Goal: Task Accomplishment & Management: Use online tool/utility

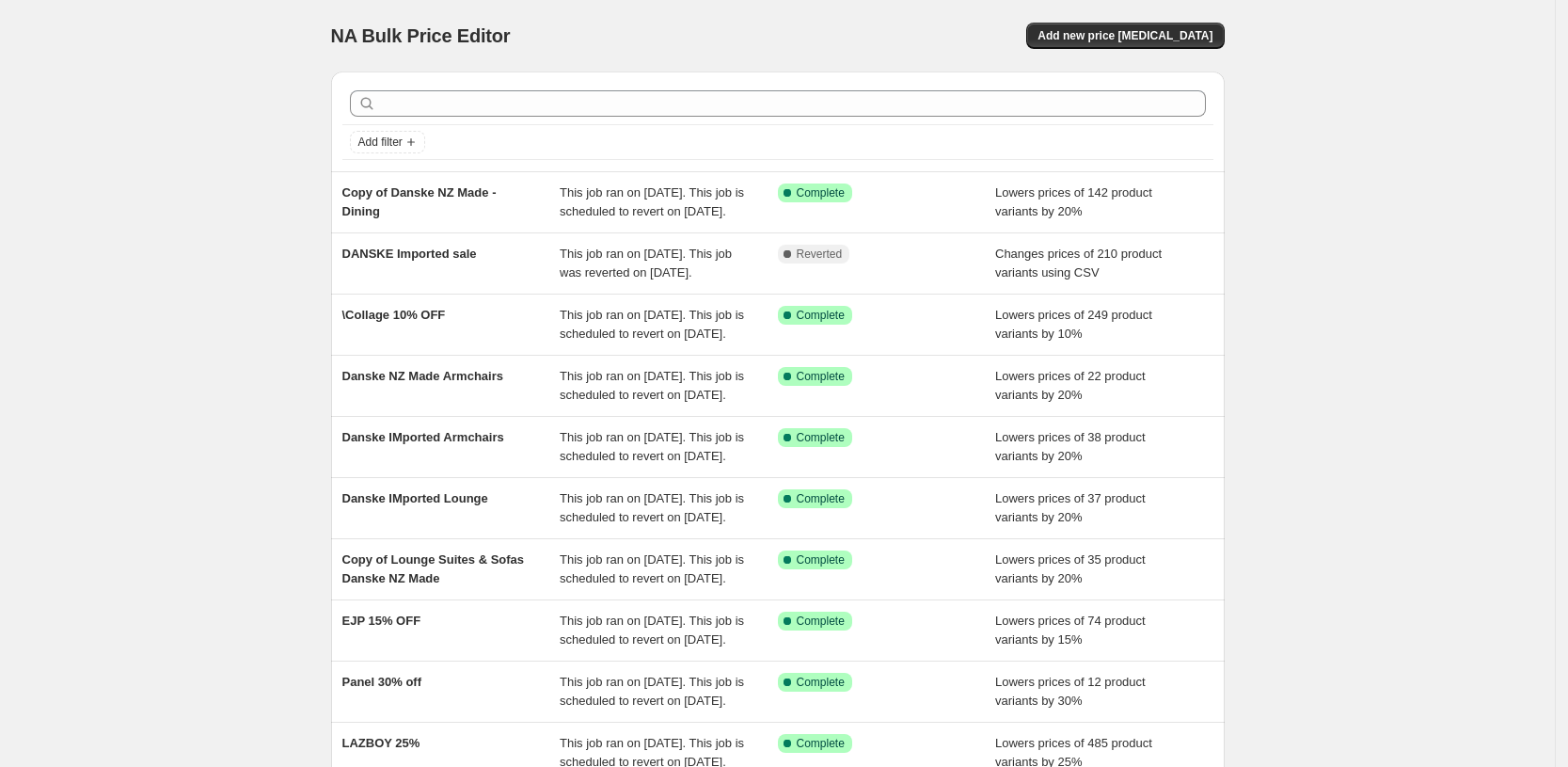
click at [103, 521] on div "NA Bulk Price Editor. This page is ready NA Bulk Price Editor Add new price cha…" at bounding box center [777, 484] width 1555 height 968
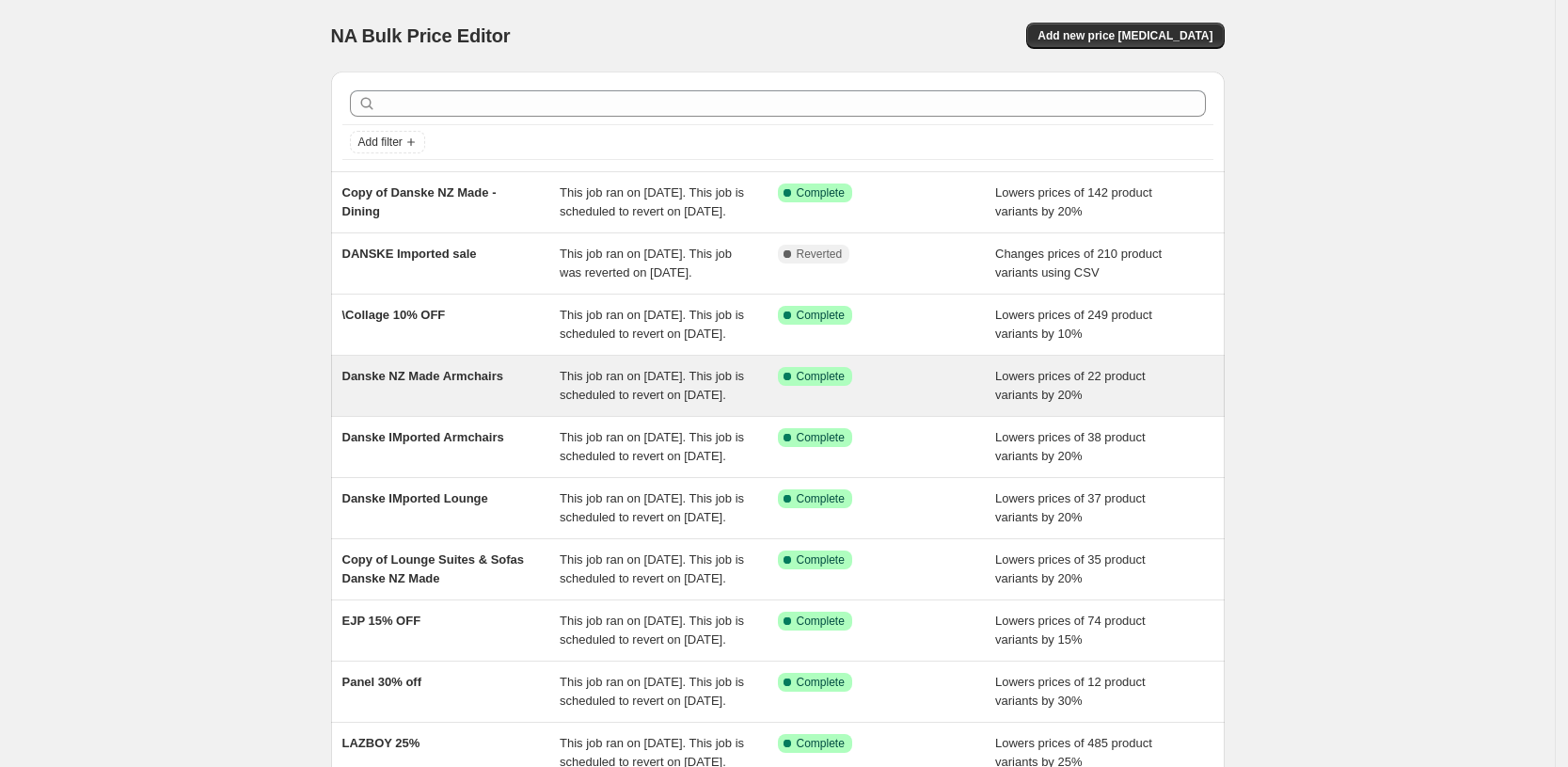
click at [422, 405] on div "Danske NZ Made Armchairs" at bounding box center [451, 386] width 218 height 38
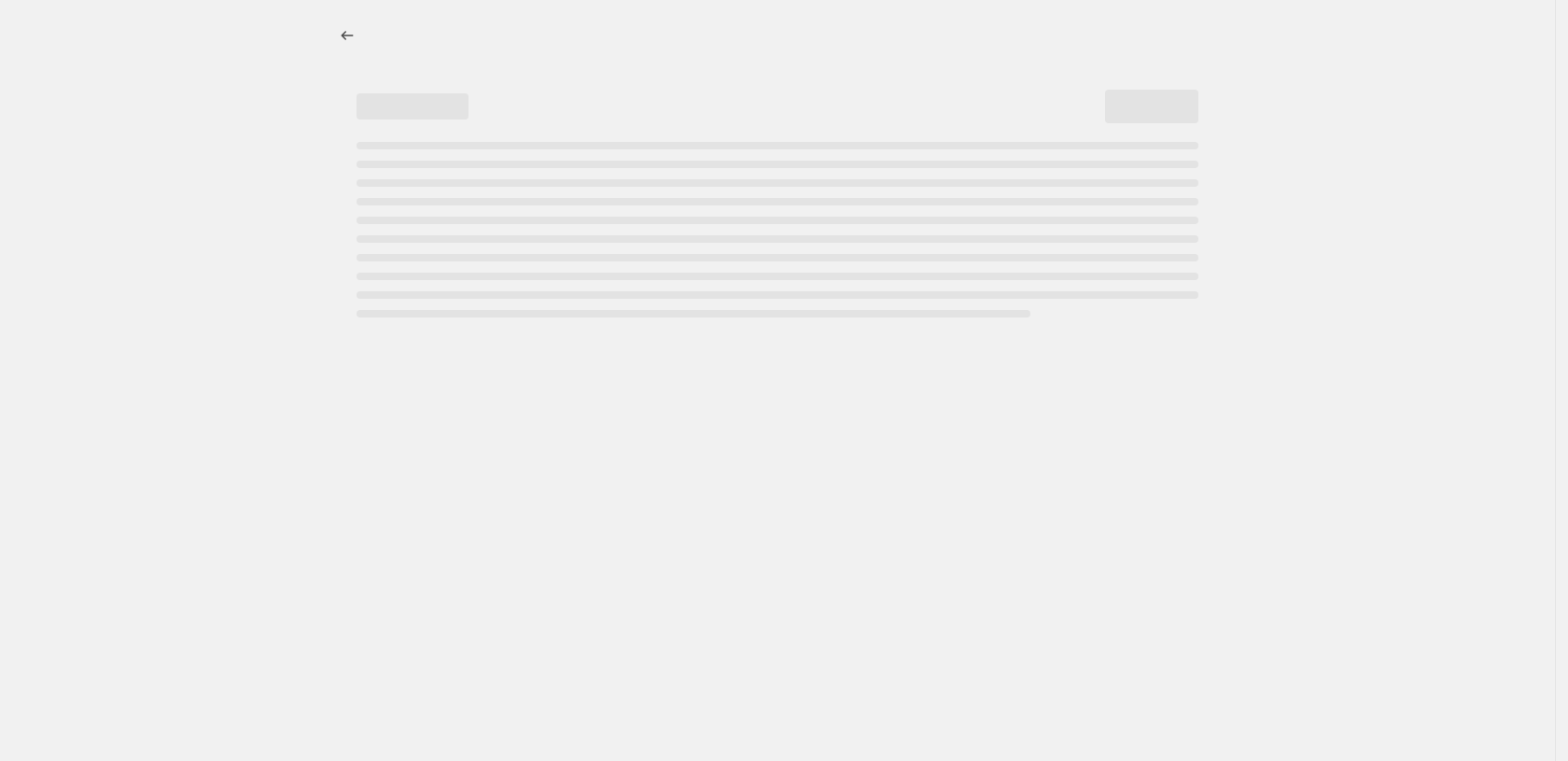
select select "percentage"
select select "pp"
select select "product_type"
select select "vendor"
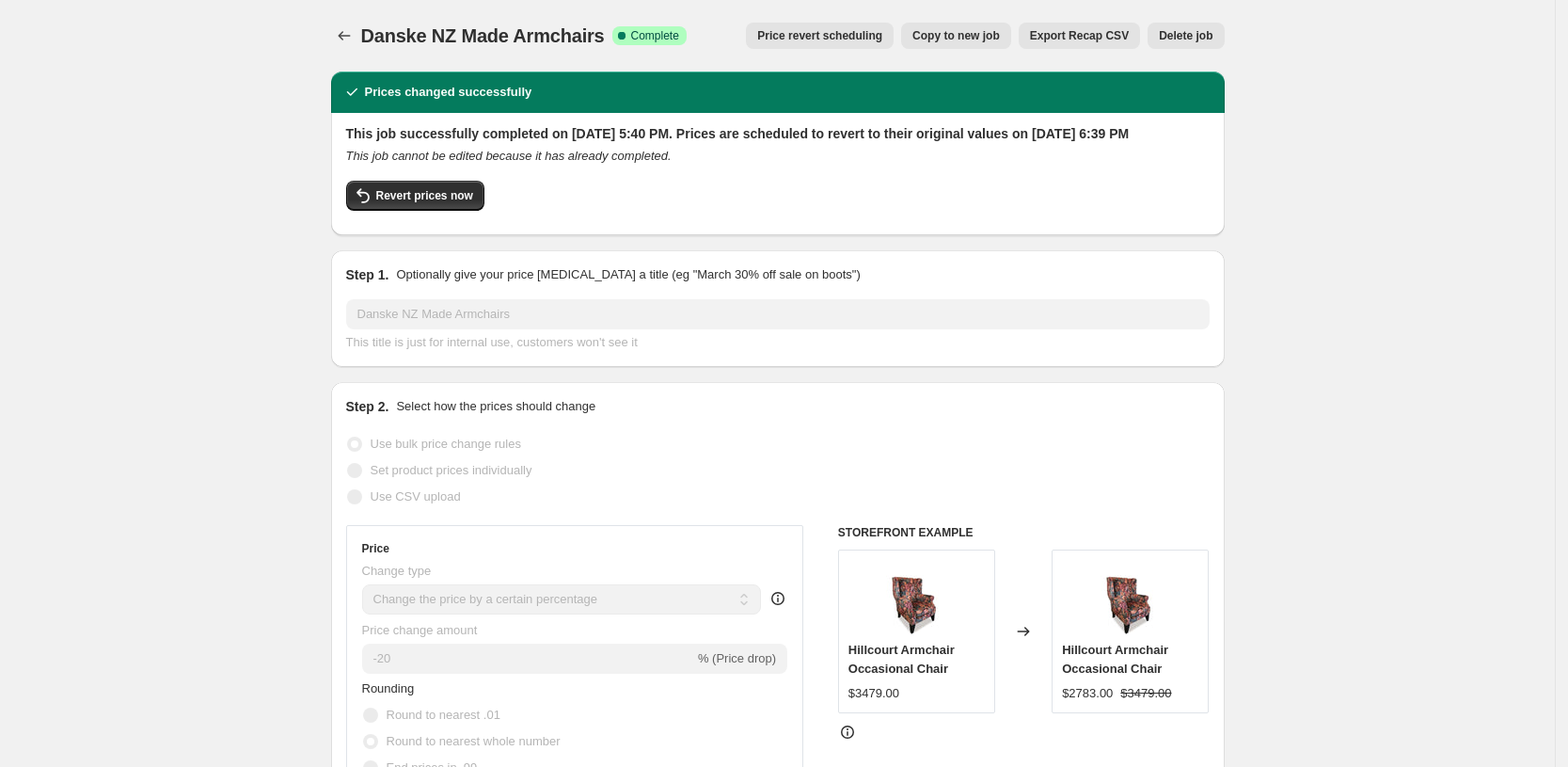
click at [812, 38] on span "Price revert scheduling" at bounding box center [819, 35] width 125 height 15
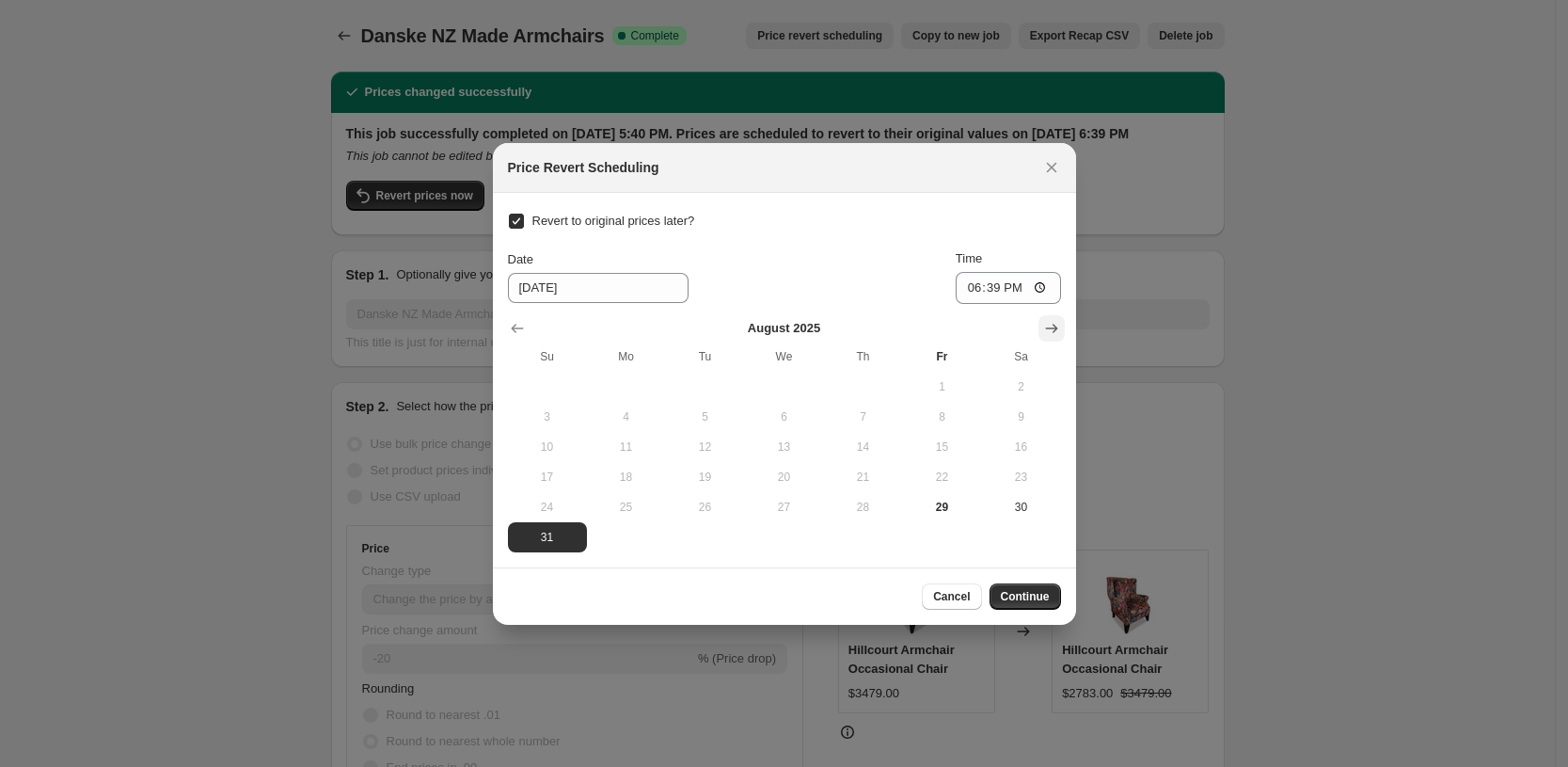
click at [1050, 324] on icon "Show next month, September 2025" at bounding box center [1051, 328] width 19 height 19
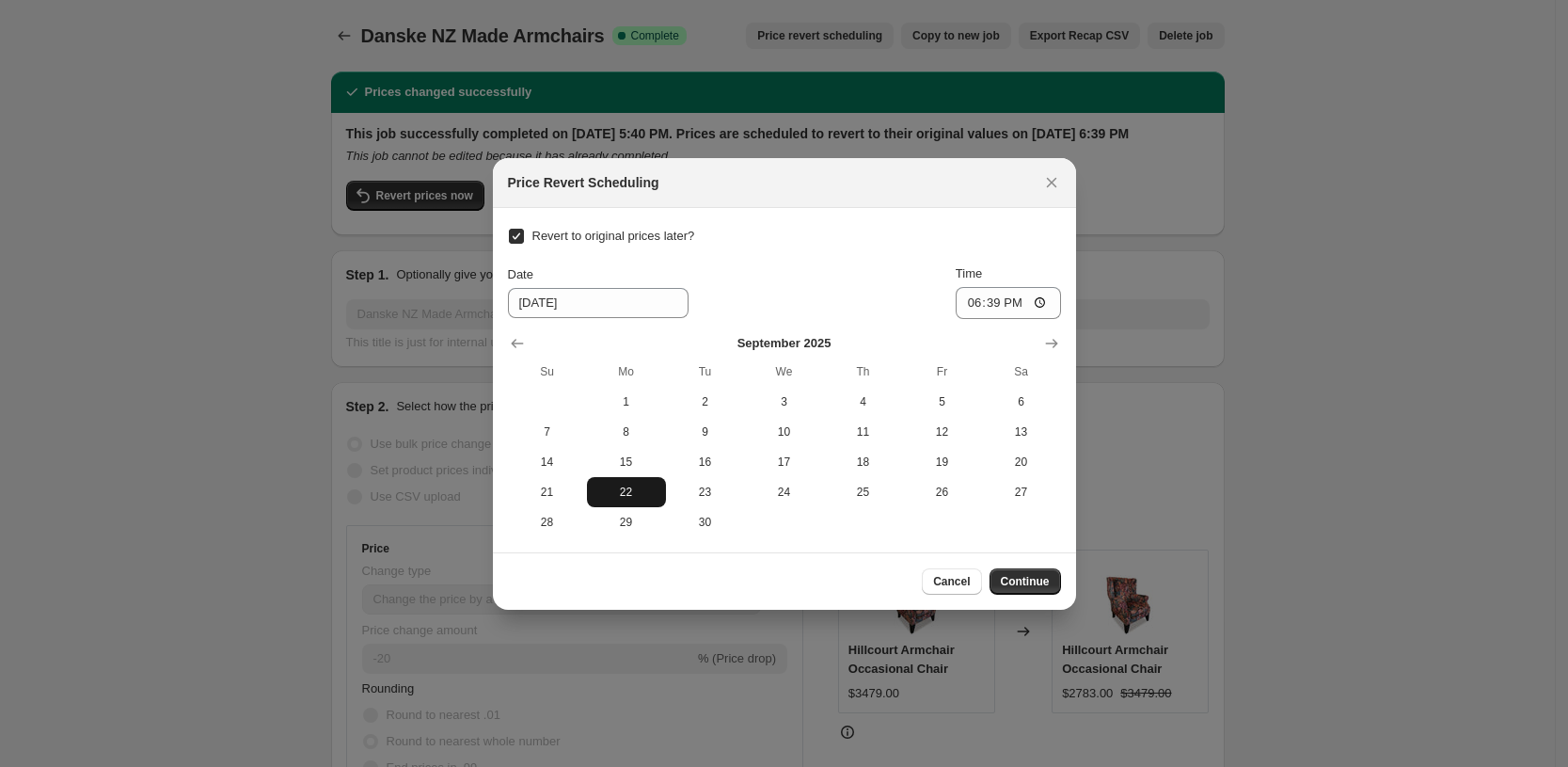
click at [604, 485] on span "22" at bounding box center [626, 492] width 64 height 15
type input "9/22/2025"
click at [969, 301] on input "18:39" at bounding box center [1008, 303] width 106 height 32
type input "10:00"
click at [1028, 579] on span "Continue" at bounding box center [1025, 580] width 49 height 15
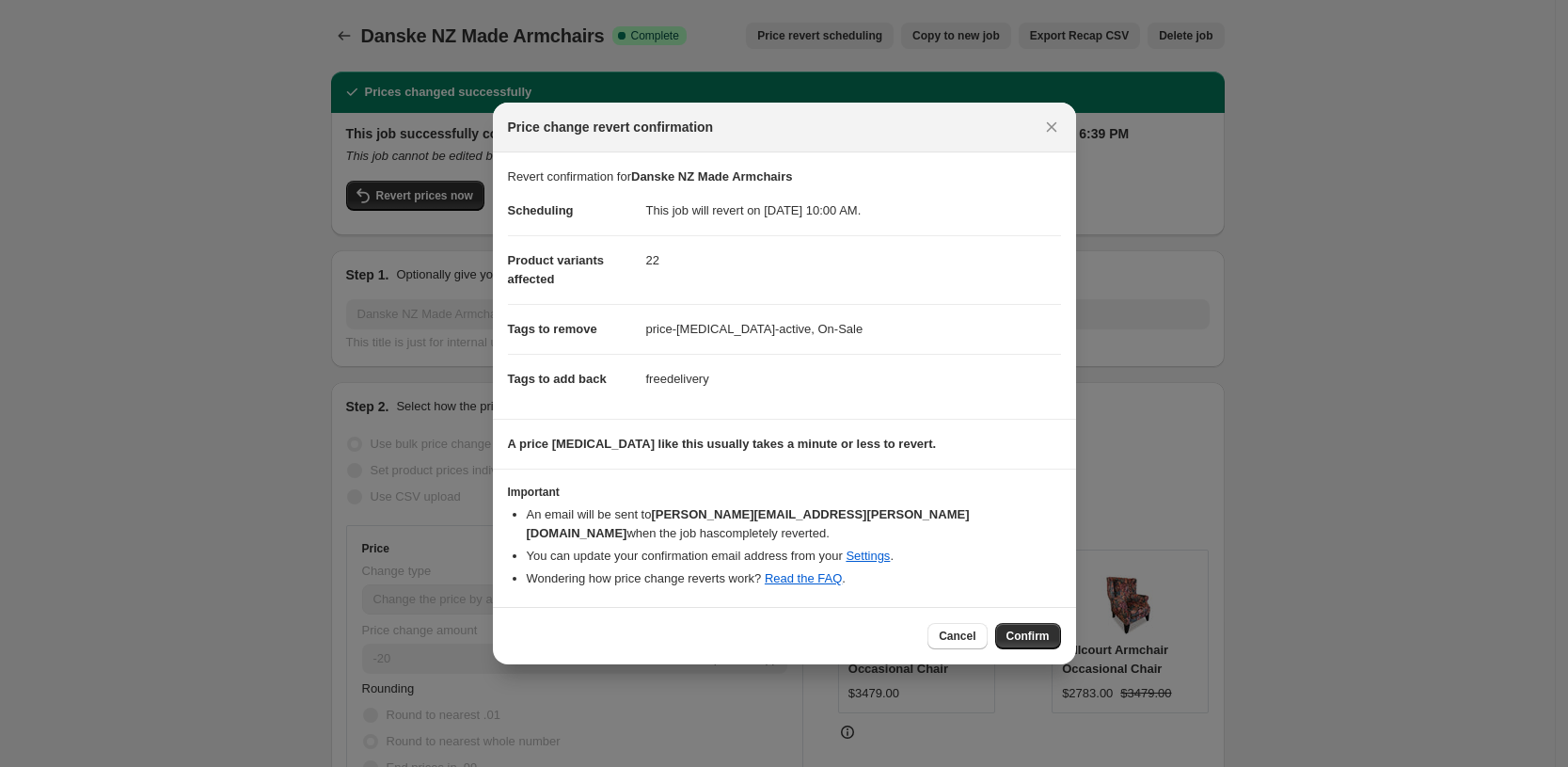
click at [1025, 628] on span "Confirm" at bounding box center [1027, 635] width 43 height 15
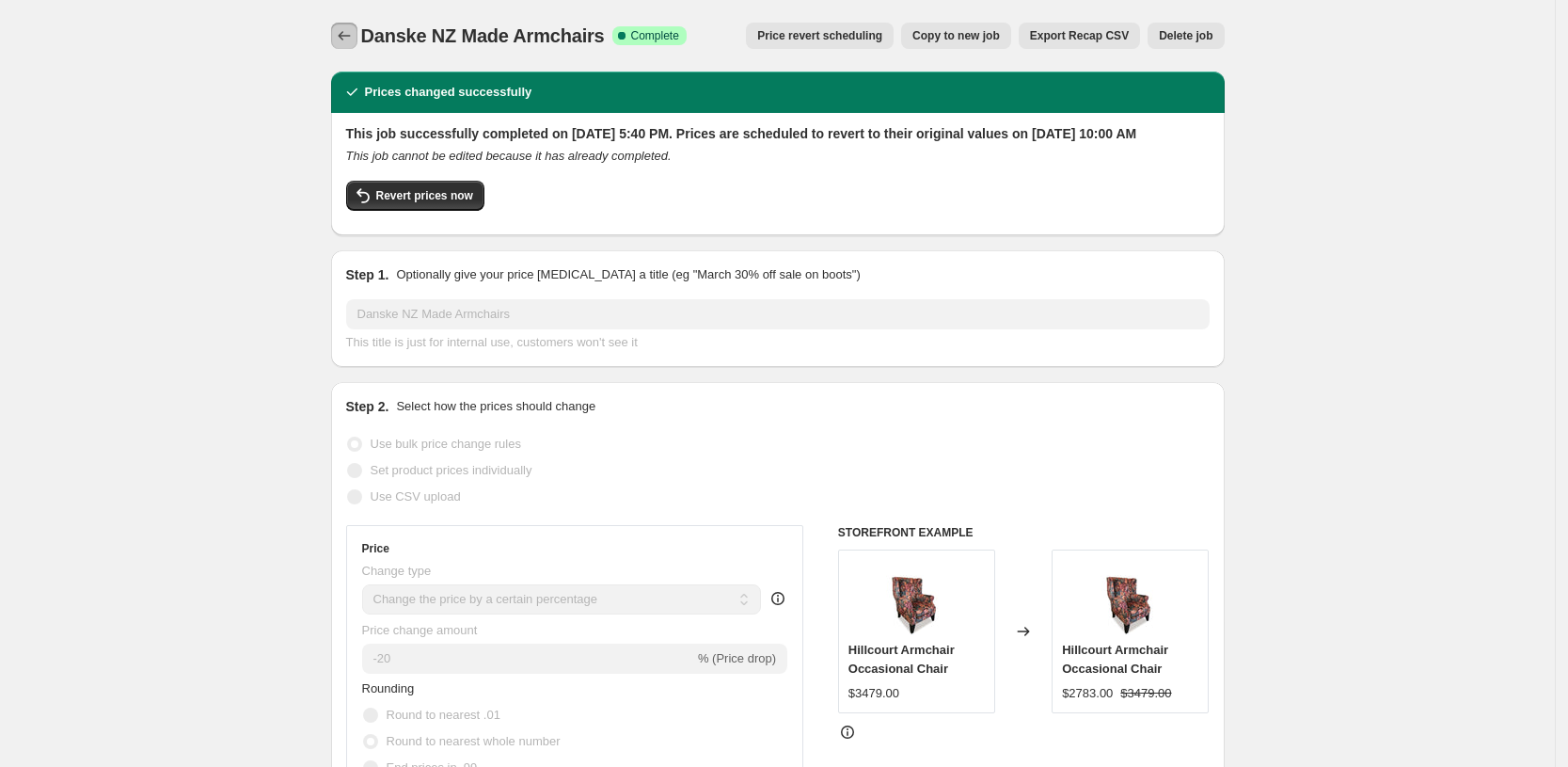
click at [354, 28] on icon "Price change jobs" at bounding box center [344, 35] width 19 height 19
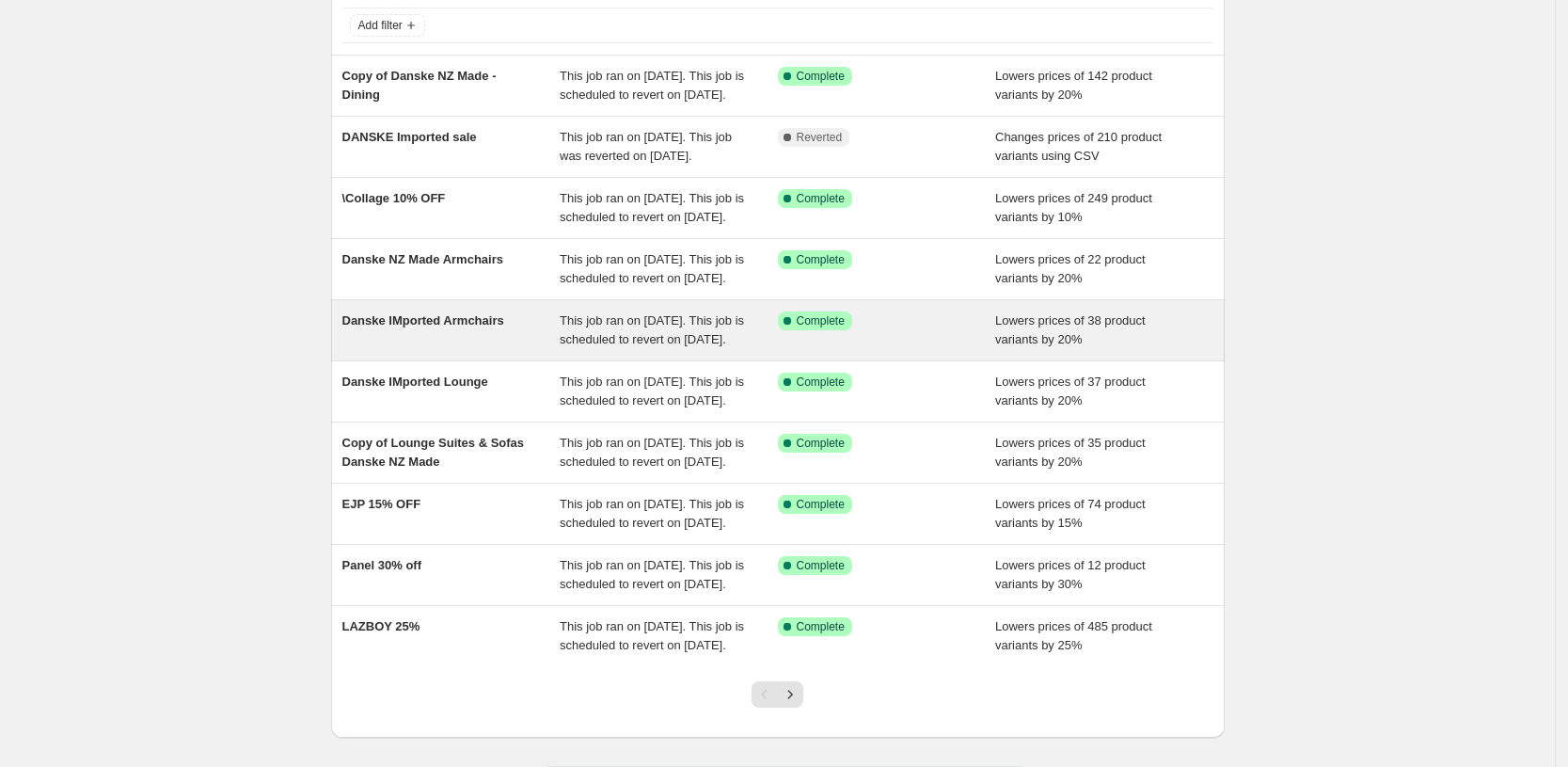
scroll to position [118, 0]
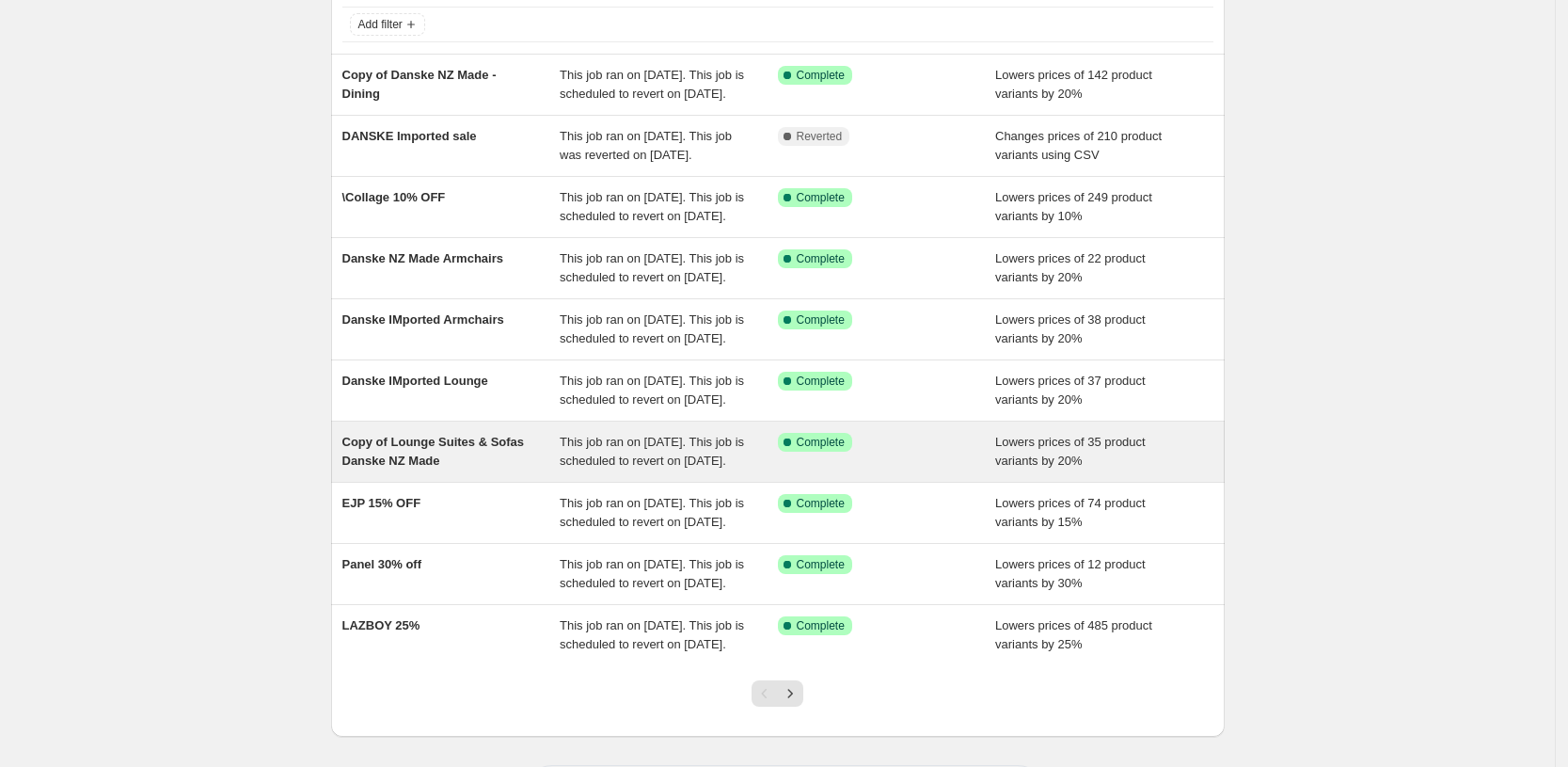
click at [472, 471] on div "Copy of Lounge Suites & Sofas Danske NZ Made" at bounding box center [451, 452] width 218 height 38
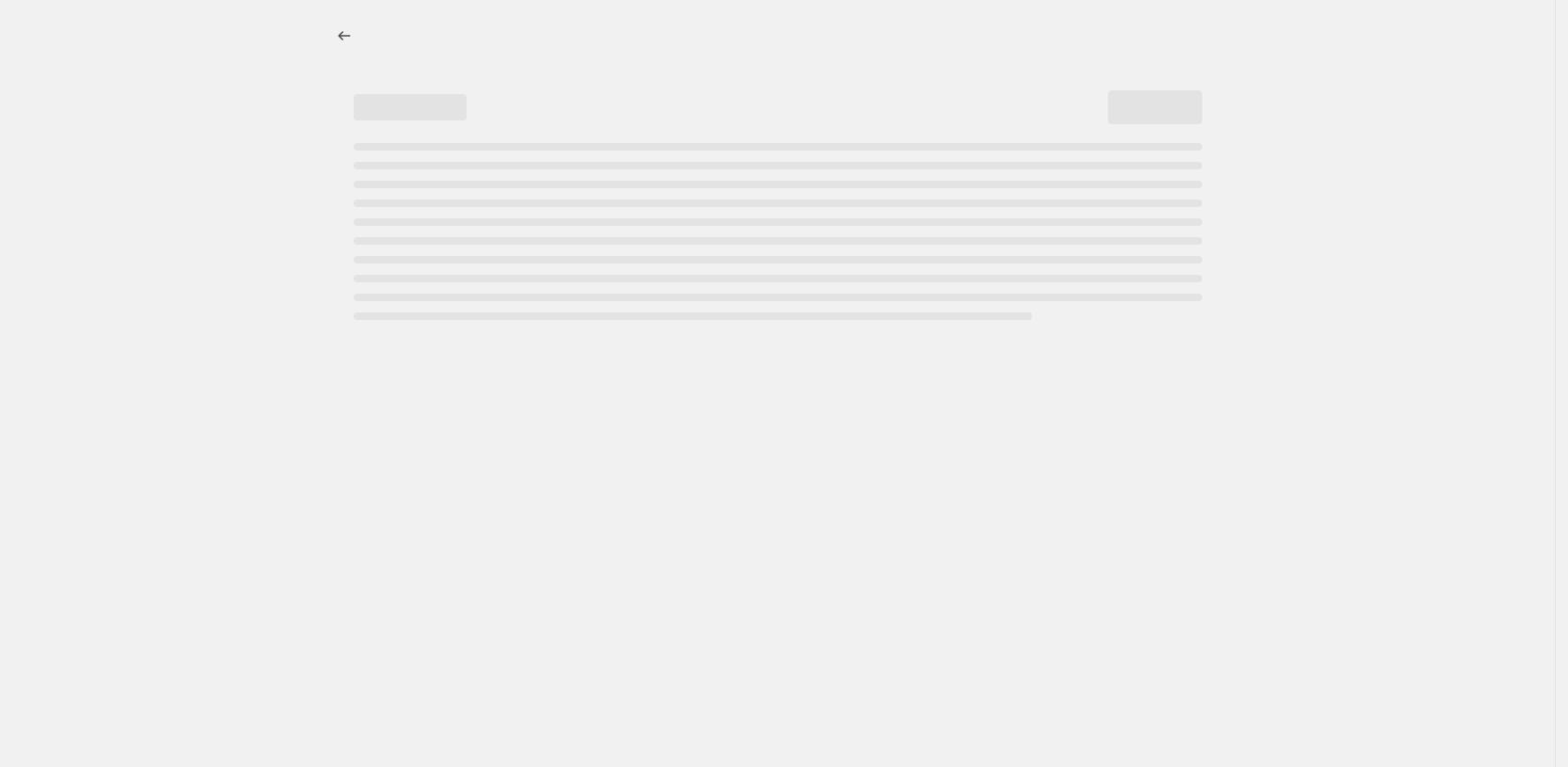
select select "percentage"
select select "pp"
select select "product_type"
select select "vendor"
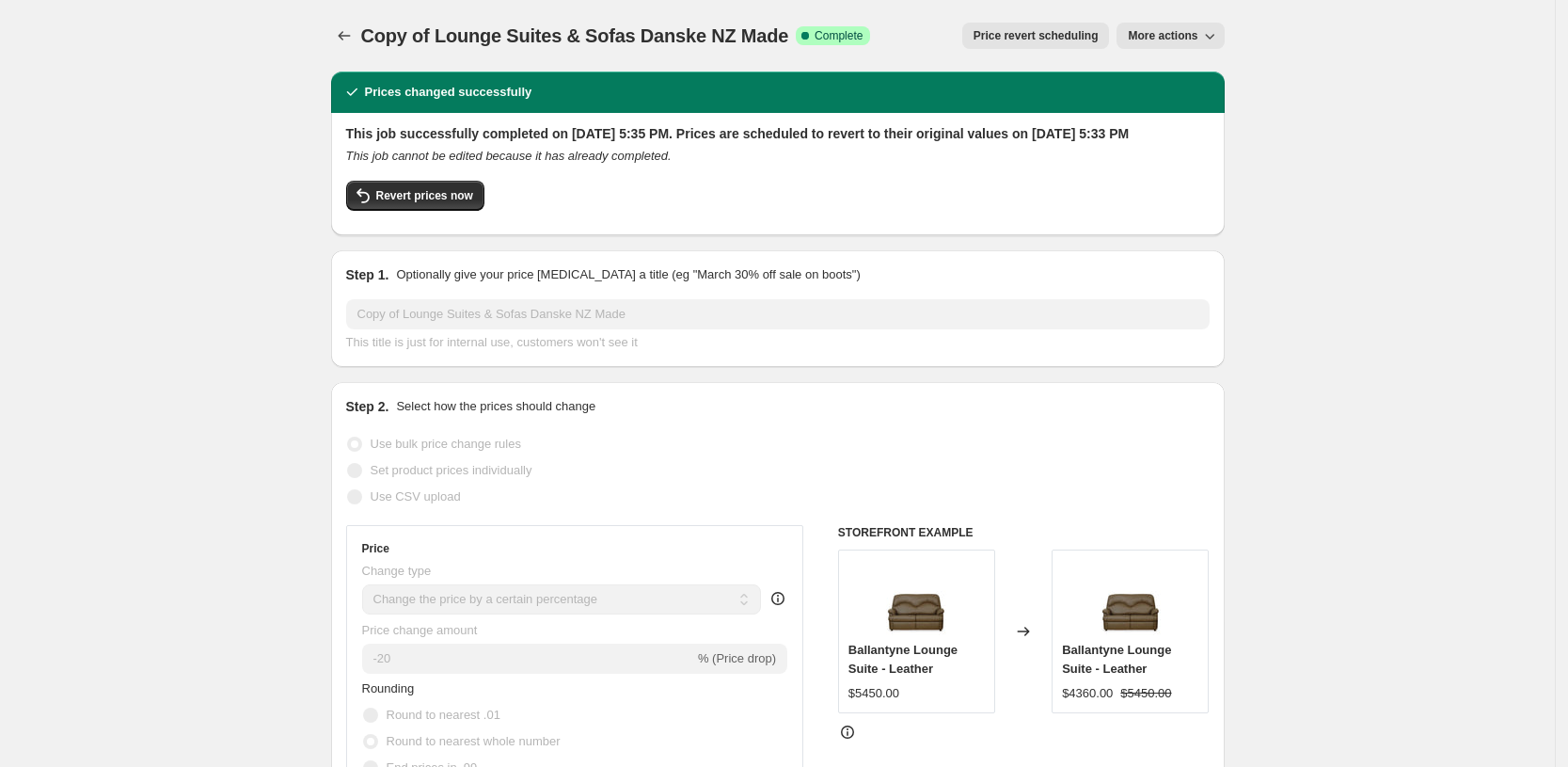
click at [1002, 37] on span "Price revert scheduling" at bounding box center [1035, 35] width 125 height 15
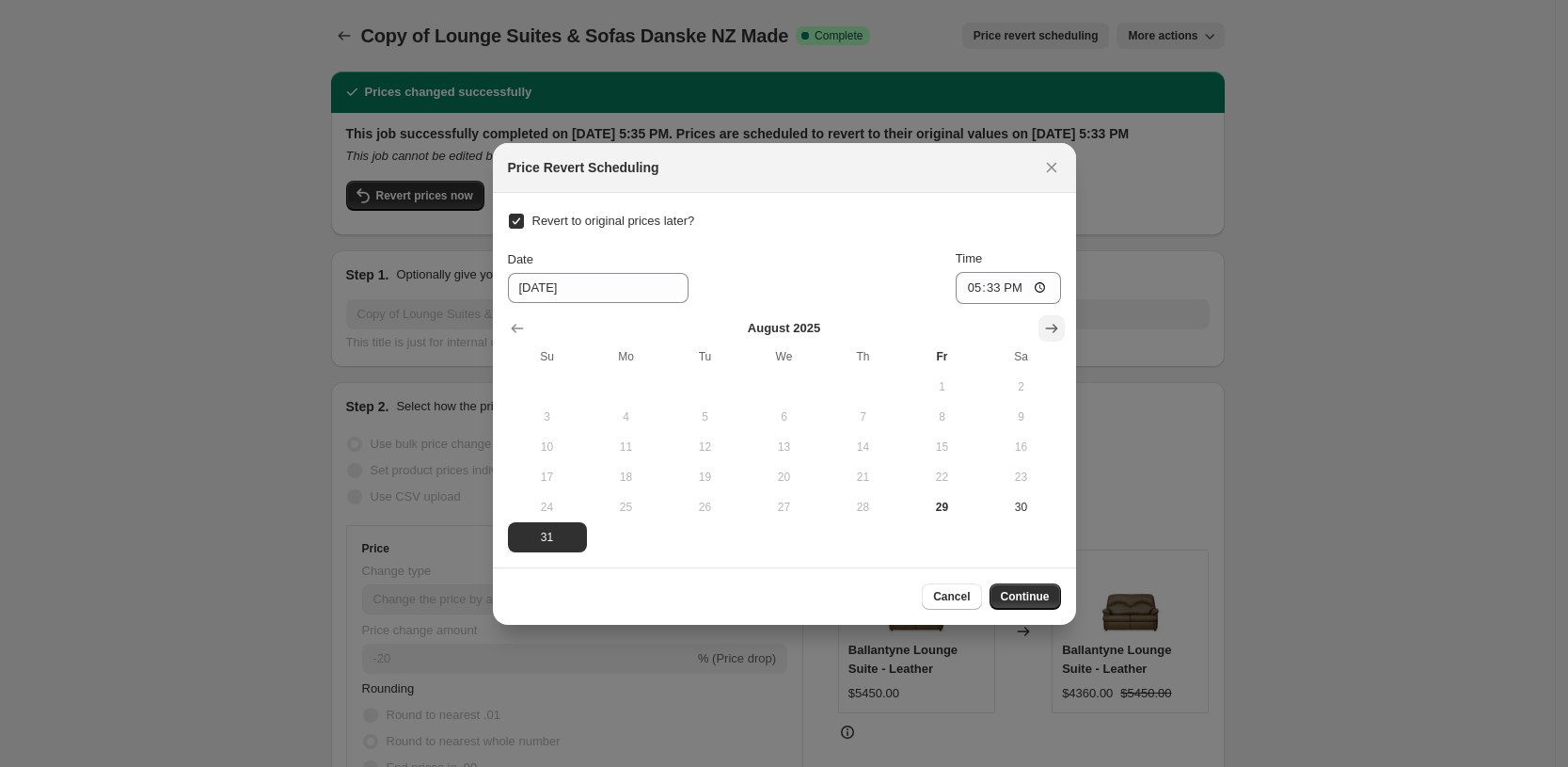
click at [1051, 329] on icon "Show next month, September 2025" at bounding box center [1051, 328] width 19 height 19
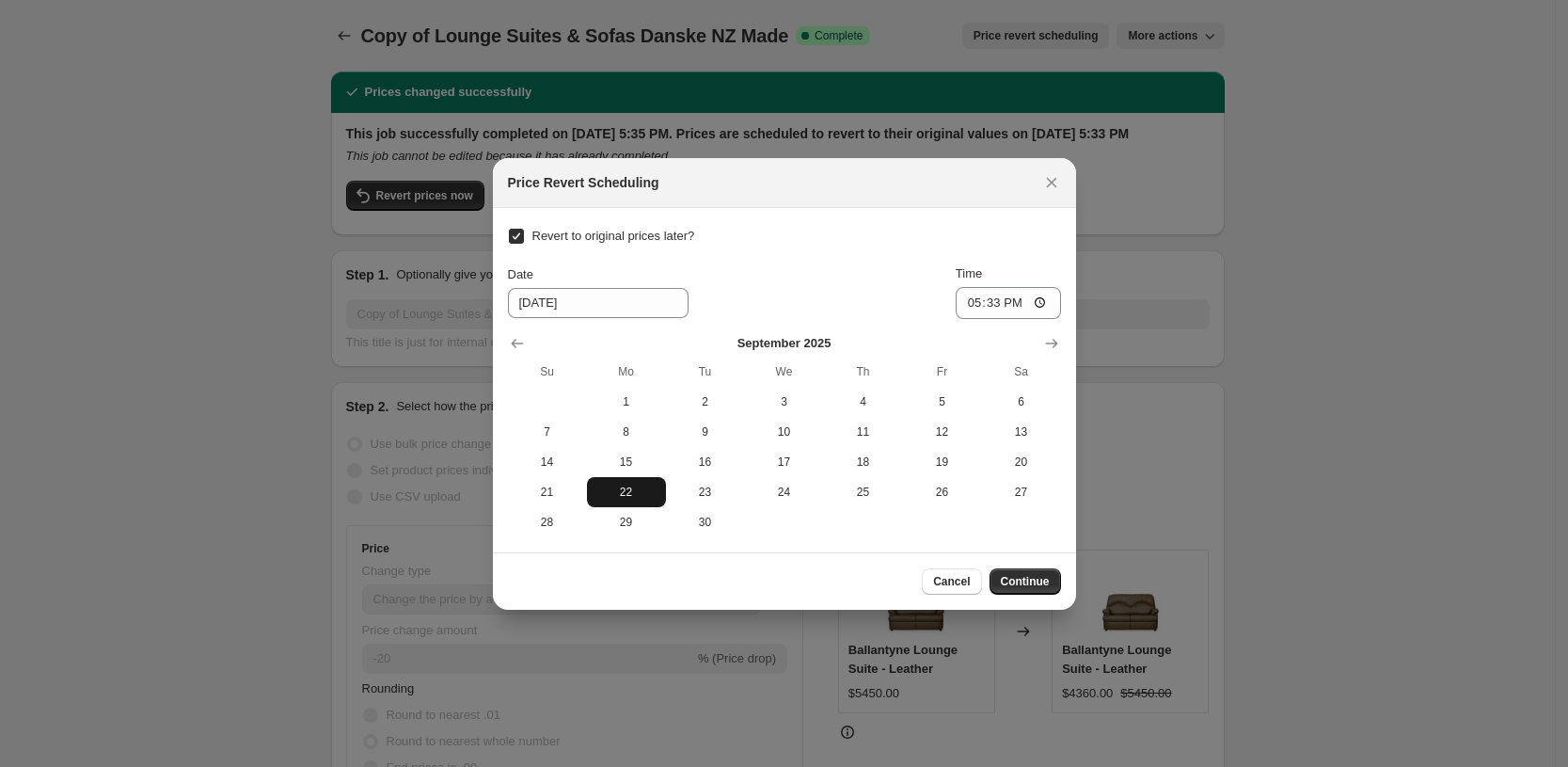
click at [624, 489] on span "22" at bounding box center [626, 492] width 64 height 15
type input "9/22/2025"
click at [975, 306] on input "17:33" at bounding box center [1008, 303] width 106 height 32
type input "11:00"
click at [1018, 581] on span "Continue" at bounding box center [1025, 580] width 49 height 15
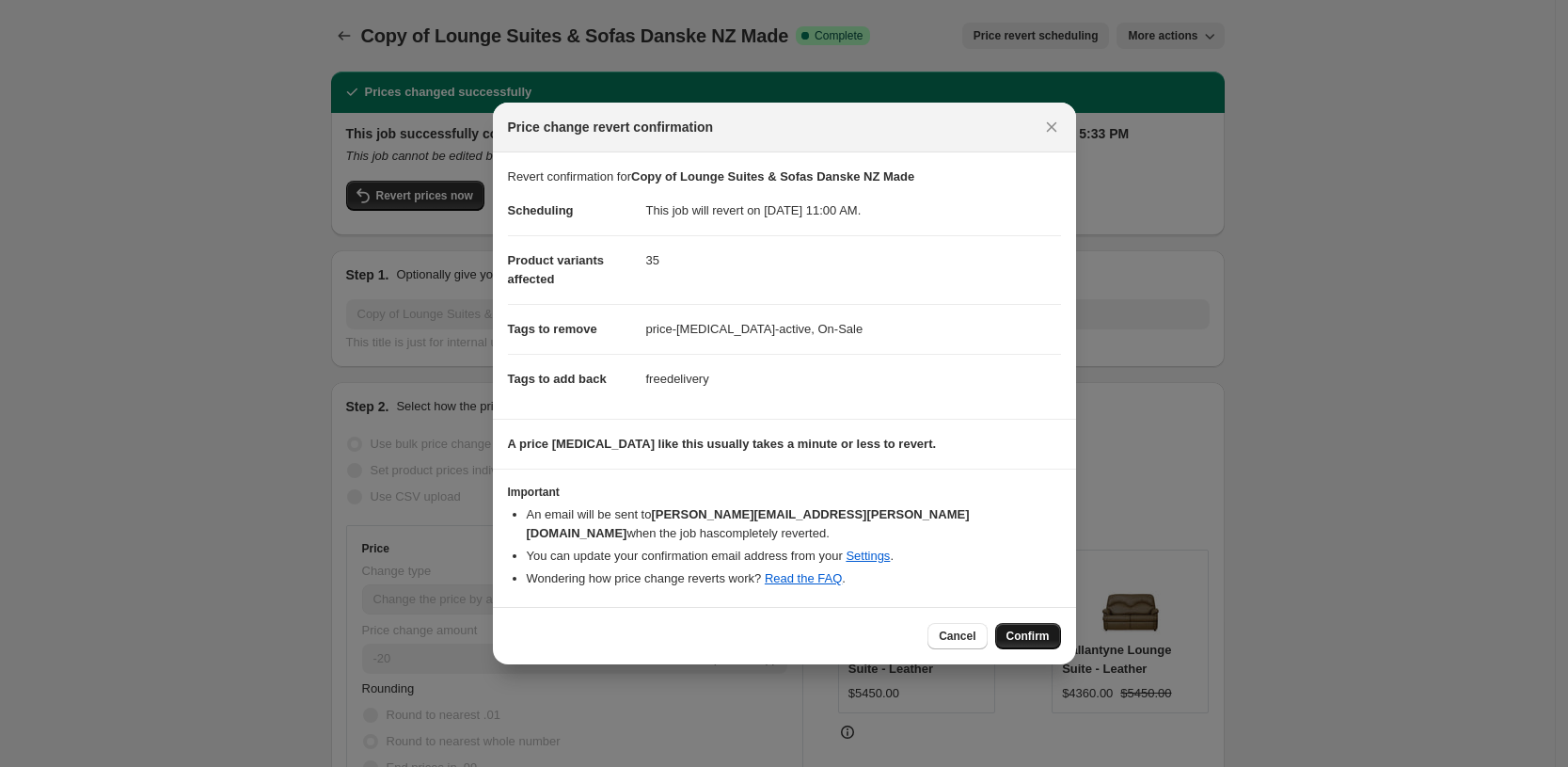
click at [1027, 622] on button "Confirm" at bounding box center [1028, 635] width 66 height 26
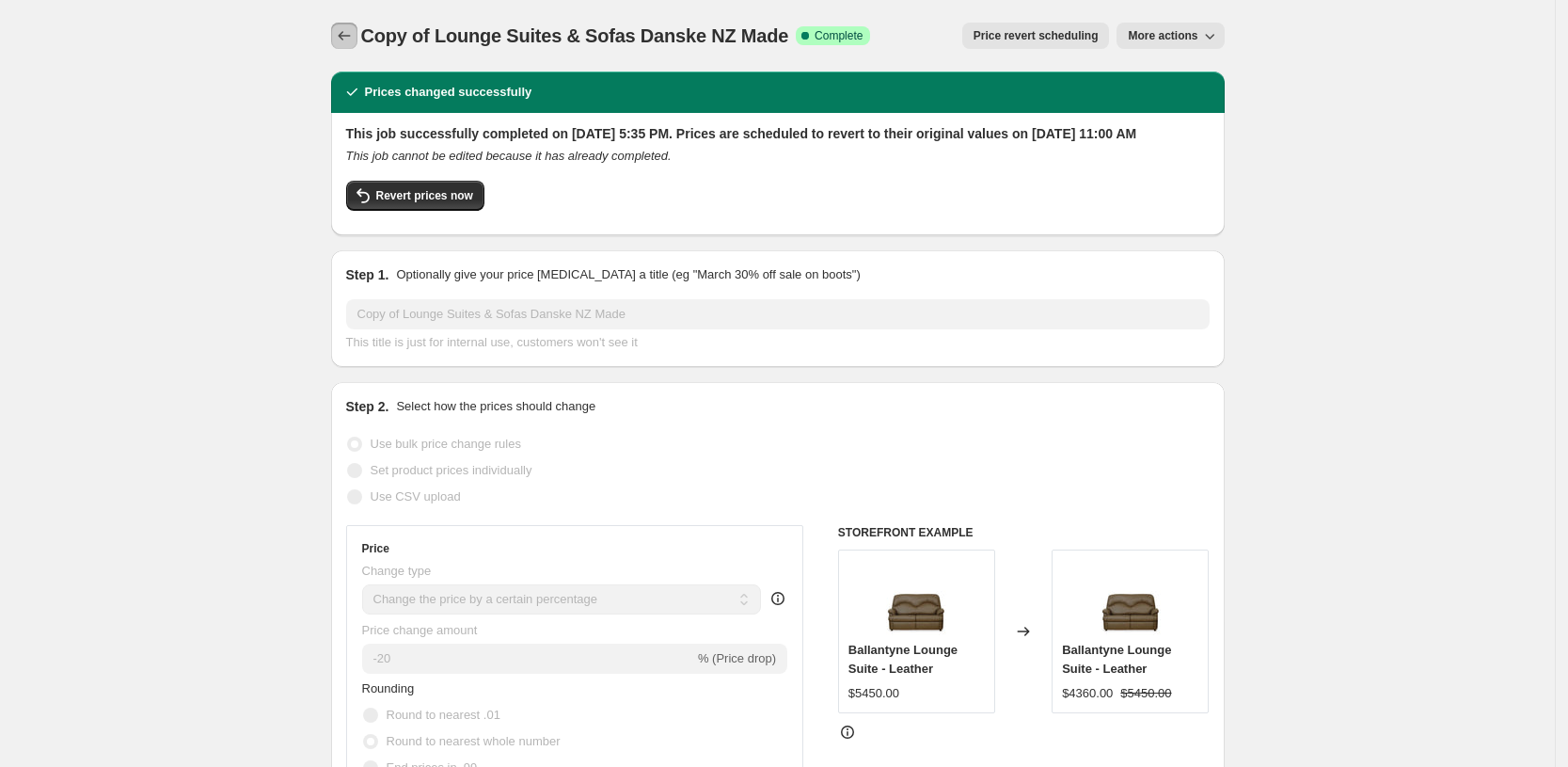
click at [343, 39] on icon "Price change jobs" at bounding box center [344, 35] width 19 height 19
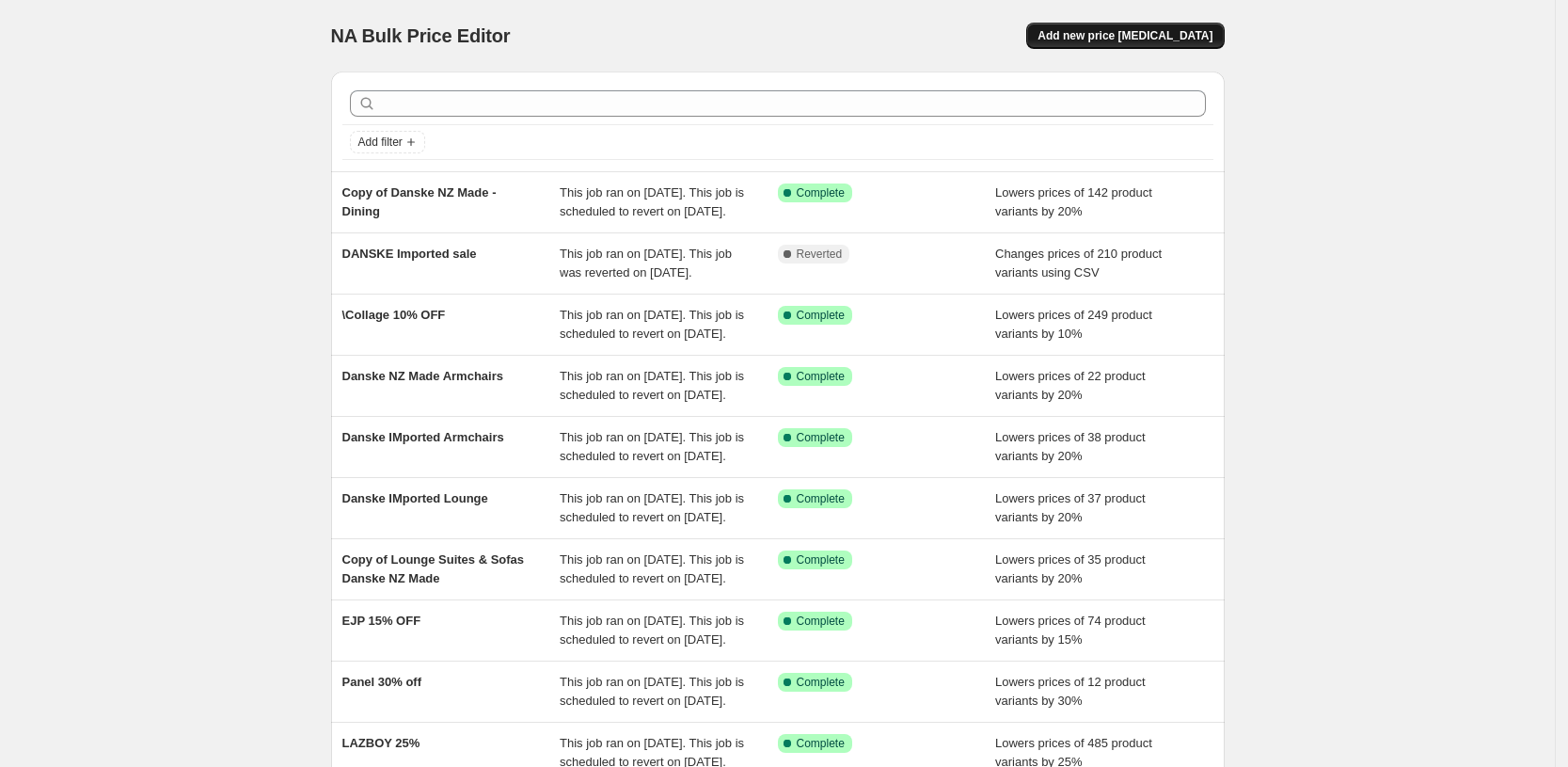
click at [1072, 37] on button "Add new price change job" at bounding box center [1125, 36] width 197 height 26
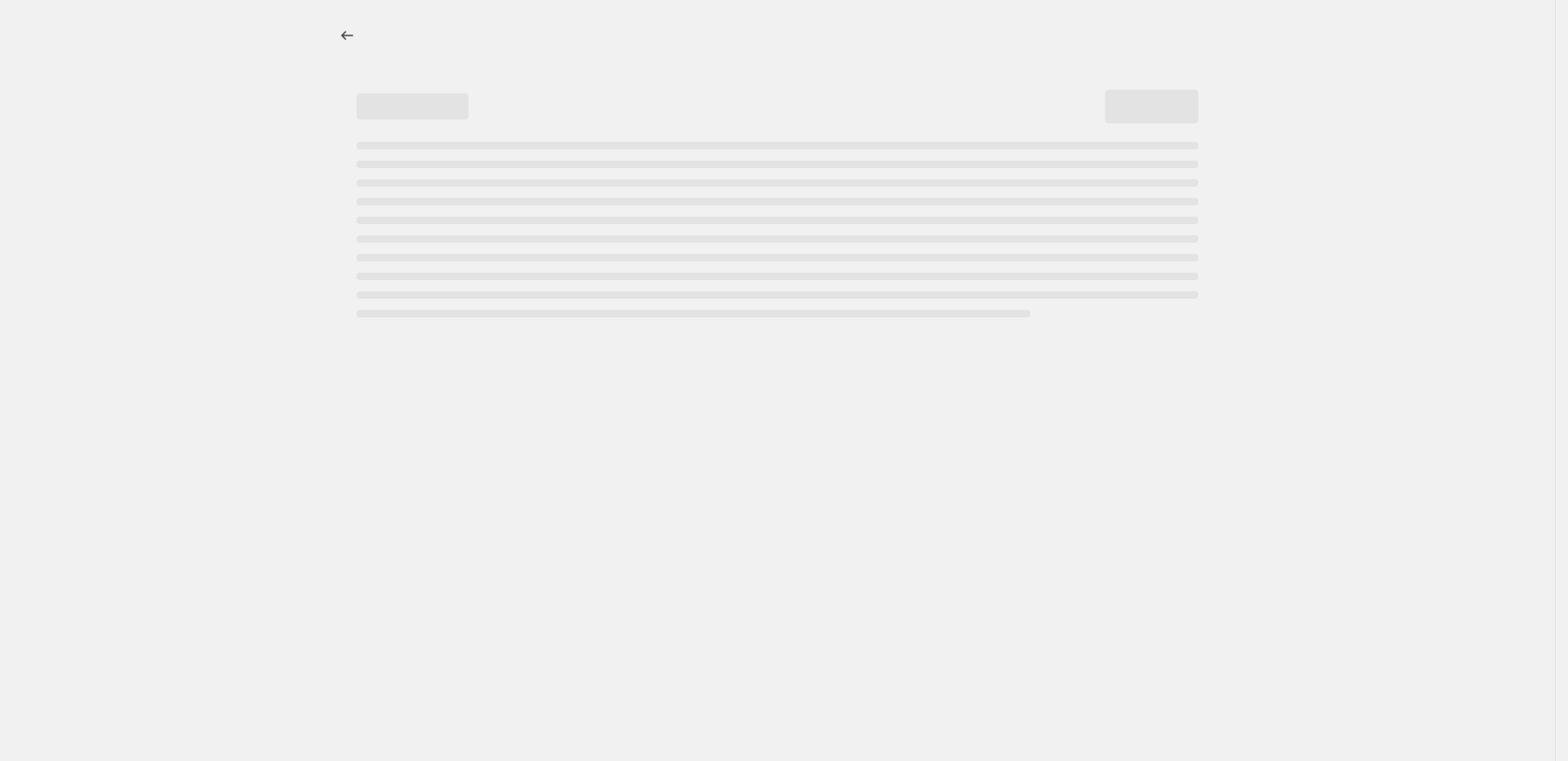
select select "percentage"
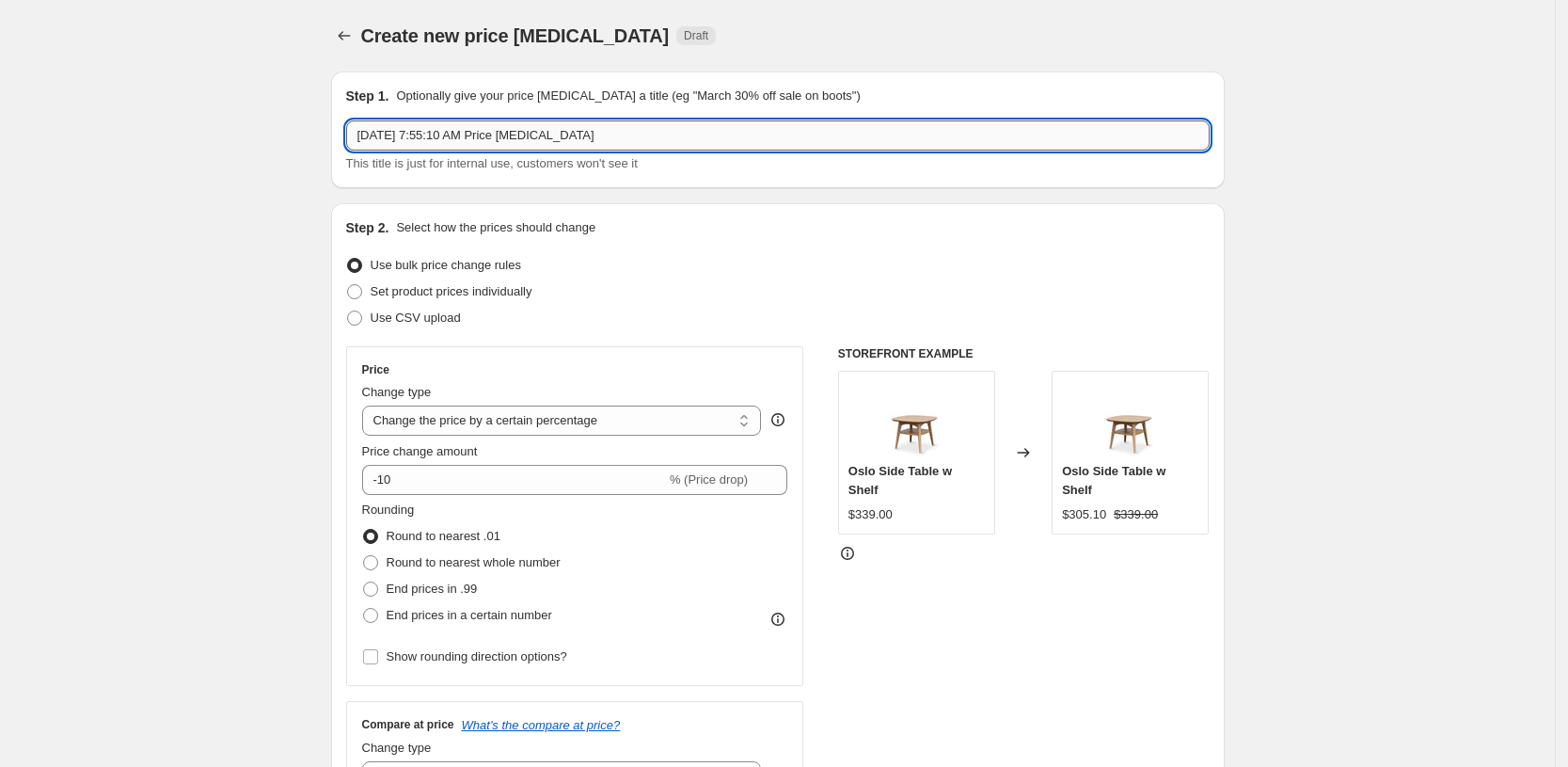
click at [412, 134] on input "Aug 29, 2025, 7:55:10 AM Price change job" at bounding box center [778, 136] width 864 height 30
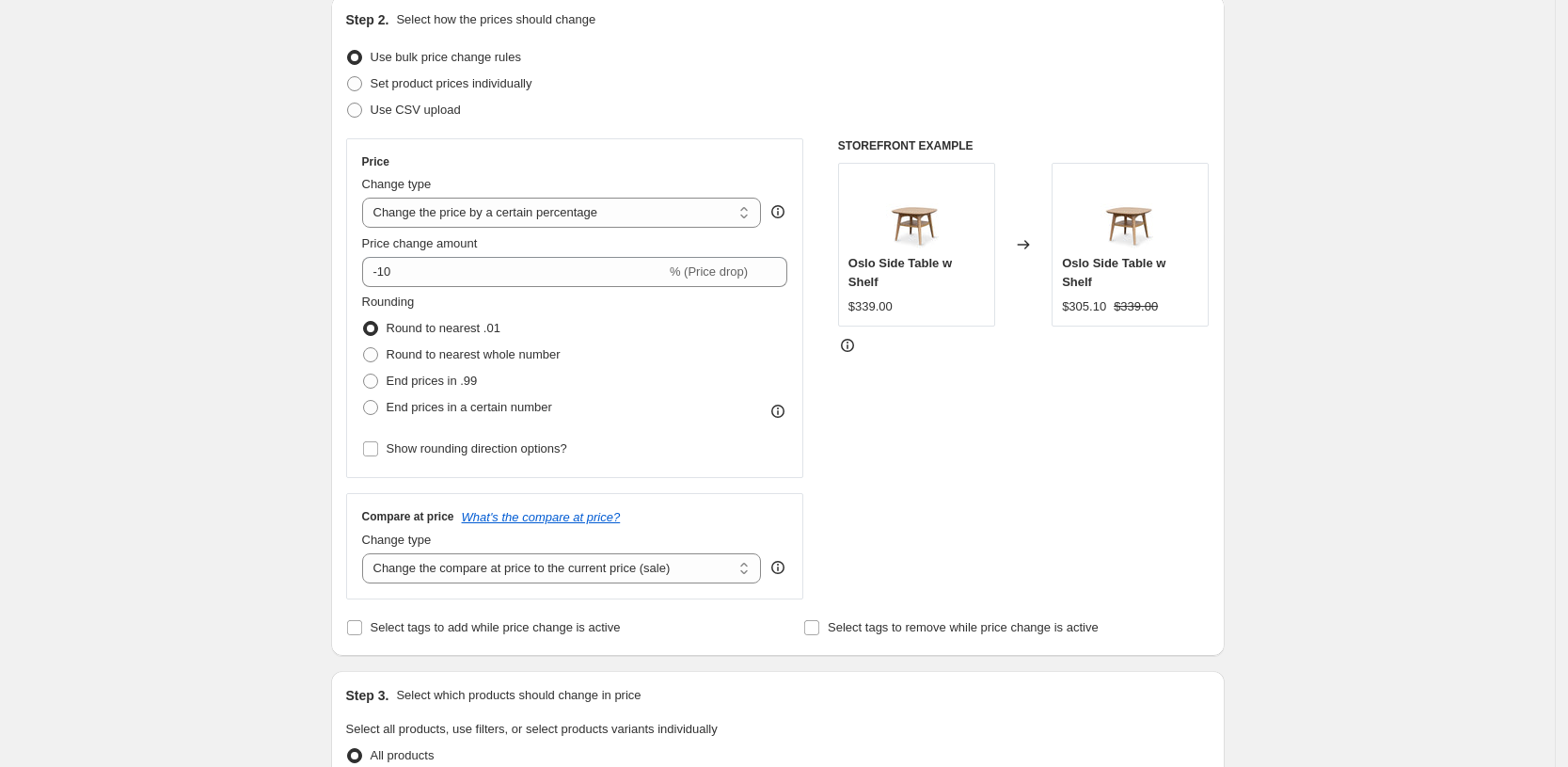
scroll to position [235, 0]
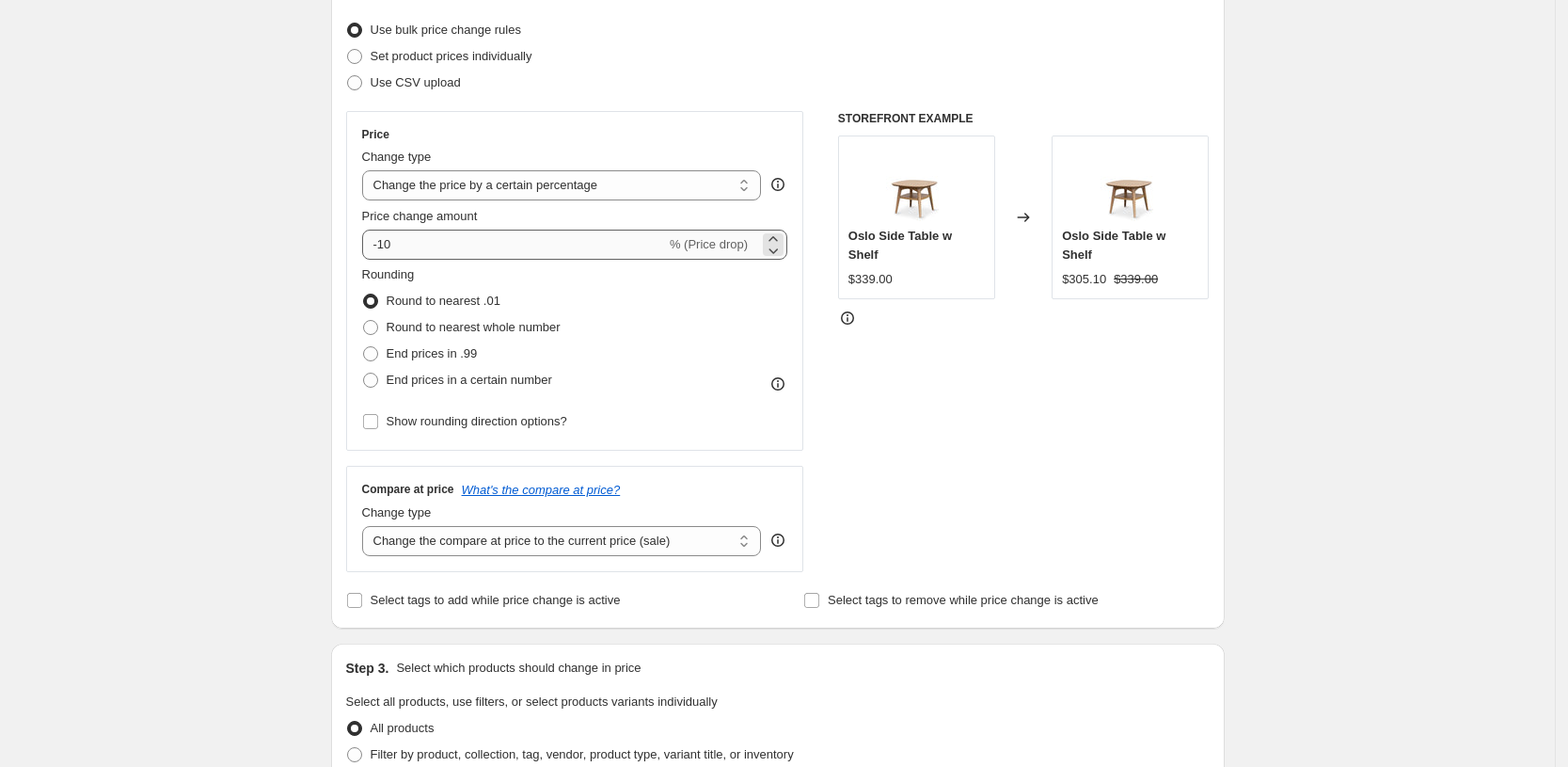
type input "Danske NZ Made occasional"
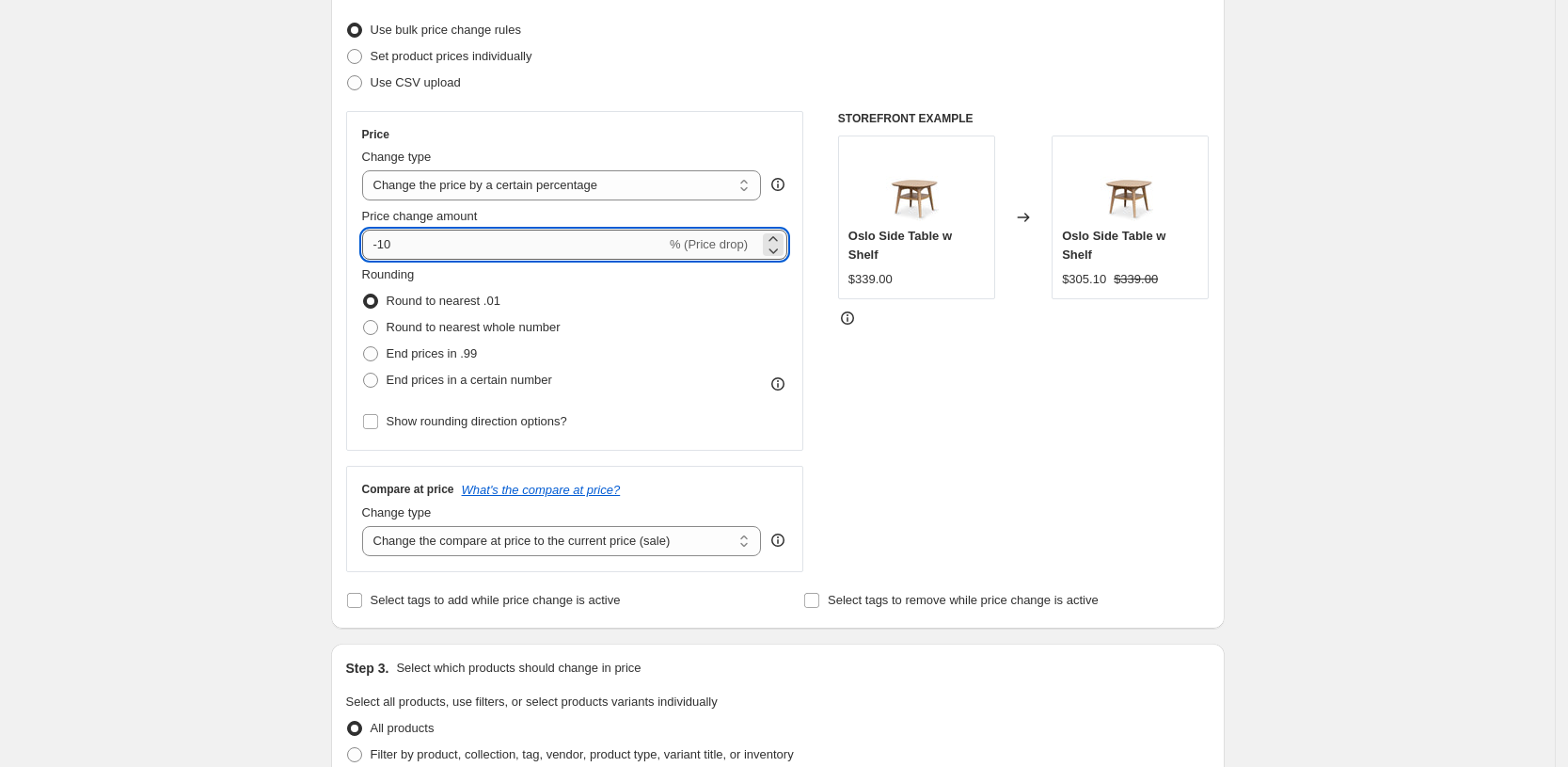
click at [387, 244] on input "-10" at bounding box center [514, 244] width 304 height 30
type input "-20"
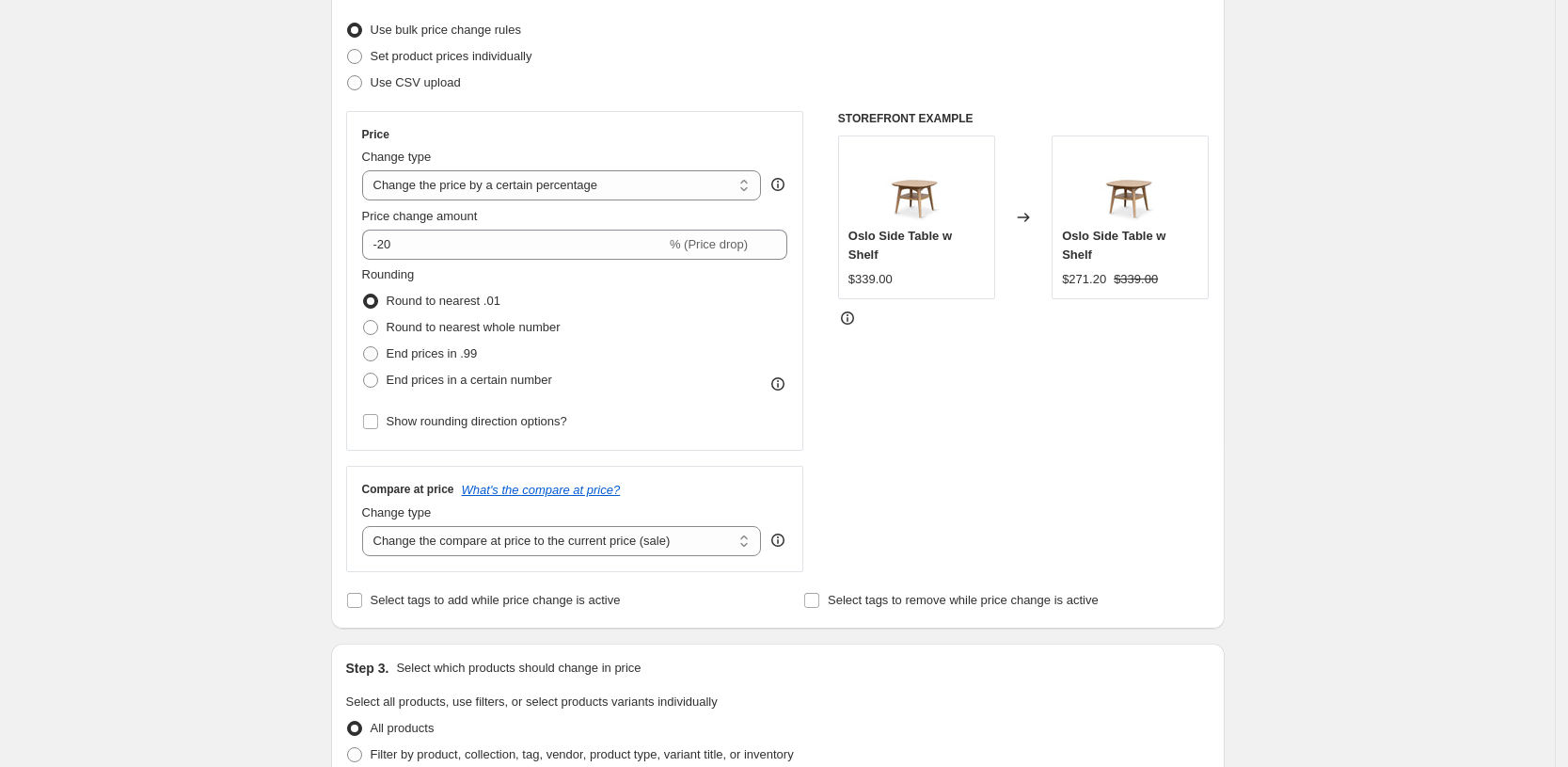
click at [1460, 322] on div "Create new price change job. This page is ready Create new price change job Dra…" at bounding box center [777, 704] width 1555 height 1880
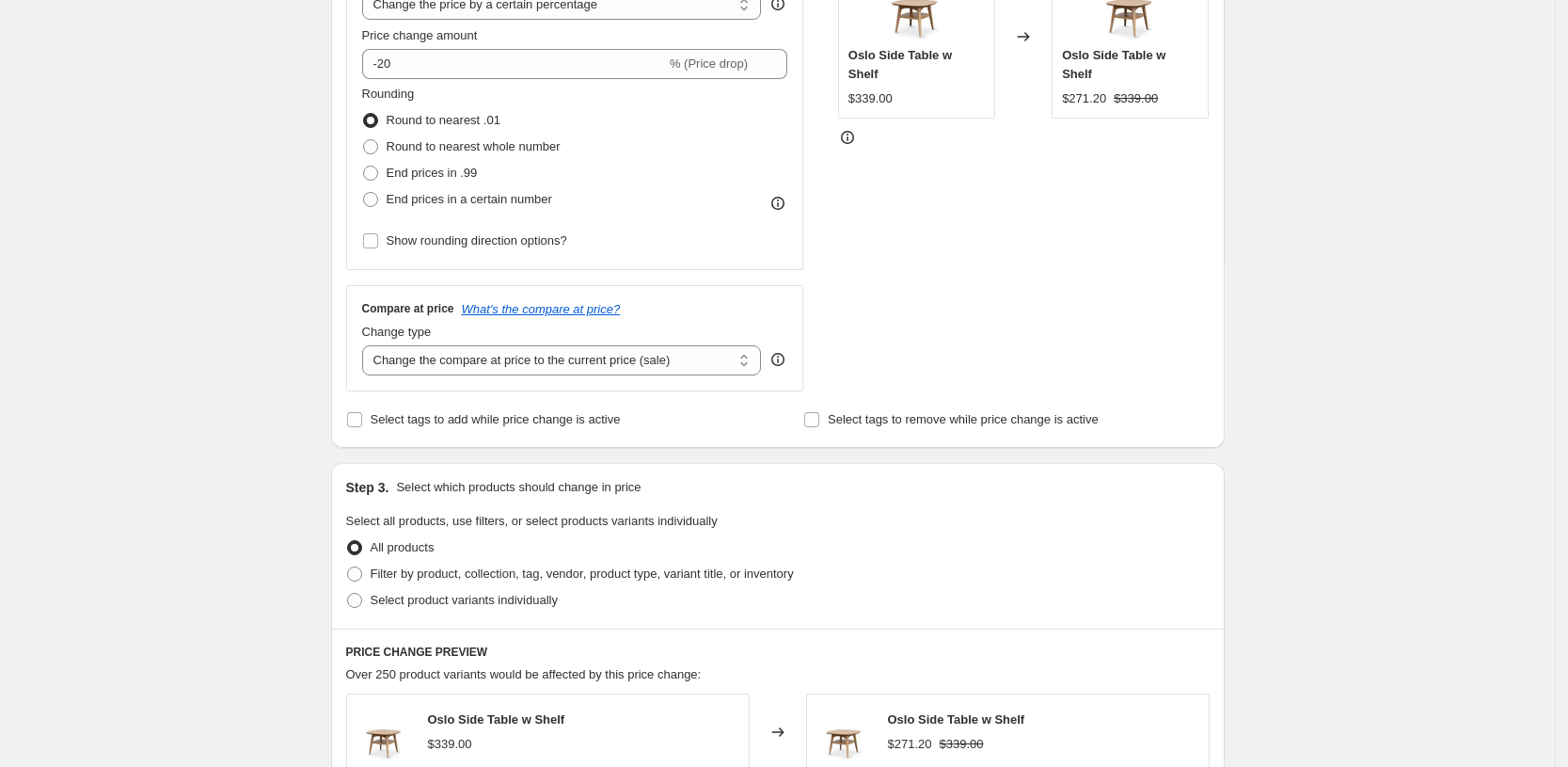
scroll to position [471, 0]
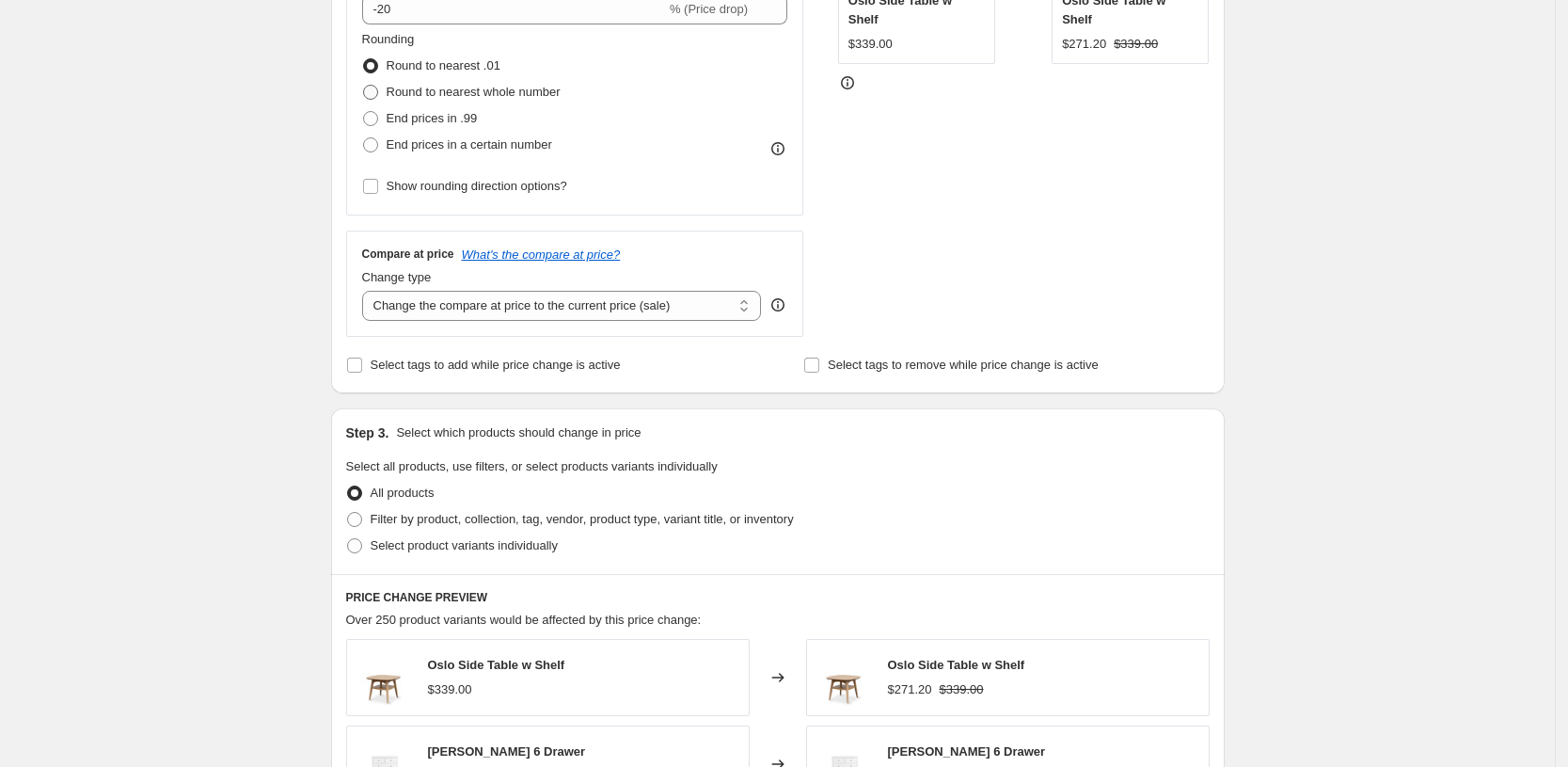
click at [444, 90] on span "Round to nearest whole number" at bounding box center [474, 92] width 174 height 14
click at [364, 86] on input "Round to nearest whole number" at bounding box center [363, 85] width 1 height 1
radio input "true"
click at [452, 180] on span "Show rounding direction options?" at bounding box center [477, 186] width 181 height 14
click at [378, 180] on input "Show rounding direction options?" at bounding box center [370, 186] width 15 height 15
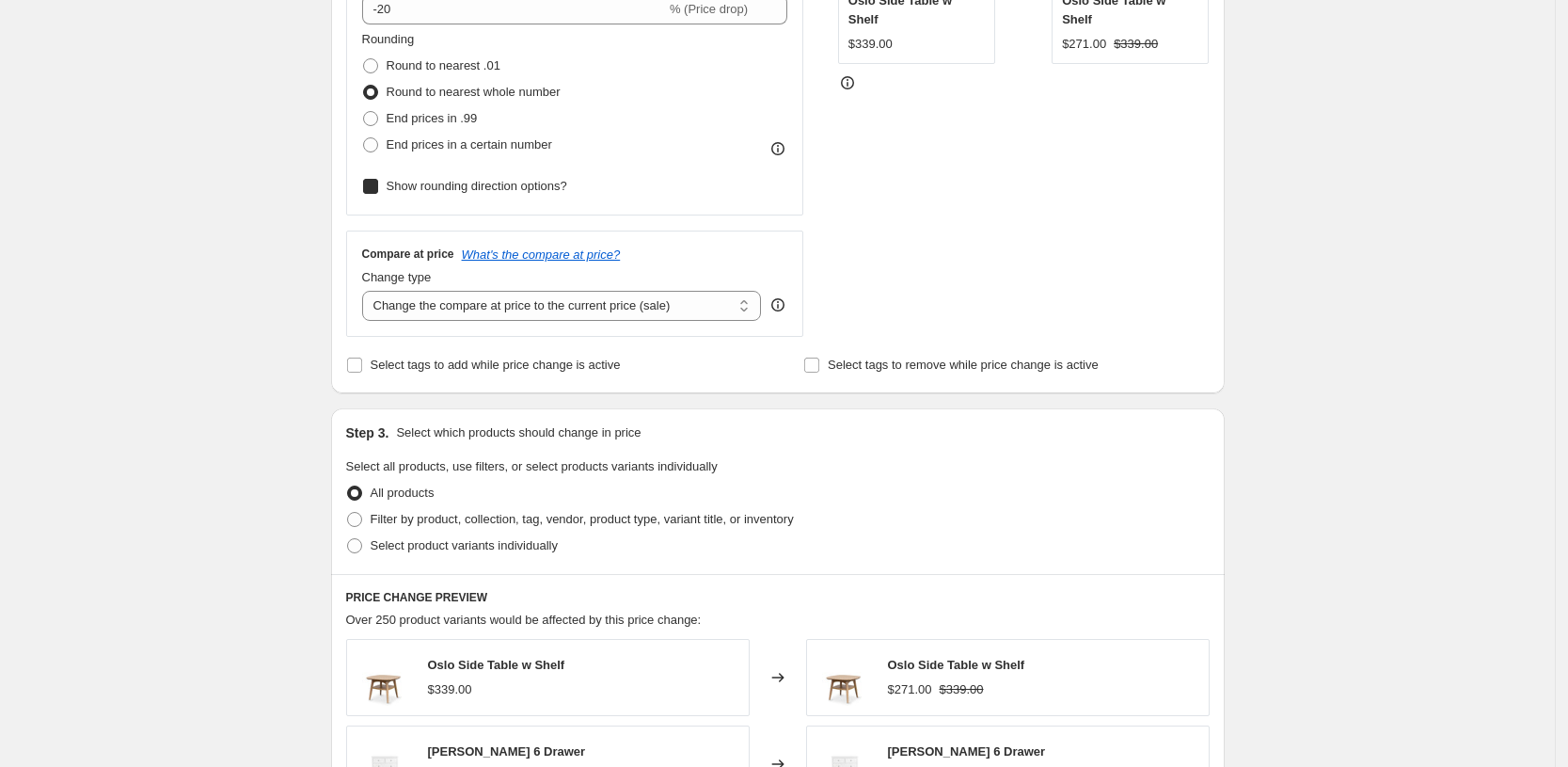
checkbox input "true"
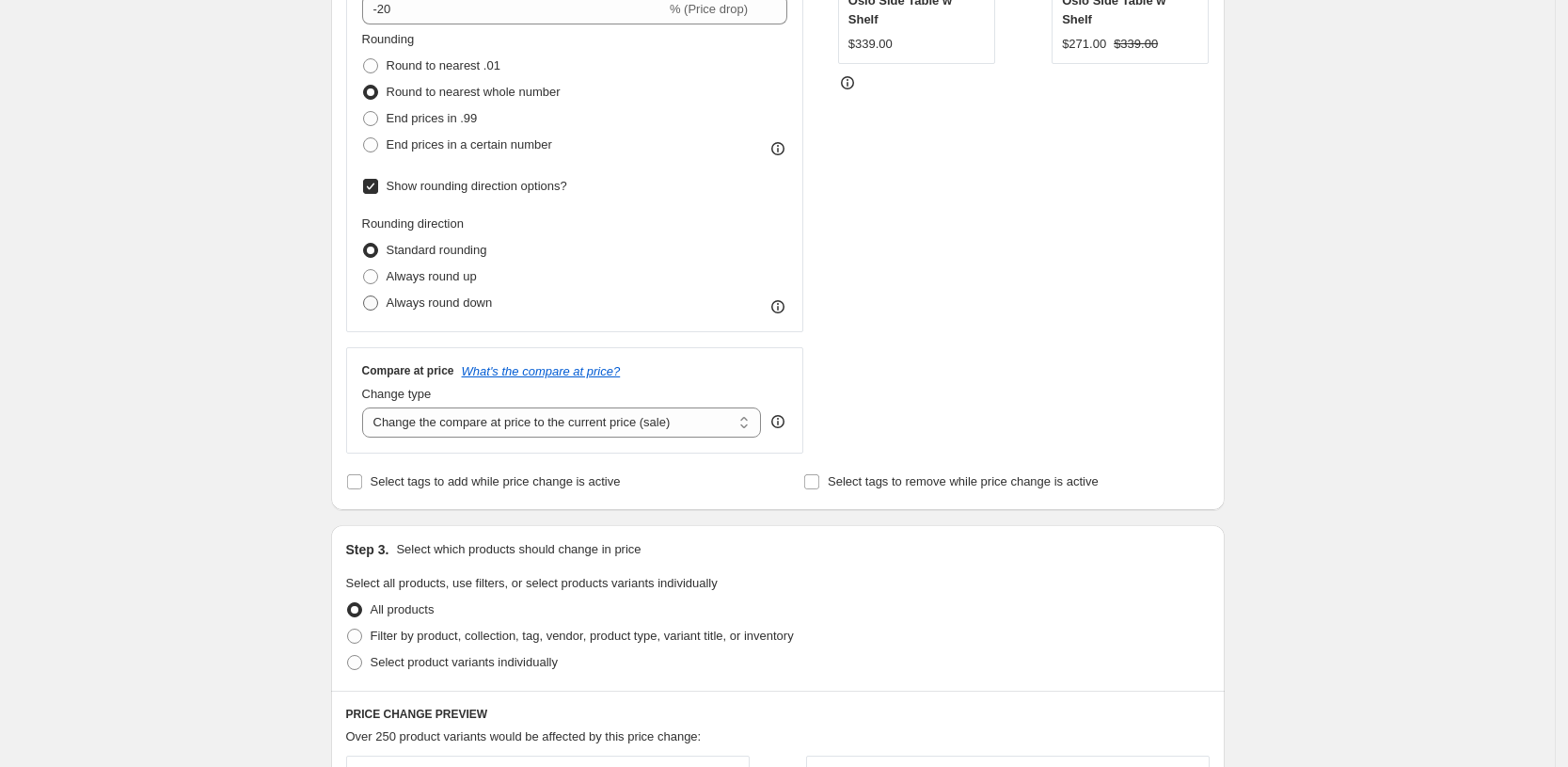
click at [403, 296] on span "Always round down" at bounding box center [440, 302] width 107 height 14
click at [364, 296] on input "Always round down" at bounding box center [363, 295] width 1 height 1
radio input "true"
drag, startPoint x: 226, startPoint y: 339, endPoint x: 275, endPoint y: 349, distance: 50.0
click at [228, 339] on div "Create new price change job. This page is ready Create new price change job Dra…" at bounding box center [777, 528] width 1555 height 1997
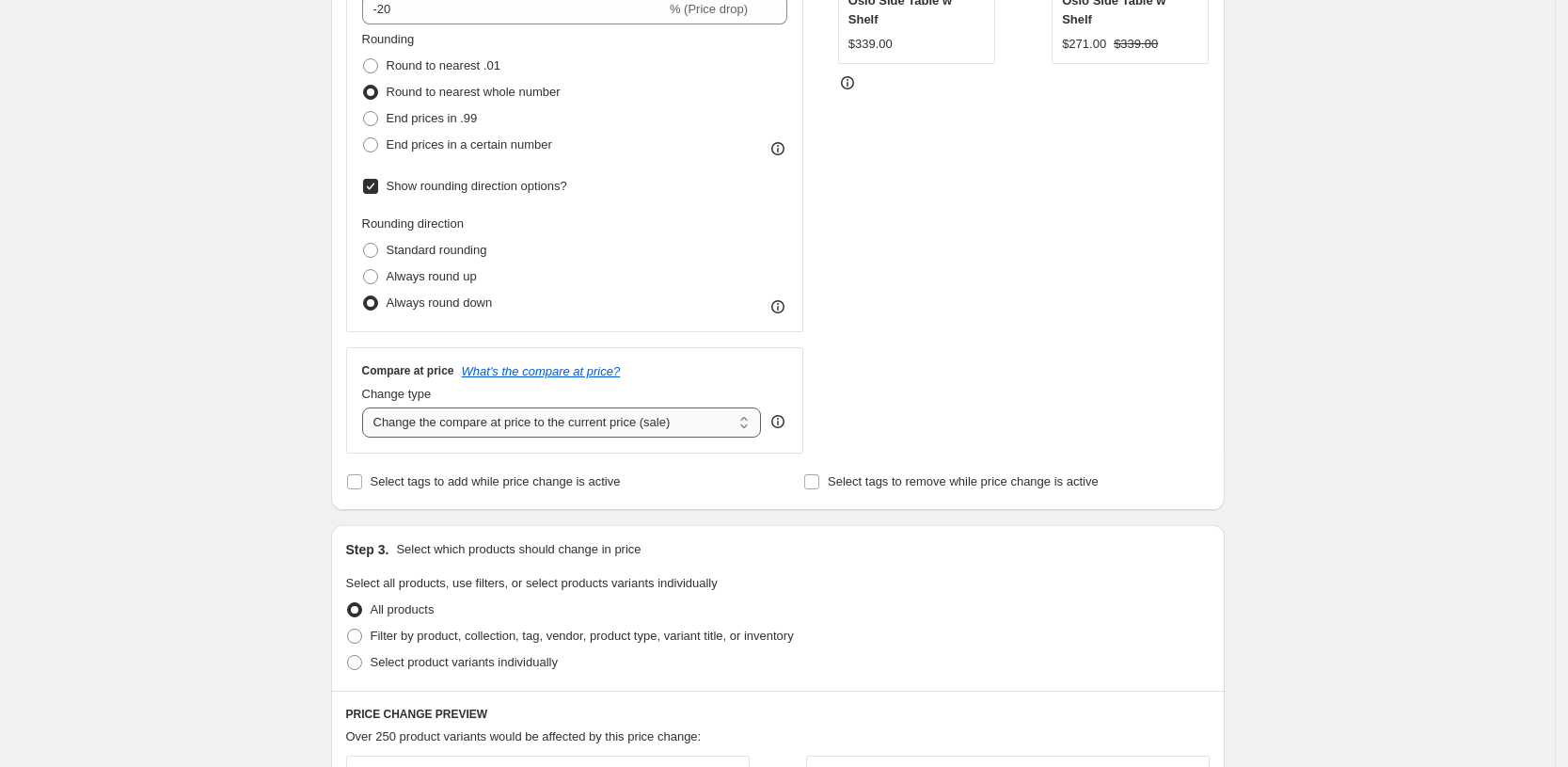
click at [431, 421] on select "Change the compare at price to the current price (sale) Change the compare at p…" at bounding box center [562, 422] width 400 height 30
select select "pp"
click at [368, 407] on select "Change the compare at price to the current price (sale) Change the compare at p…" at bounding box center [562, 422] width 400 height 30
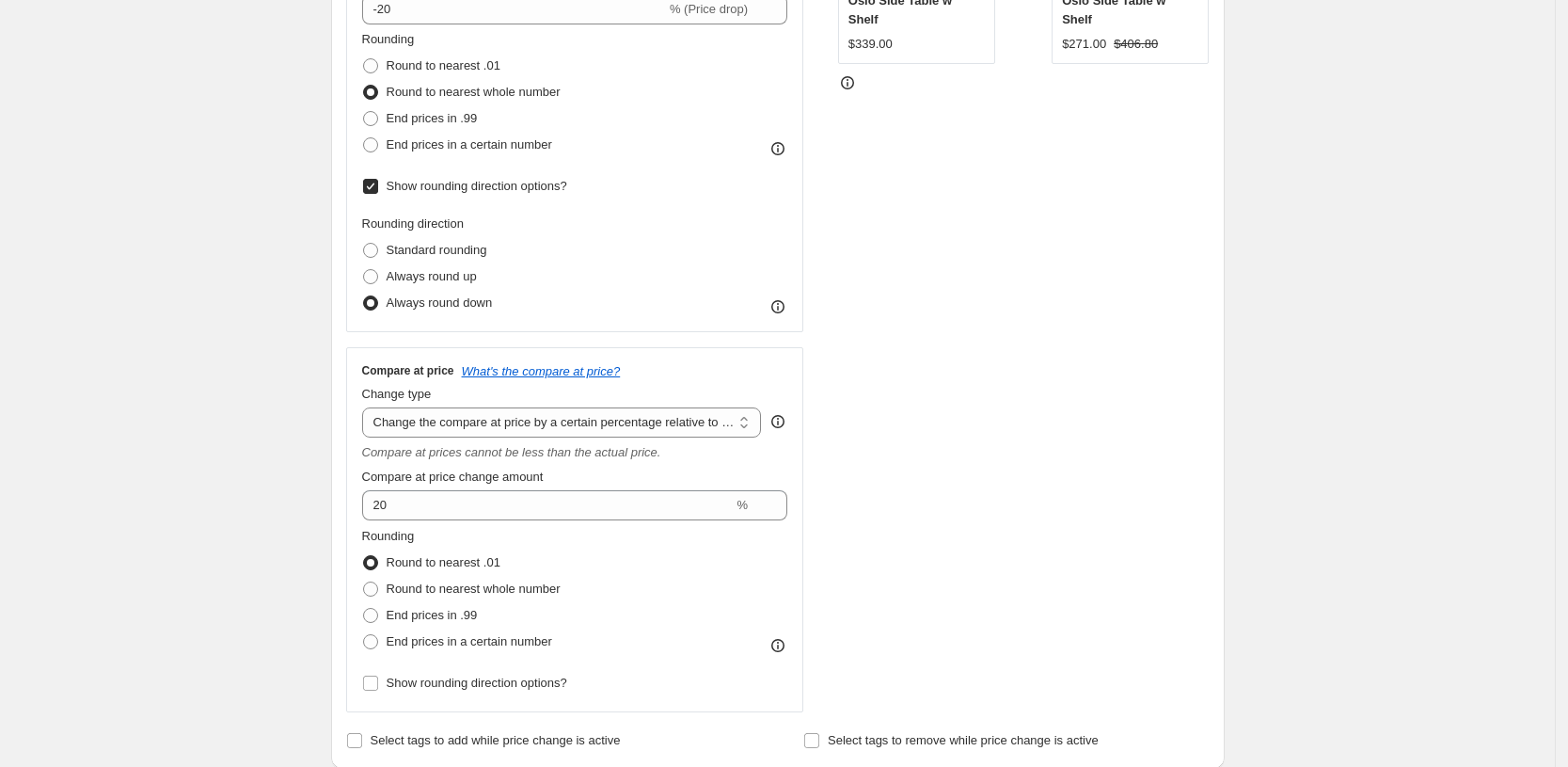
click at [255, 516] on div "Create new price change job. This page is ready Create new price change job Dra…" at bounding box center [777, 657] width 1555 height 2256
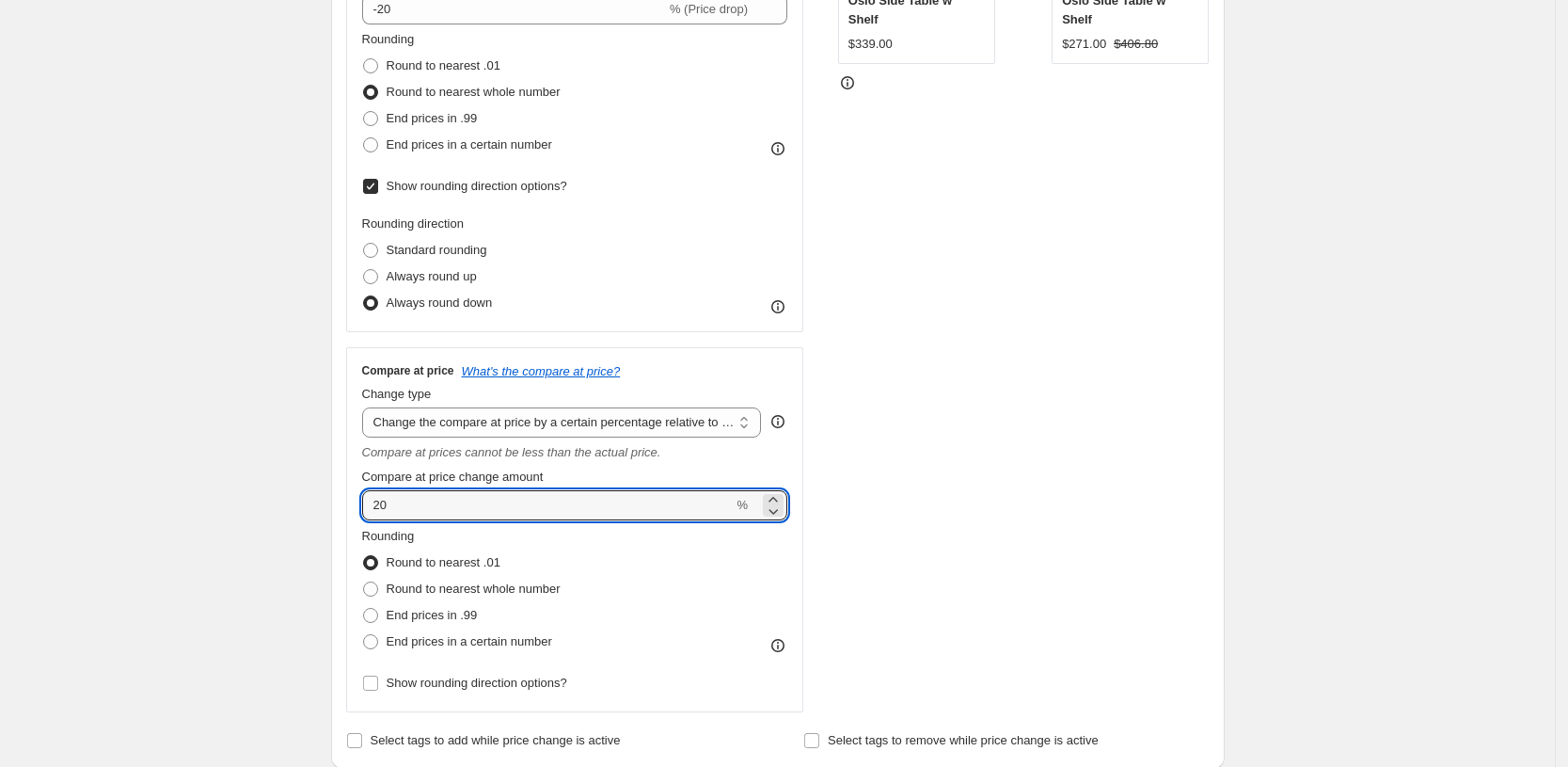
drag, startPoint x: 401, startPoint y: 505, endPoint x: 352, endPoint y: 503, distance: 49.0
click at [356, 503] on div "Compare at price What's the compare at price? Change type Change the compare at…" at bounding box center [575, 530] width 458 height 365
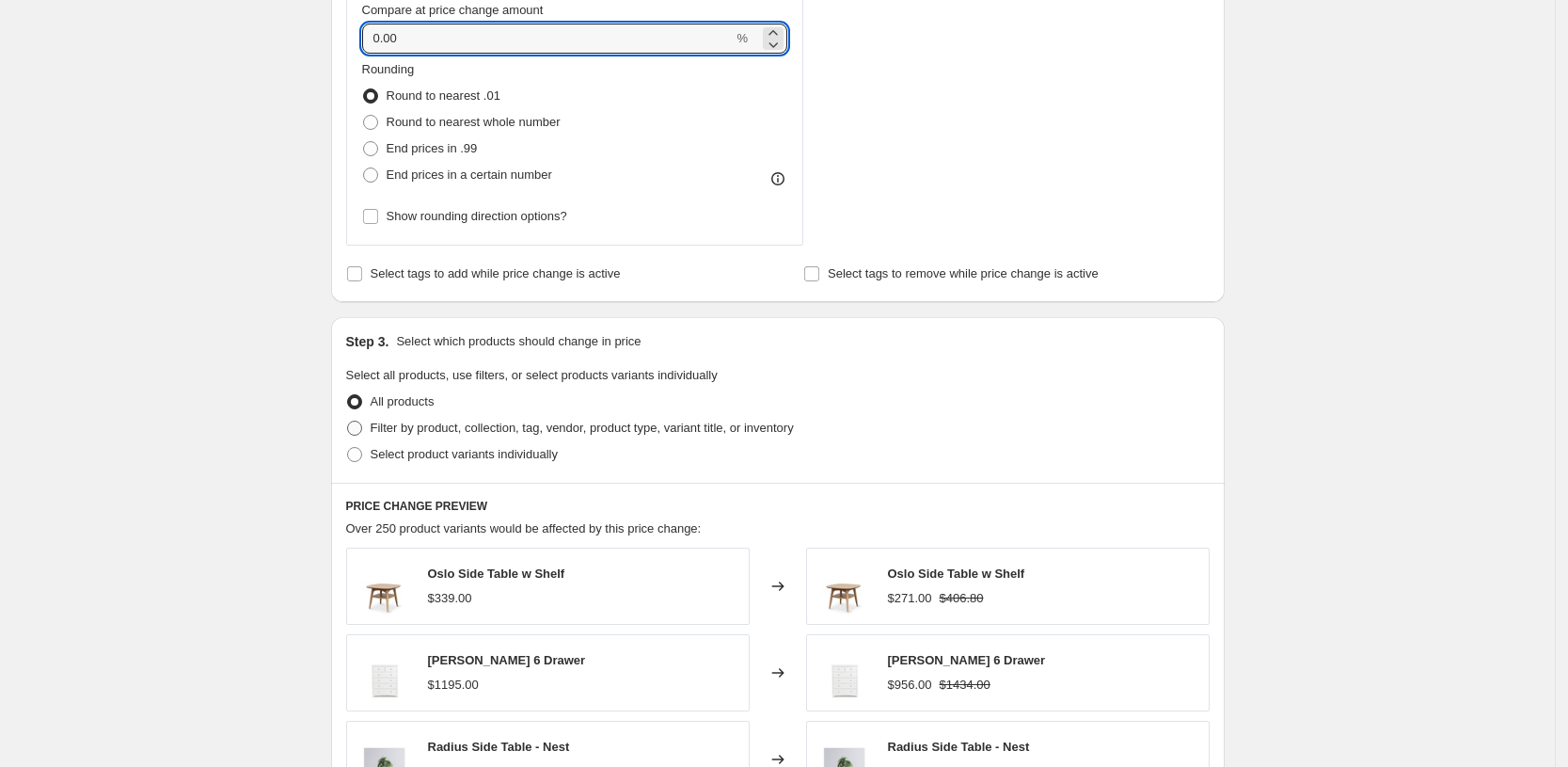
scroll to position [941, 0]
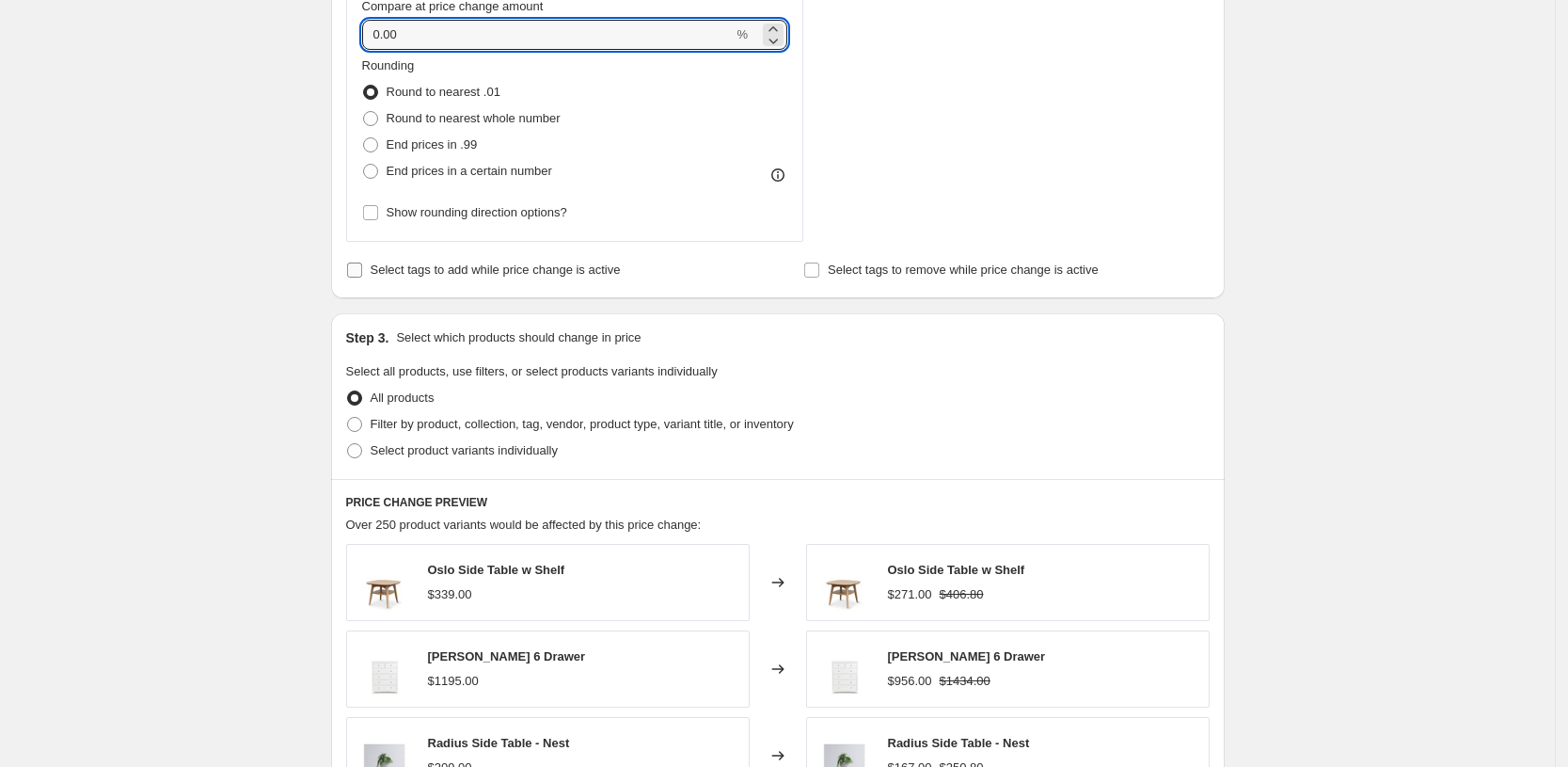
type input "0.00"
click at [382, 273] on span "Select tags to add while price change is active" at bounding box center [496, 269] width 250 height 14
click at [362, 273] on input "Select tags to add while price change is active" at bounding box center [354, 269] width 15 height 15
checkbox input "true"
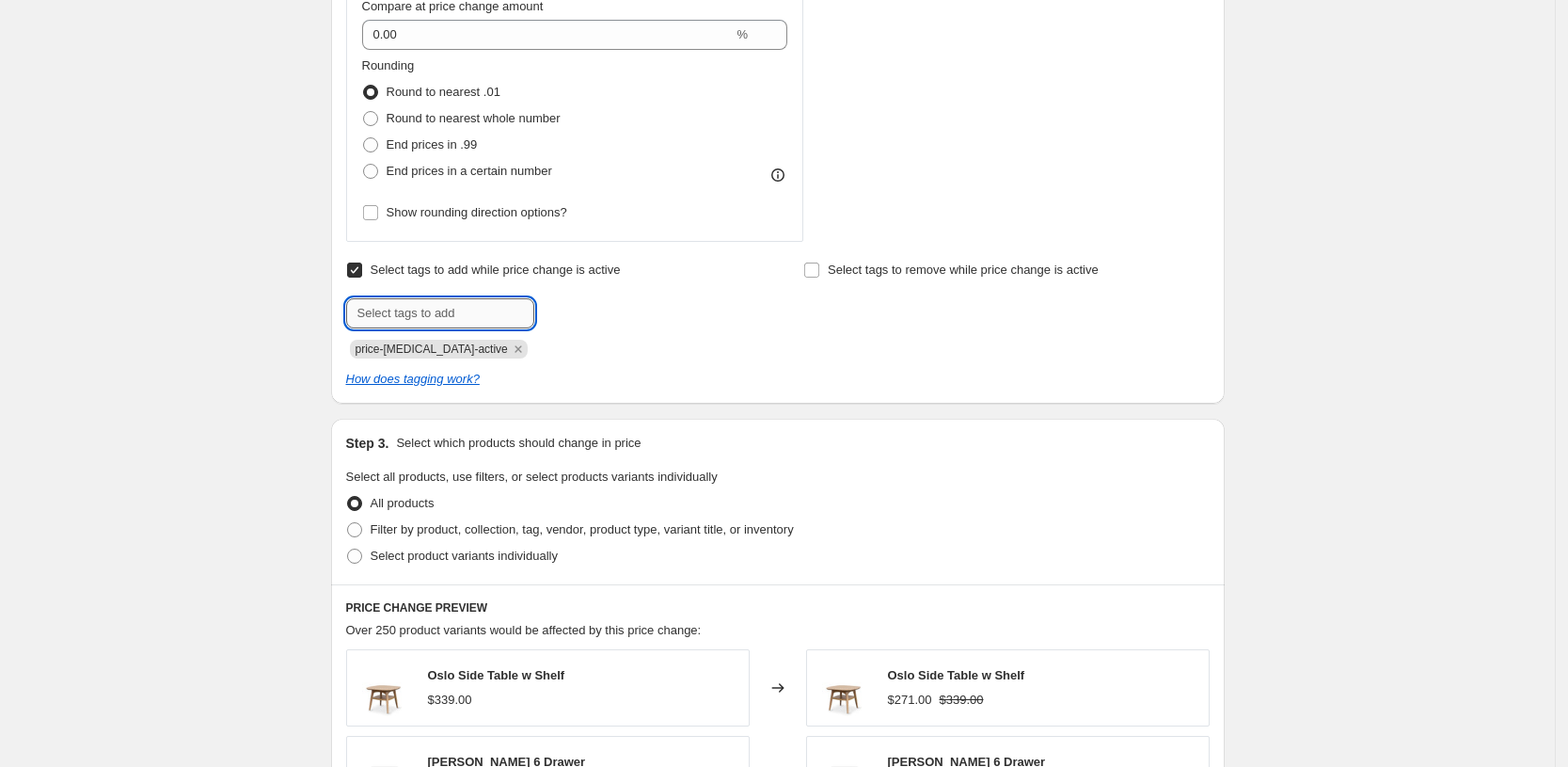
click at [422, 316] on input "text" at bounding box center [440, 313] width 189 height 30
type input "F"
type input "On-Sale"
click at [617, 310] on span "On-Sale" at bounding box center [595, 311] width 42 height 13
click at [835, 275] on span "Select tags to remove while price change is active" at bounding box center [964, 269] width 271 height 14
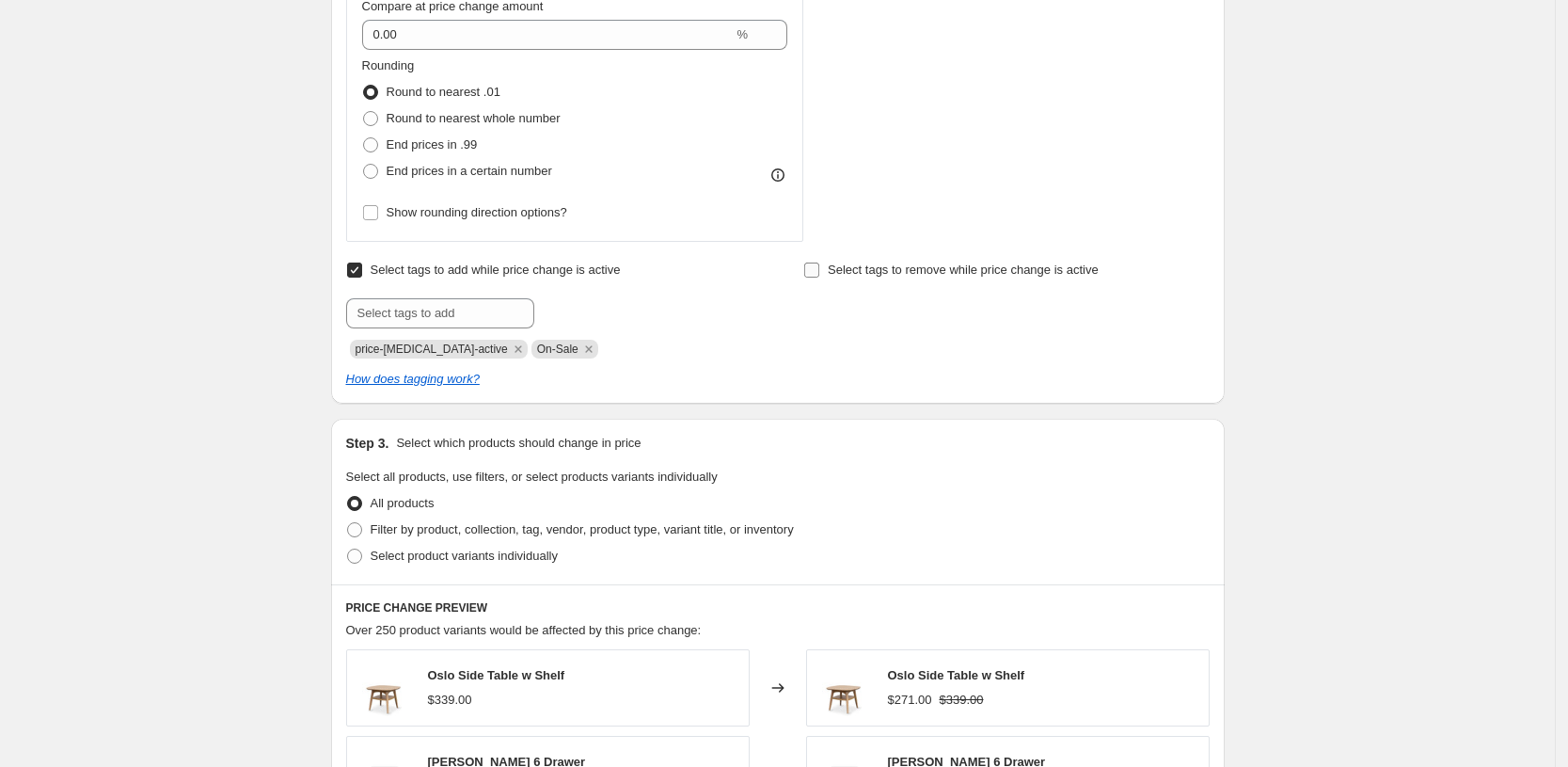
click at [820, 275] on input "Select tags to remove while price change is active" at bounding box center [811, 269] width 15 height 15
checkbox input "true"
click at [925, 310] on input "text" at bounding box center [897, 313] width 189 height 30
type input "freedelivery"
click at [1044, 306] on span "freedelivery" at bounding box center [1064, 311] width 63 height 13
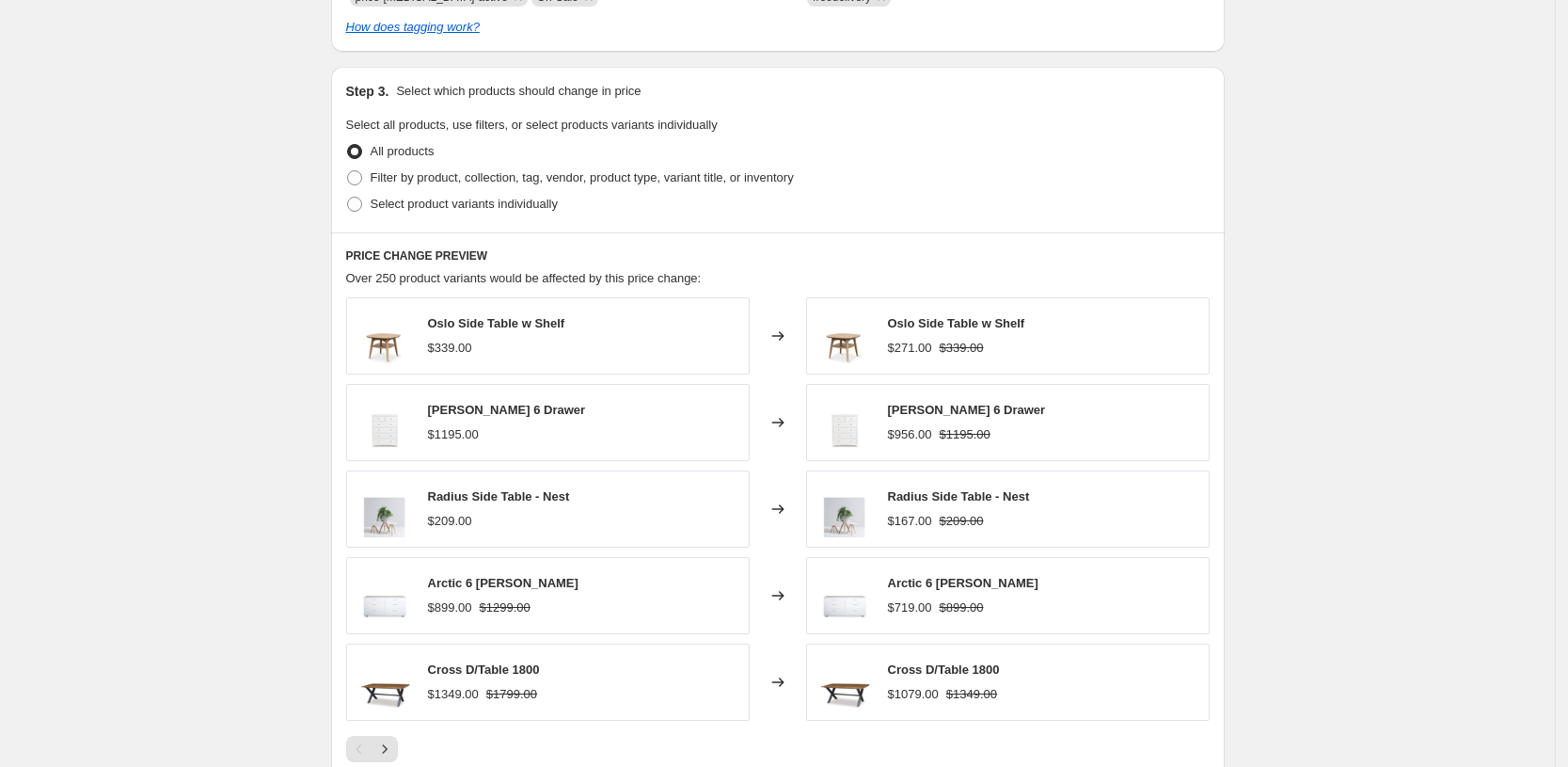
scroll to position [1294, 0]
click at [506, 177] on span "Filter by product, collection, tag, vendor, product type, variant title, or inv…" at bounding box center [583, 177] width 423 height 14
click at [348, 171] on input "Filter by product, collection, tag, vendor, product type, variant title, or inv…" at bounding box center [347, 170] width 1 height 1
radio input "true"
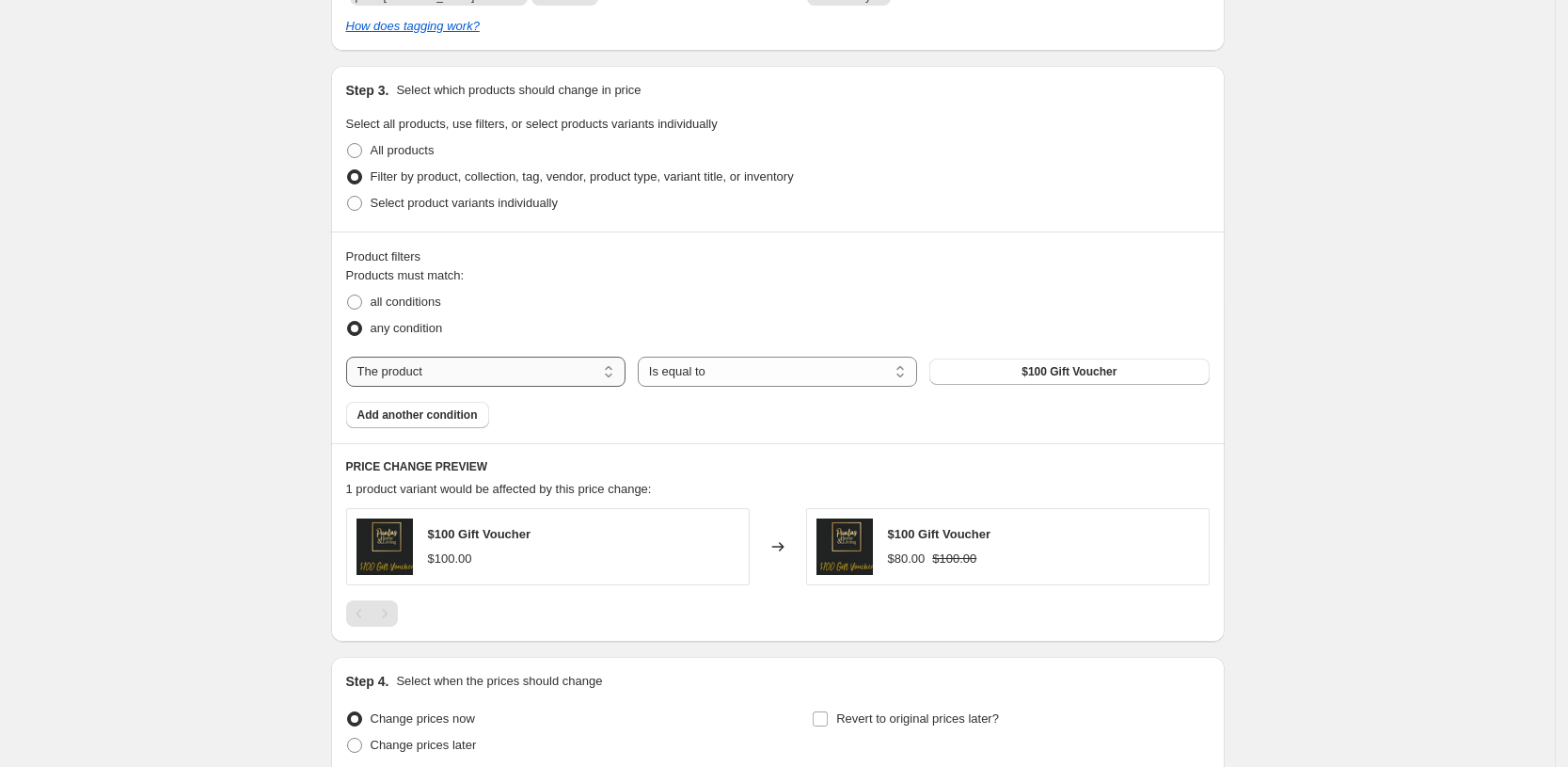
click at [424, 372] on select "The product The product's collection The product's tag The product's vendor The…" at bounding box center [486, 371] width 279 height 30
select select "collection"
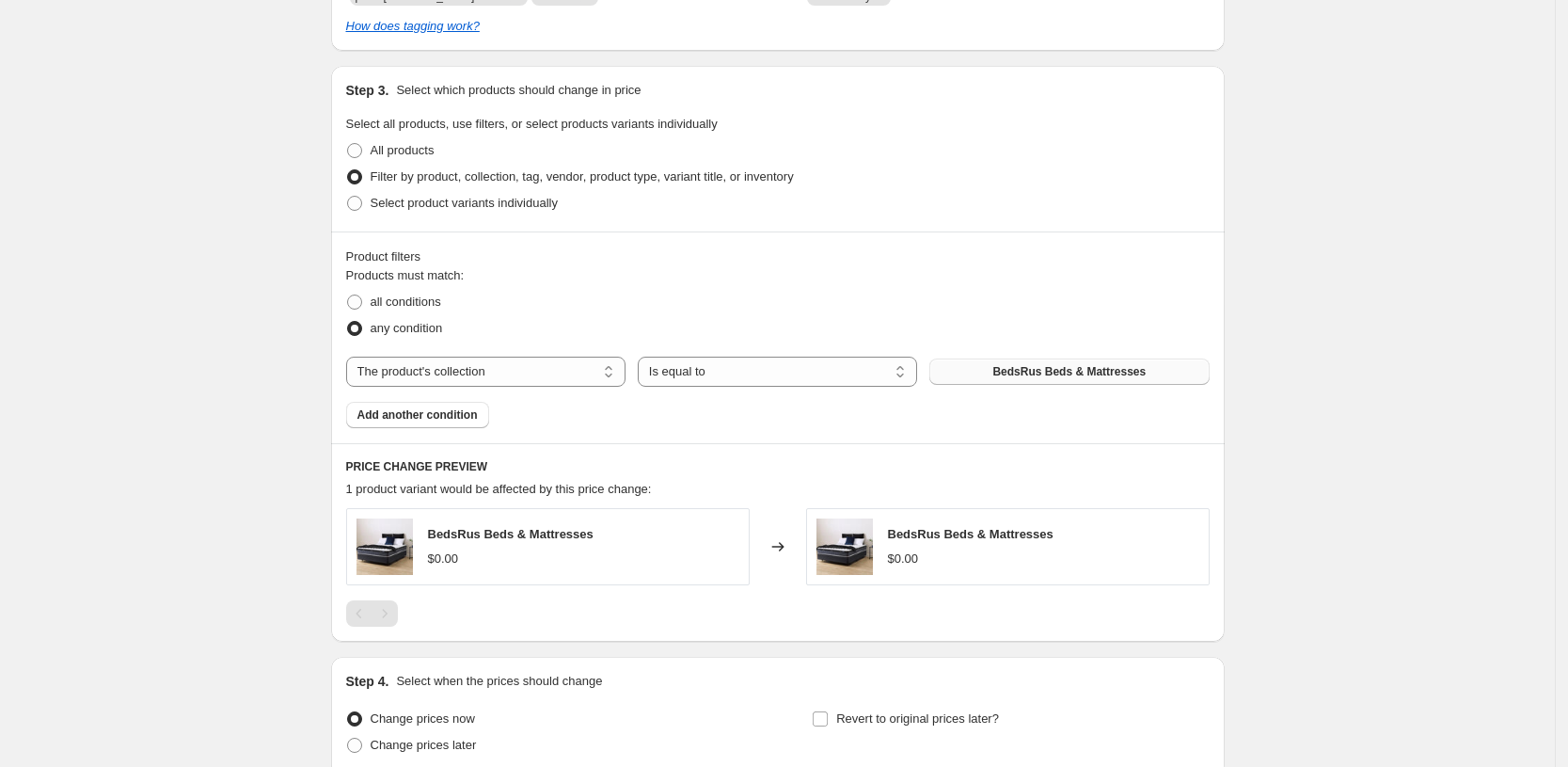
click at [1005, 368] on span "BedsRus Beds & Mattresses" at bounding box center [1069, 371] width 154 height 15
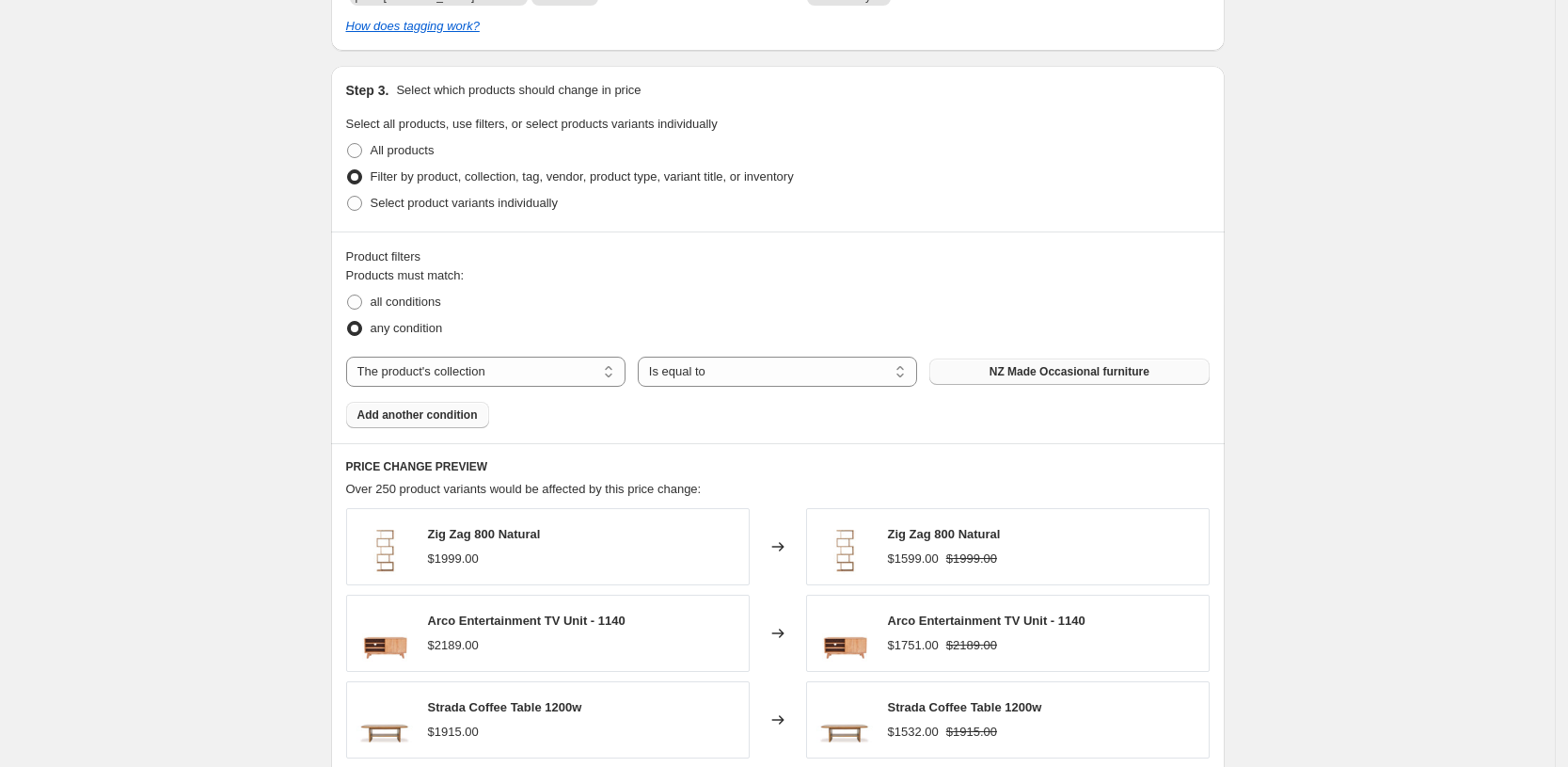
click at [422, 410] on span "Add another condition" at bounding box center [417, 414] width 121 height 15
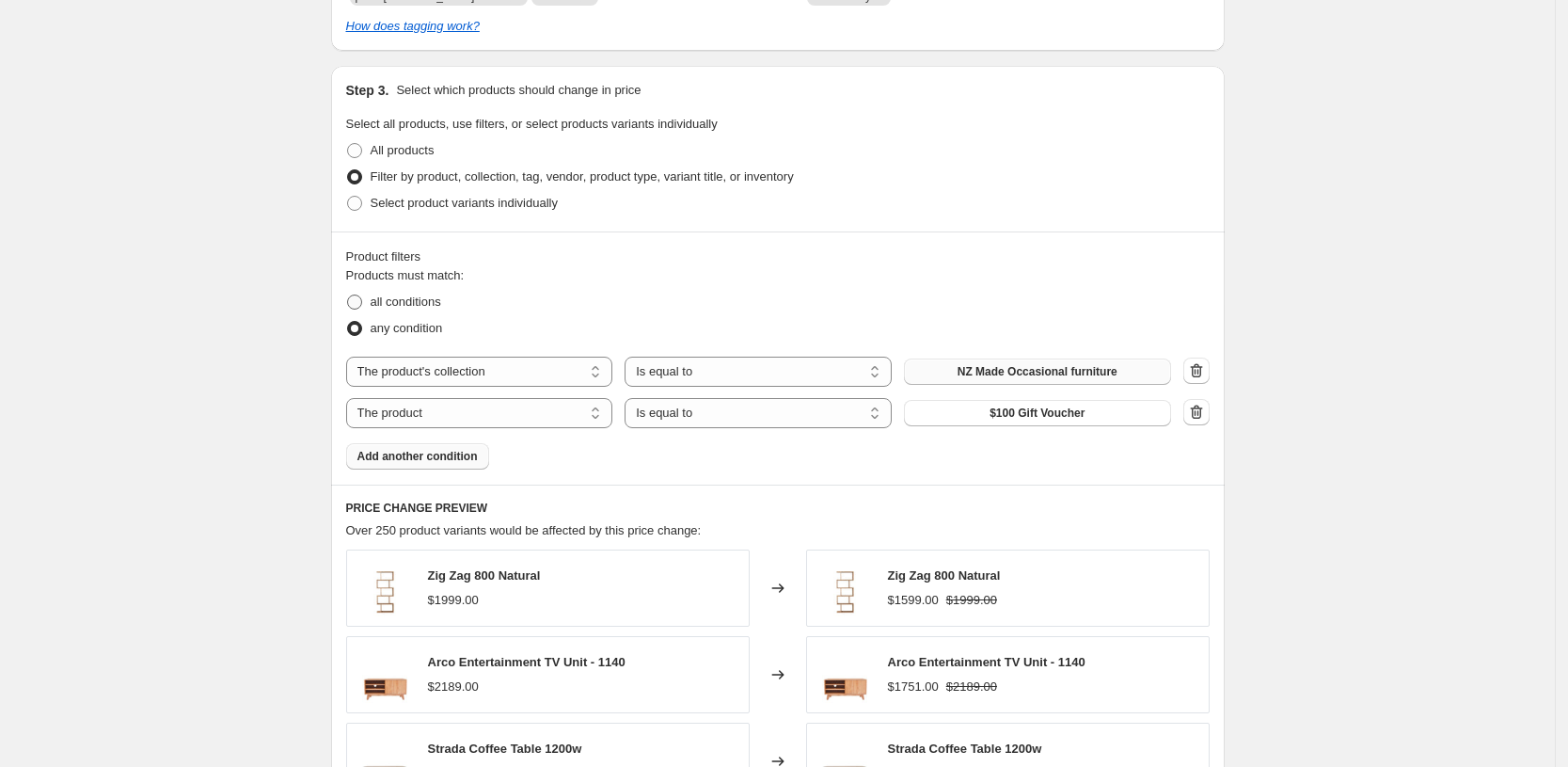
click at [378, 302] on span "all conditions" at bounding box center [406, 301] width 71 height 14
click at [348, 295] on input "all conditions" at bounding box center [347, 294] width 1 height 1
radio input "true"
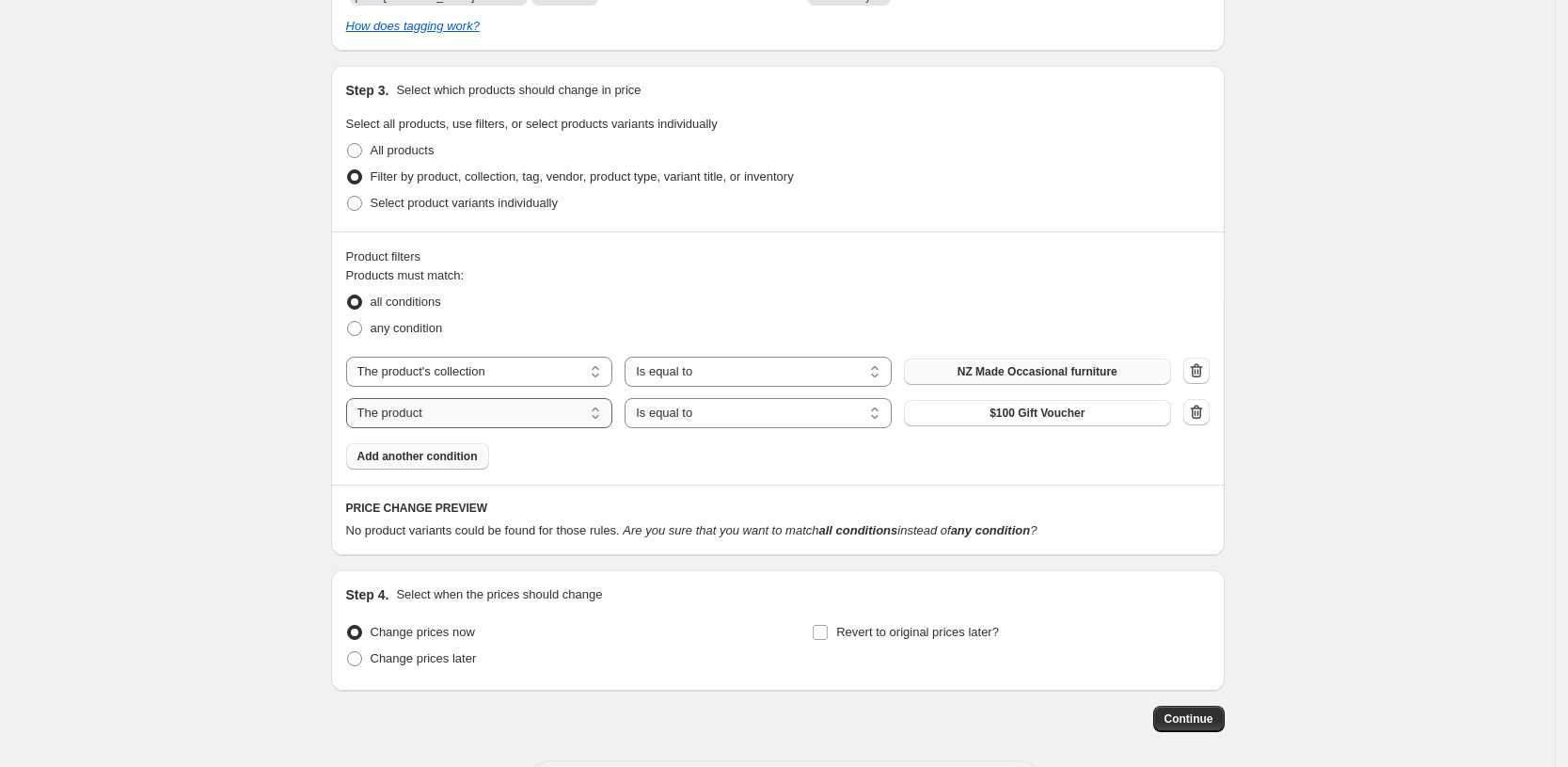
click at [472, 419] on select "The product The product's collection The product's tag The product's vendor The…" at bounding box center [480, 413] width 267 height 30
select select "vendor"
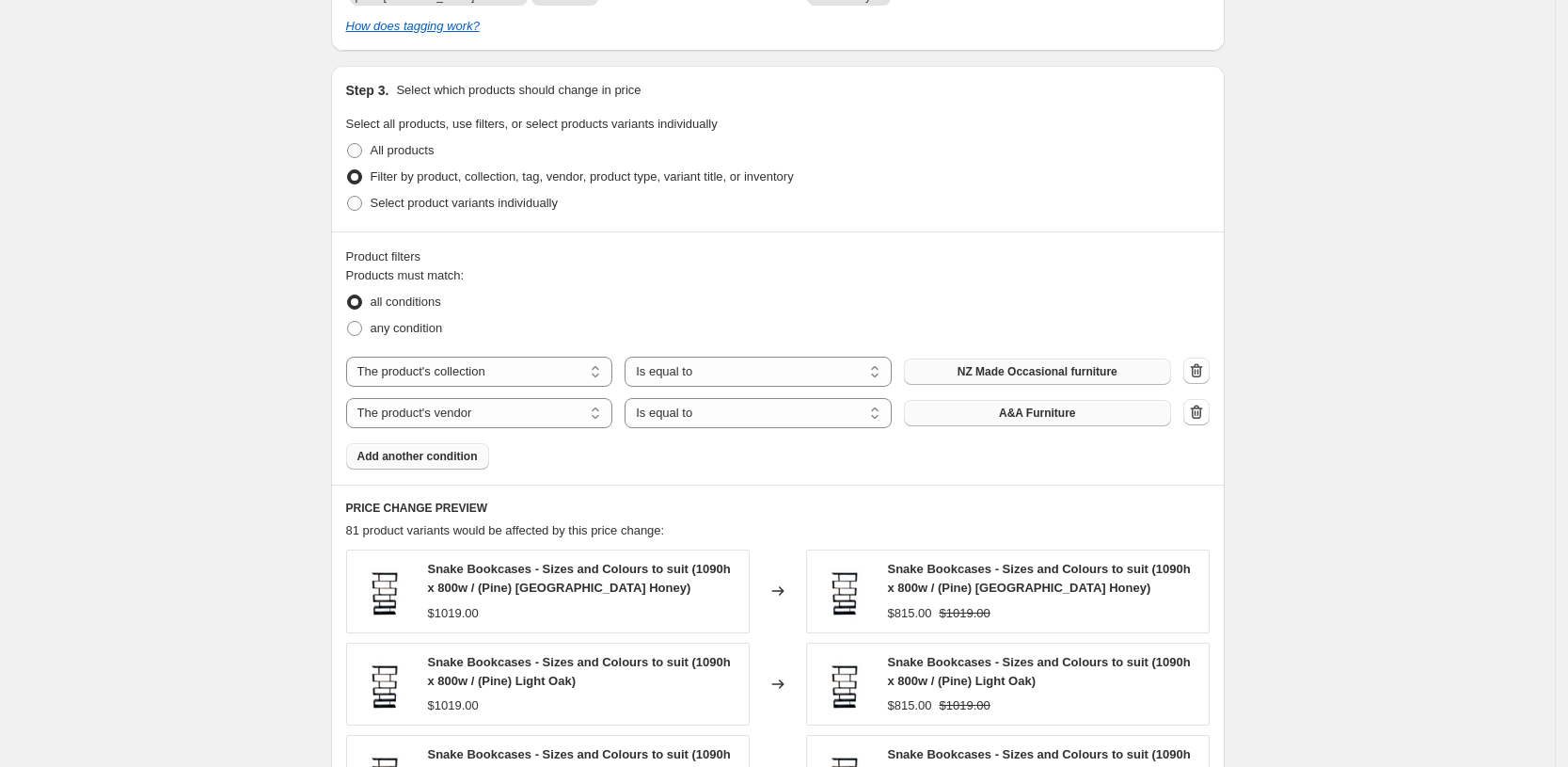
click at [1048, 420] on button "A&A Furniture" at bounding box center [1037, 413] width 267 height 26
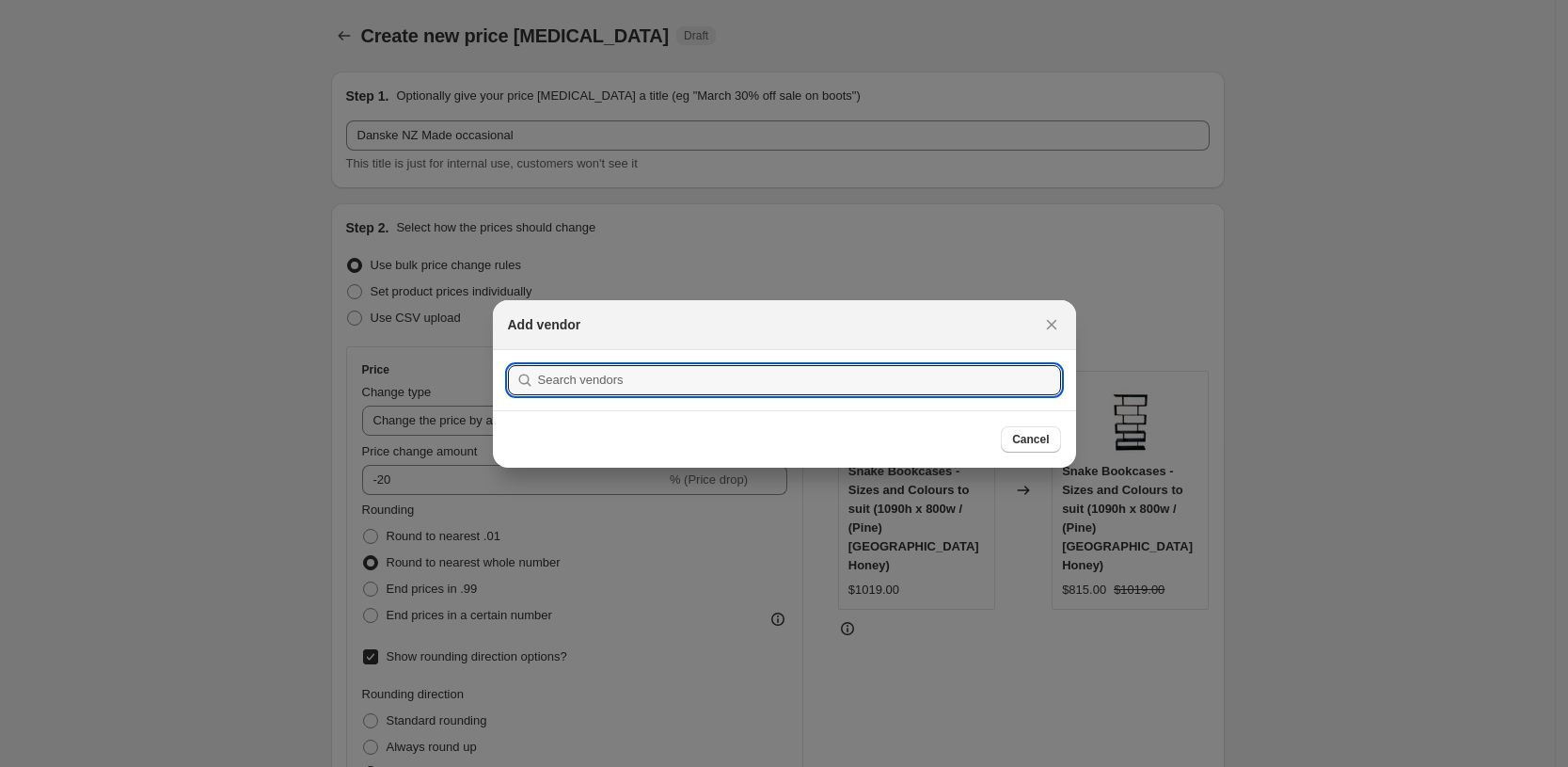
scroll to position [0, 0]
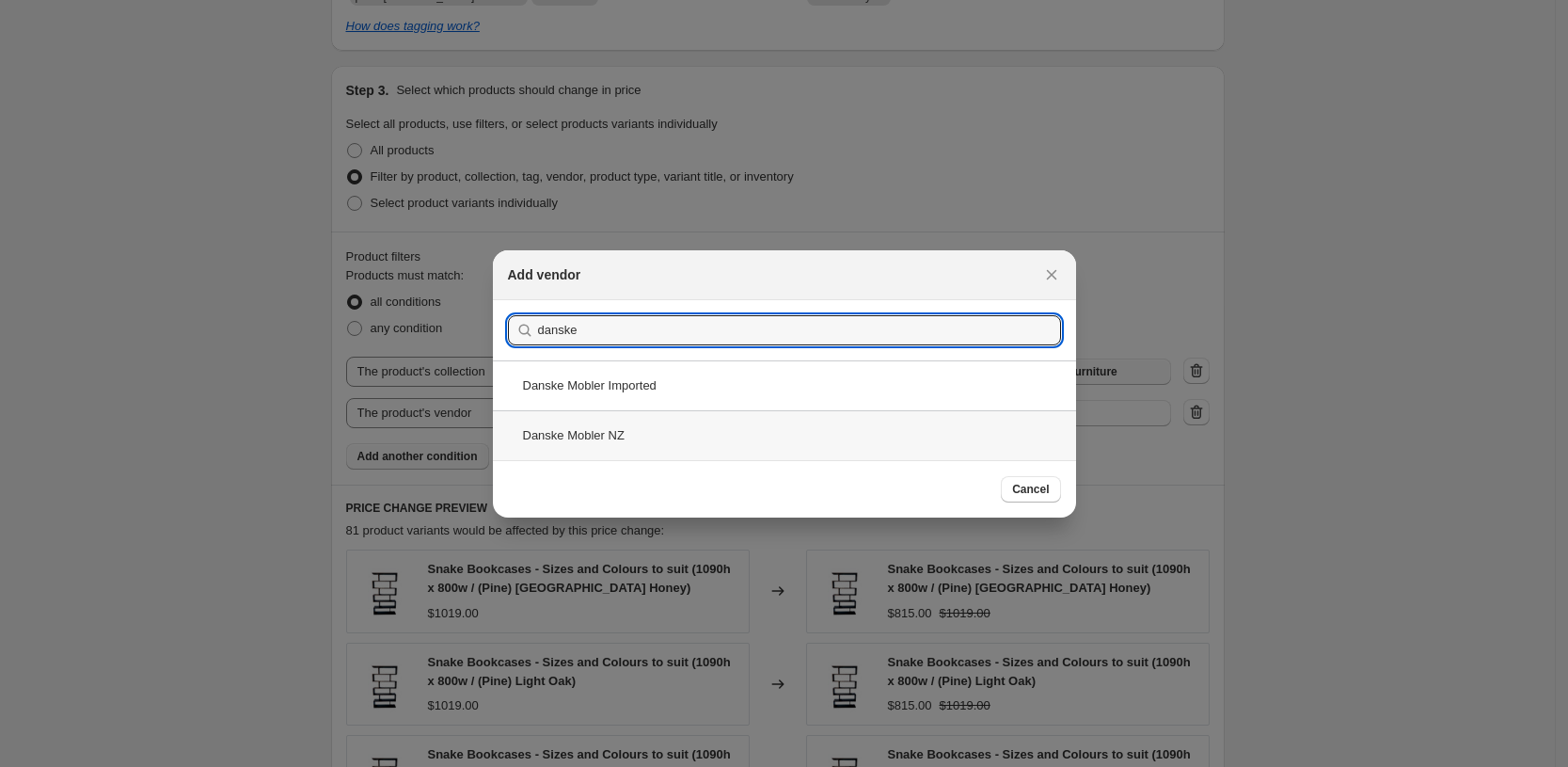
type input "danske"
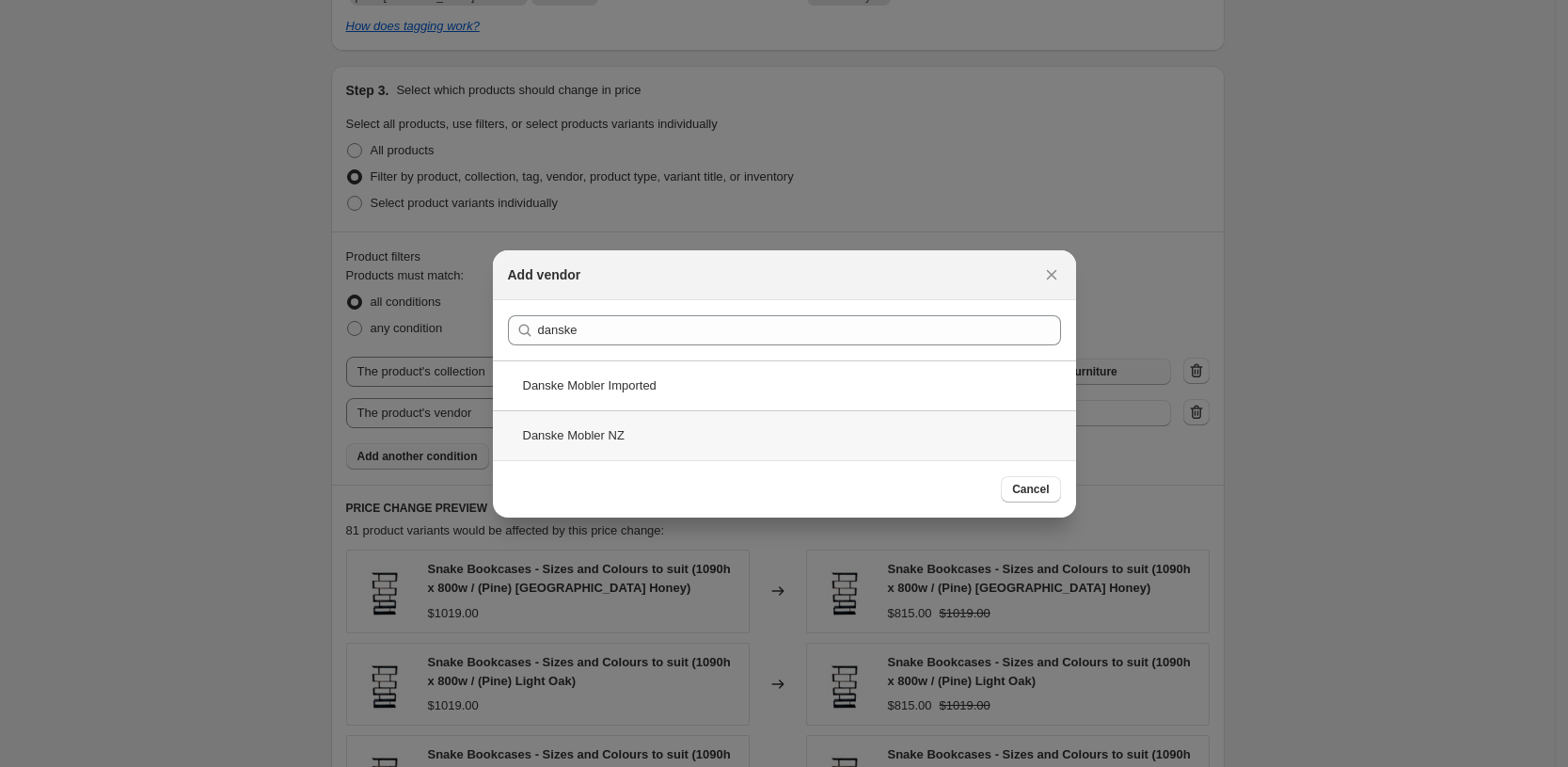
click at [638, 431] on div "Danske Mobler NZ" at bounding box center [784, 435] width 584 height 50
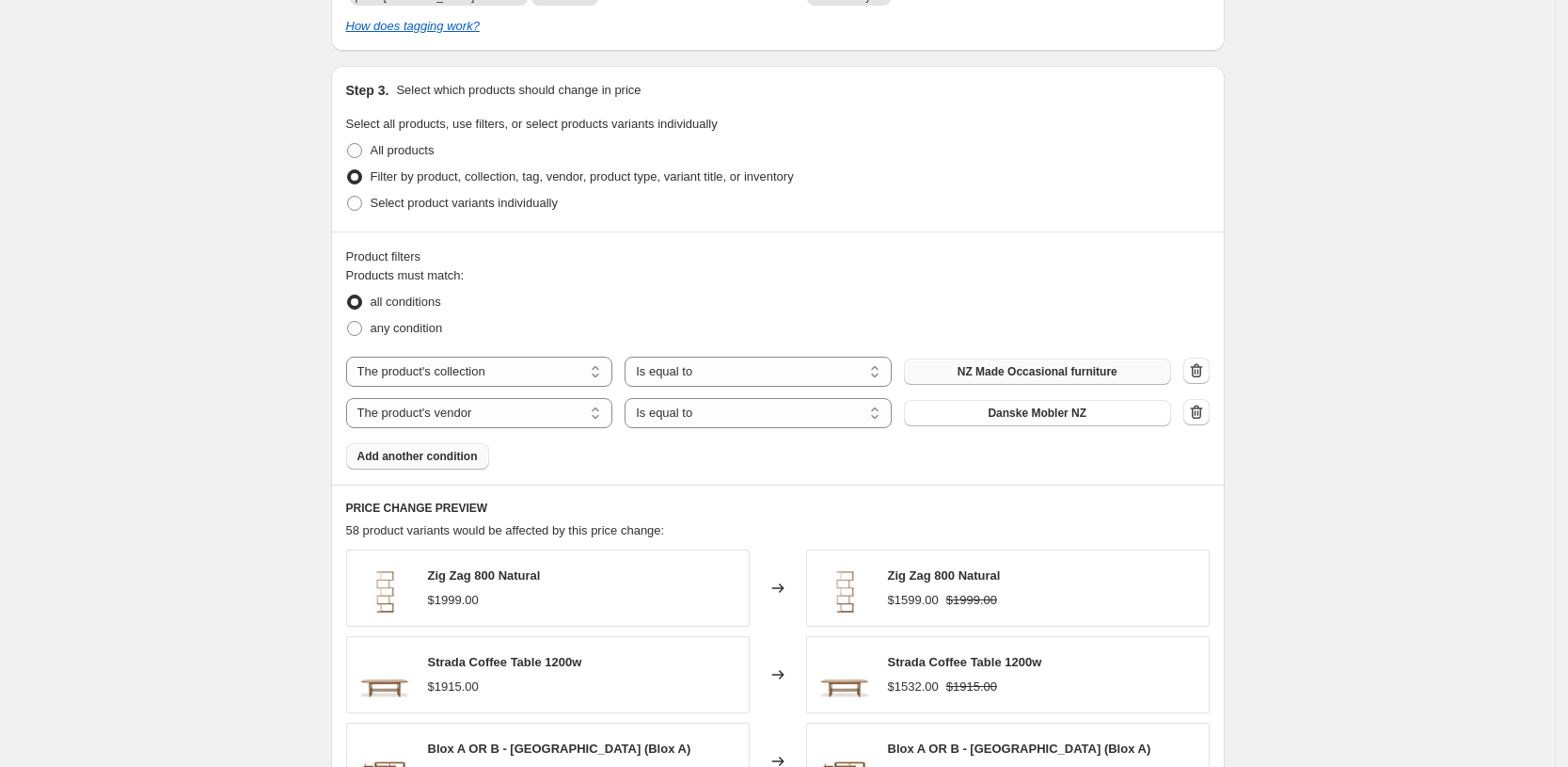
click at [1370, 441] on div "Create new price change job. This page is ready Create new price change job Dra…" at bounding box center [777, 13] width 1555 height 2614
click at [476, 456] on span "Add another condition" at bounding box center [417, 456] width 121 height 15
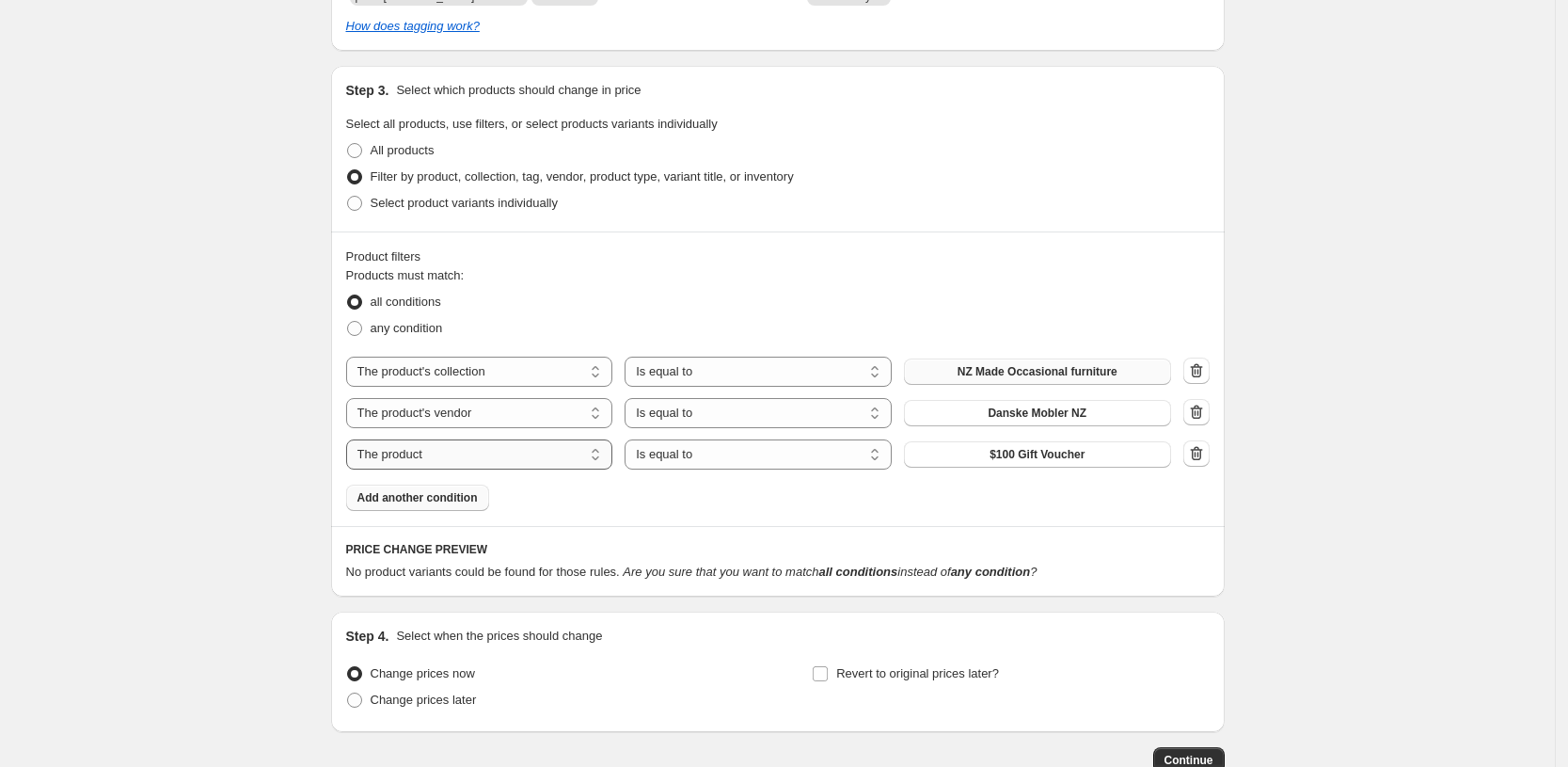
click at [458, 455] on select "The product The product's collection The product's tag The product's vendor The…" at bounding box center [480, 454] width 267 height 30
select select "product_status"
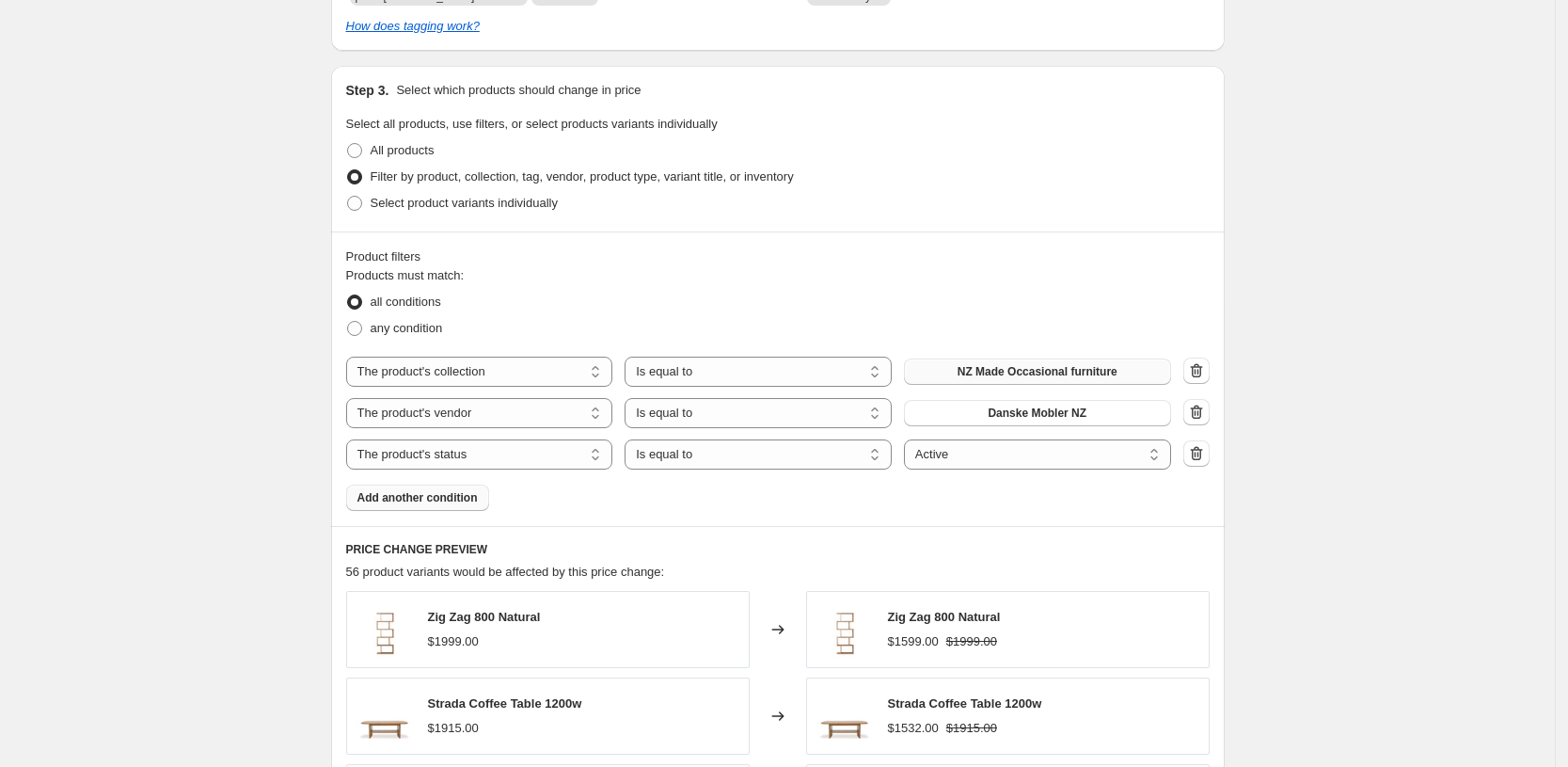
click at [988, 469] on div "Products must match: all conditions any condition The product The product's col…" at bounding box center [778, 388] width 864 height 244
click at [1360, 489] on div "Create new price change job. This page is ready Create new price change job Dra…" at bounding box center [777, 34] width 1555 height 2656
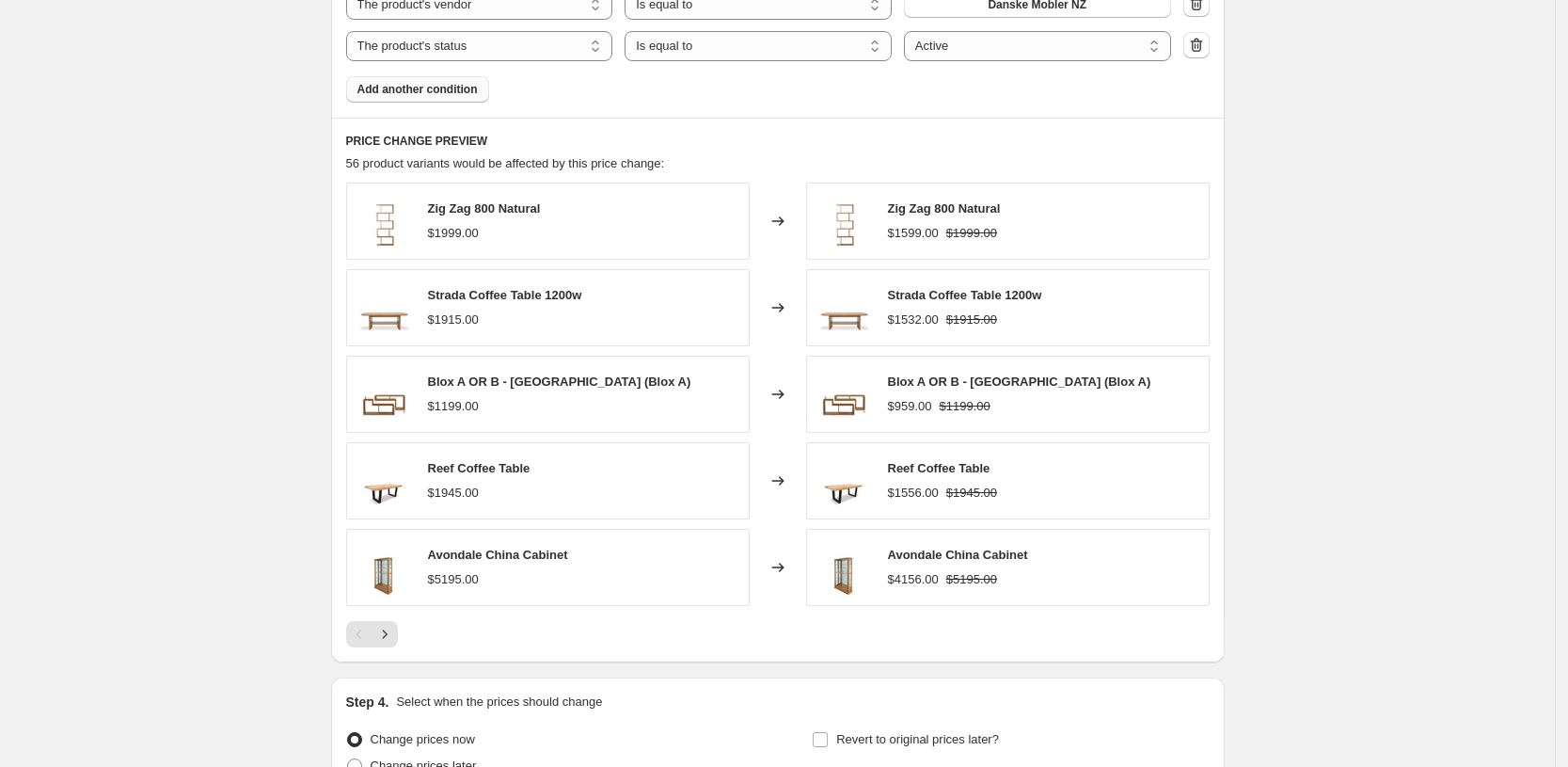
scroll to position [1763, 0]
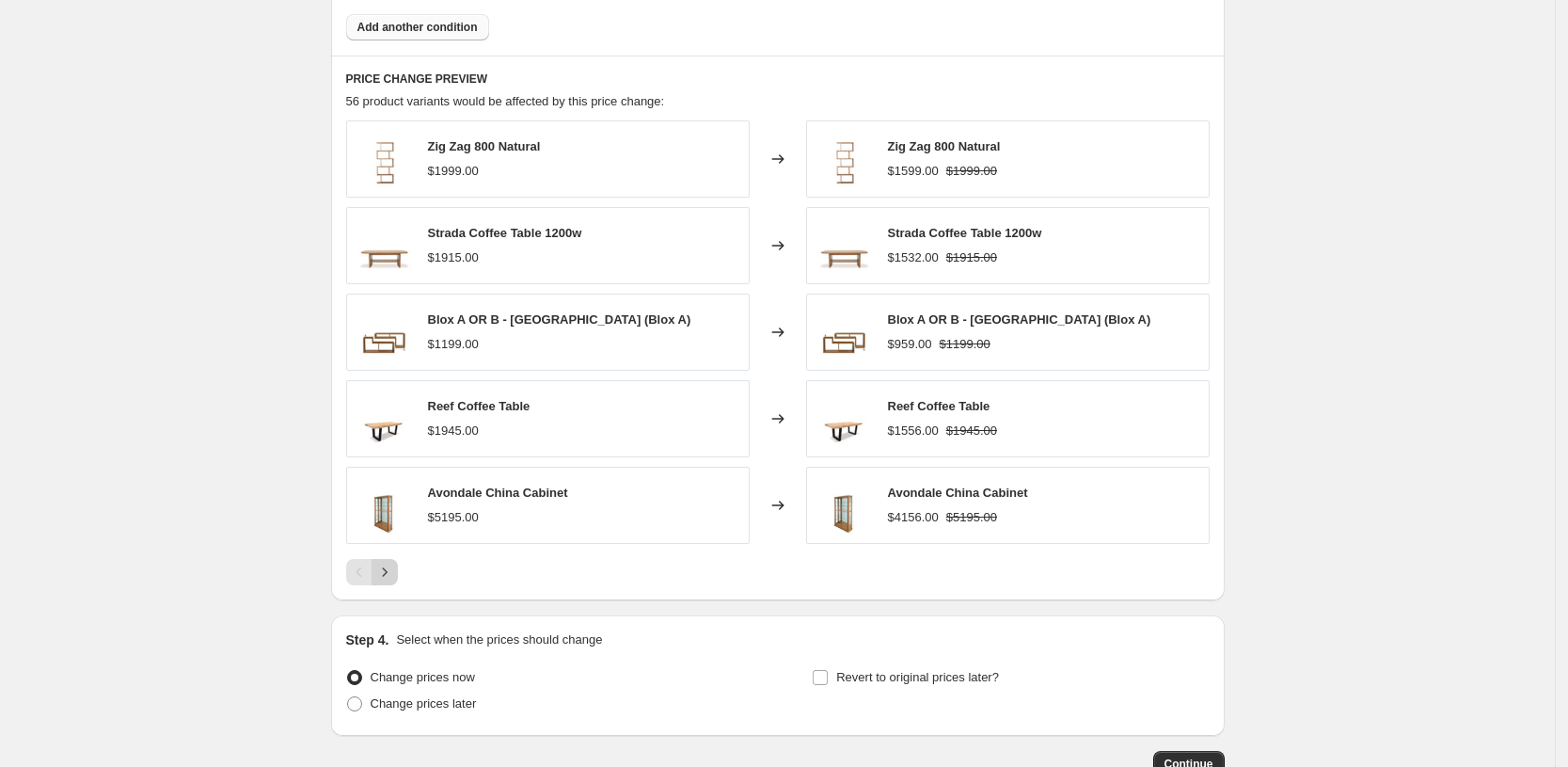
click at [393, 573] on icon "Next" at bounding box center [384, 572] width 19 height 19
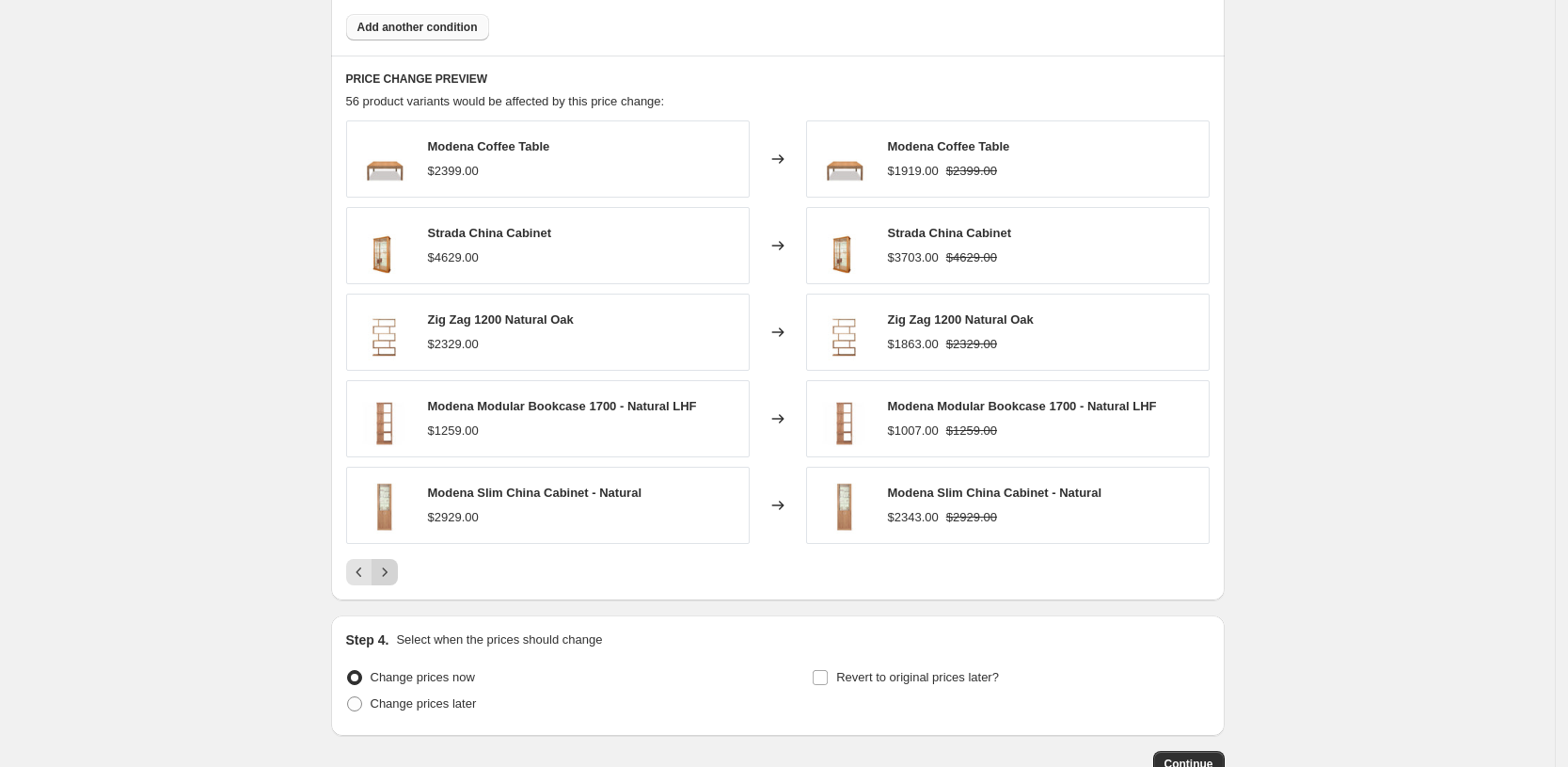
click at [387, 575] on icon "Next" at bounding box center [384, 572] width 19 height 19
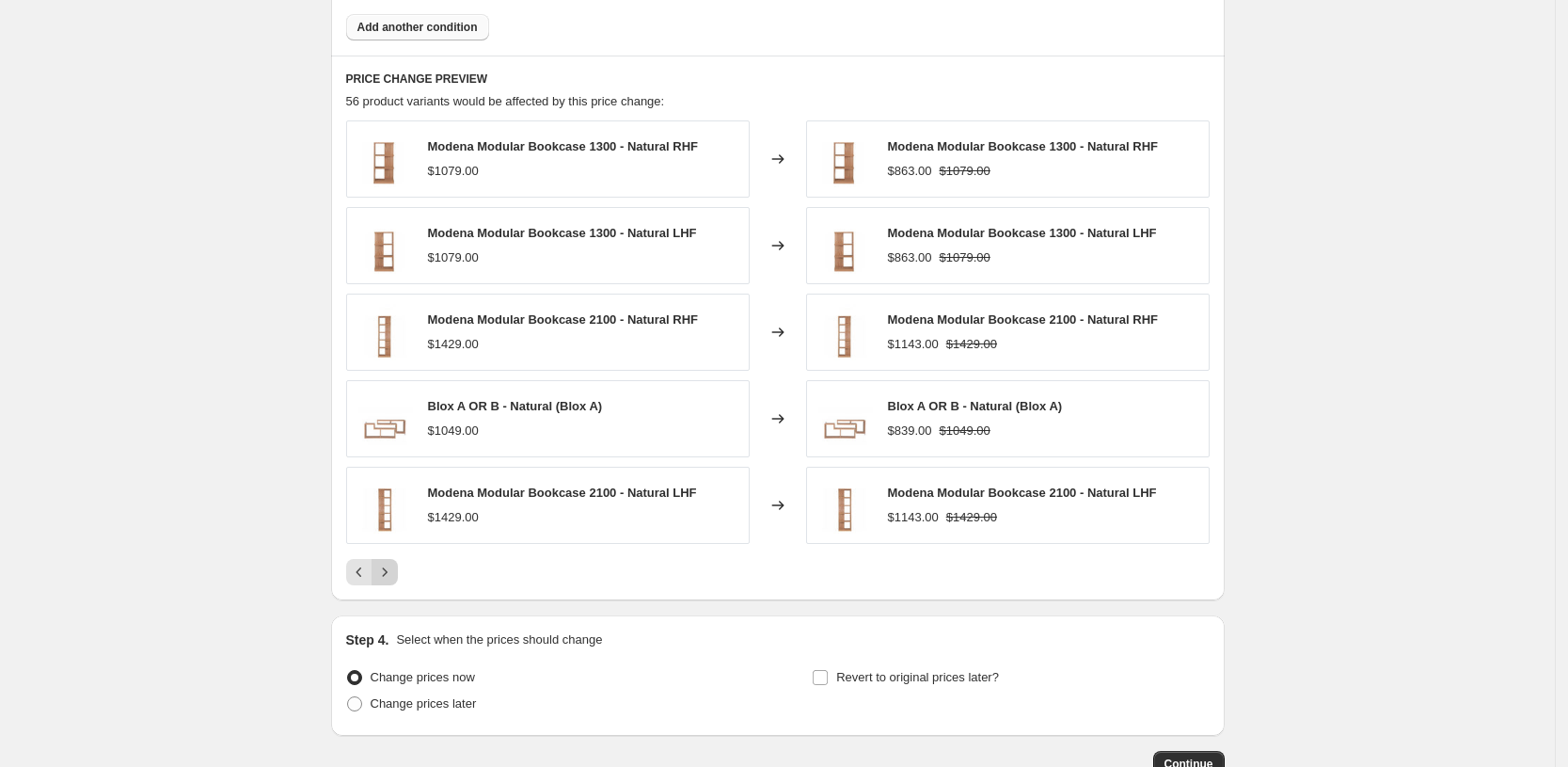
click at [386, 572] on icon "Next" at bounding box center [384, 572] width 19 height 19
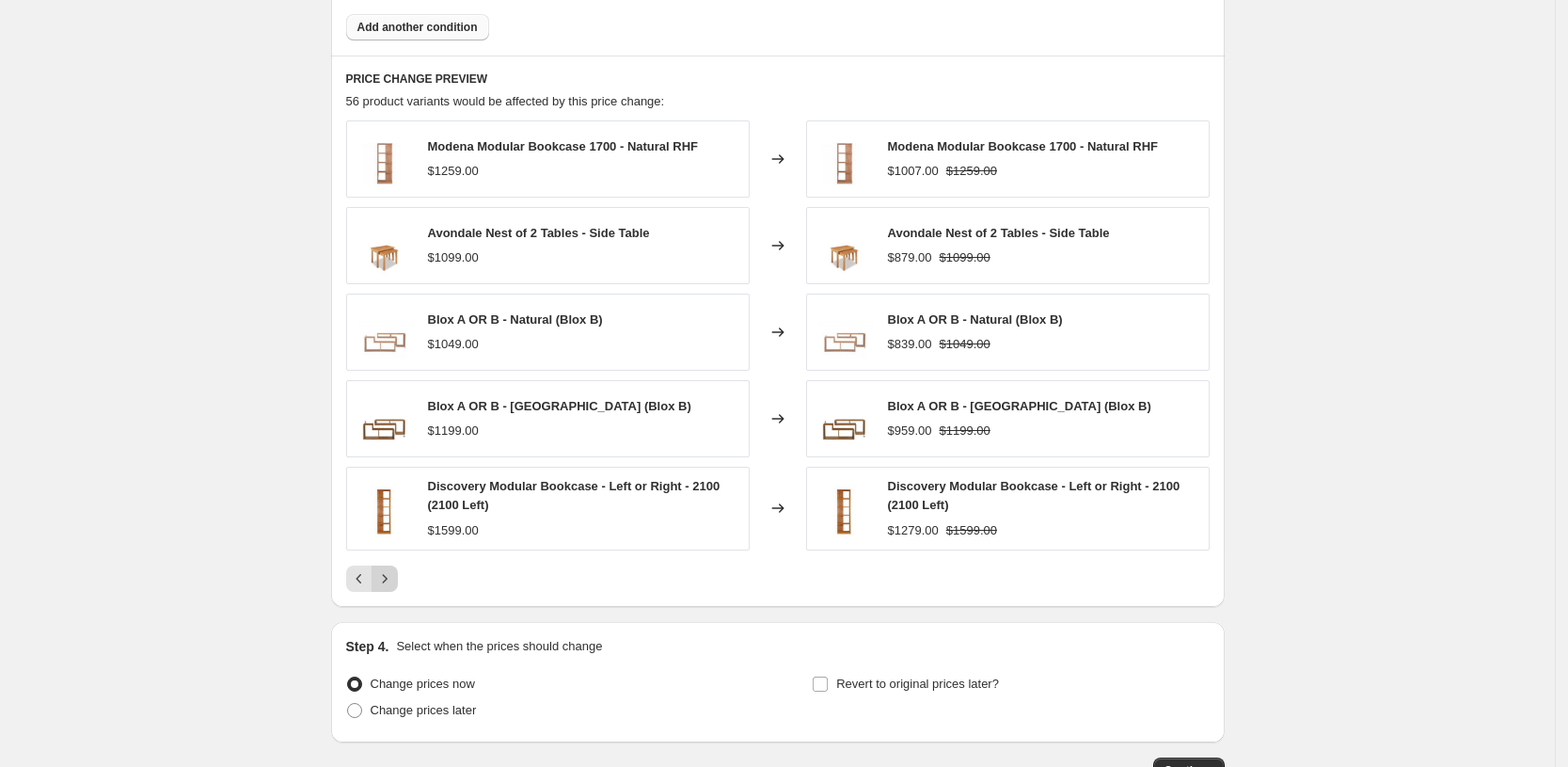
click at [385, 572] on icon "Next" at bounding box center [384, 578] width 19 height 19
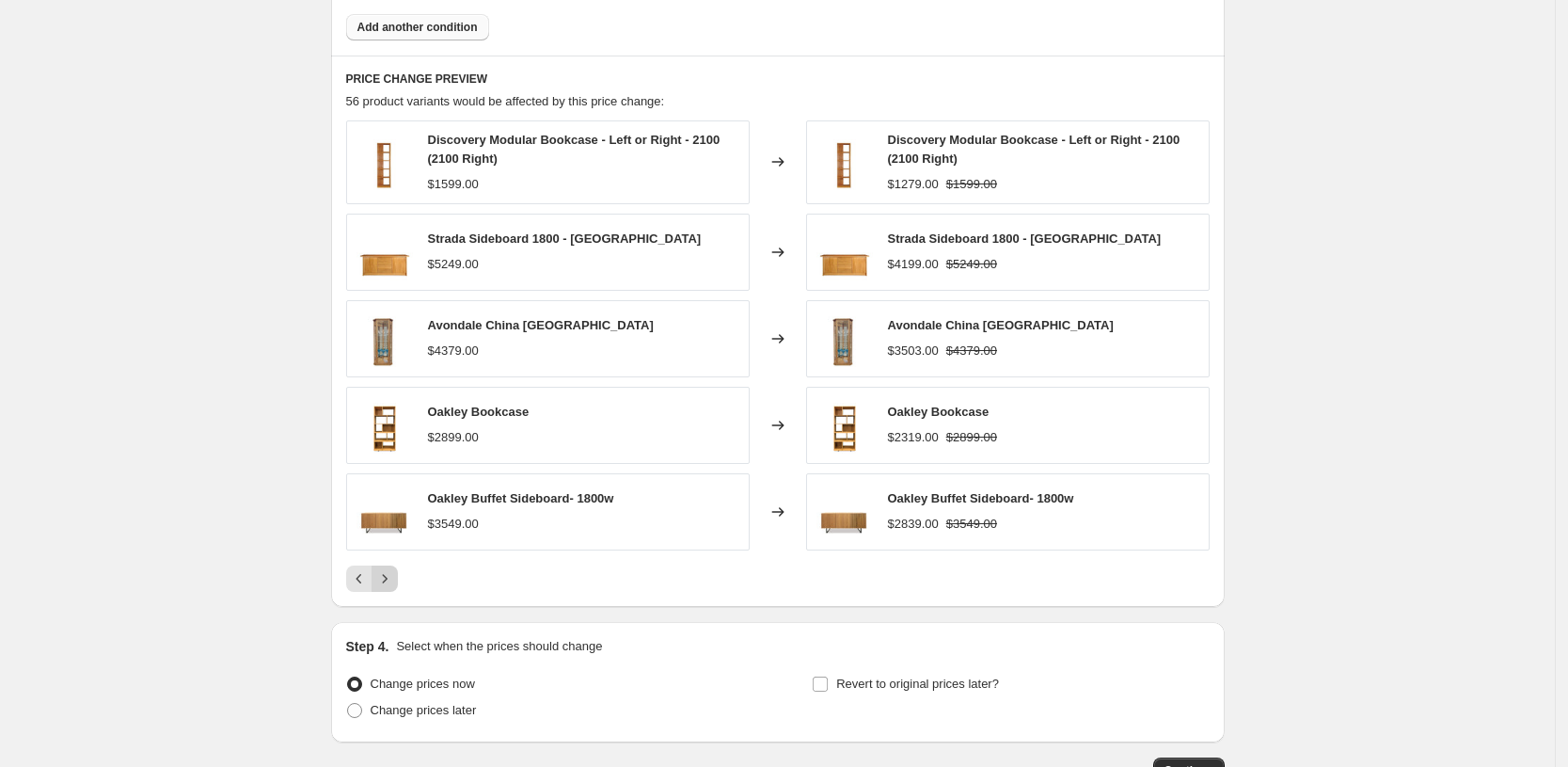
click at [385, 567] on button "Next" at bounding box center [385, 578] width 26 height 26
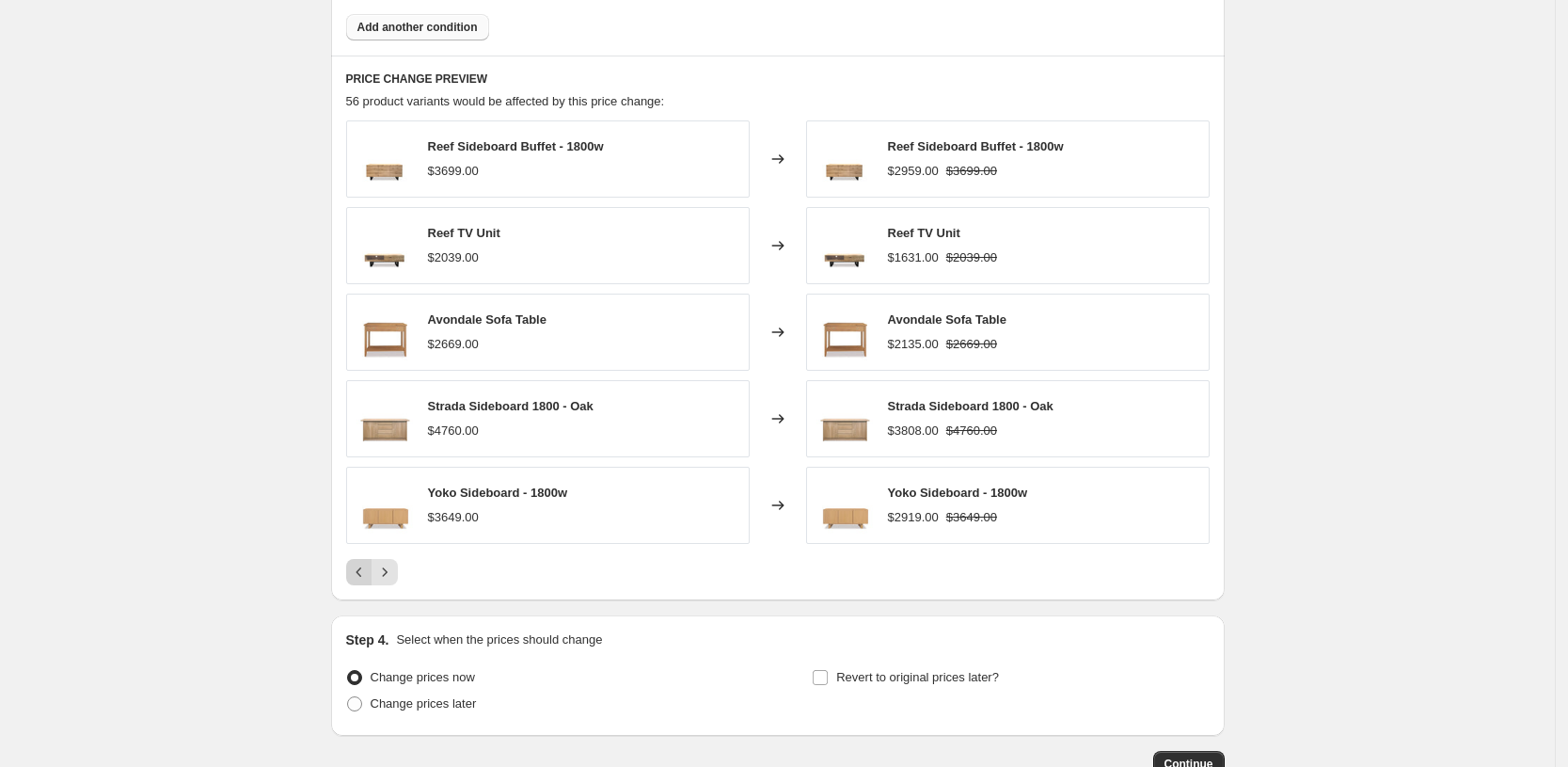
click at [357, 565] on icon "Previous" at bounding box center [359, 572] width 19 height 19
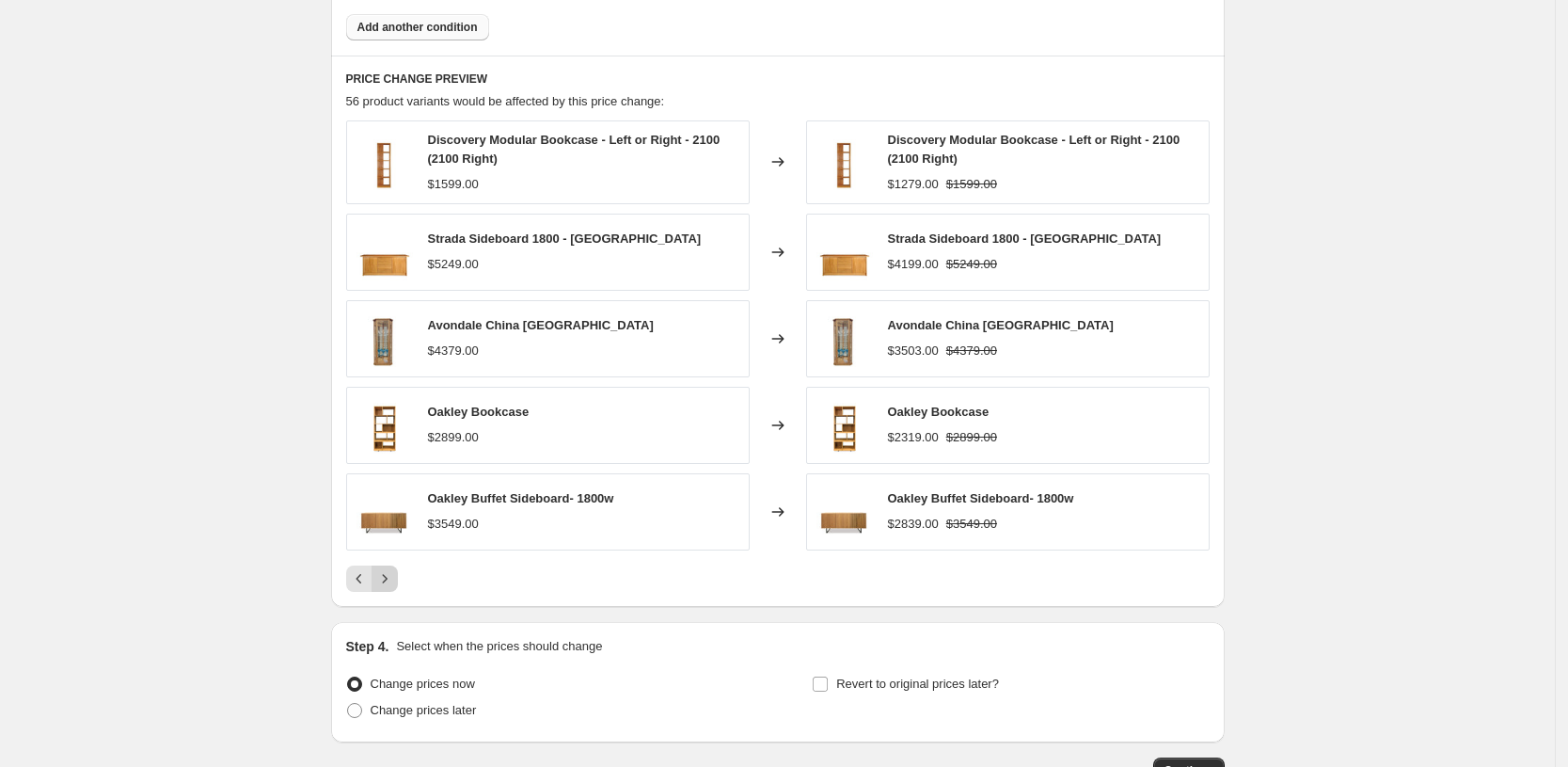
click at [390, 573] on icon "Next" at bounding box center [384, 578] width 19 height 19
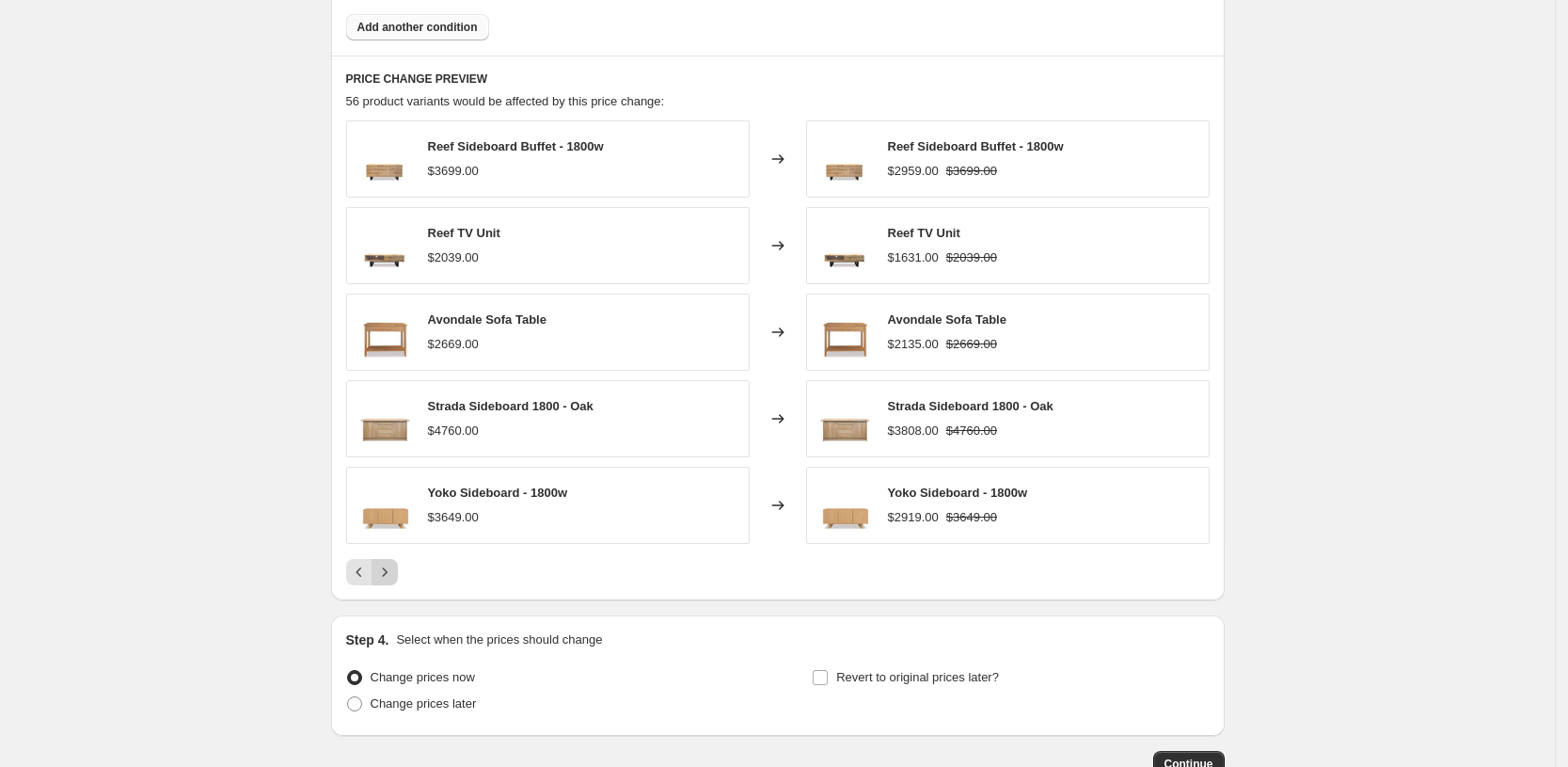
click at [390, 573] on icon "Next" at bounding box center [384, 572] width 19 height 19
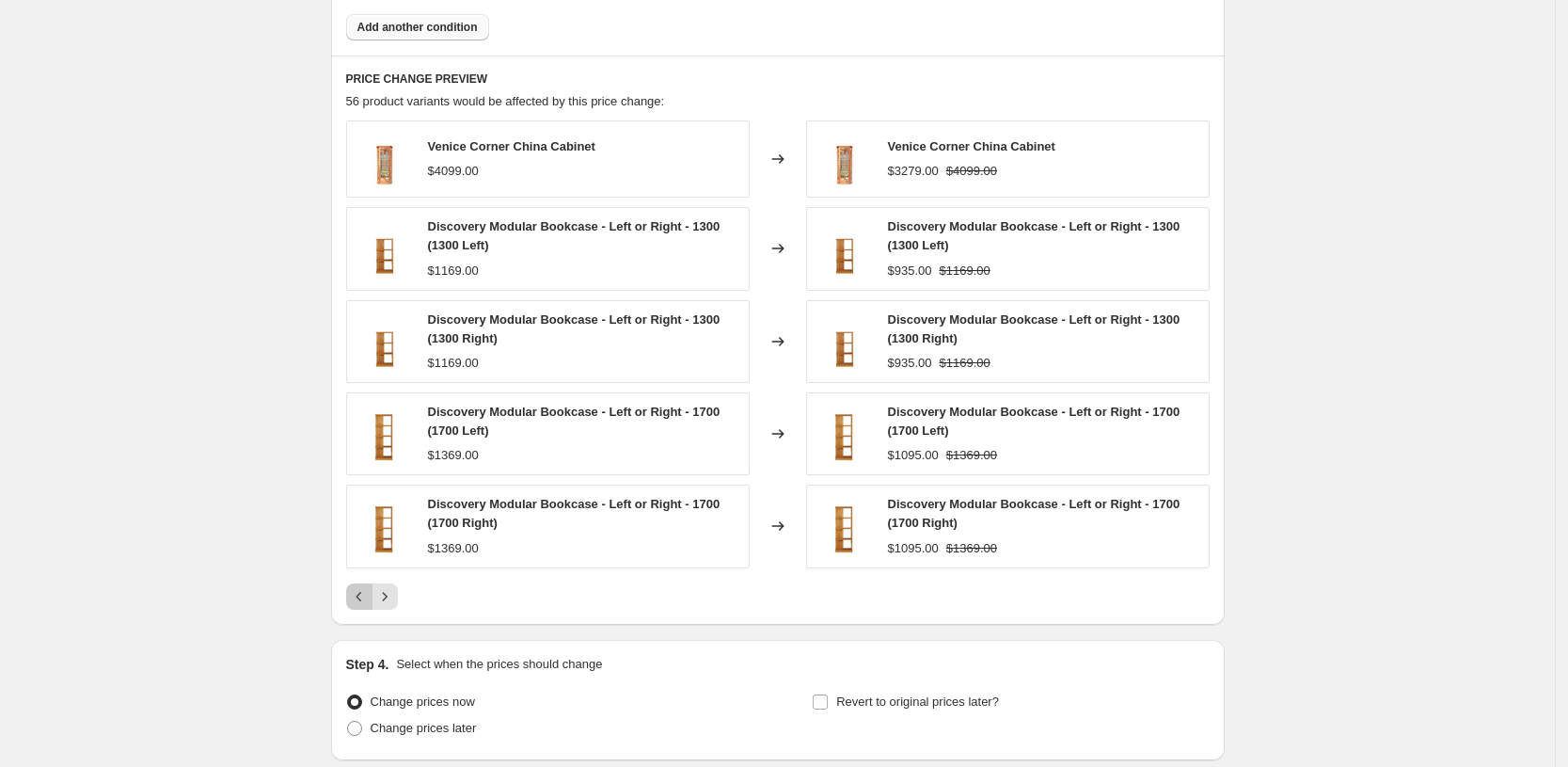
click at [367, 591] on icon "Previous" at bounding box center [359, 596] width 19 height 19
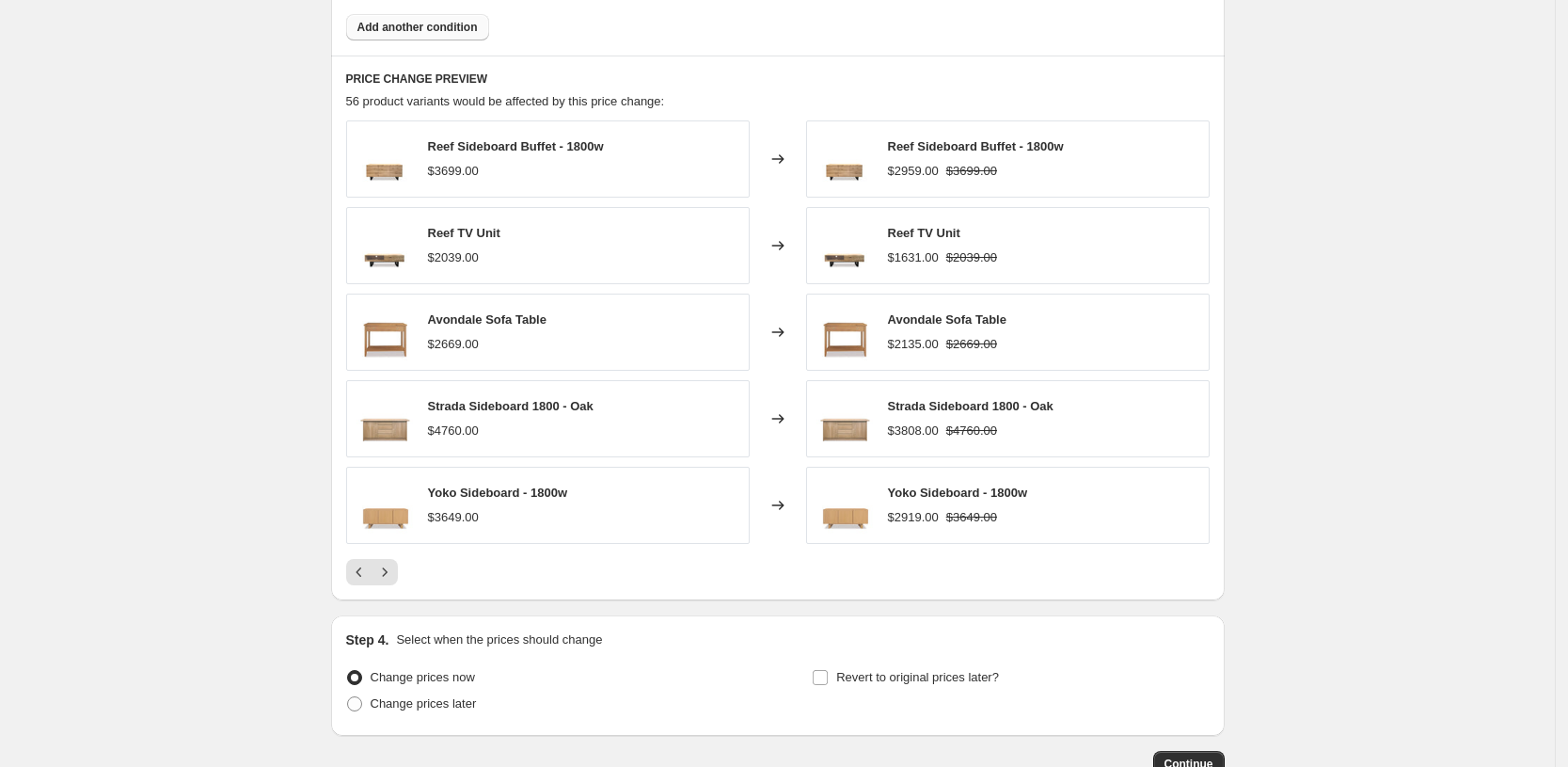
click at [356, 589] on div "PRICE CHANGE PREVIEW 56 product variants would be affected by this price change…" at bounding box center [778, 328] width 894 height 545
click at [367, 578] on icon "Previous" at bounding box center [359, 572] width 19 height 19
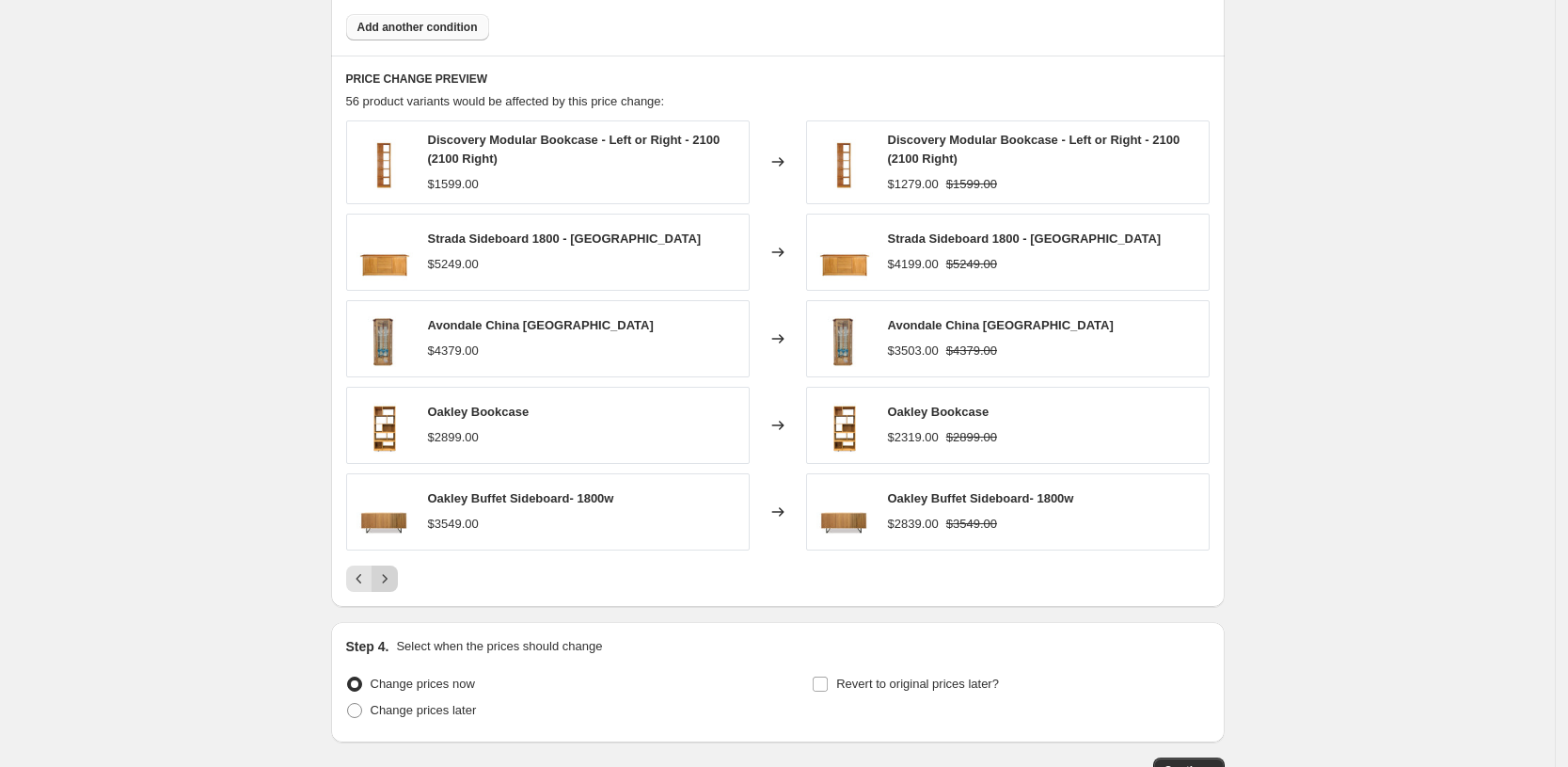
click at [394, 572] on icon "Next" at bounding box center [384, 578] width 19 height 19
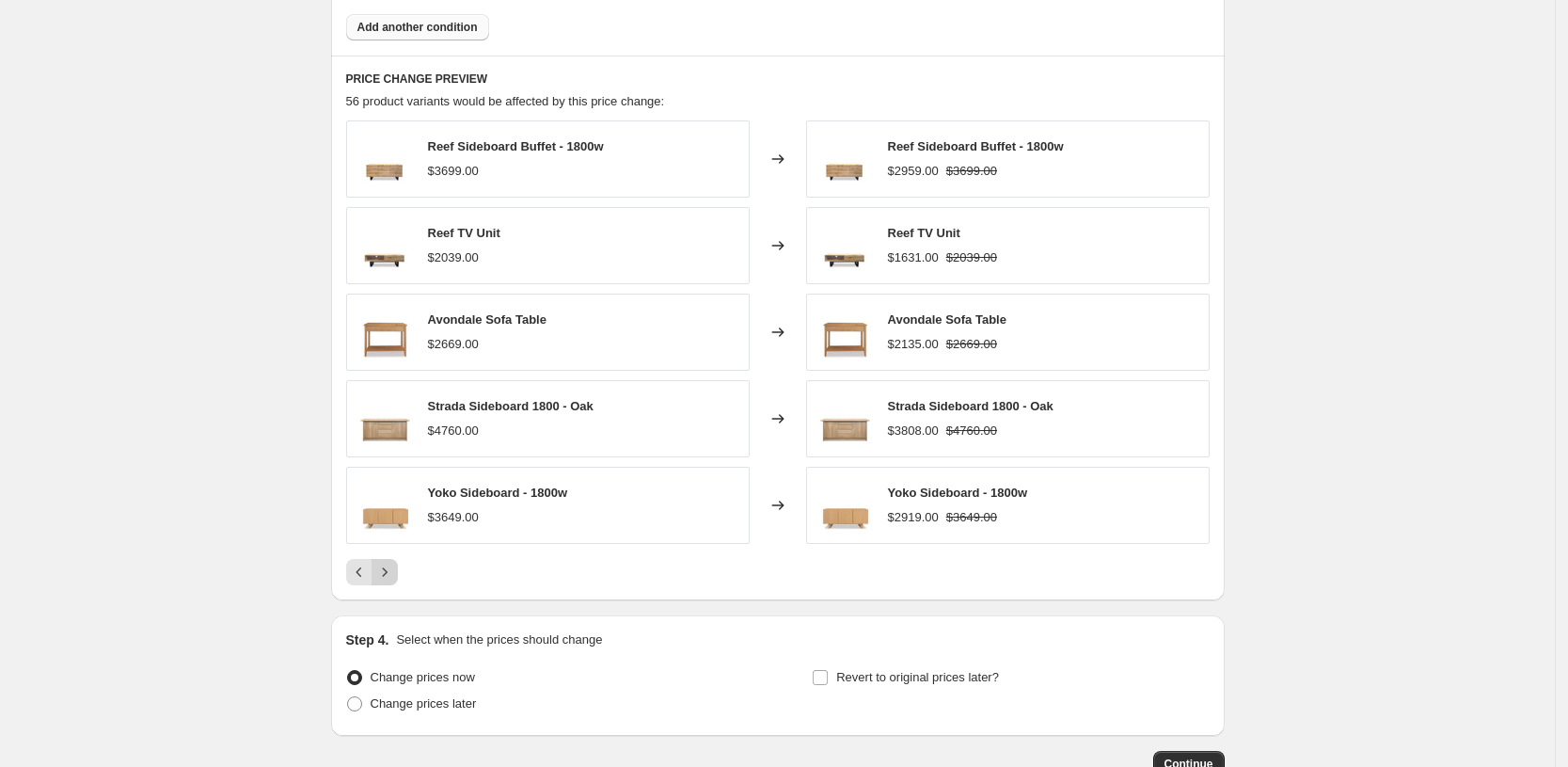
click at [394, 573] on icon "Next" at bounding box center [384, 572] width 19 height 19
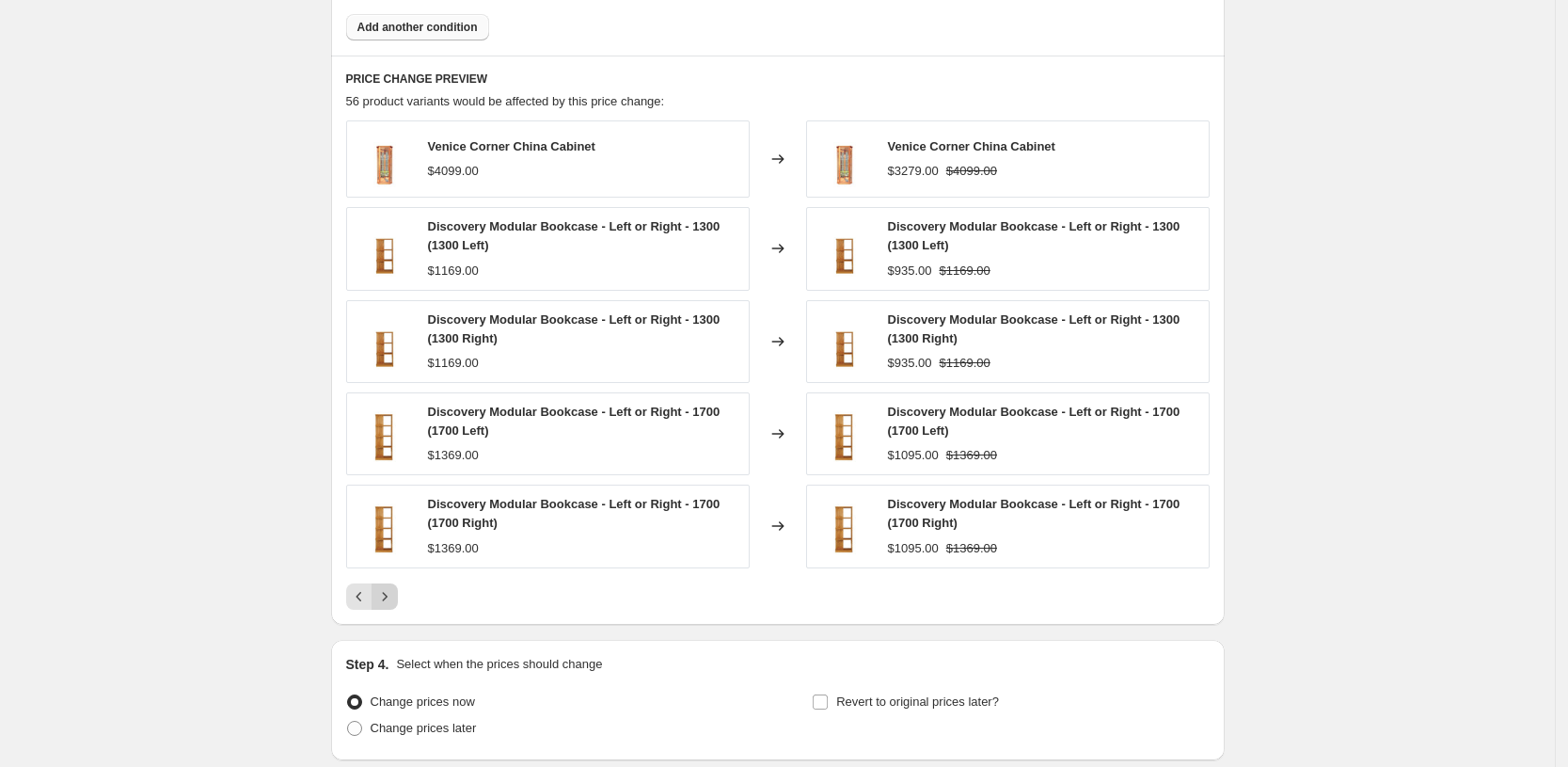
click at [393, 575] on div "Venice Corner China Cabinet $4099.00 Changed to Venice Corner China Cabinet $32…" at bounding box center [778, 365] width 864 height 489
click at [842, 695] on span "Revert to original prices later?" at bounding box center [918, 701] width 163 height 14
click at [828, 695] on input "Revert to original prices later?" at bounding box center [820, 701] width 15 height 15
checkbox input "true"
click at [394, 604] on icon "Next" at bounding box center [384, 596] width 19 height 19
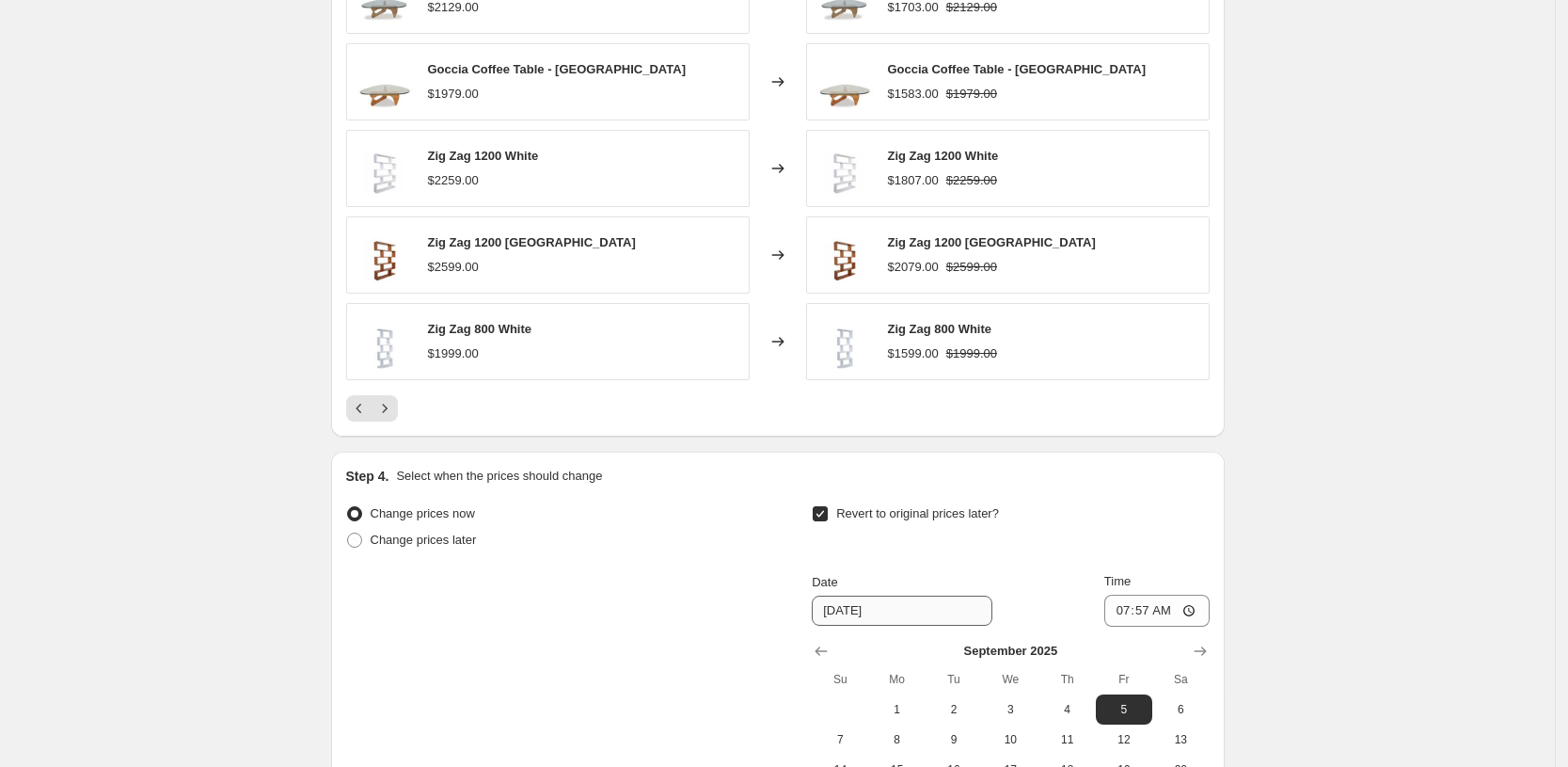
scroll to position [1999, 0]
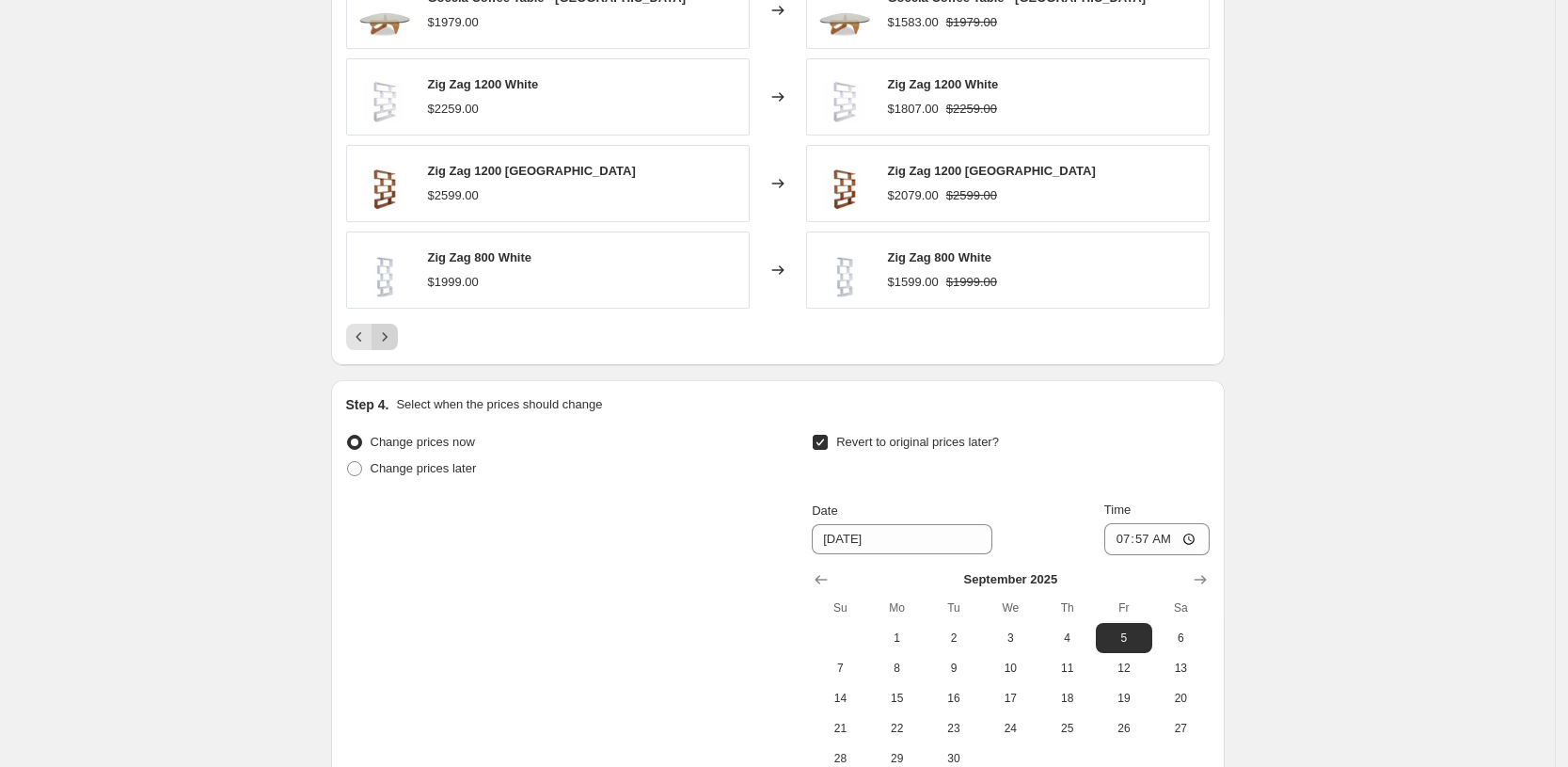
click at [389, 333] on icon "Next" at bounding box center [384, 336] width 19 height 19
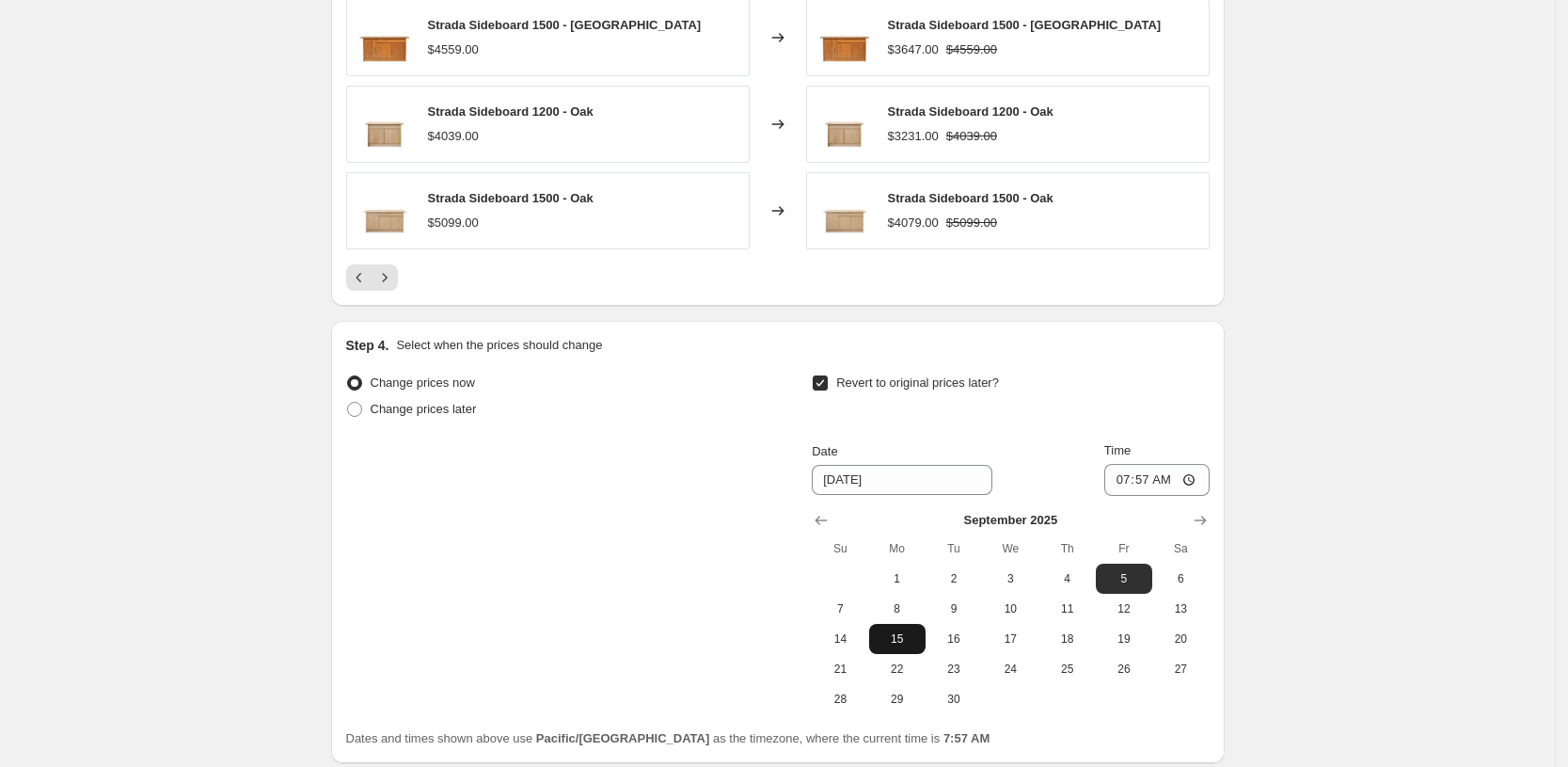
scroll to position [2211, 0]
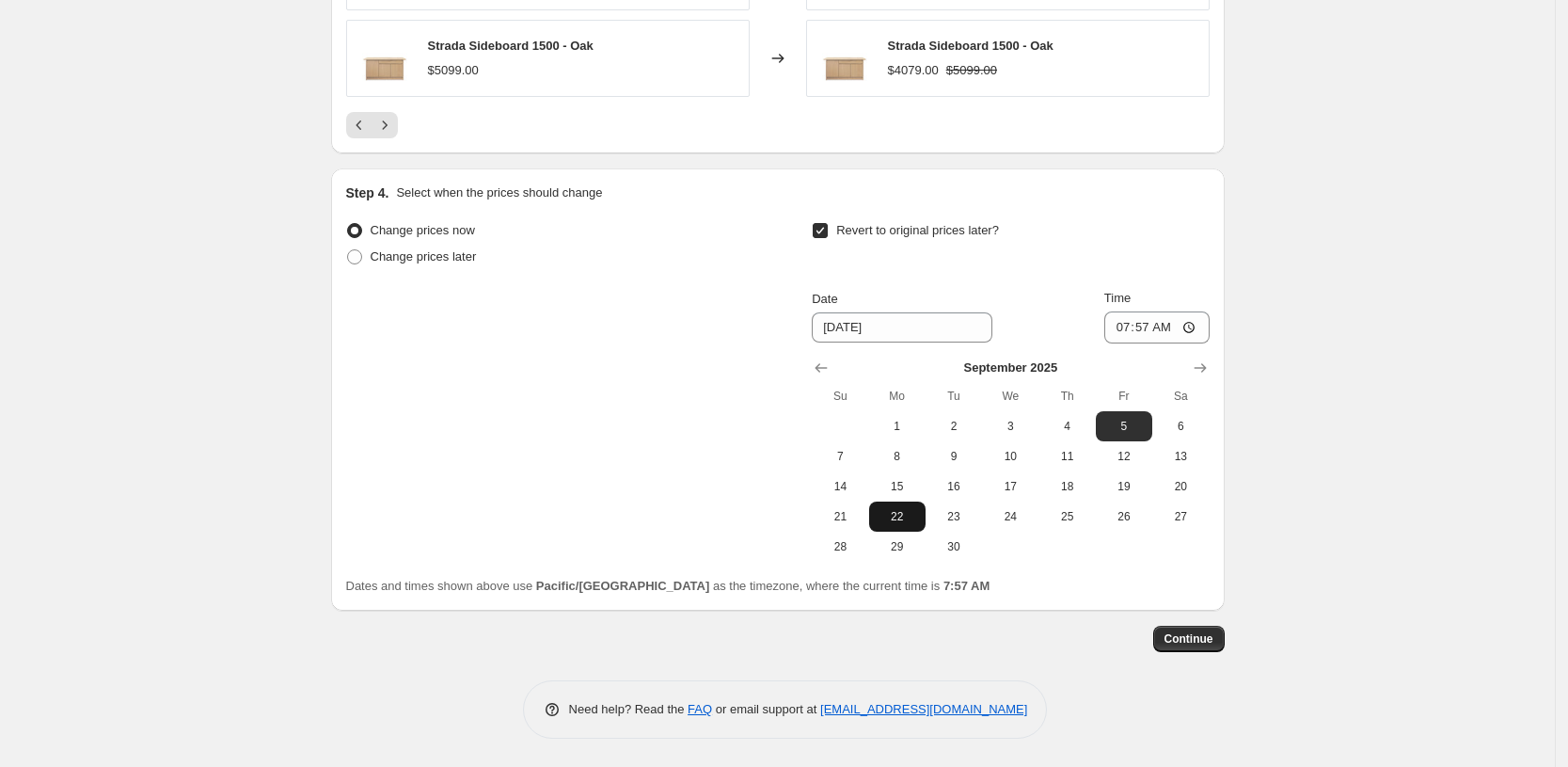
click at [907, 514] on span "22" at bounding box center [898, 516] width 42 height 15
type input "9/22/2025"
click at [1126, 329] on input "07:57" at bounding box center [1157, 327] width 106 height 32
click at [1126, 329] on input "02:00" at bounding box center [1157, 327] width 106 height 32
click at [1165, 326] on input "00:00" at bounding box center [1157, 327] width 106 height 32
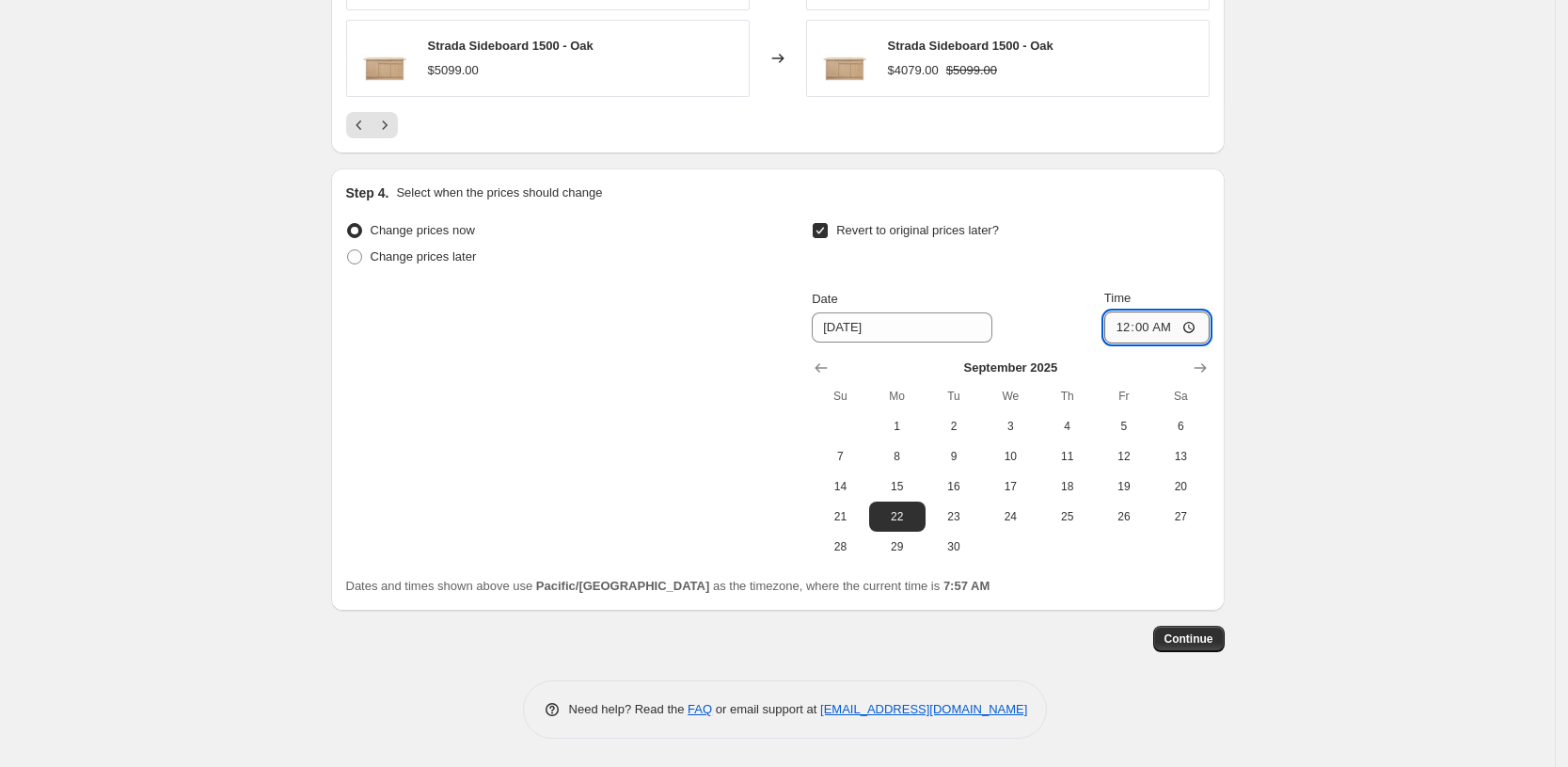
type input "12:00"
click at [1194, 646] on button "Continue" at bounding box center [1189, 638] width 72 height 26
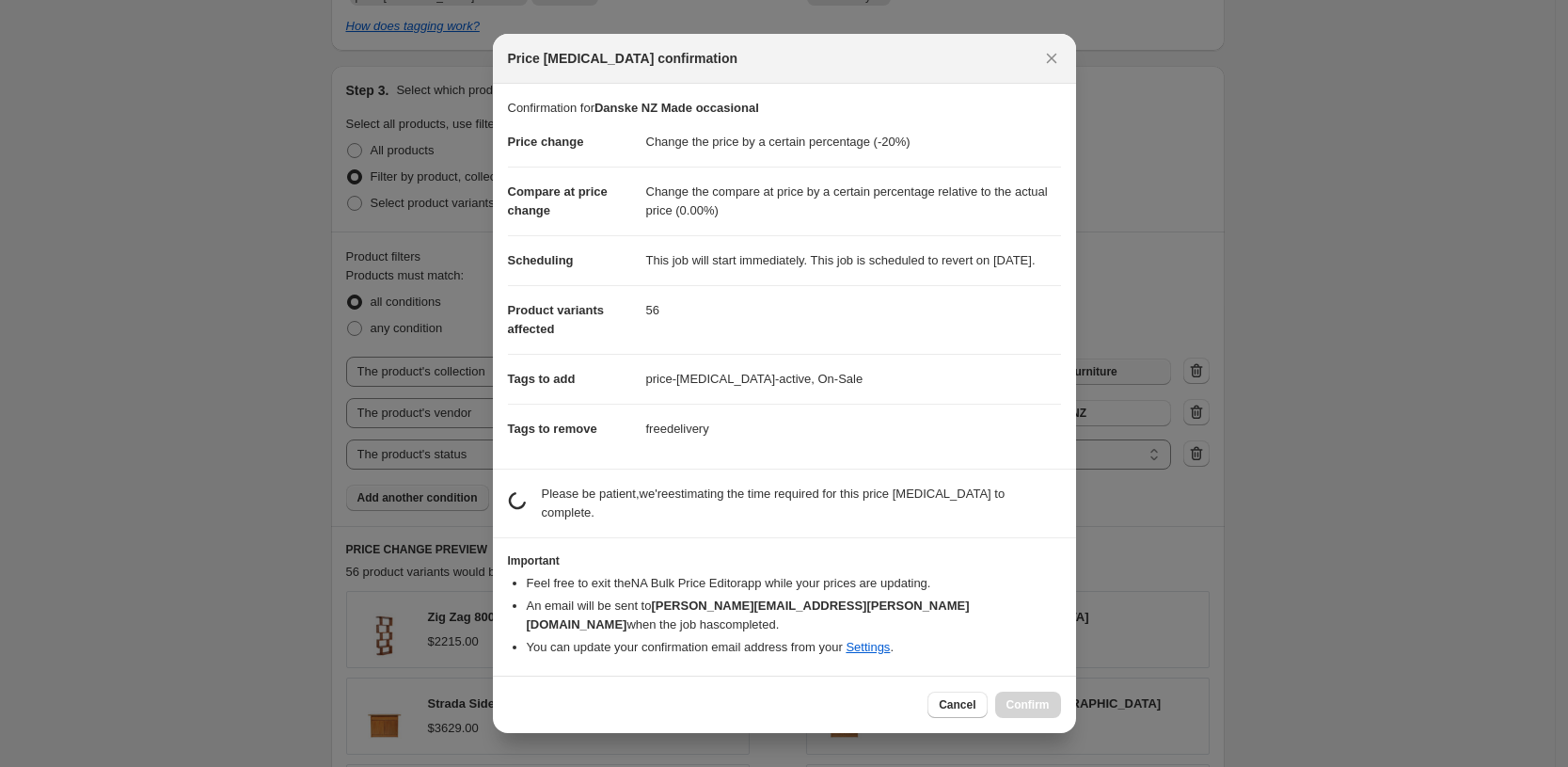
scroll to position [0, 0]
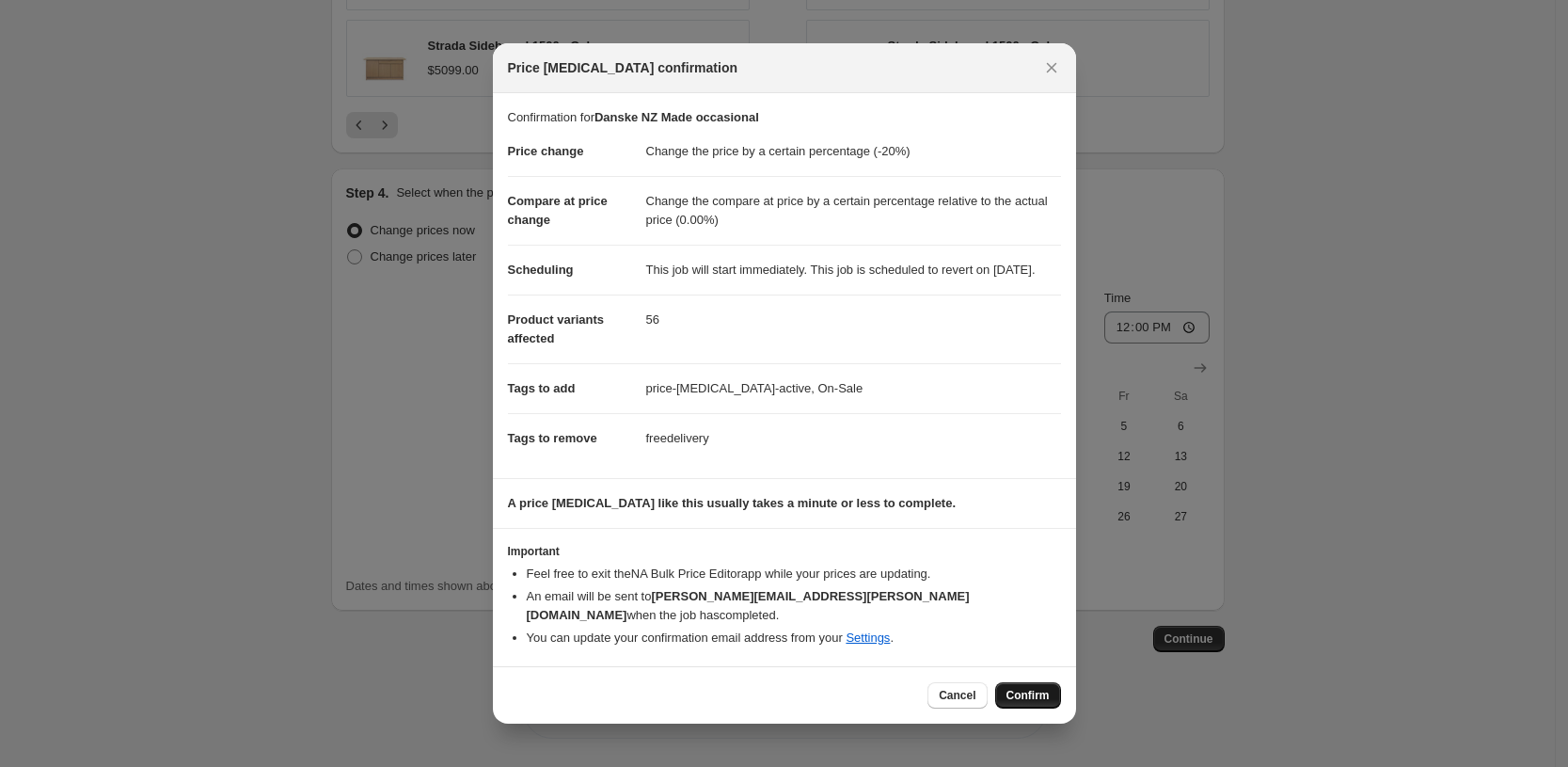
click at [1035, 699] on span "Confirm" at bounding box center [1027, 694] width 43 height 15
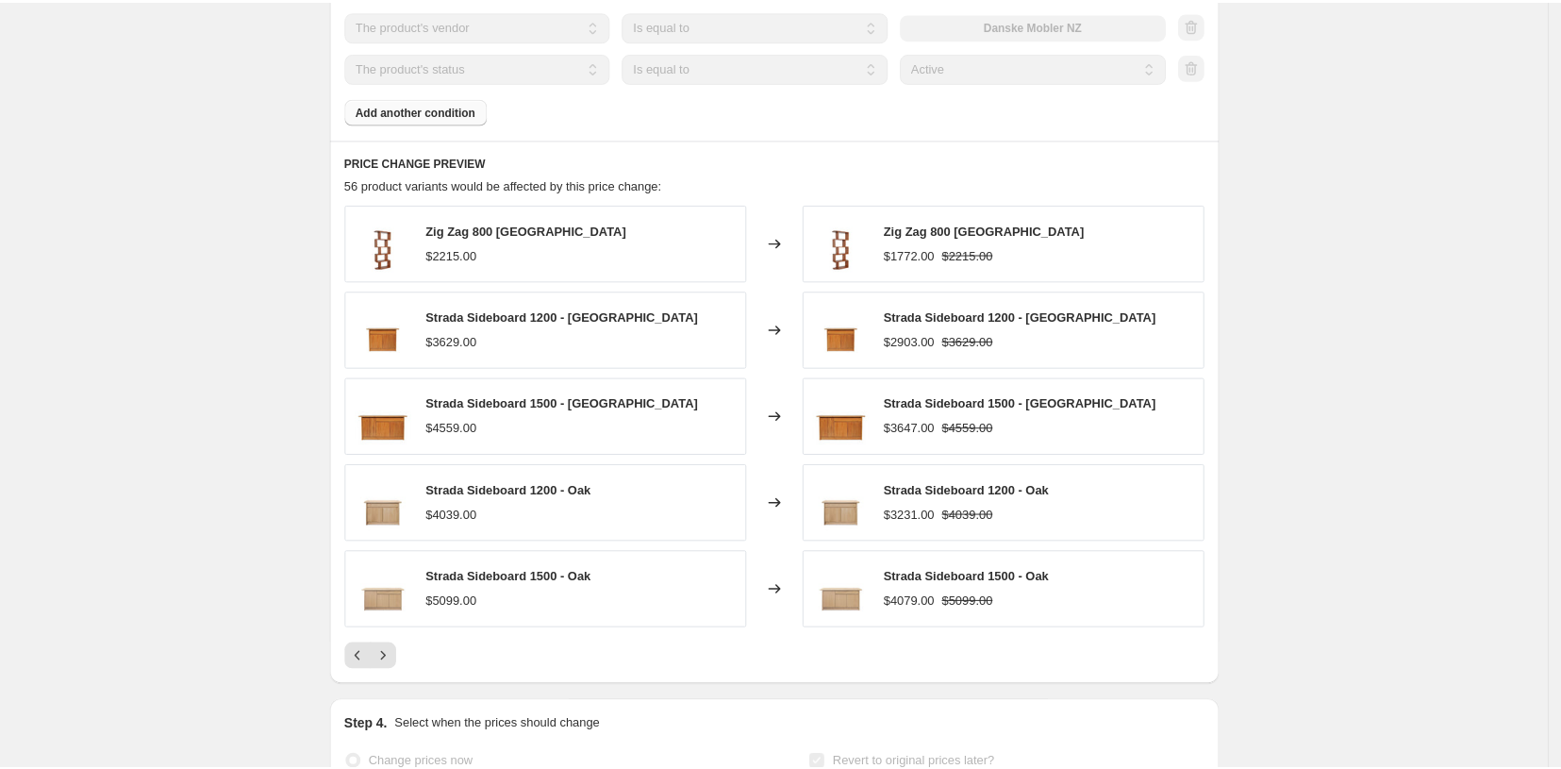
scroll to position [1745, 0]
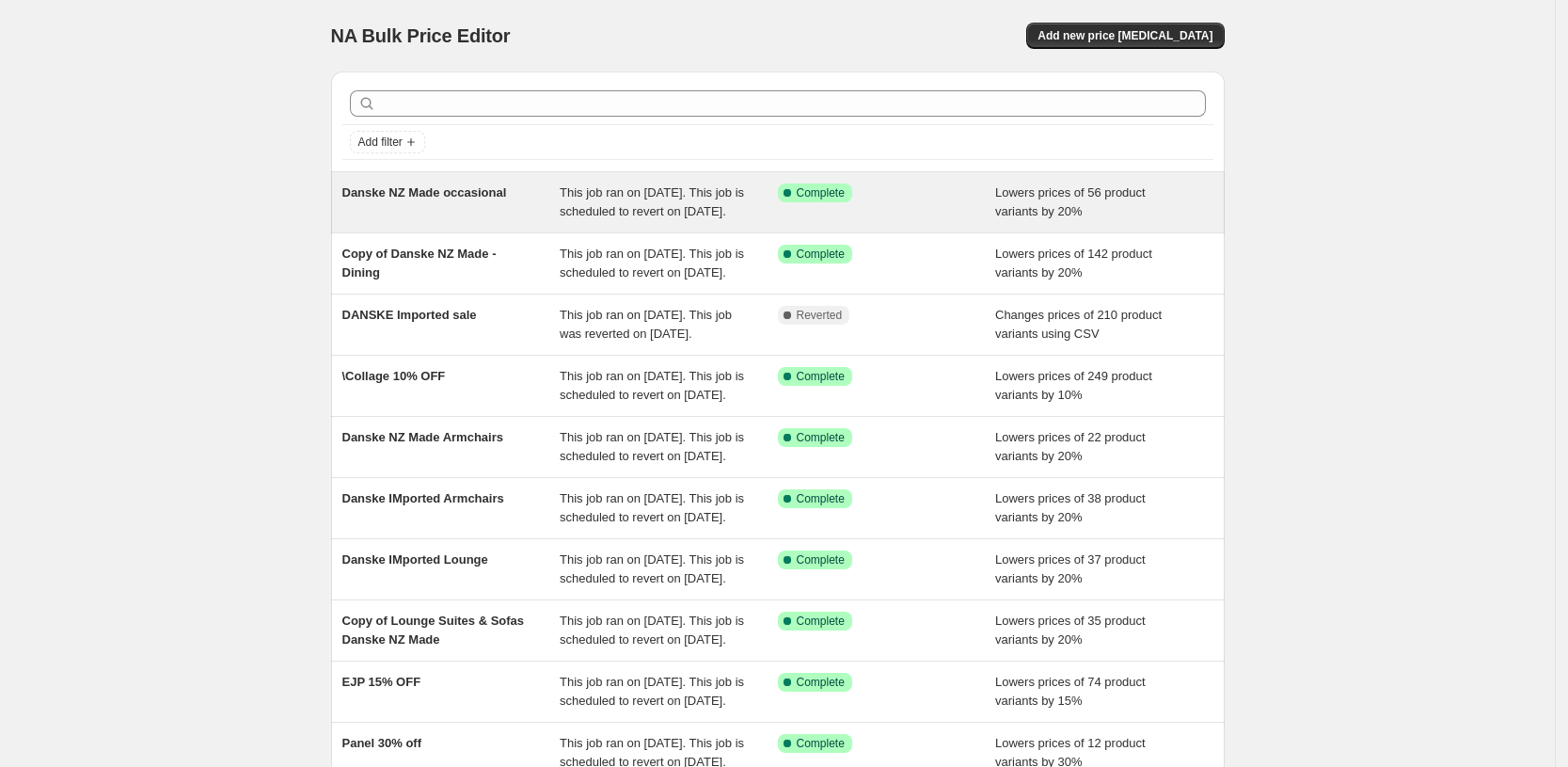
click at [454, 201] on div "Danske NZ Made occasional" at bounding box center [451, 202] width 218 height 38
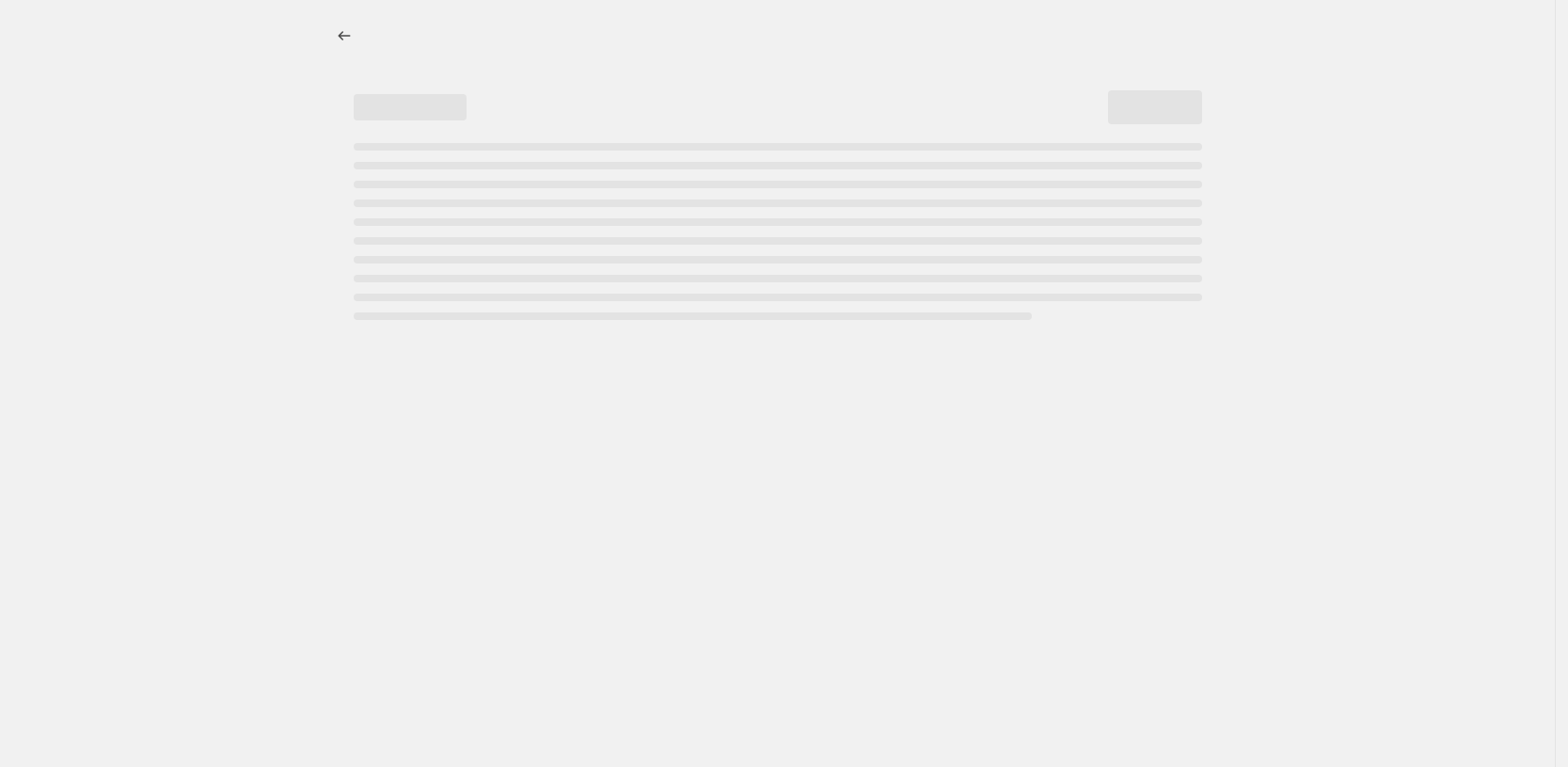
select select "percentage"
select select "pp"
select select "collection"
select select "vendor"
select select "product_status"
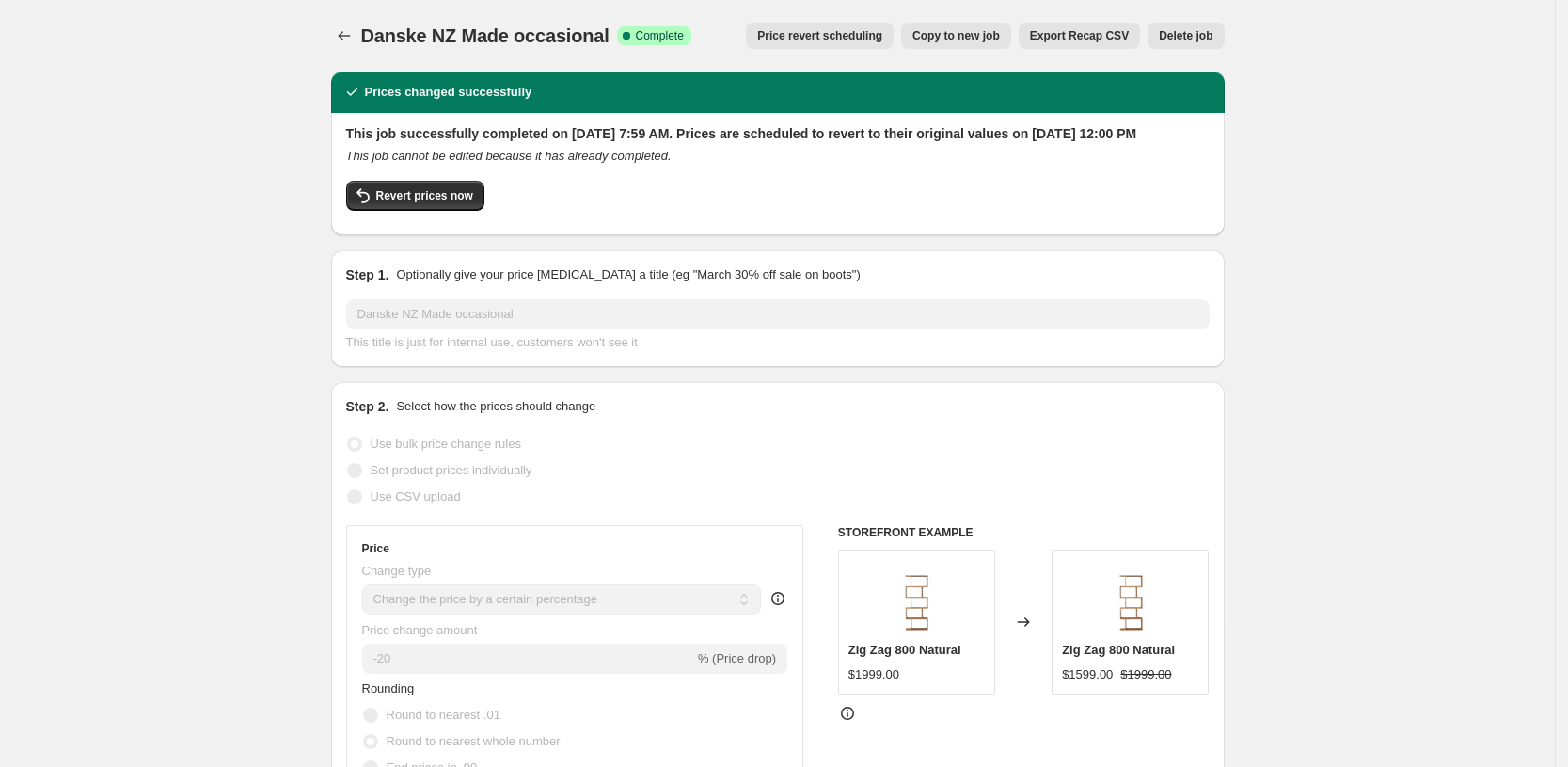
click at [936, 33] on span "Copy to new job" at bounding box center [957, 35] width 88 height 15
select select "percentage"
select select "pp"
select select "collection"
select select "vendor"
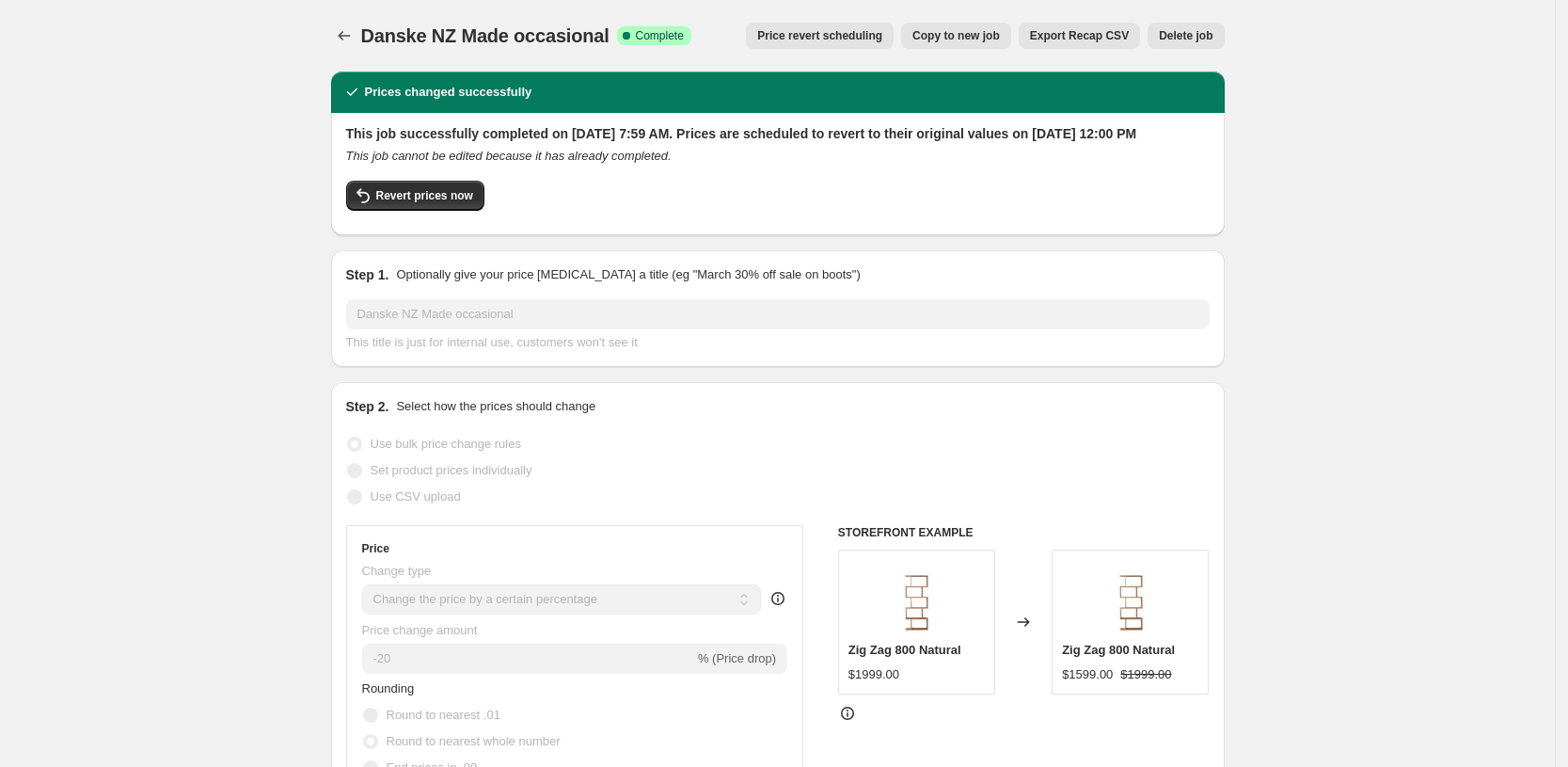
select select "product_status"
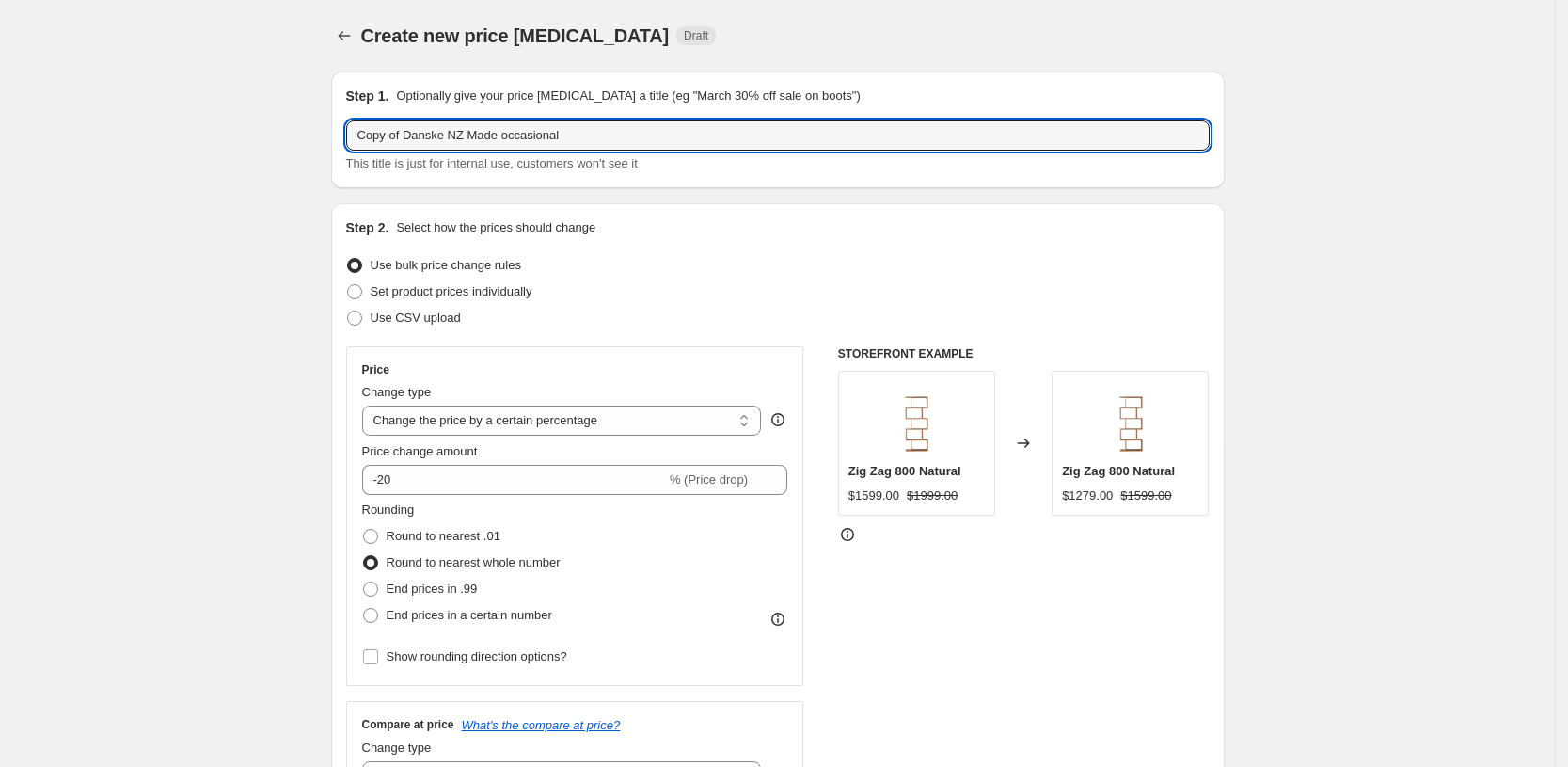
drag, startPoint x: 415, startPoint y: 133, endPoint x: 290, endPoint y: 123, distance: 125.4
drag, startPoint x: 466, startPoint y: 130, endPoint x: 785, endPoint y: 145, distance: 319.4
click at [785, 145] on input "Danske NZ Made occasional" at bounding box center [778, 136] width 864 height 30
type input "Danske NZ Made Connect sideboards"
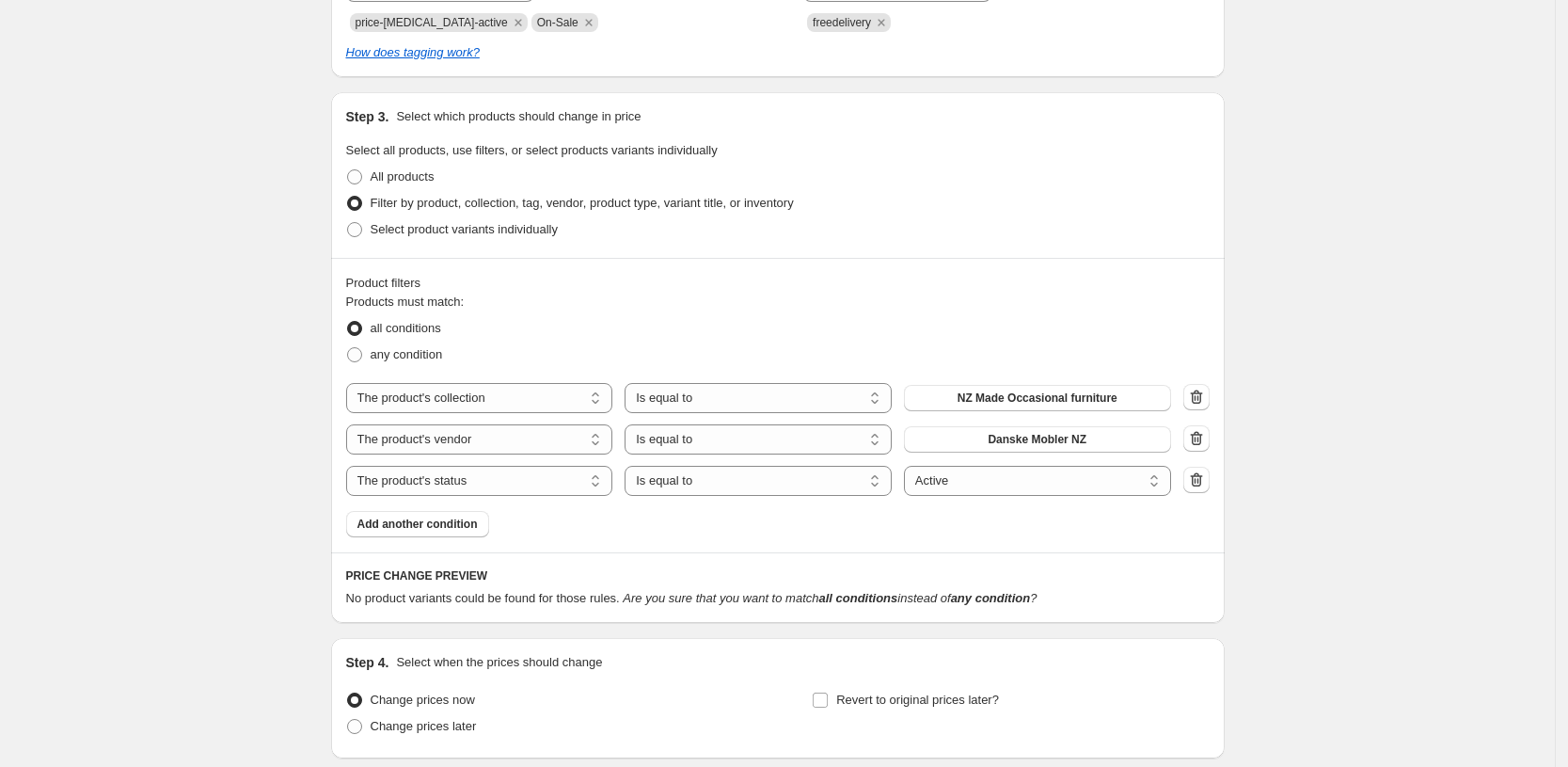
scroll to position [1294, 0]
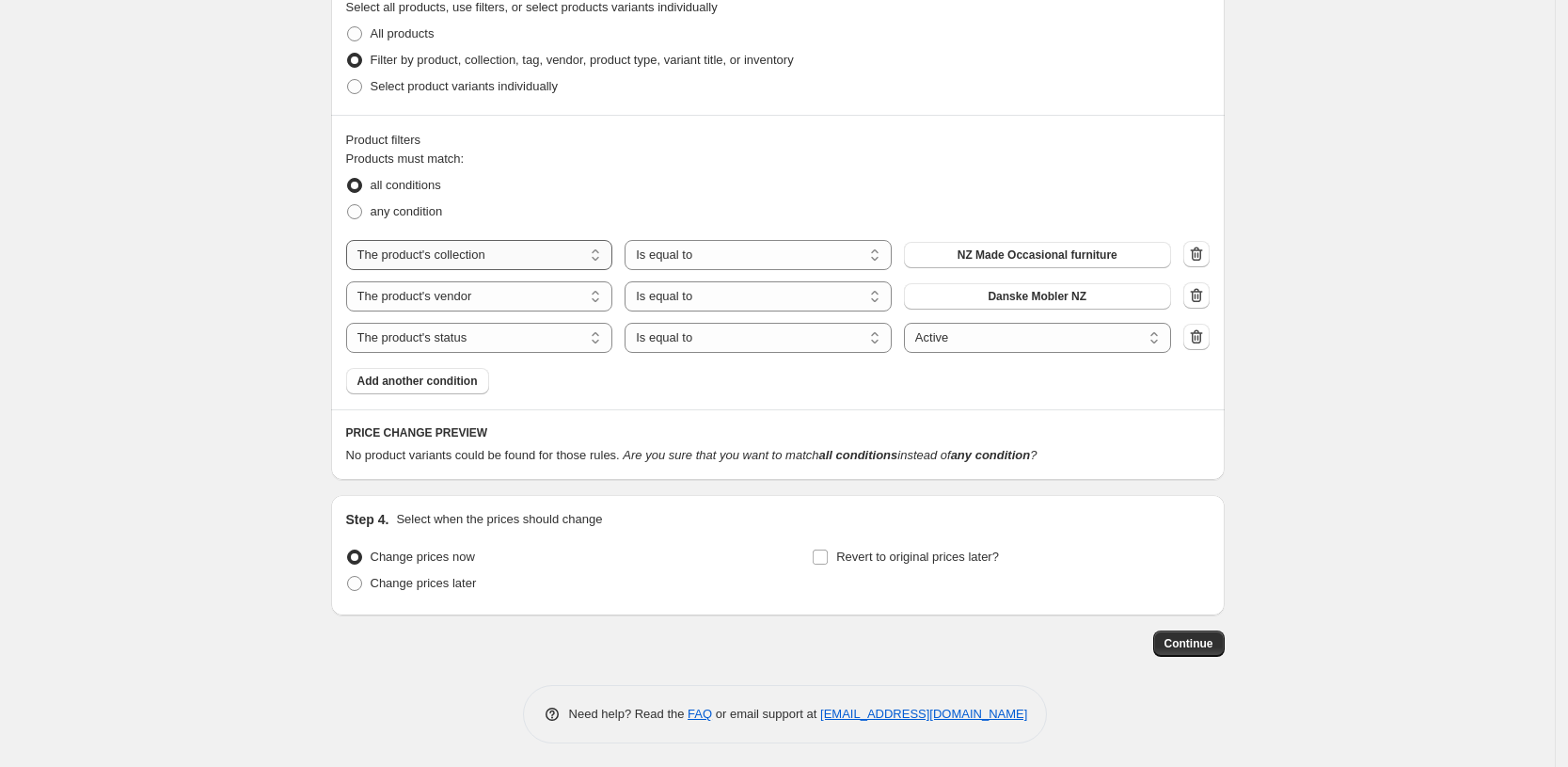
click at [530, 258] on select "The product The product's collection The product's tag The product's vendor The…" at bounding box center [480, 255] width 267 height 30
click at [639, 205] on div "any condition" at bounding box center [778, 211] width 864 height 26
click at [511, 304] on select "The product The product's collection The product's tag The product's vendor The…" at bounding box center [480, 296] width 267 height 30
select select "title"
click at [943, 295] on input "Default Title" at bounding box center [1037, 296] width 267 height 30
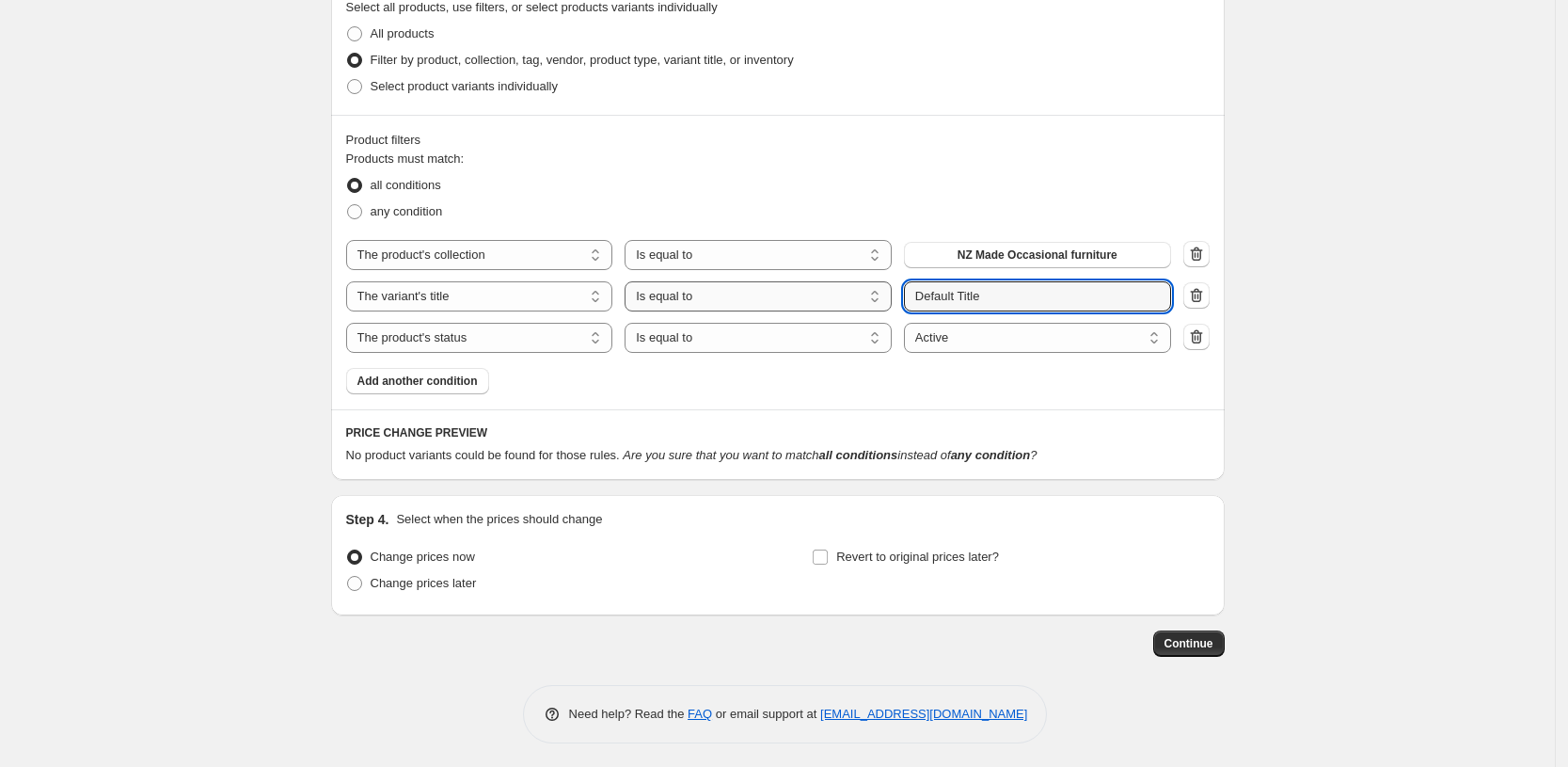
drag, startPoint x: 1015, startPoint y: 295, endPoint x: 859, endPoint y: 283, distance: 156.5
click at [871, 285] on div "The product The product's collection The product's tag The product's vendor The…" at bounding box center [758, 296] width 825 height 30
type input "Connect"
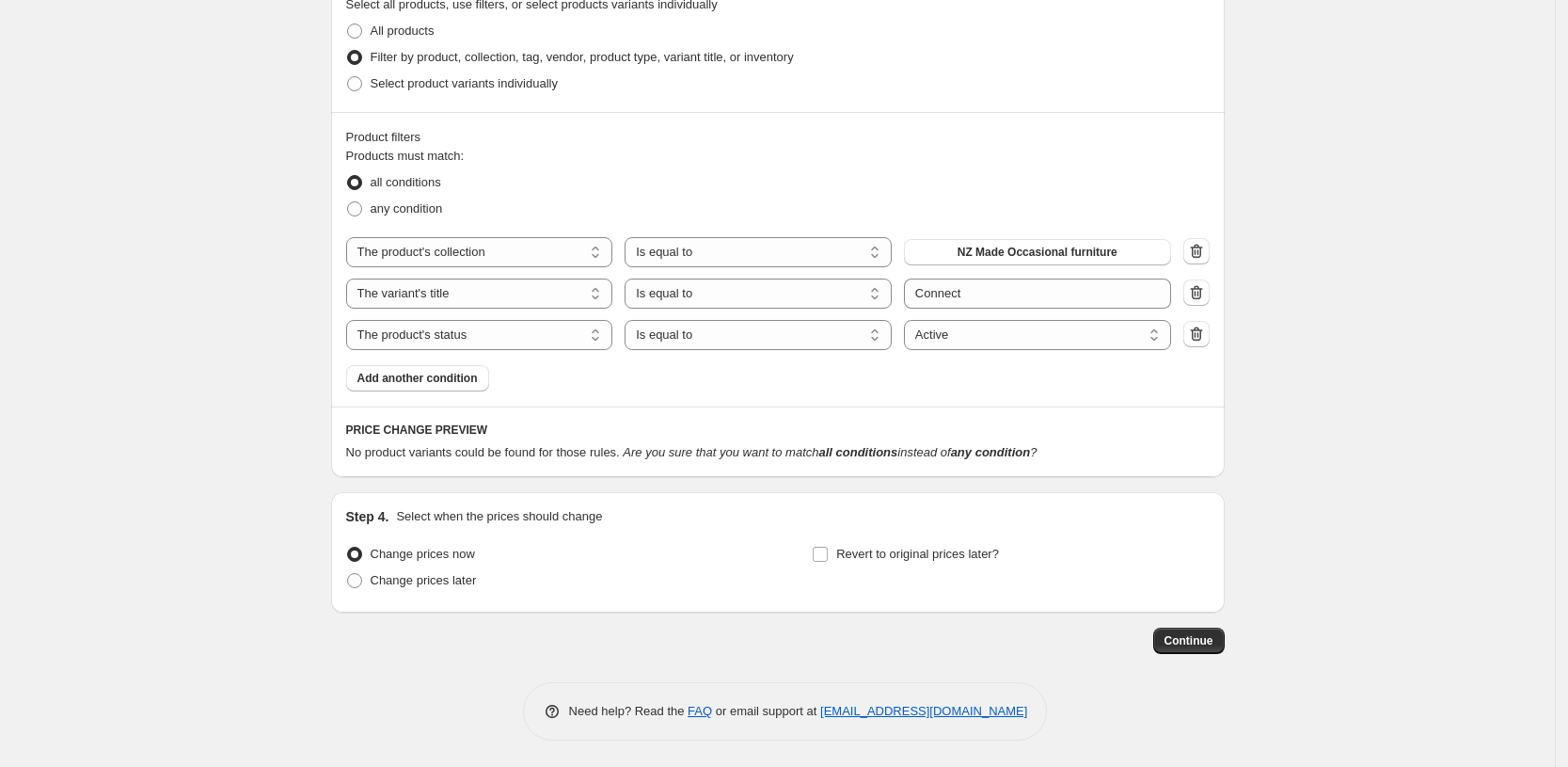
scroll to position [1299, 0]
click at [539, 290] on select "The product The product's collection The product's tag The product's vendor The…" at bounding box center [480, 291] width 267 height 30
select select "product"
click at [1007, 309] on div "The product The product's collection The product's tag The product's vendor The…" at bounding box center [778, 291] width 864 height 113
click at [1005, 290] on span "$100 Gift Voucher" at bounding box center [1036, 291] width 95 height 15
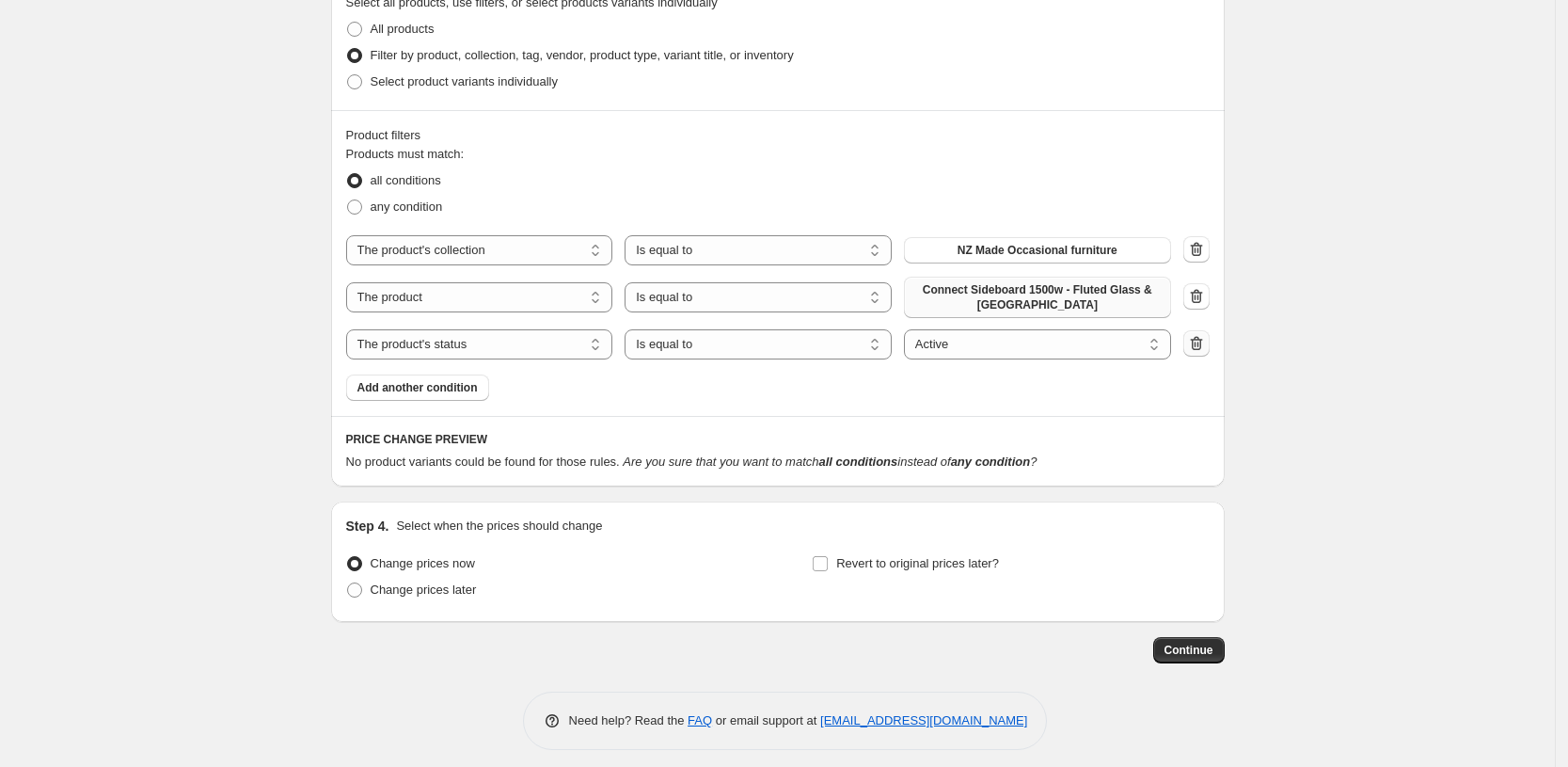
click at [1195, 342] on icon "button" at bounding box center [1196, 343] width 19 height 19
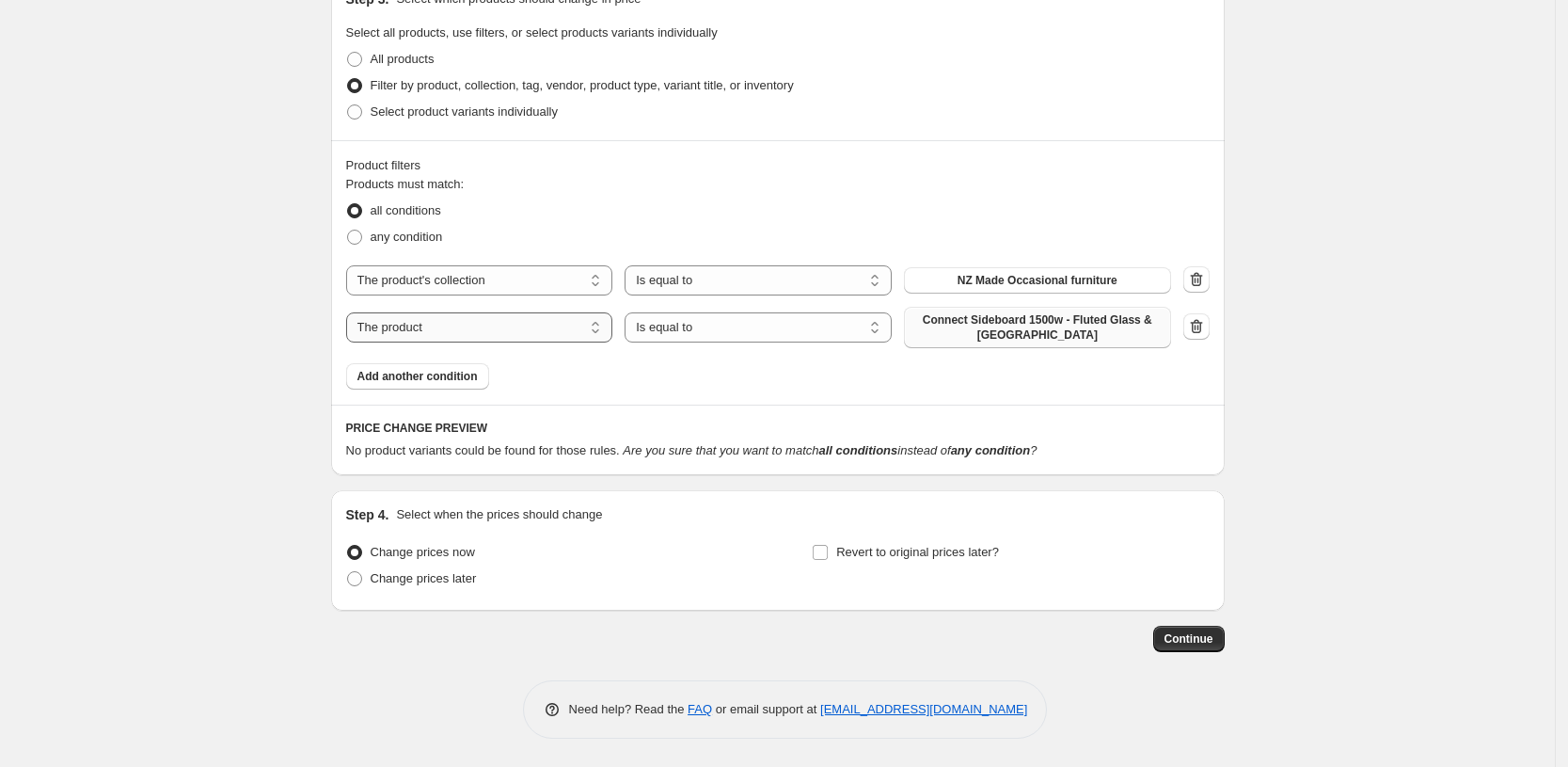
scroll to position [1268, 0]
click at [412, 378] on span "Add another condition" at bounding box center [417, 376] width 121 height 15
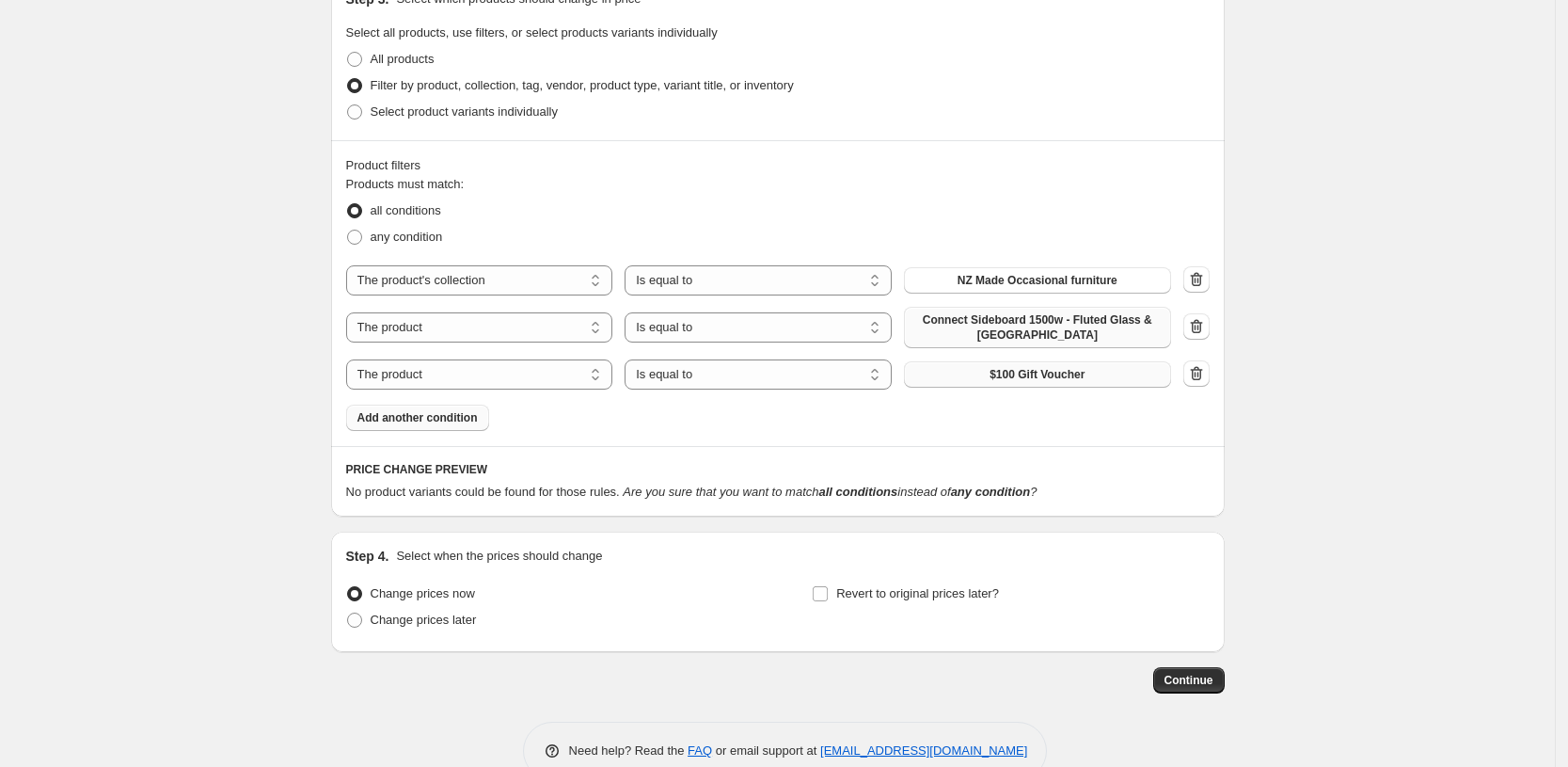
click at [999, 375] on span "$100 Gift Voucher" at bounding box center [1036, 374] width 95 height 15
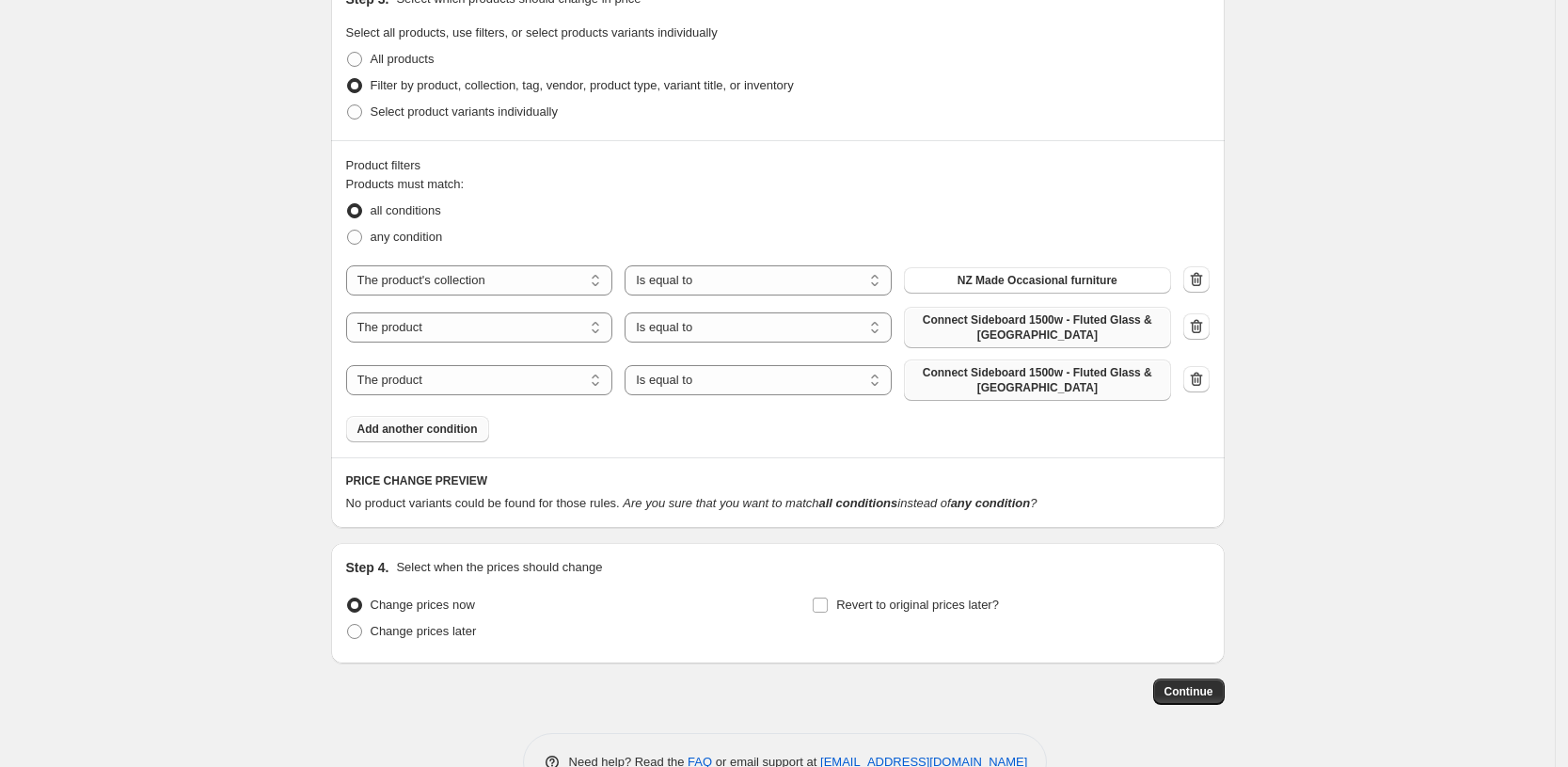
click at [439, 426] on span "Add another condition" at bounding box center [417, 429] width 121 height 15
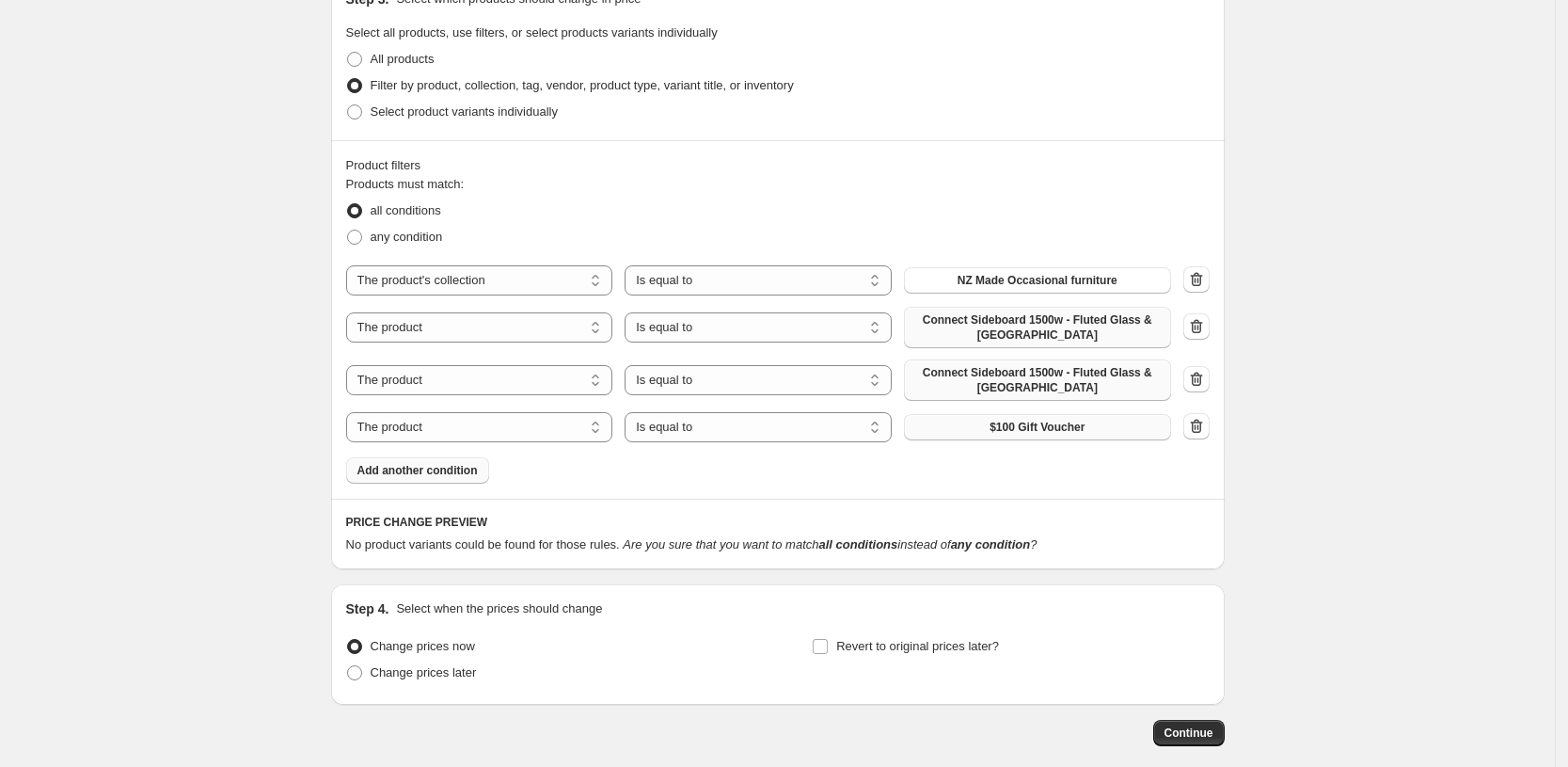
click at [1038, 438] on button "$100 Gift Voucher" at bounding box center [1037, 427] width 267 height 26
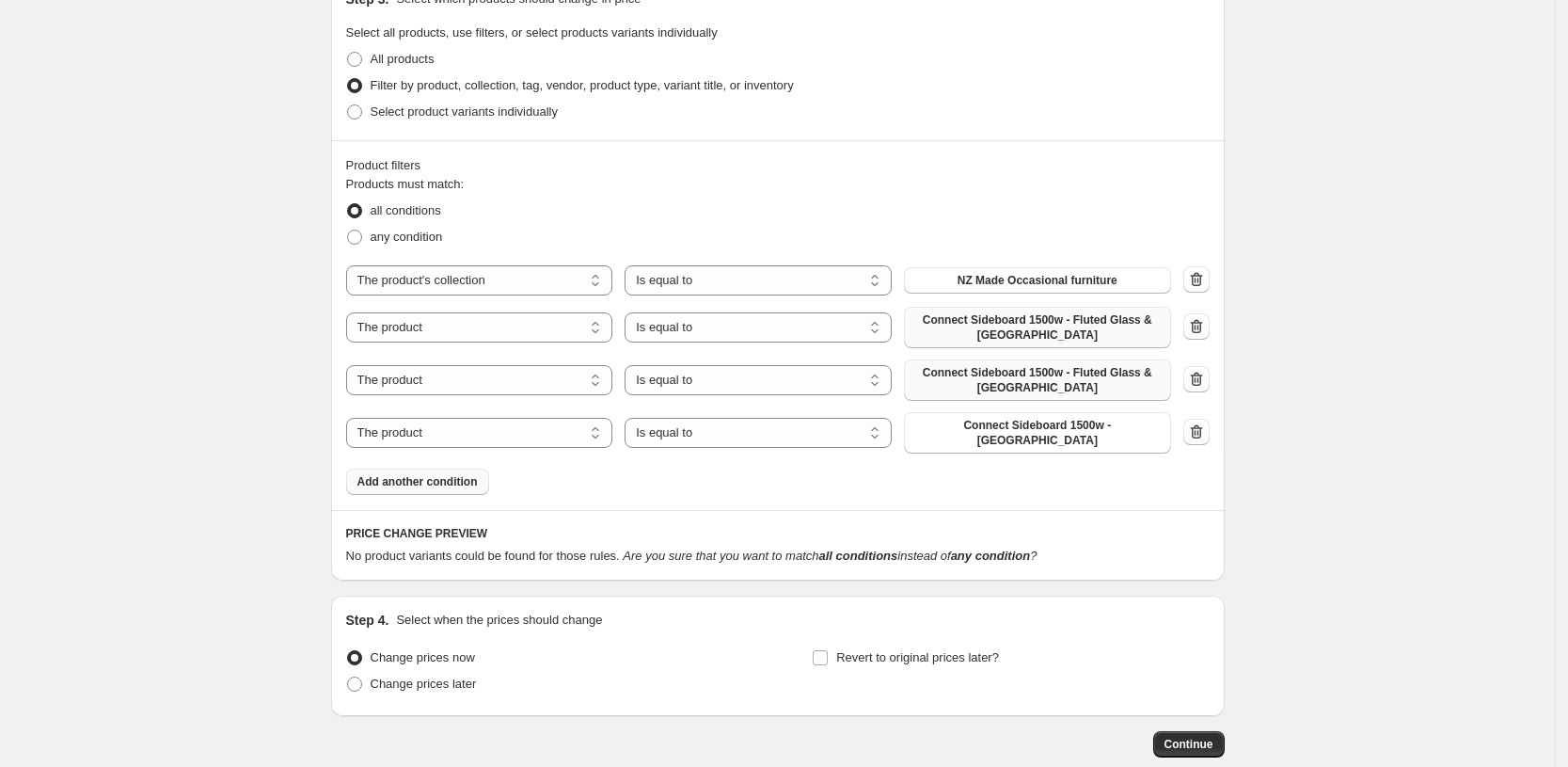
click at [438, 474] on span "Add another condition" at bounding box center [417, 481] width 121 height 15
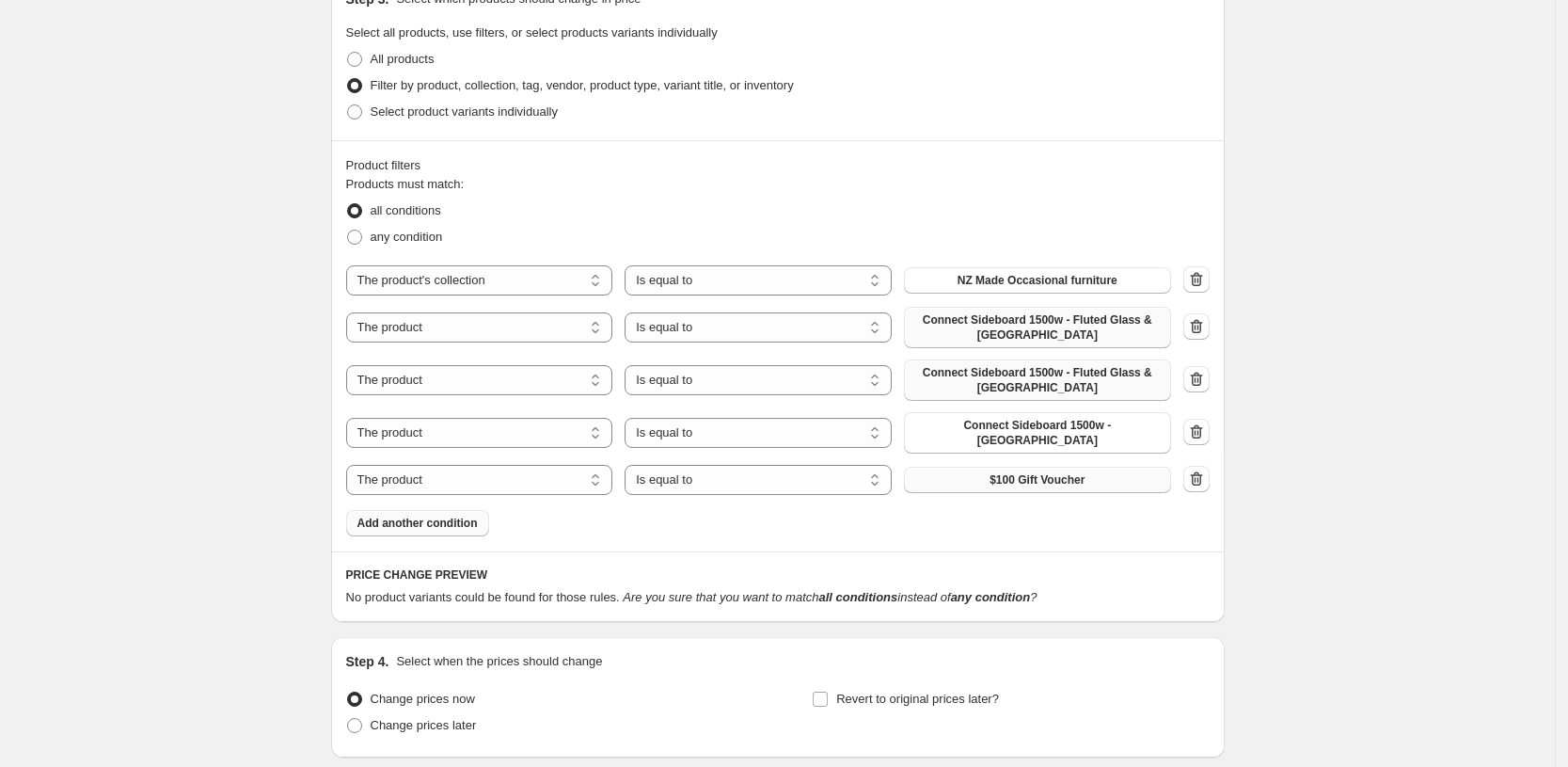
click at [1039, 472] on span "$100 Gift Voucher" at bounding box center [1036, 479] width 95 height 15
click at [1202, 281] on icon "button" at bounding box center [1196, 279] width 12 height 14
select select "product"
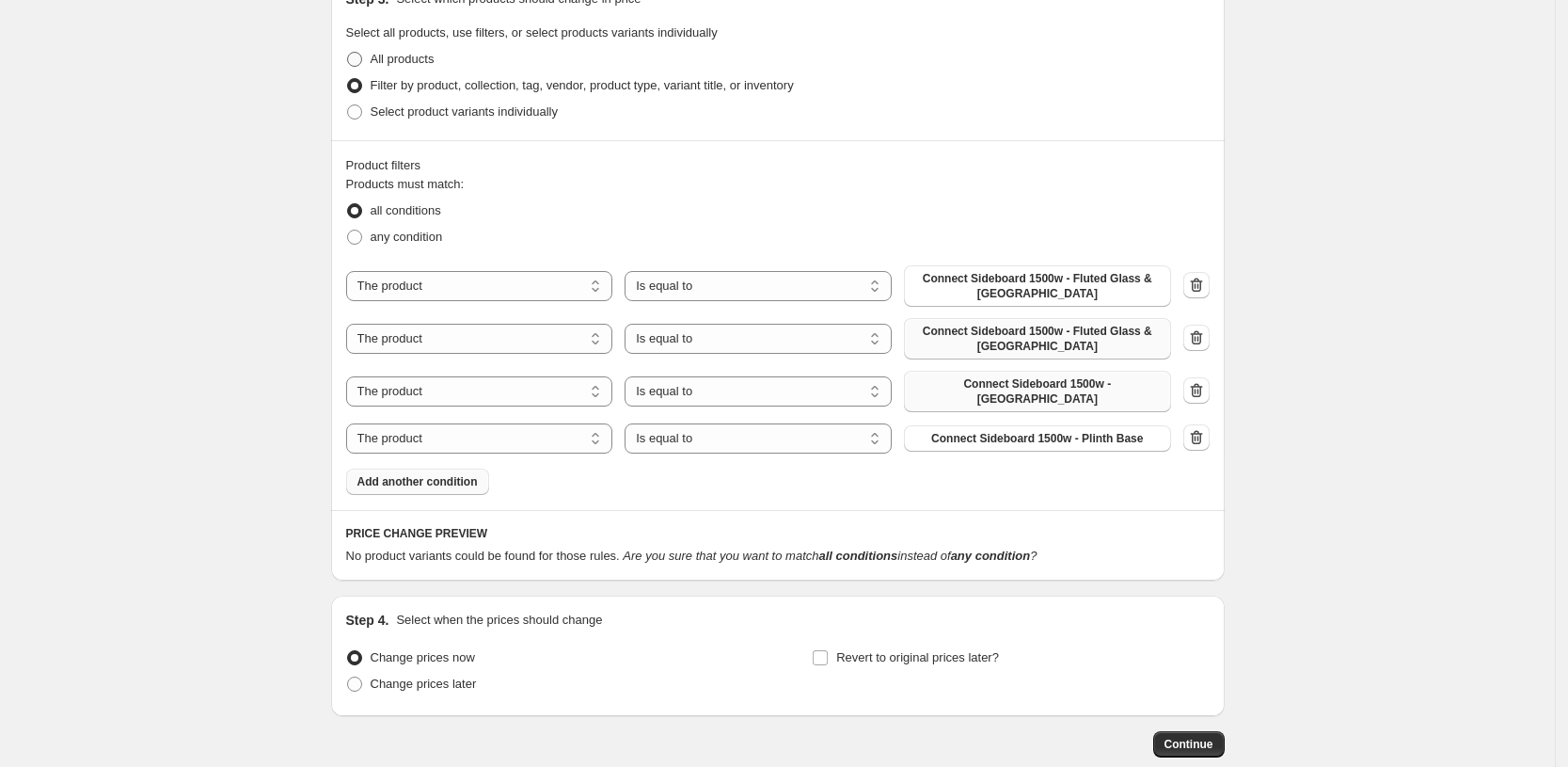
click at [416, 60] on span "All products" at bounding box center [403, 59] width 64 height 14
click at [348, 53] on input "All products" at bounding box center [347, 52] width 1 height 1
radio input "true"
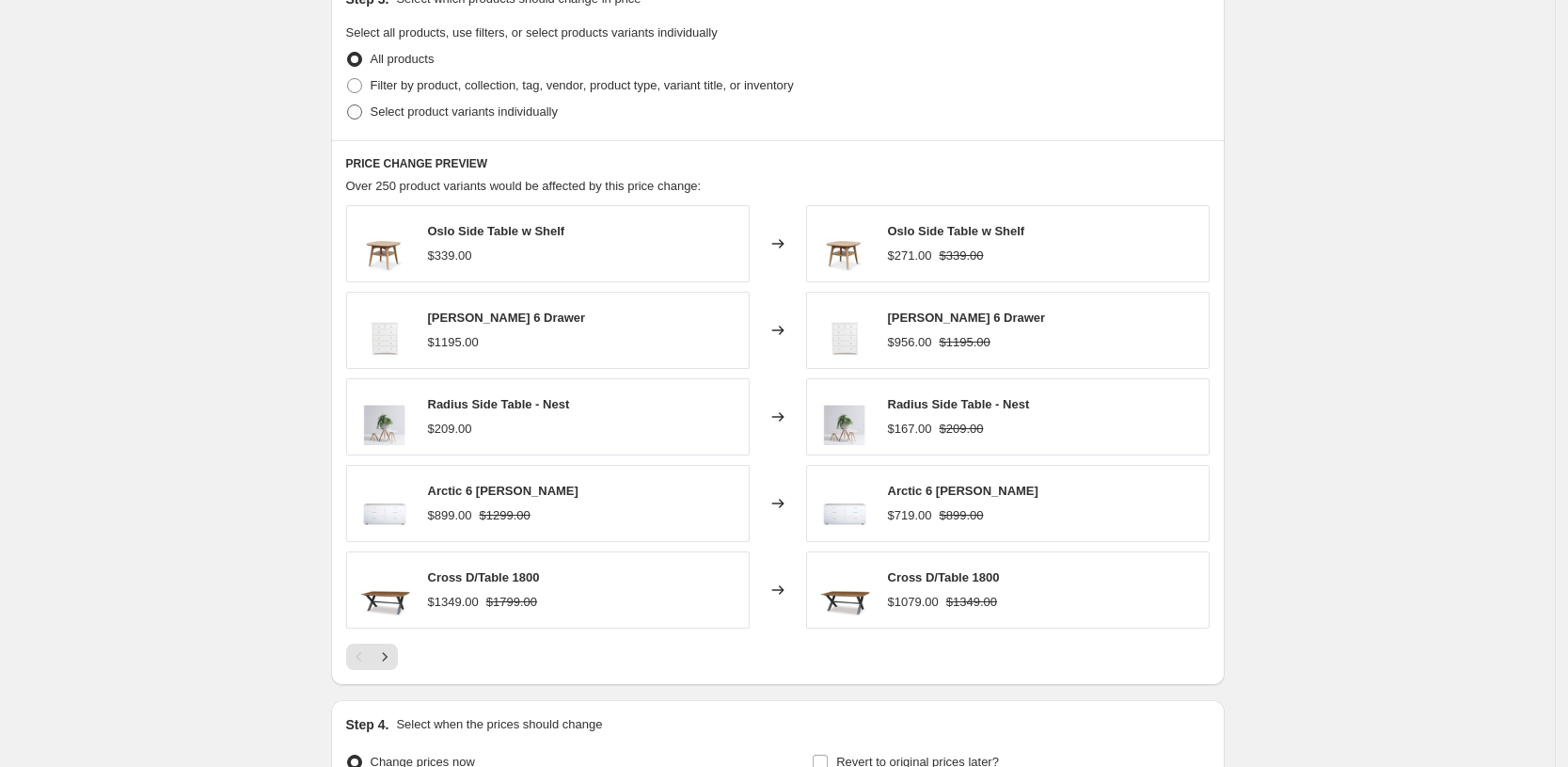
click at [391, 109] on span "Select product variants individually" at bounding box center [465, 112] width 188 height 14
click at [348, 106] on input "Select product variants individually" at bounding box center [347, 105] width 1 height 1
radio input "true"
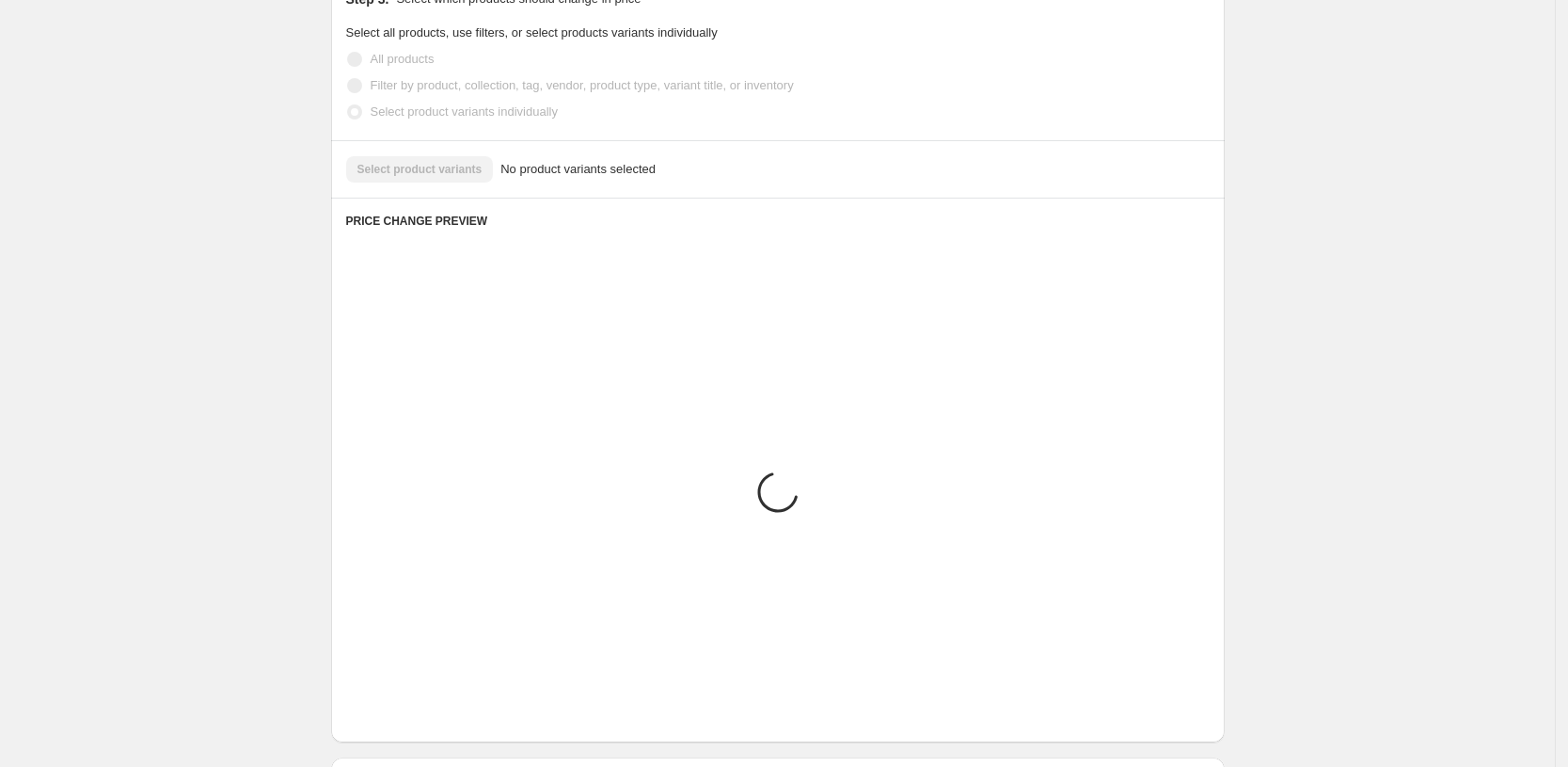
scroll to position [1061, 0]
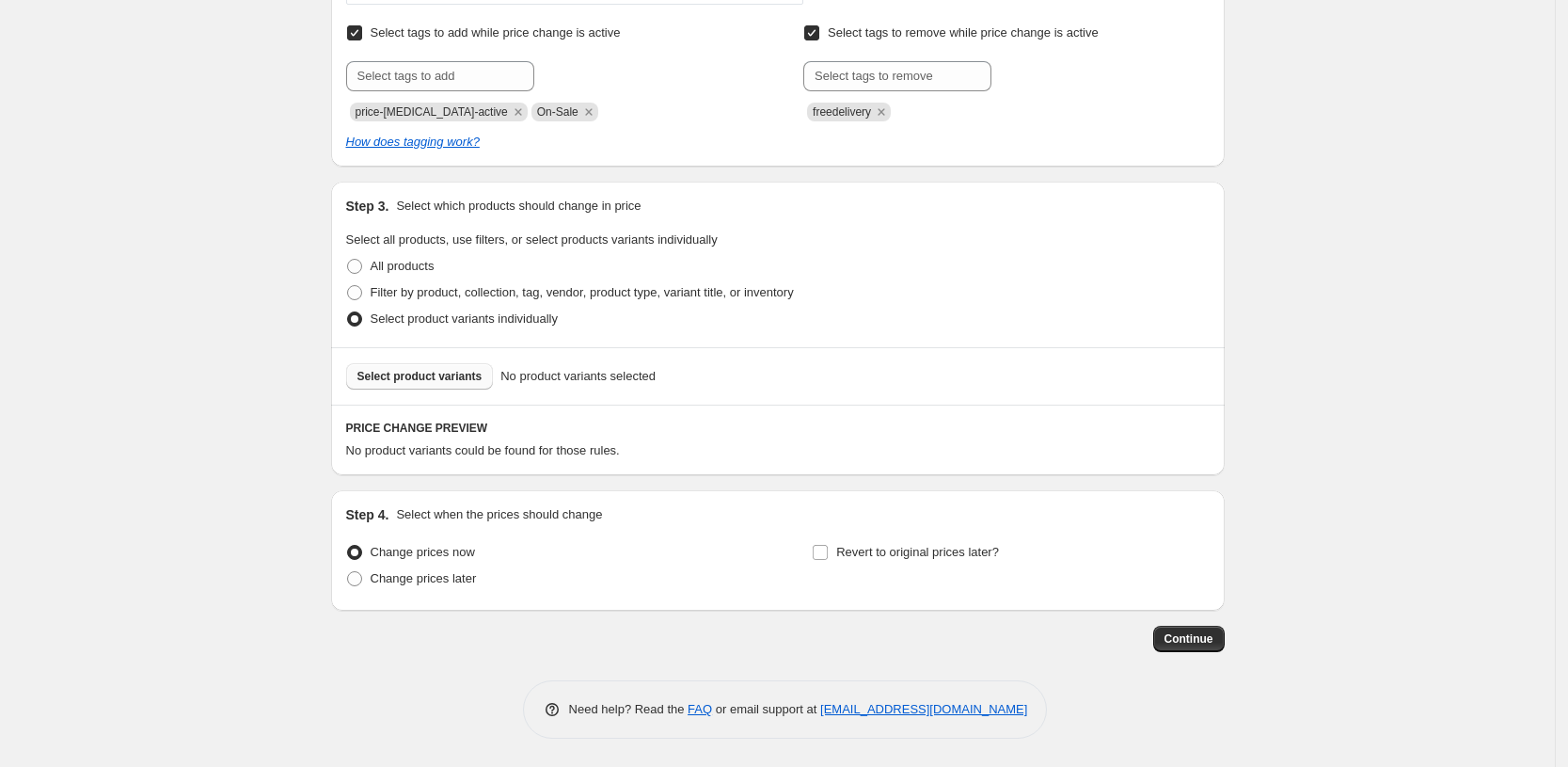
click at [442, 380] on span "Select product variants" at bounding box center [419, 376] width 125 height 15
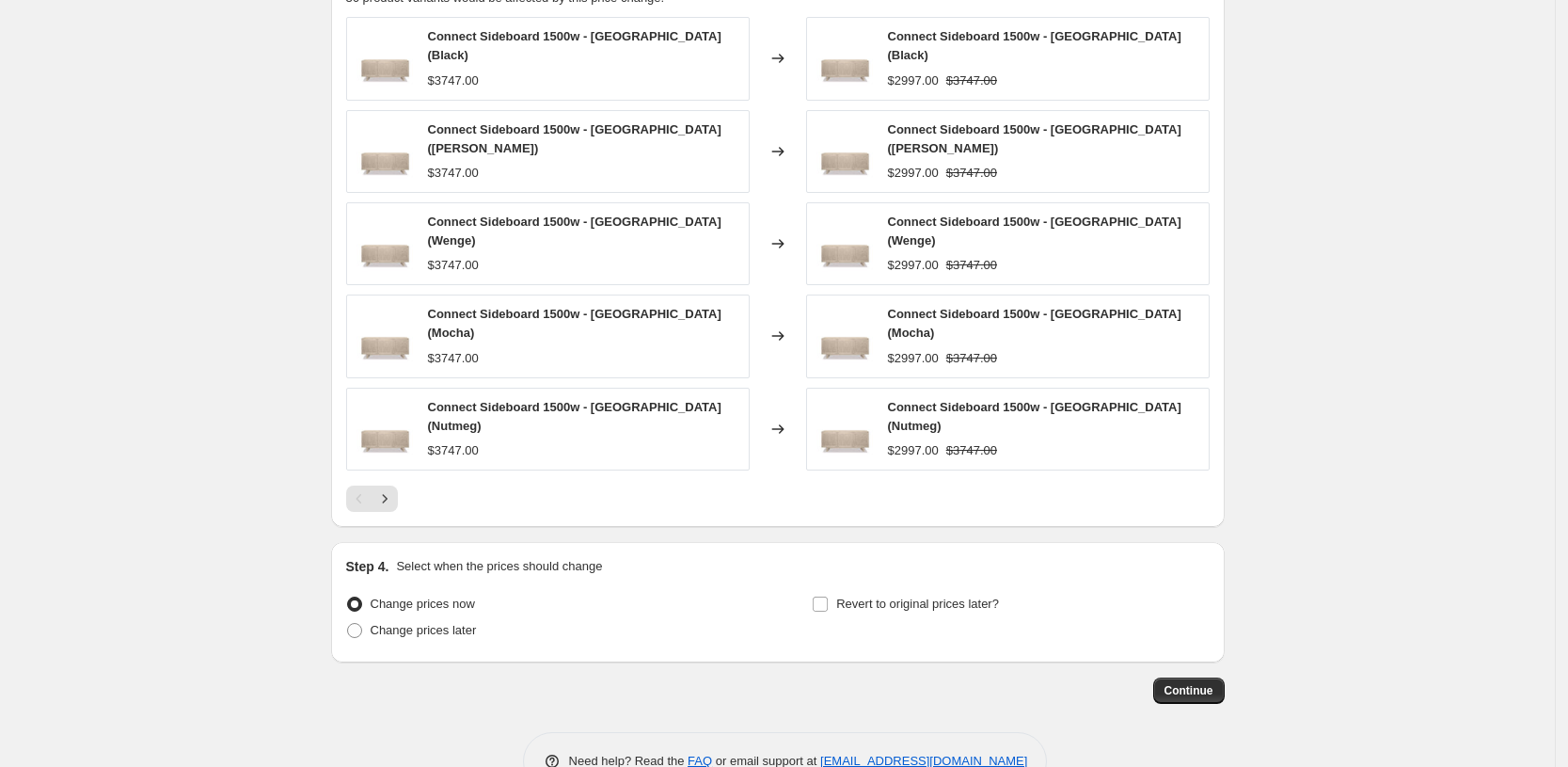
scroll to position [1532, 0]
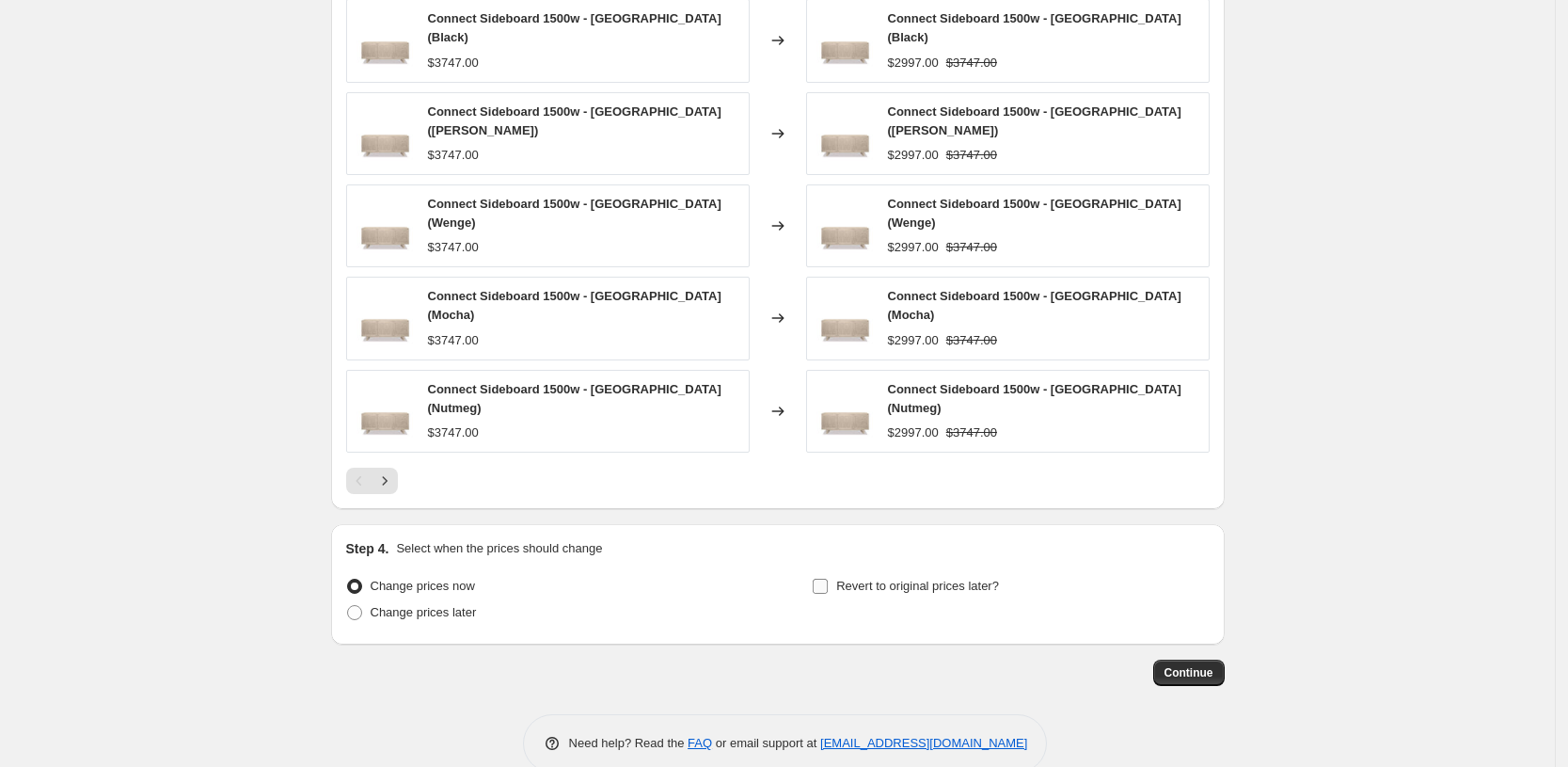
click at [836, 573] on label "Revert to original prices later?" at bounding box center [906, 585] width 188 height 26
click at [828, 578] on input "Revert to original prices later?" at bounding box center [820, 585] width 15 height 15
checkbox input "true"
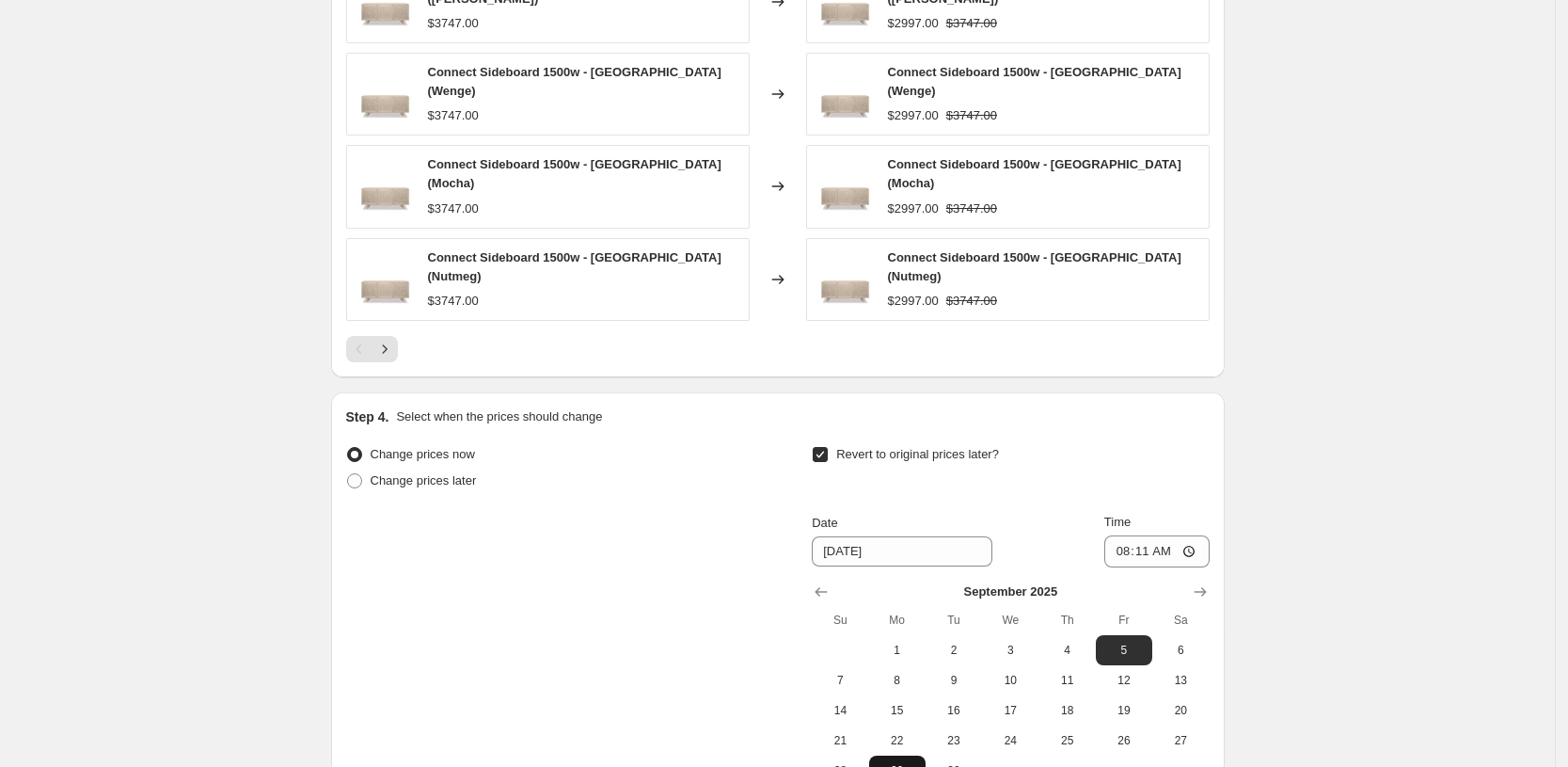
scroll to position [1863, 0]
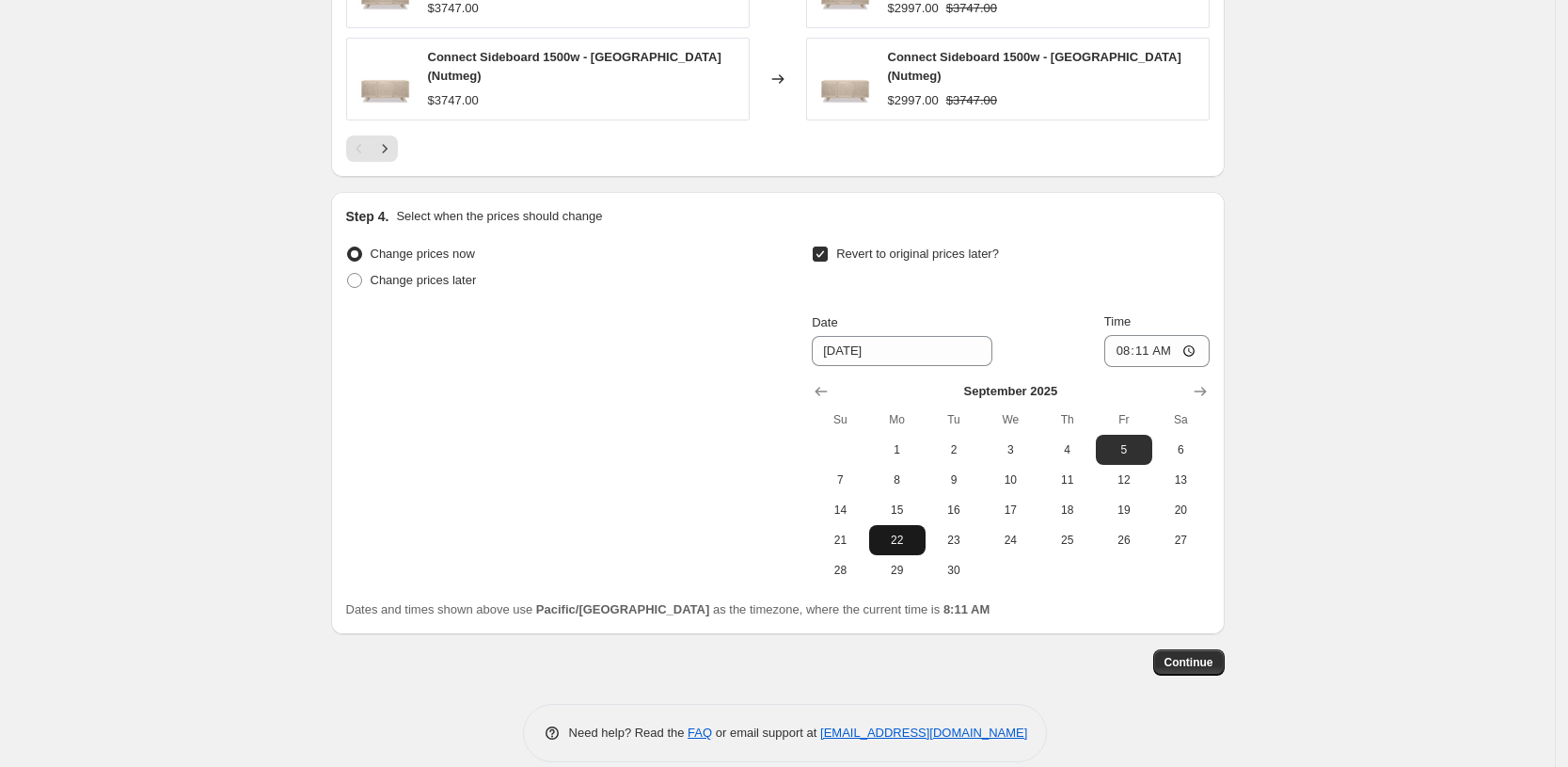
click at [894, 533] on span "22" at bounding box center [898, 540] width 42 height 15
type input "[DATE]"
click at [1119, 335] on input "08:11" at bounding box center [1157, 351] width 106 height 32
type input "12:11"
click at [1180, 654] on span "Continue" at bounding box center [1189, 661] width 49 height 15
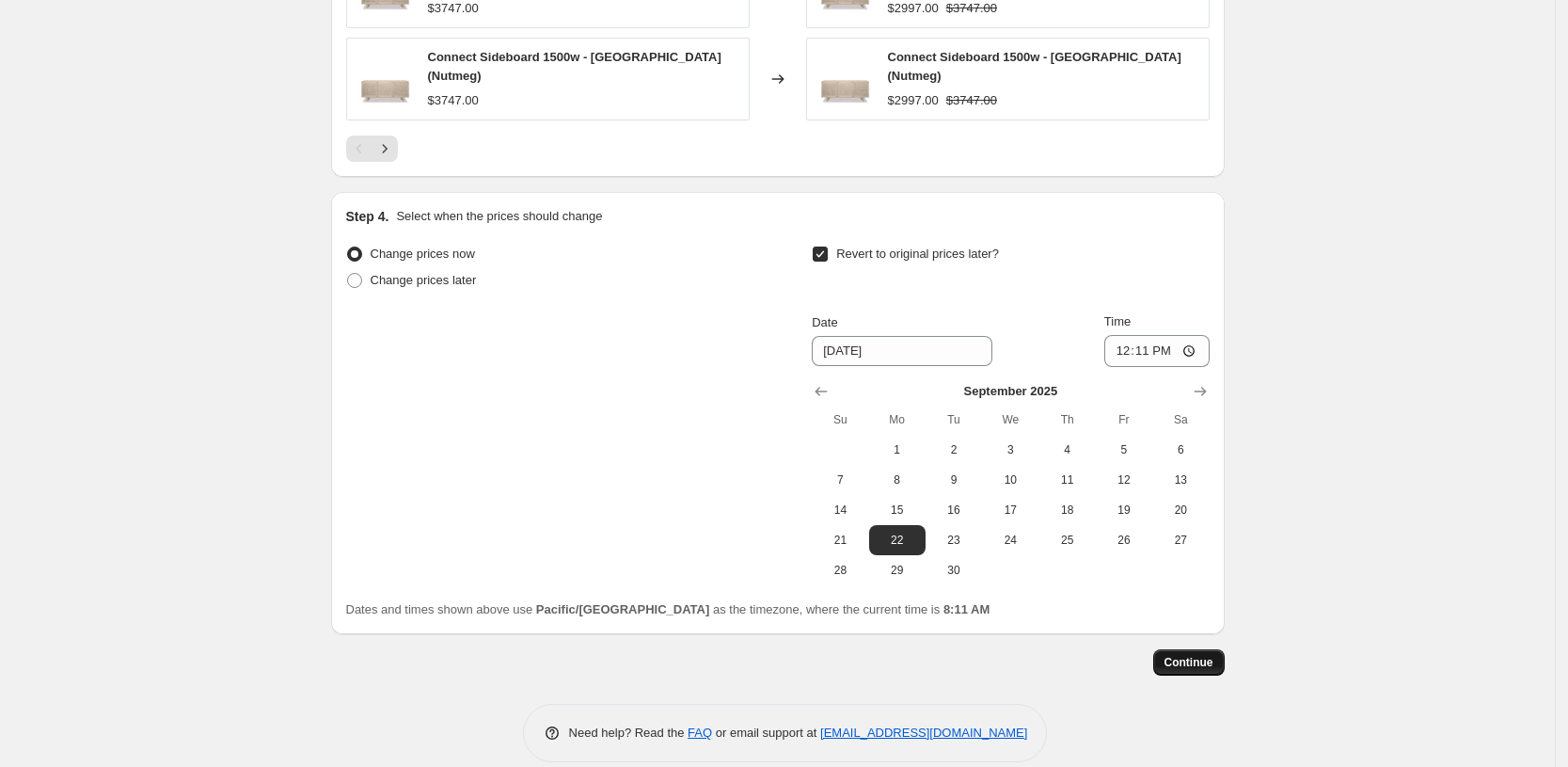
scroll to position [0, 0]
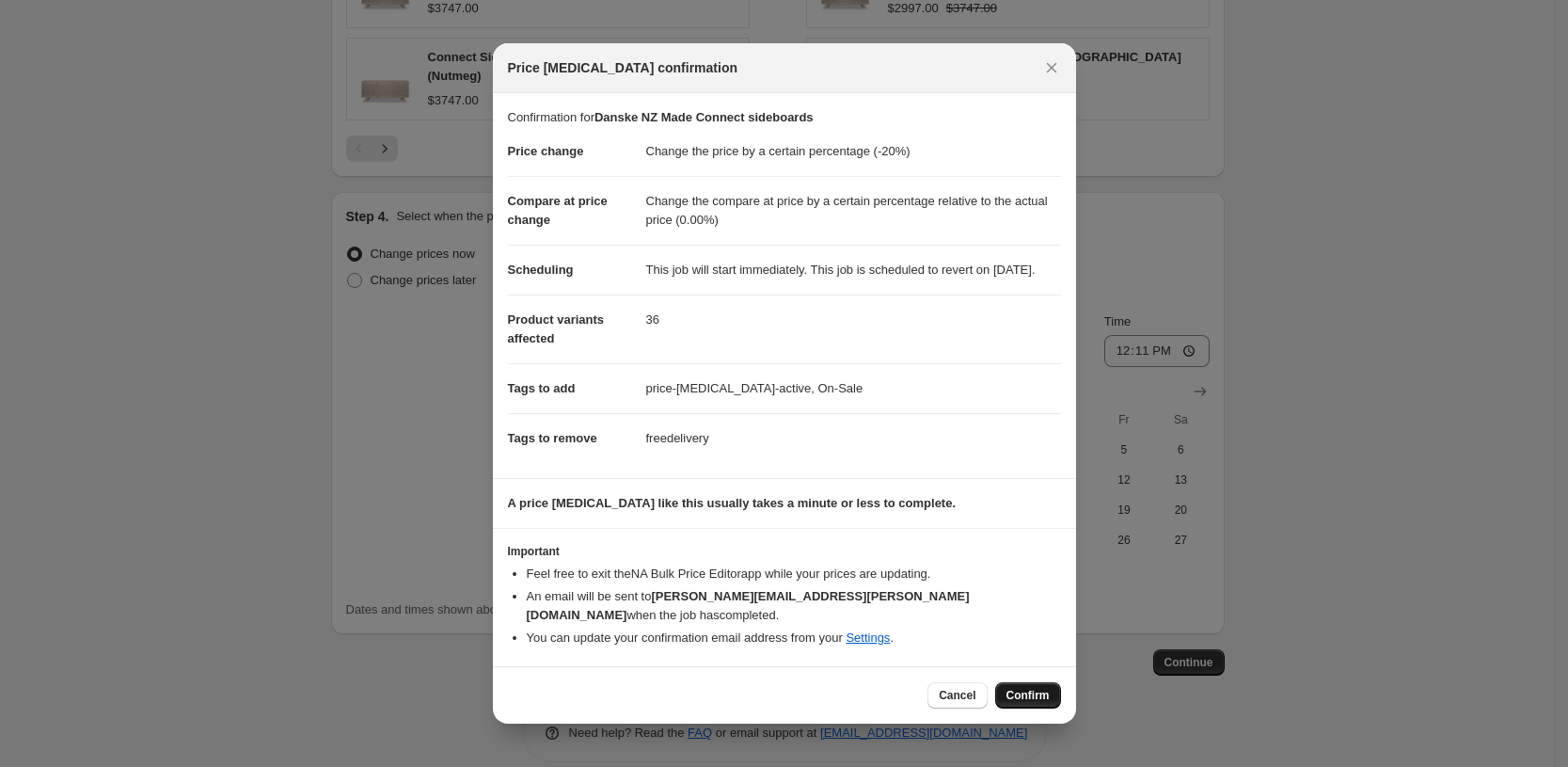
click at [1022, 696] on span "Confirm" at bounding box center [1027, 694] width 43 height 15
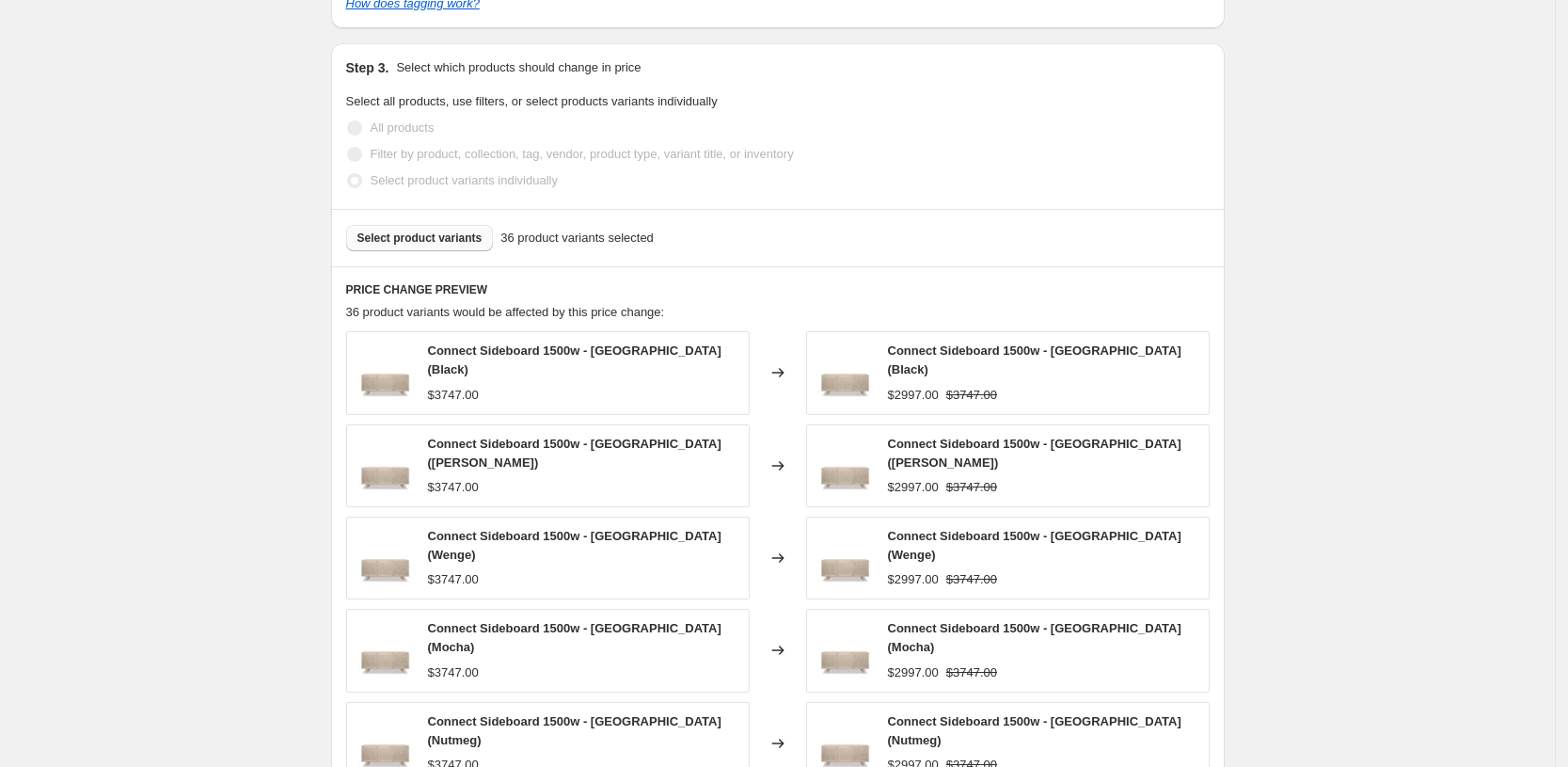
scroll to position [1529, 0]
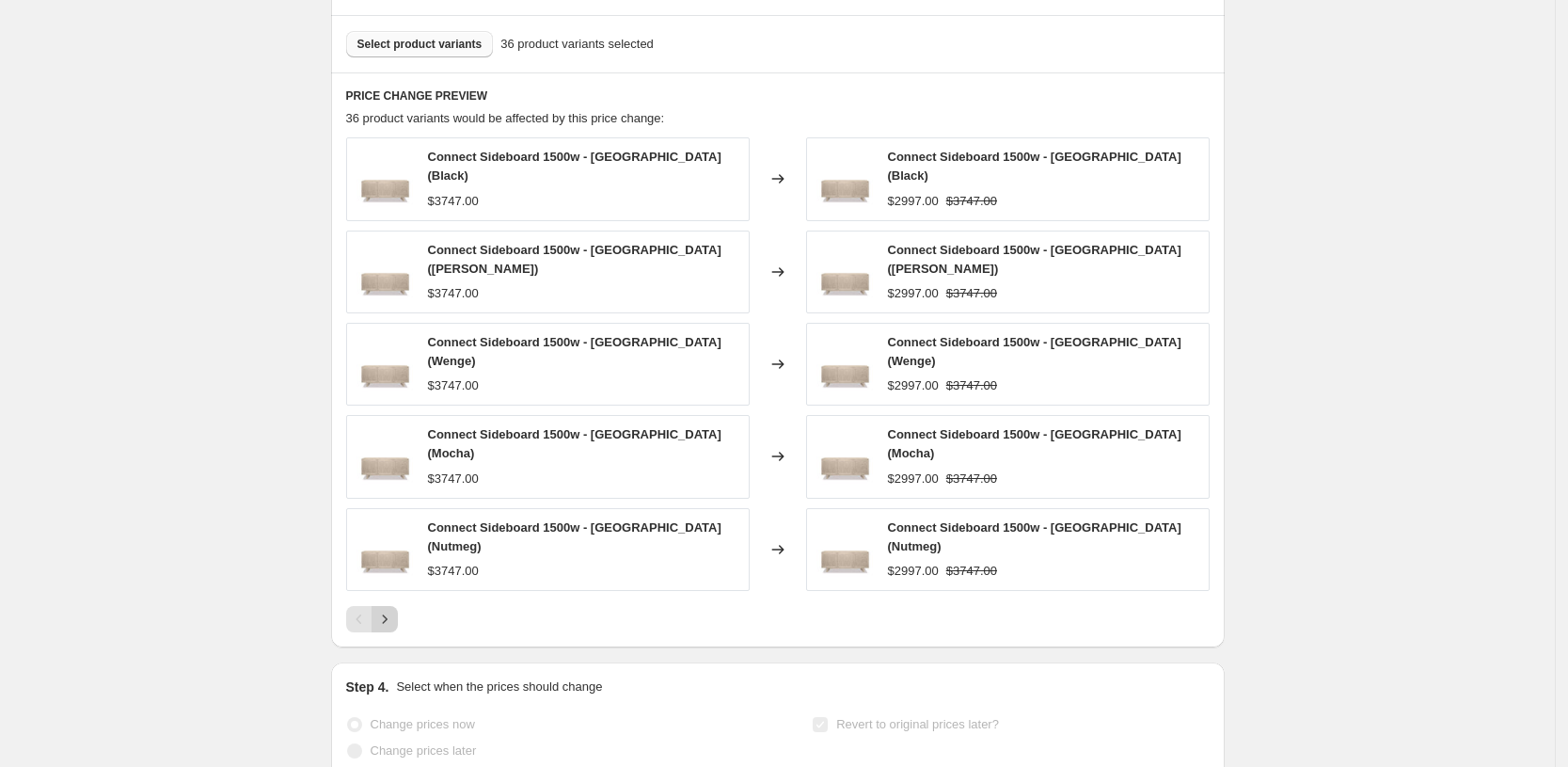
click at [389, 609] on icon "Next" at bounding box center [384, 618] width 19 height 19
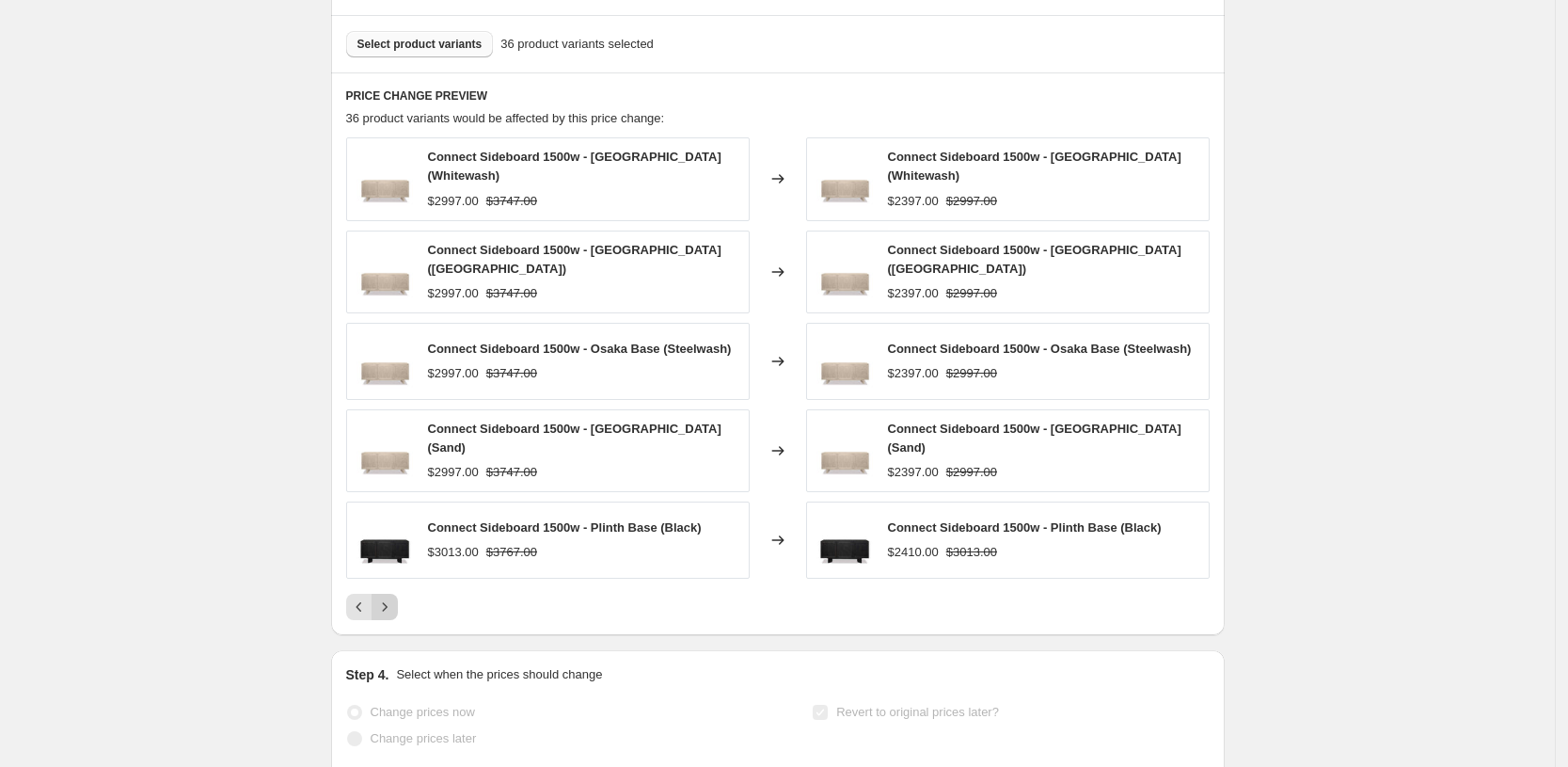
click at [391, 600] on icon "Next" at bounding box center [384, 606] width 19 height 19
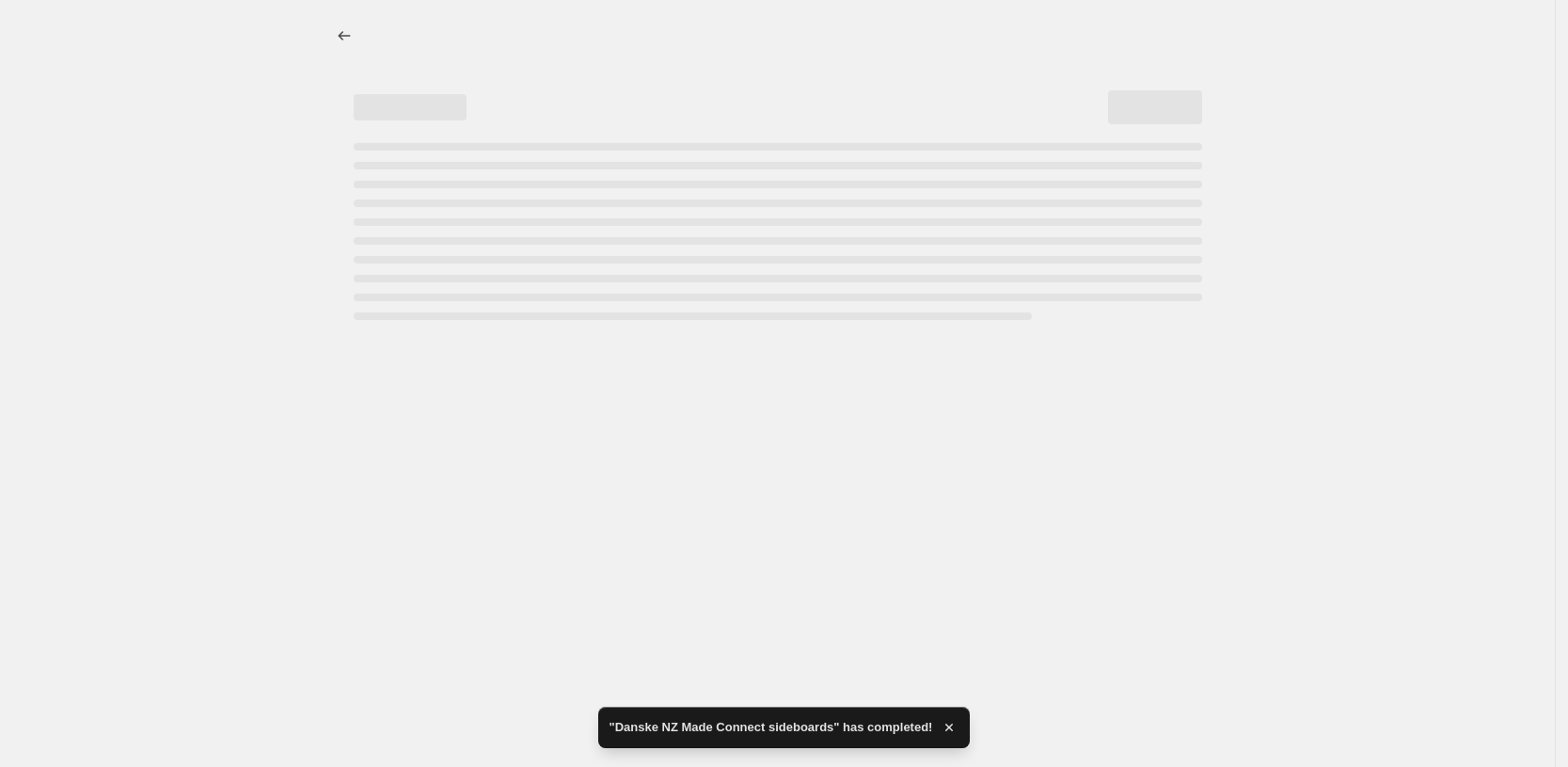
select select "percentage"
select select "pp"
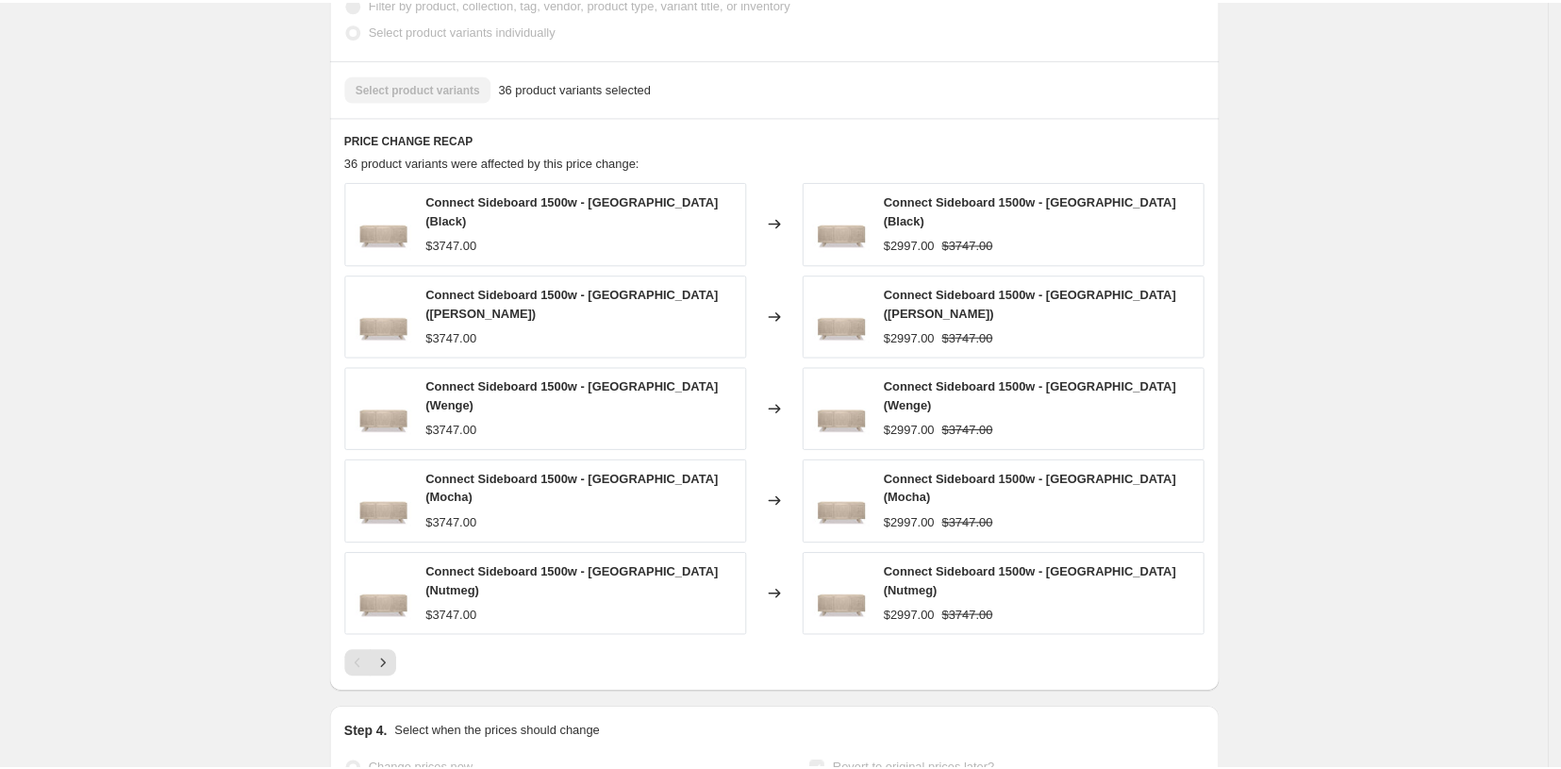
scroll to position [0, 0]
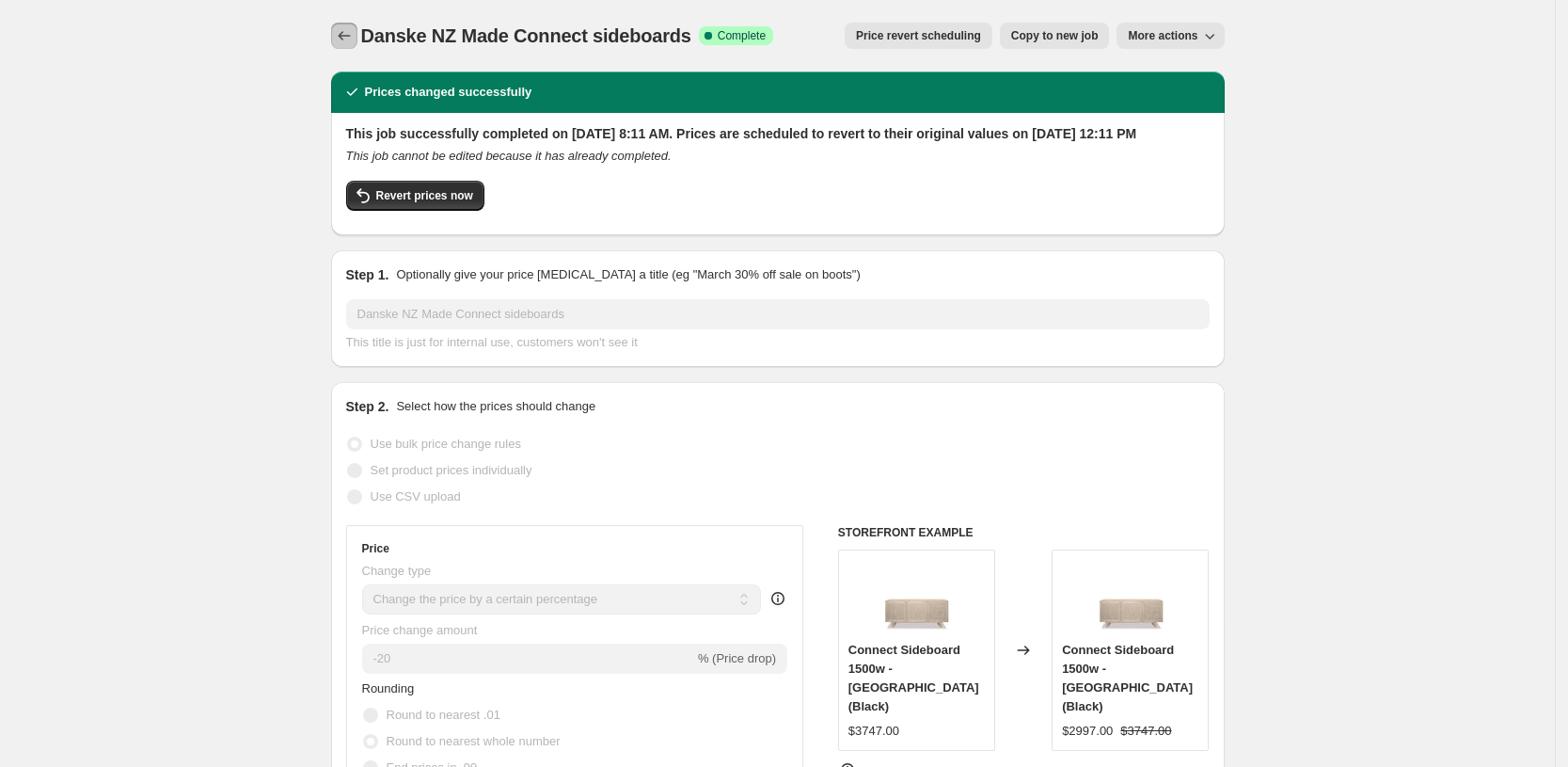
click at [346, 26] on icon "Price change jobs" at bounding box center [344, 35] width 19 height 19
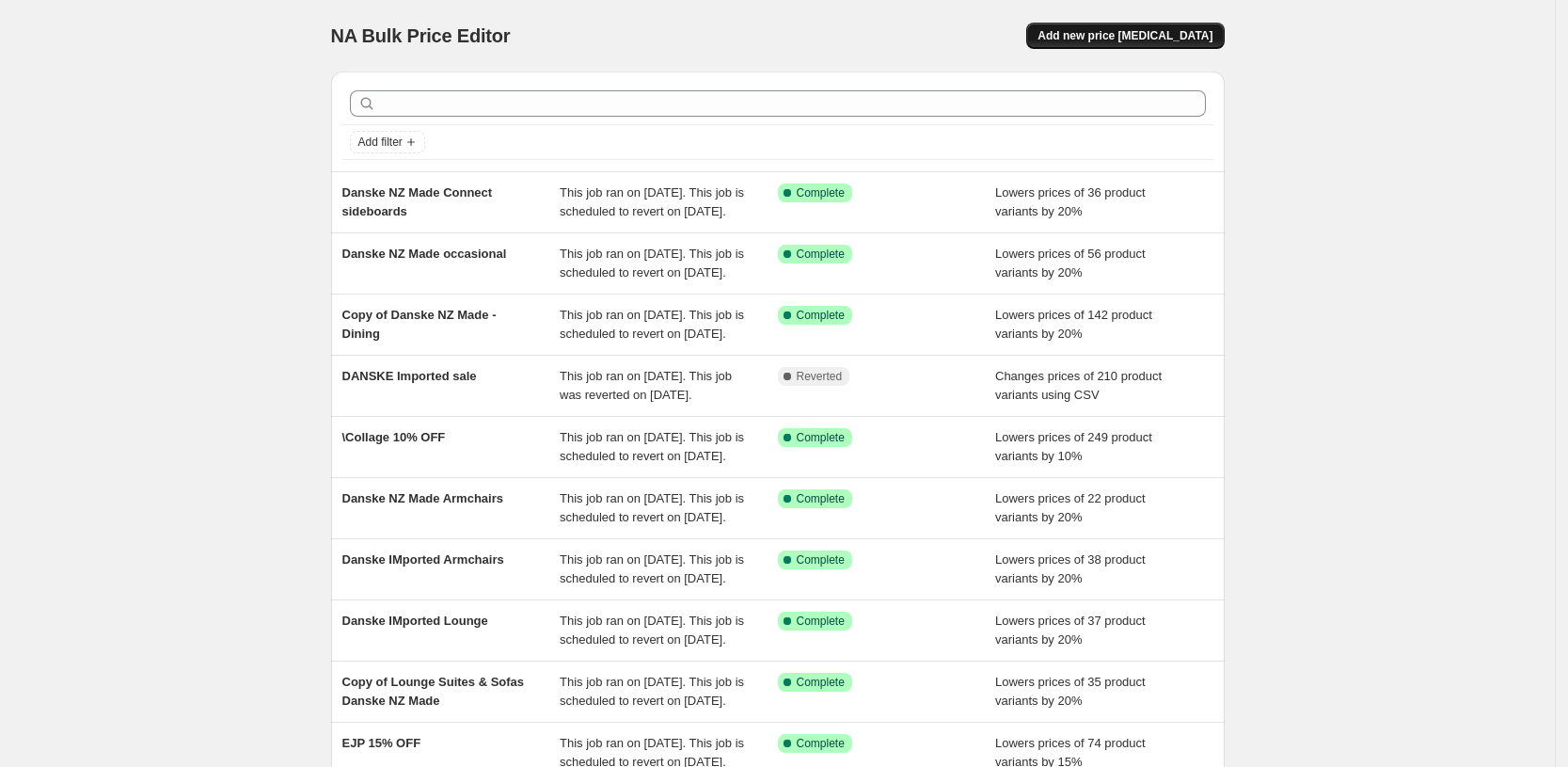
click at [1176, 25] on div "NA Bulk Price Editor. This page is ready NA Bulk Price Editor Add new price [ME…" at bounding box center [778, 36] width 894 height 72
click at [1175, 26] on button "Add new price [MEDICAL_DATA]" at bounding box center [1125, 36] width 197 height 26
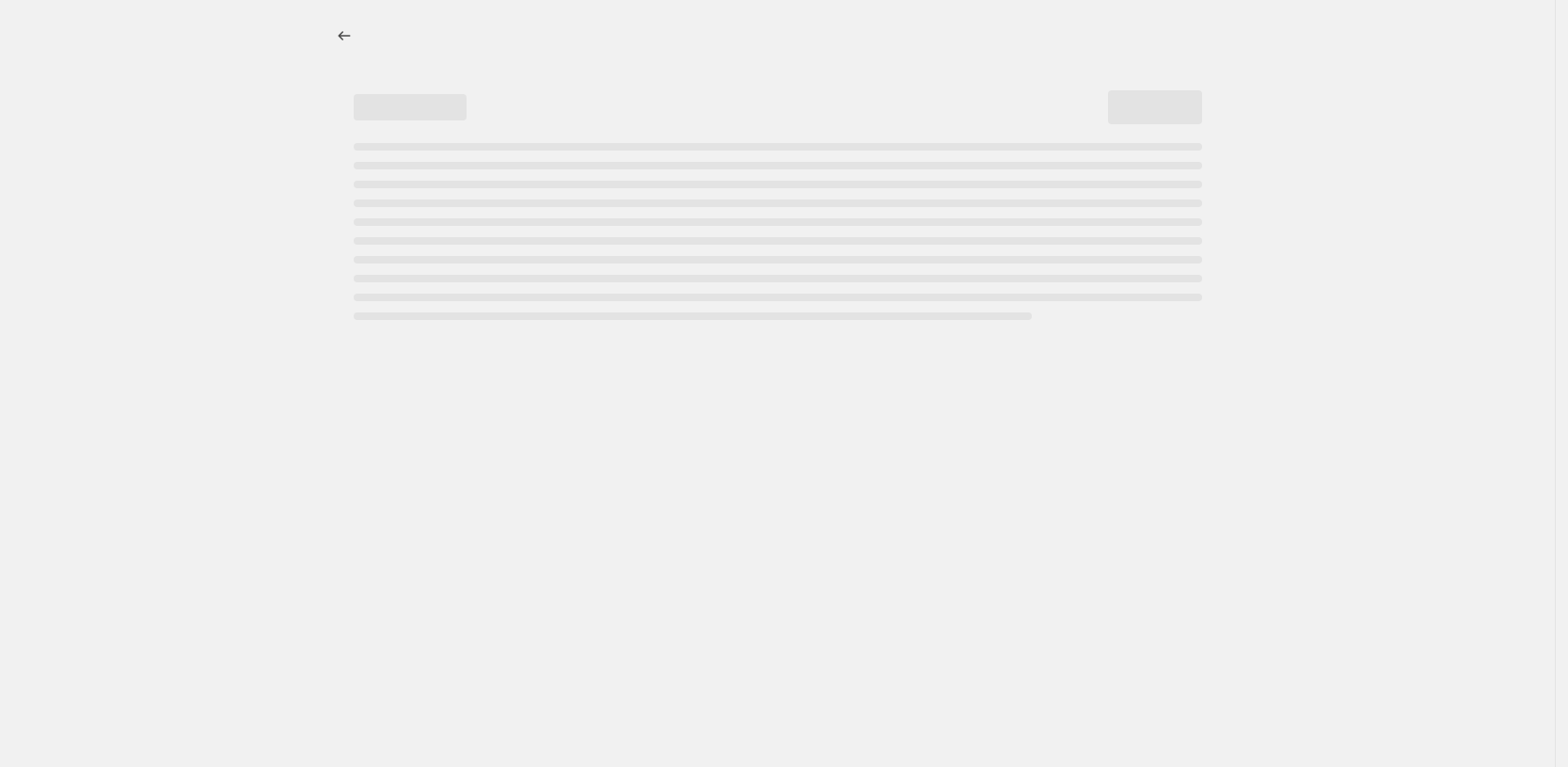
select select "percentage"
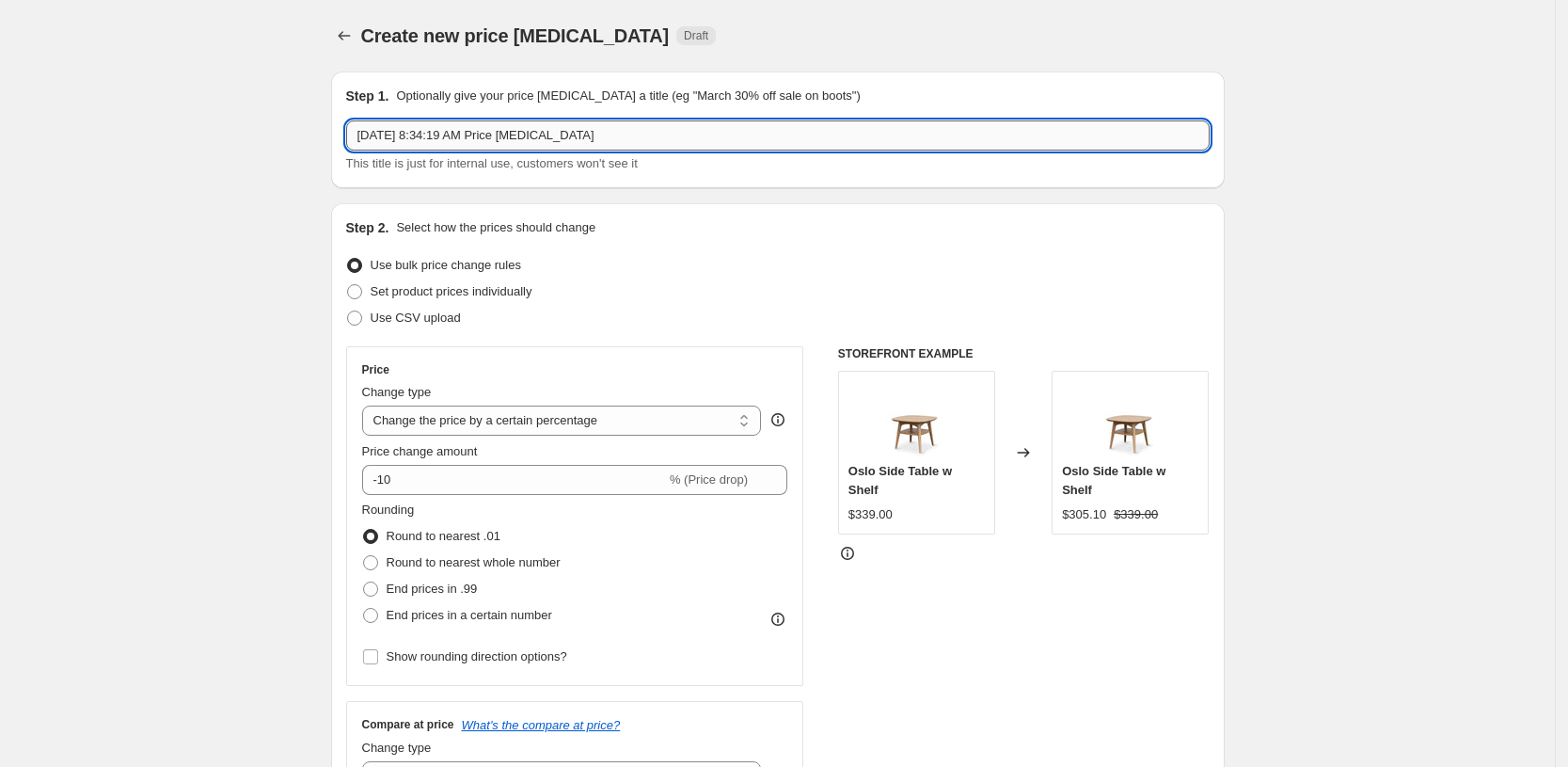
drag, startPoint x: 487, startPoint y: 136, endPoint x: 522, endPoint y: 128, distance: 35.9
click at [496, 132] on input "[DATE] 8:34:19 AM Price [MEDICAL_DATA]" at bounding box center [778, 136] width 864 height 30
drag, startPoint x: 658, startPoint y: 141, endPoint x: 194, endPoint y: 95, distance: 466.3
type input "Eden Outdoor"
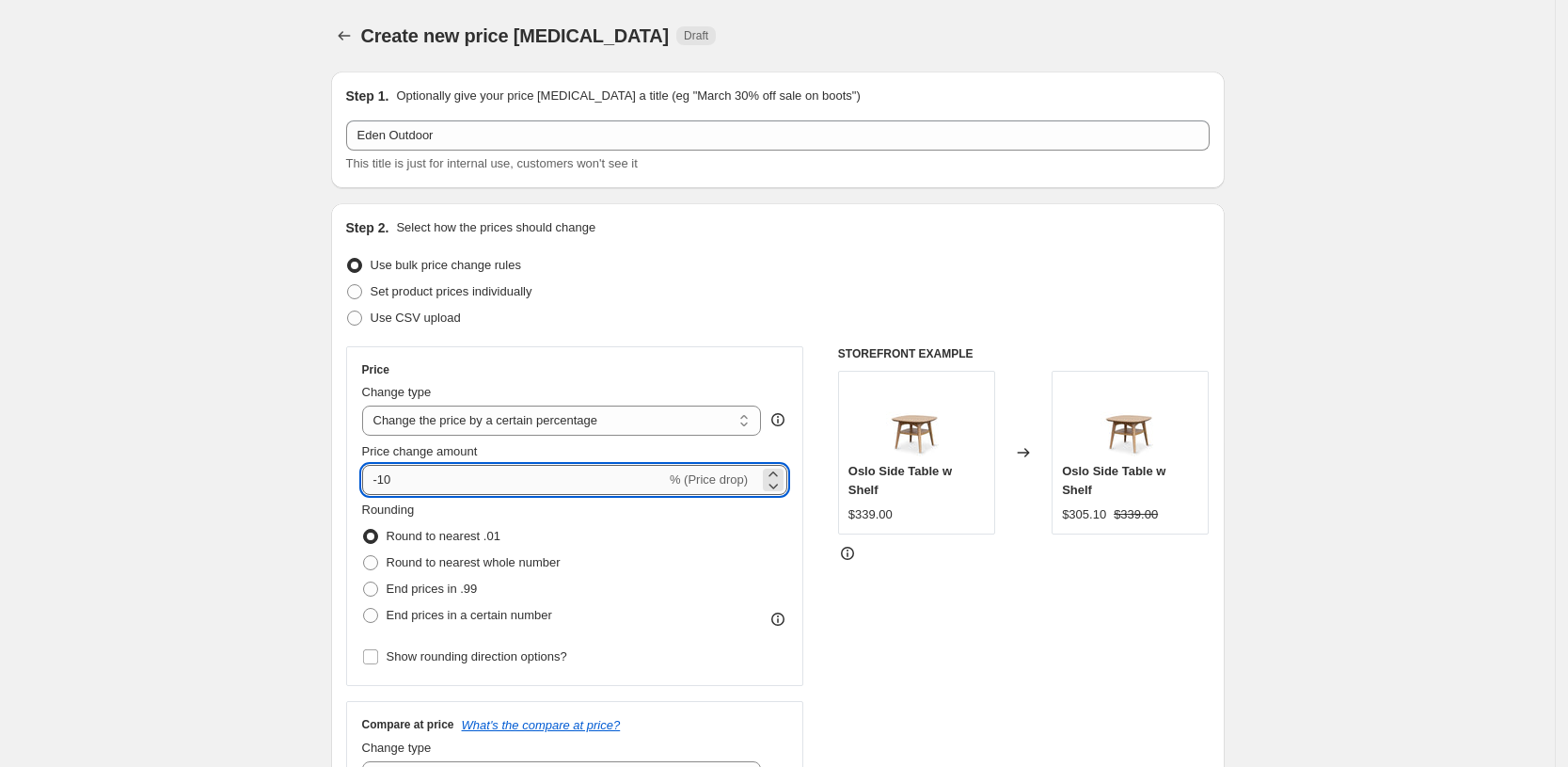
click at [390, 479] on input "-10" at bounding box center [514, 480] width 304 height 30
type input "-20"
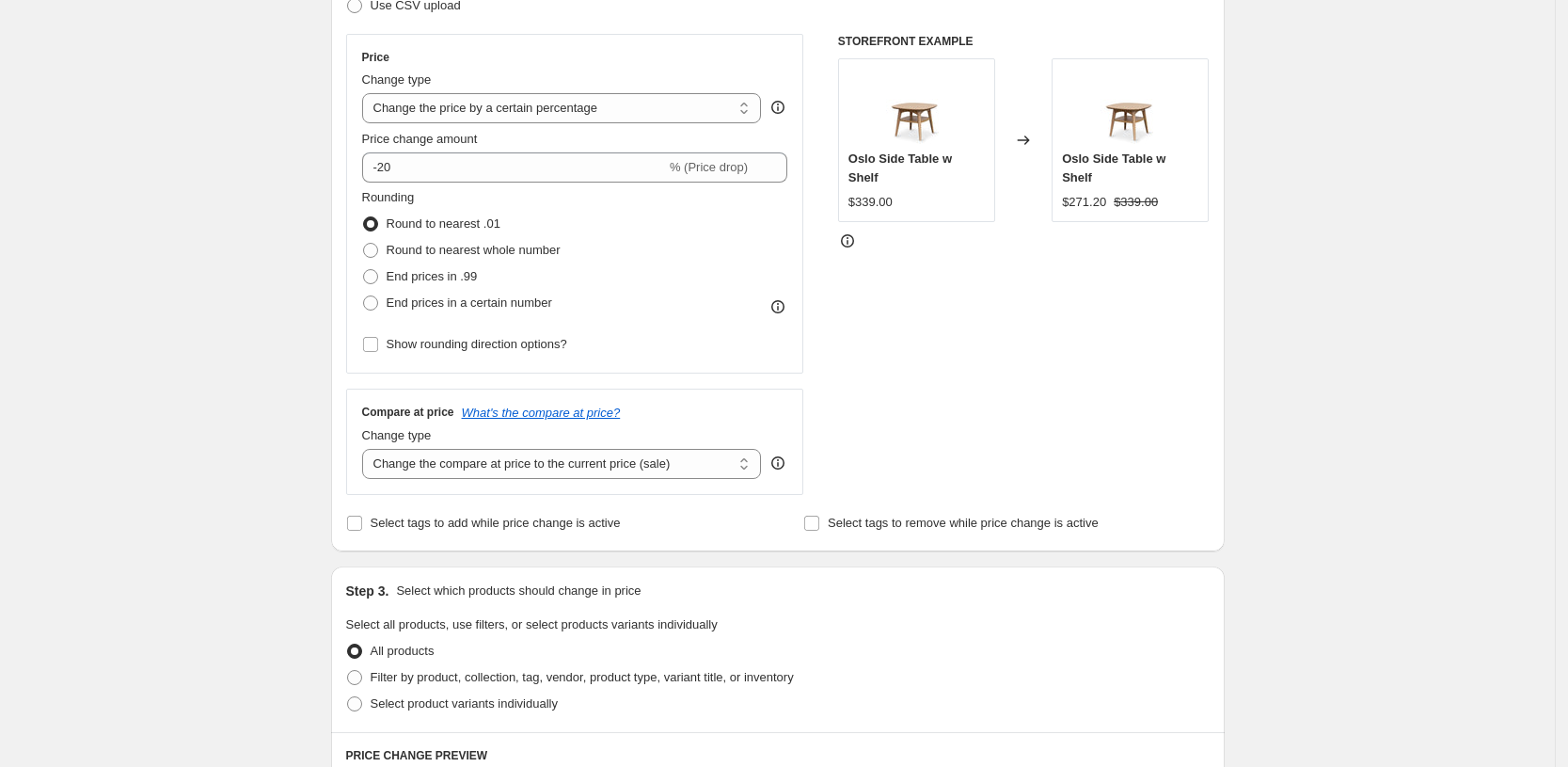
scroll to position [353, 0]
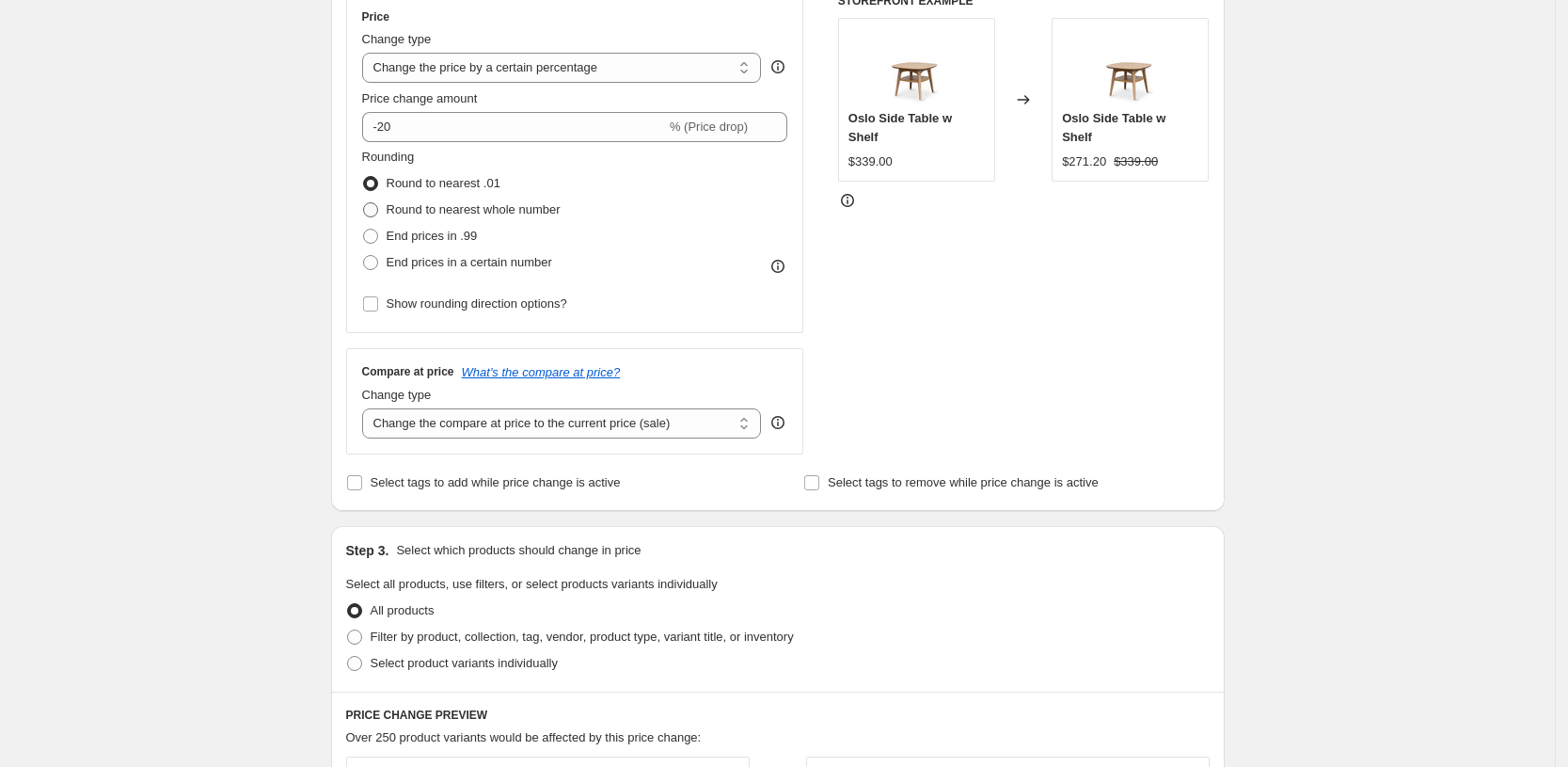
click at [438, 212] on span "Round to nearest whole number" at bounding box center [474, 209] width 174 height 14
click at [364, 203] on input "Round to nearest whole number" at bounding box center [363, 202] width 1 height 1
radio input "true"
click at [422, 306] on span "Show rounding direction options?" at bounding box center [477, 303] width 181 height 14
click at [378, 306] on input "Show rounding direction options?" at bounding box center [370, 303] width 15 height 15
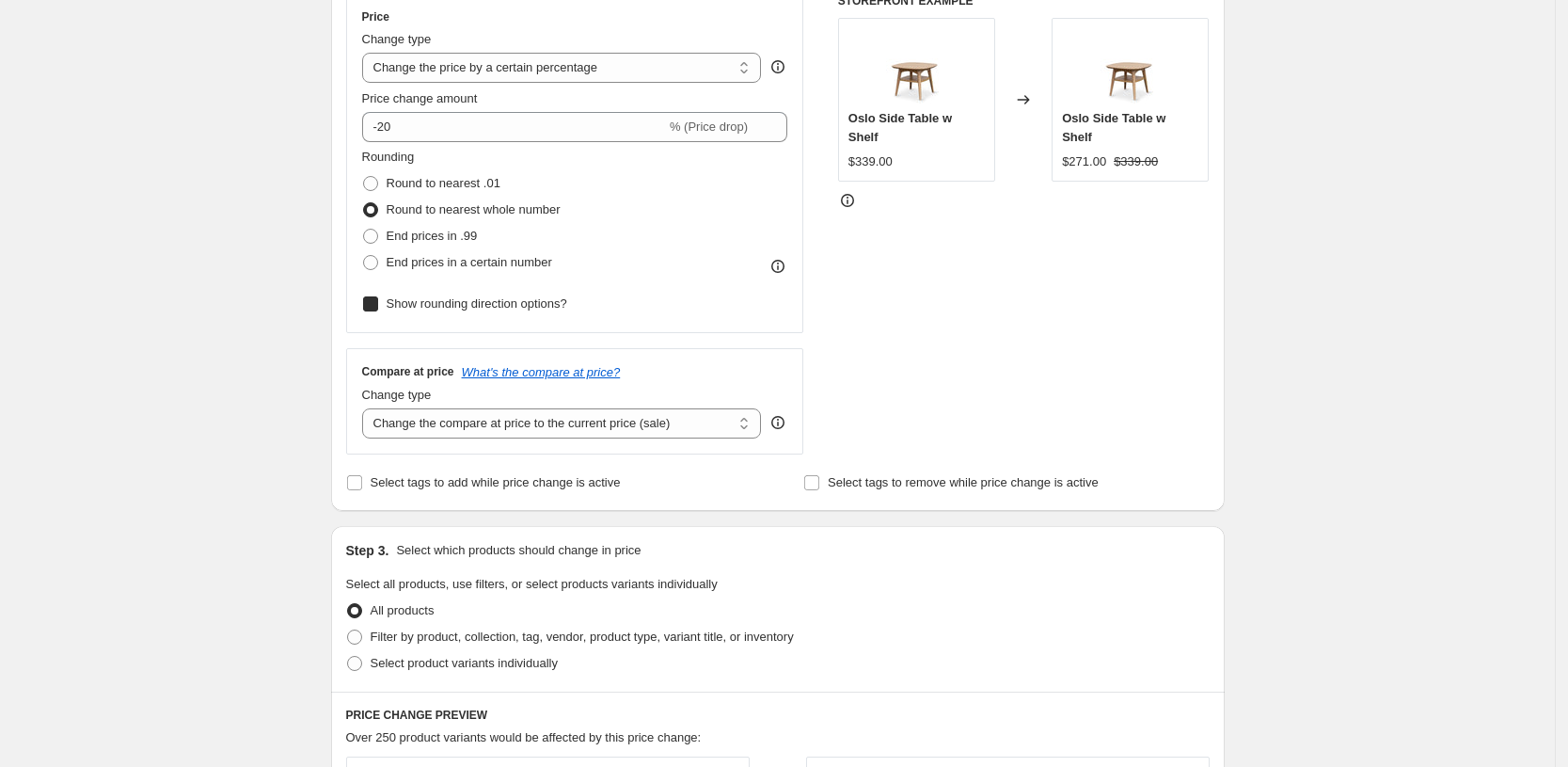
checkbox input "true"
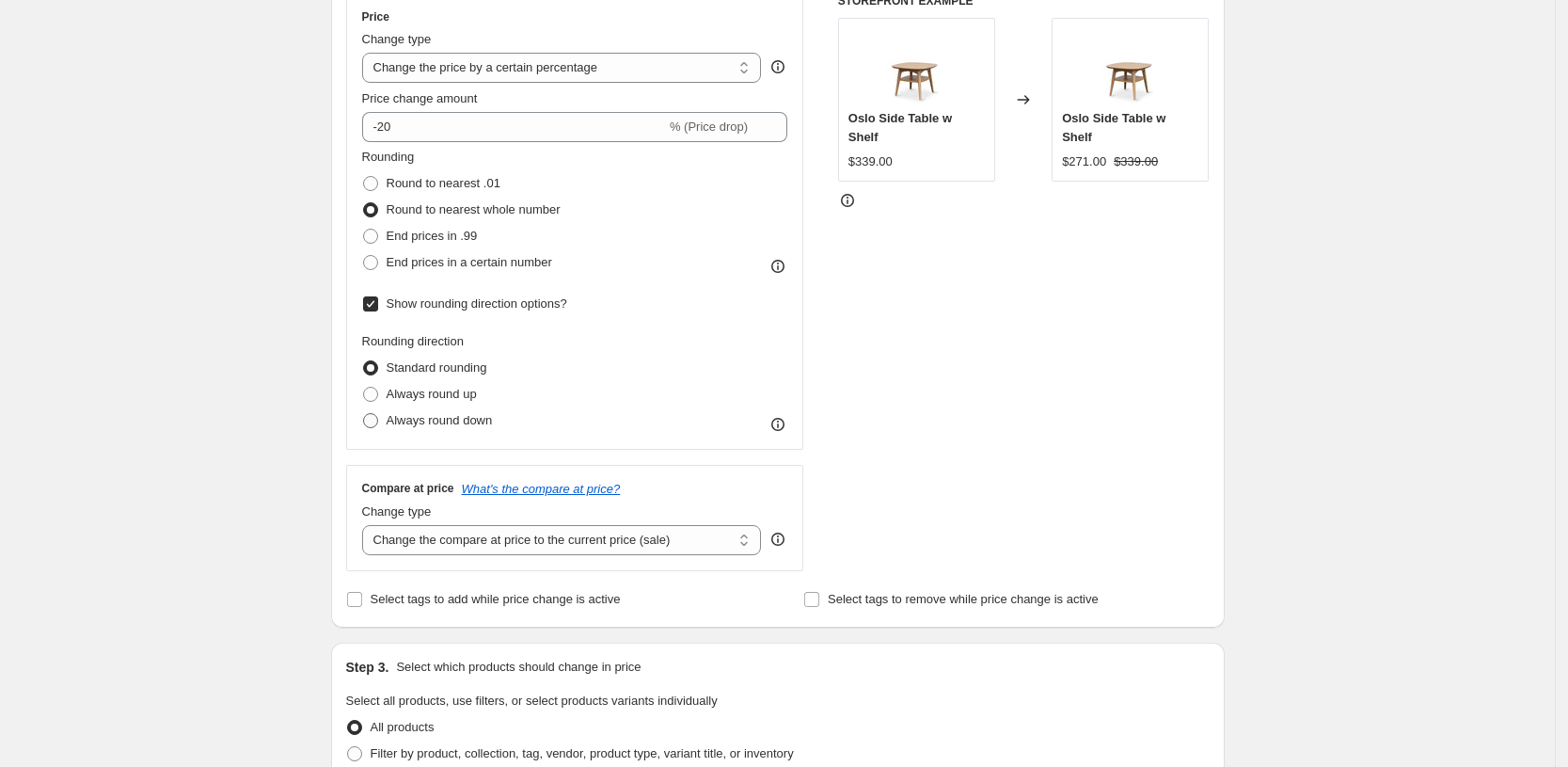
click at [424, 411] on label "Always round down" at bounding box center [427, 420] width 131 height 26
click at [364, 413] on input "Always round down" at bounding box center [363, 413] width 1 height 1
radio input "true"
click at [508, 538] on select "Change the compare at price to the current price (sale) Change the compare at p…" at bounding box center [562, 540] width 400 height 30
select select "pp"
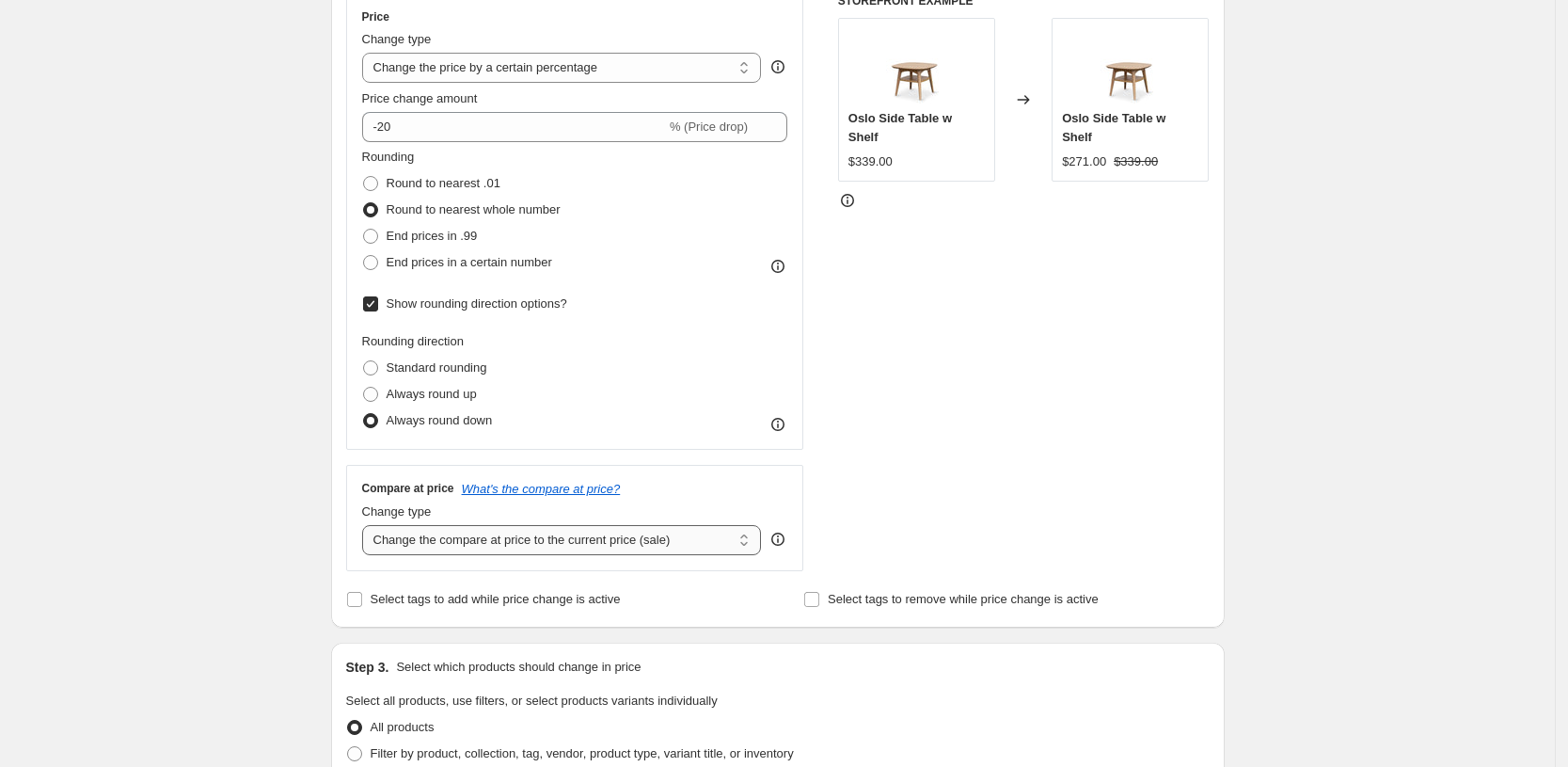
click at [368, 525] on select "Change the compare at price to the current price (sale) Change the compare at p…" at bounding box center [562, 540] width 400 height 30
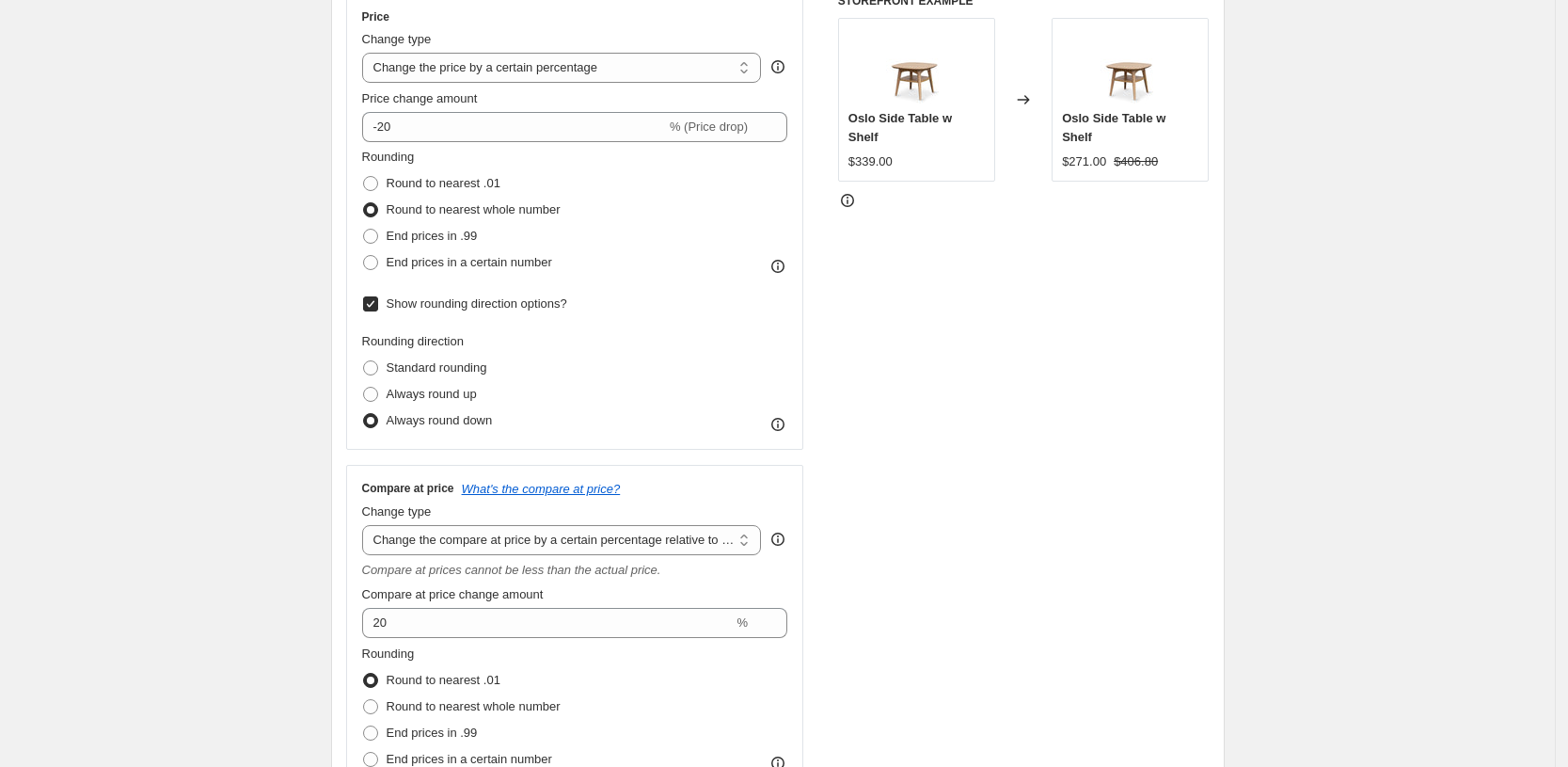
click at [150, 471] on div "Create new price [MEDICAL_DATA]. This page is ready Create new price [MEDICAL_D…" at bounding box center [777, 775] width 1555 height 2256
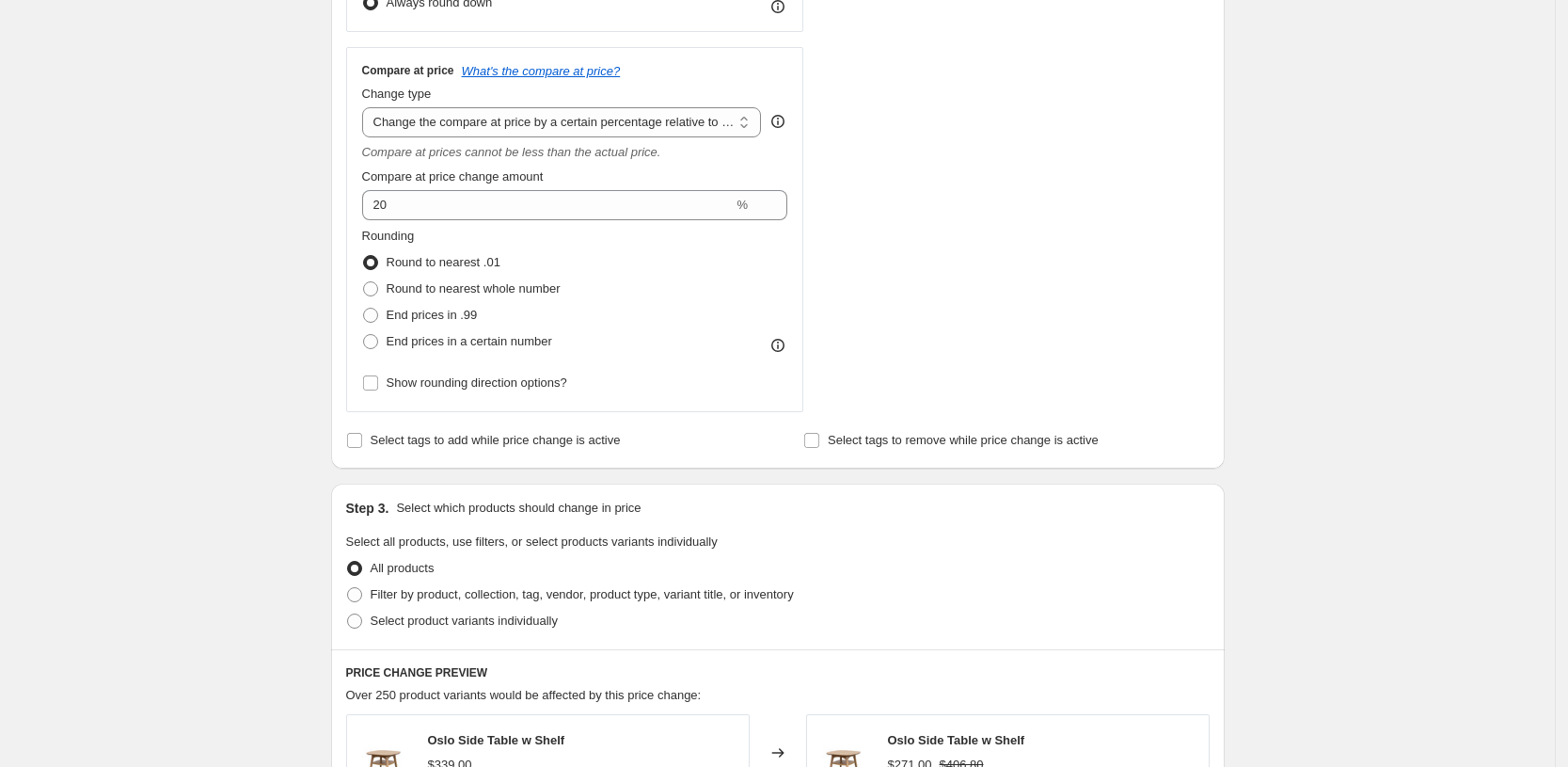
scroll to position [823, 0]
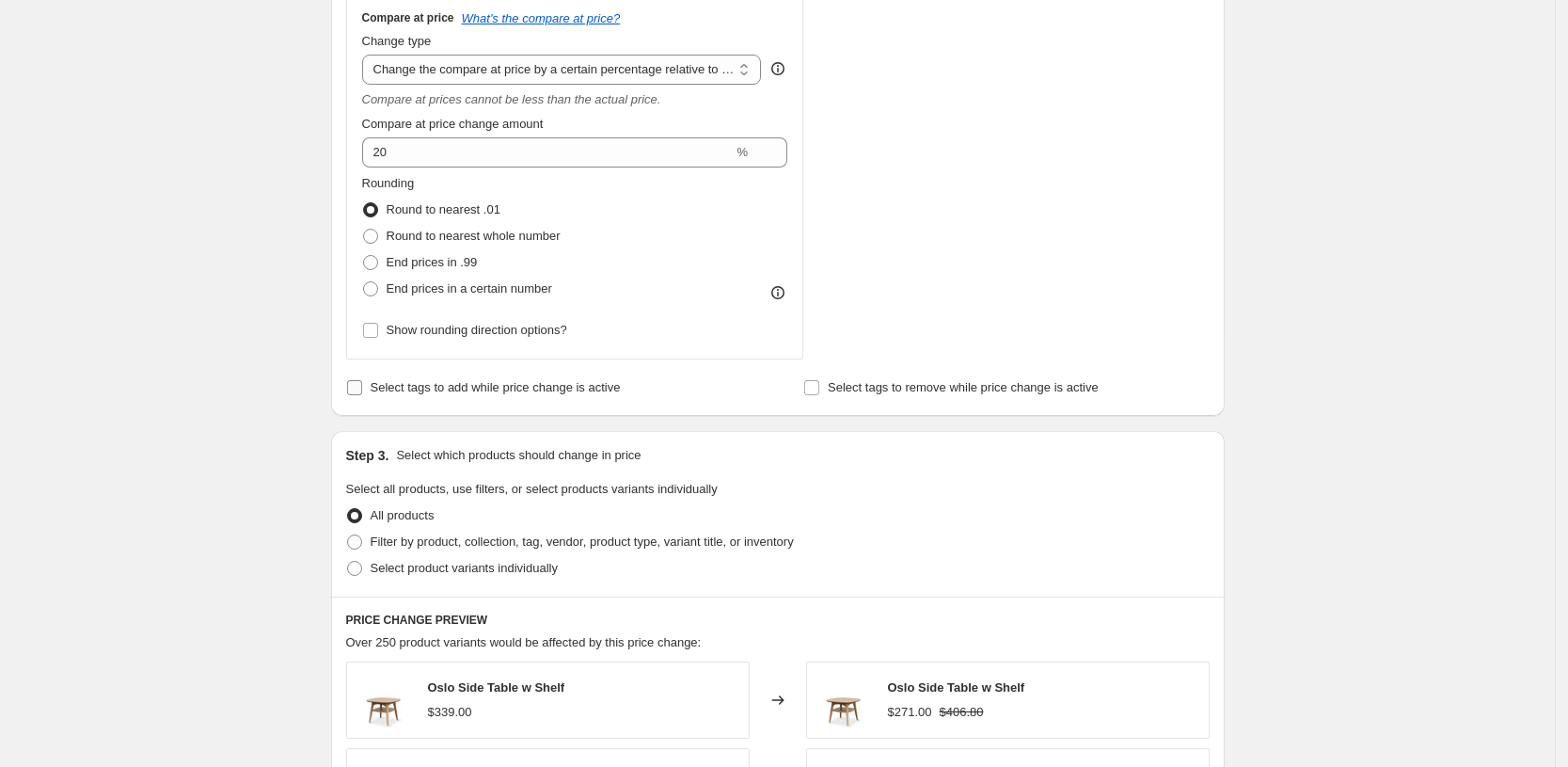
click at [391, 382] on span "Select tags to add while price change is active" at bounding box center [496, 387] width 250 height 14
click at [362, 382] on input "Select tags to add while price change is active" at bounding box center [354, 387] width 15 height 15
checkbox input "true"
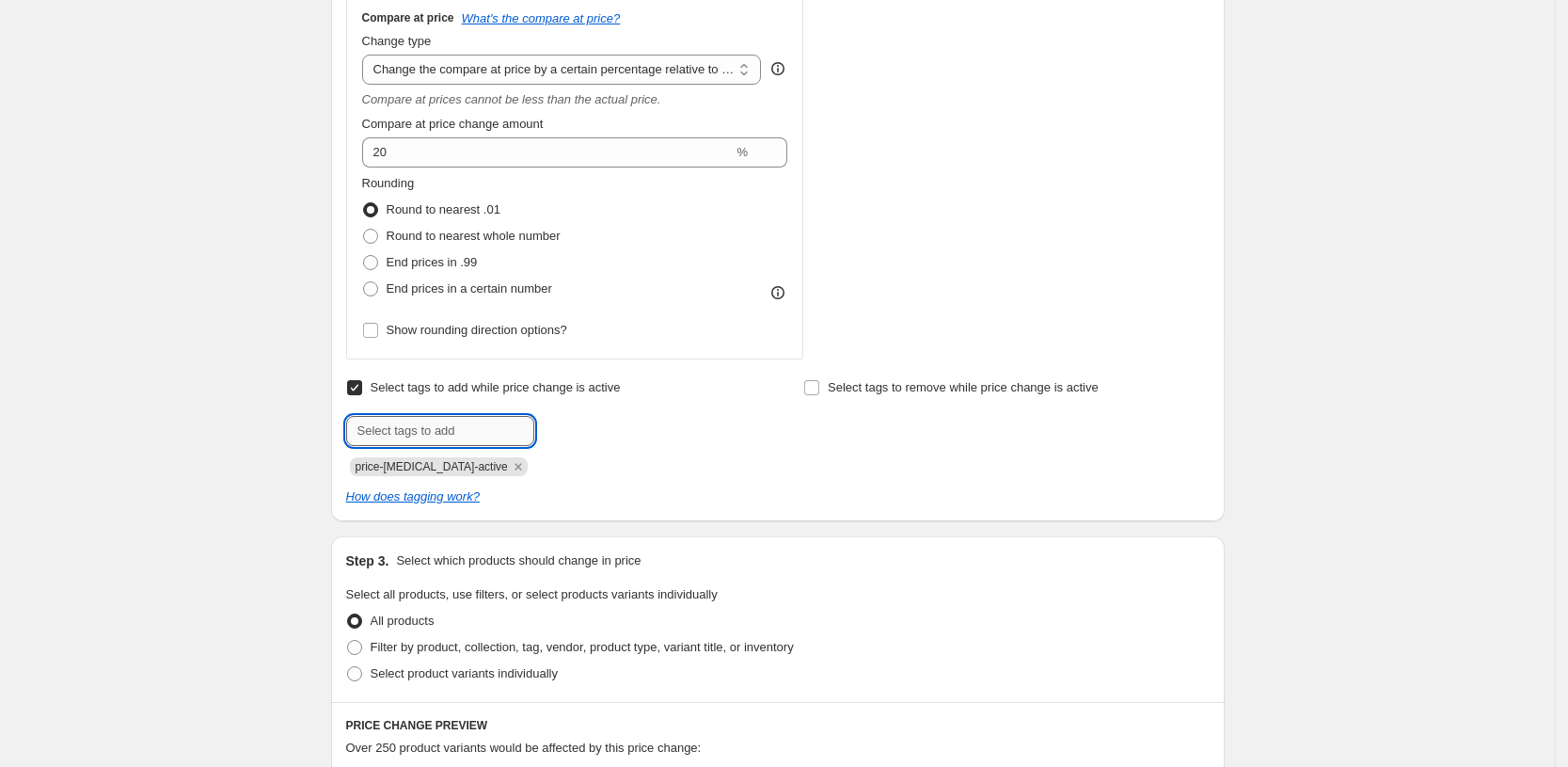
click at [421, 425] on input "text" at bounding box center [440, 431] width 189 height 30
type input "On-Sale"
click at [592, 424] on span "On-Sale" at bounding box center [595, 428] width 42 height 13
click at [861, 394] on span "Select tags to remove while price change is active" at bounding box center [964, 387] width 271 height 14
click at [820, 394] on input "Select tags to remove while price change is active" at bounding box center [811, 387] width 15 height 15
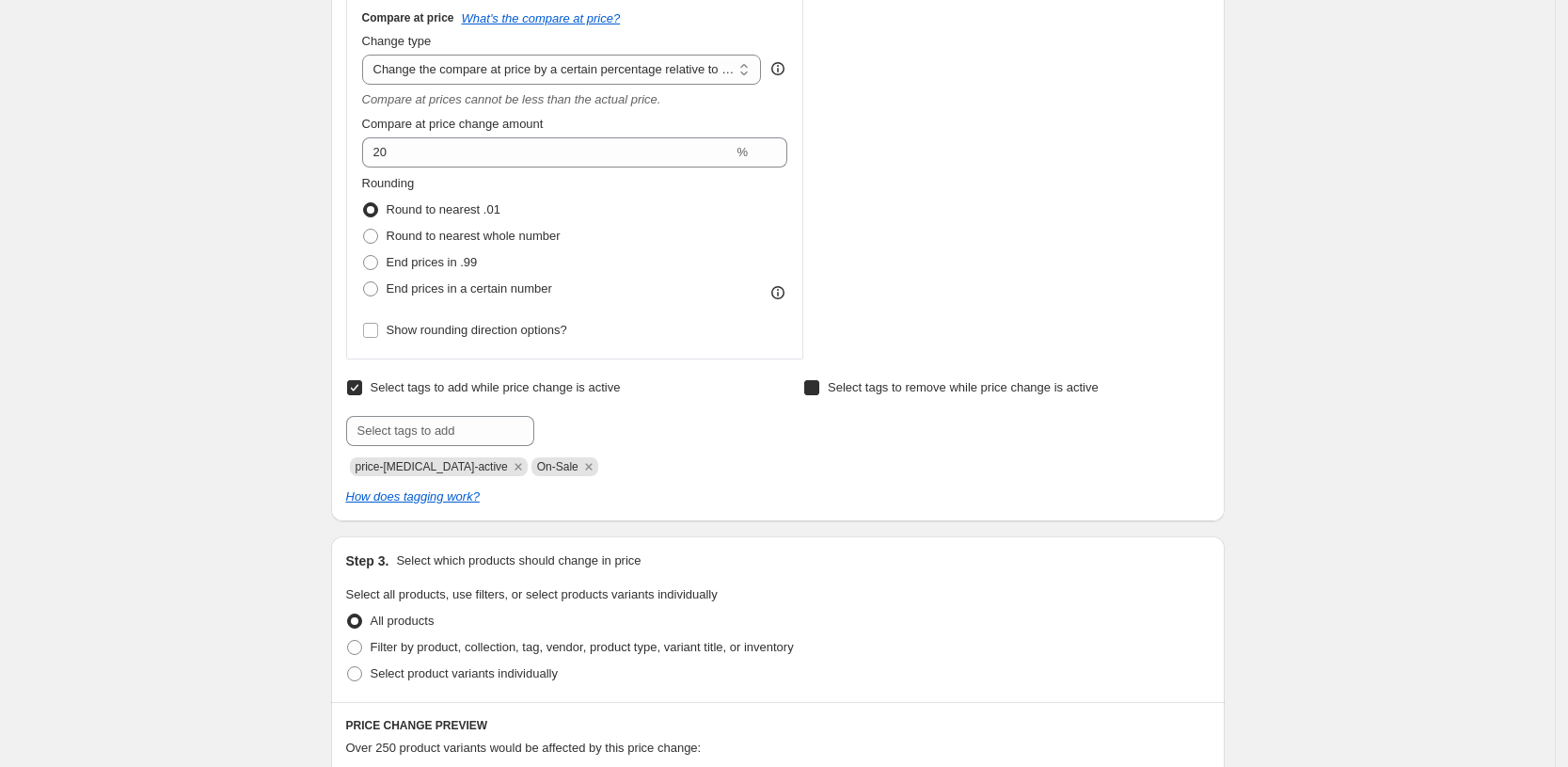
checkbox input "true"
click at [850, 429] on input "text" at bounding box center [897, 431] width 189 height 30
type input "freedelivery"
click at [1060, 420] on button "Add freedelivery" at bounding box center [1051, 429] width 111 height 26
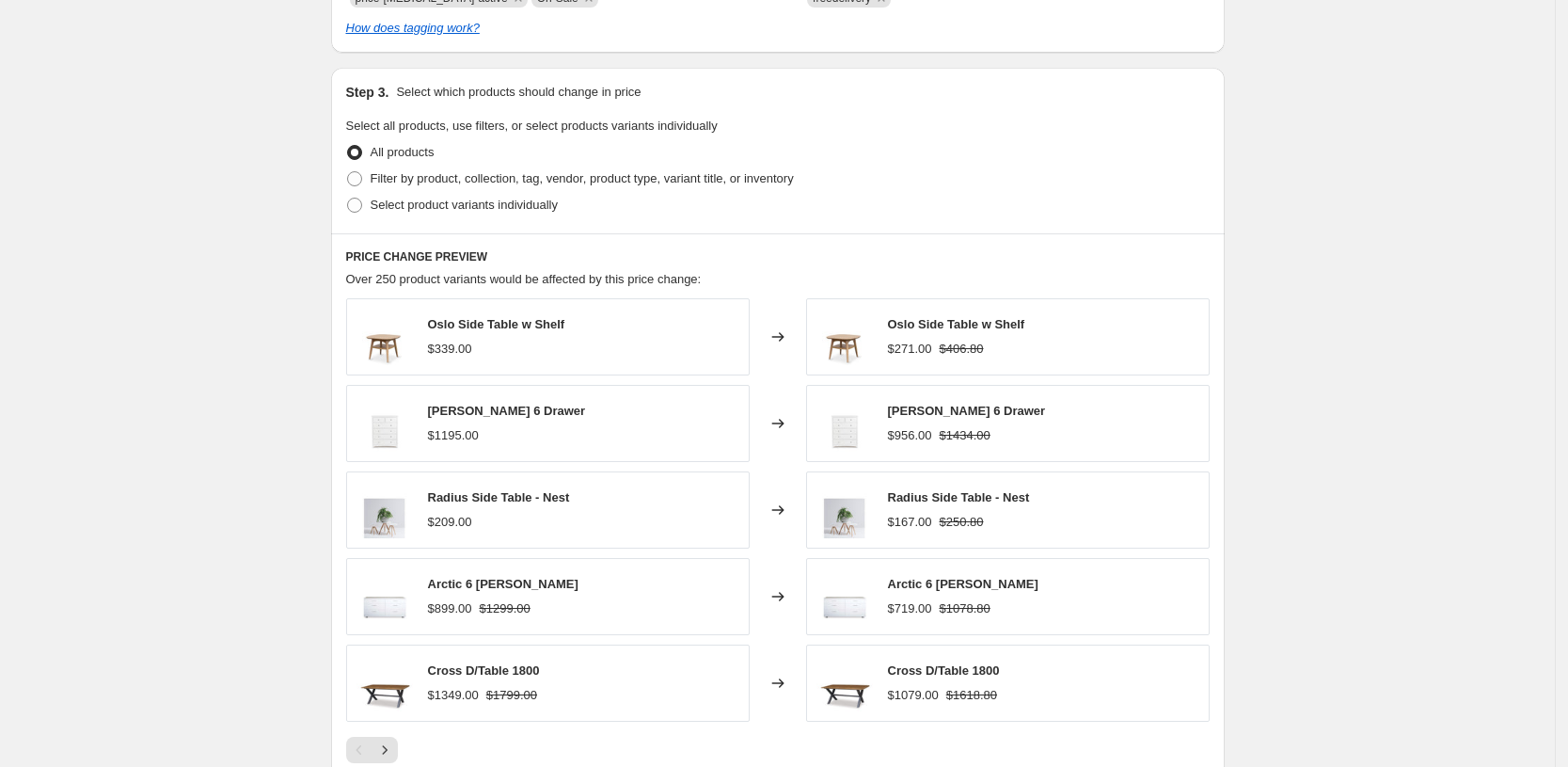
scroll to position [1294, 0]
click at [433, 174] on span "Filter by product, collection, tag, vendor, product type, variant title, or inv…" at bounding box center [583, 177] width 423 height 14
click at [348, 171] on input "Filter by product, collection, tag, vendor, product type, variant title, or inv…" at bounding box center [347, 170] width 1 height 1
radio input "true"
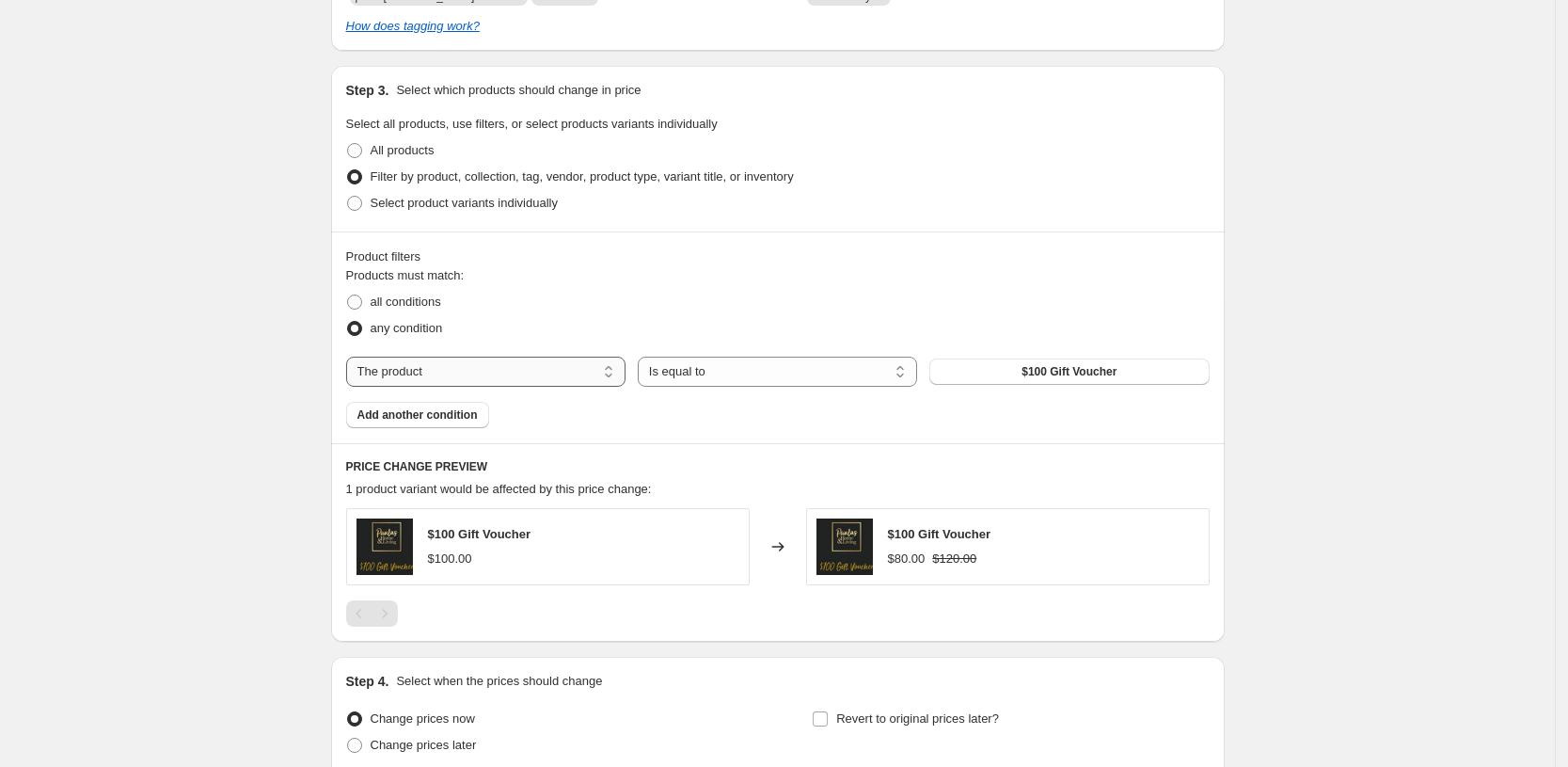
click at [428, 381] on select "The product The product's collection The product's tag The product's vendor The…" at bounding box center [486, 371] width 279 height 30
select select "collection"
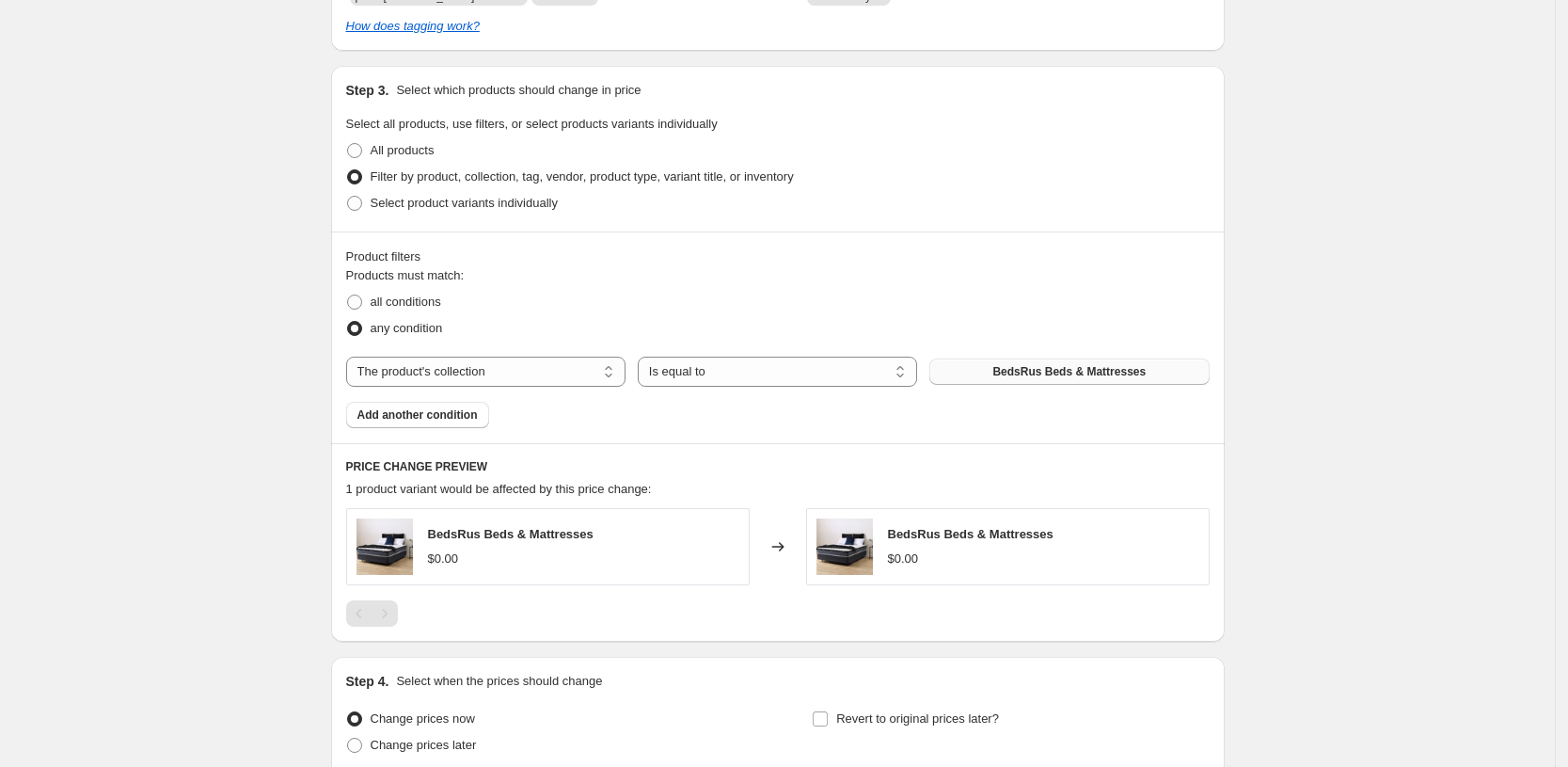
click at [1013, 375] on span "BedsRus Beds & Mattresses" at bounding box center [1069, 371] width 154 height 15
click at [1075, 365] on span "BedsRus Beds & Mattresses" at bounding box center [1069, 371] width 154 height 15
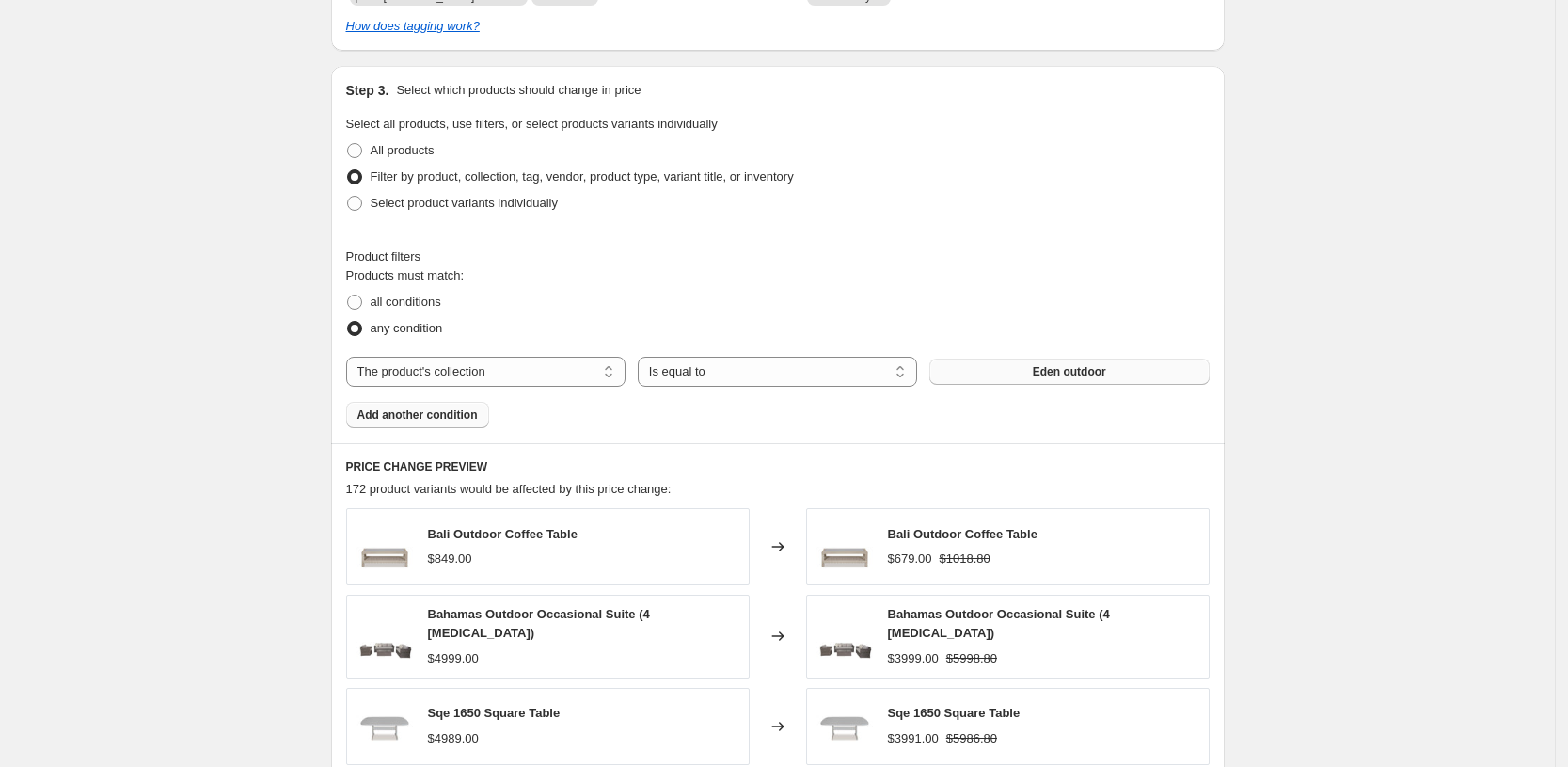
click at [470, 415] on span "Add another condition" at bounding box center [417, 414] width 121 height 15
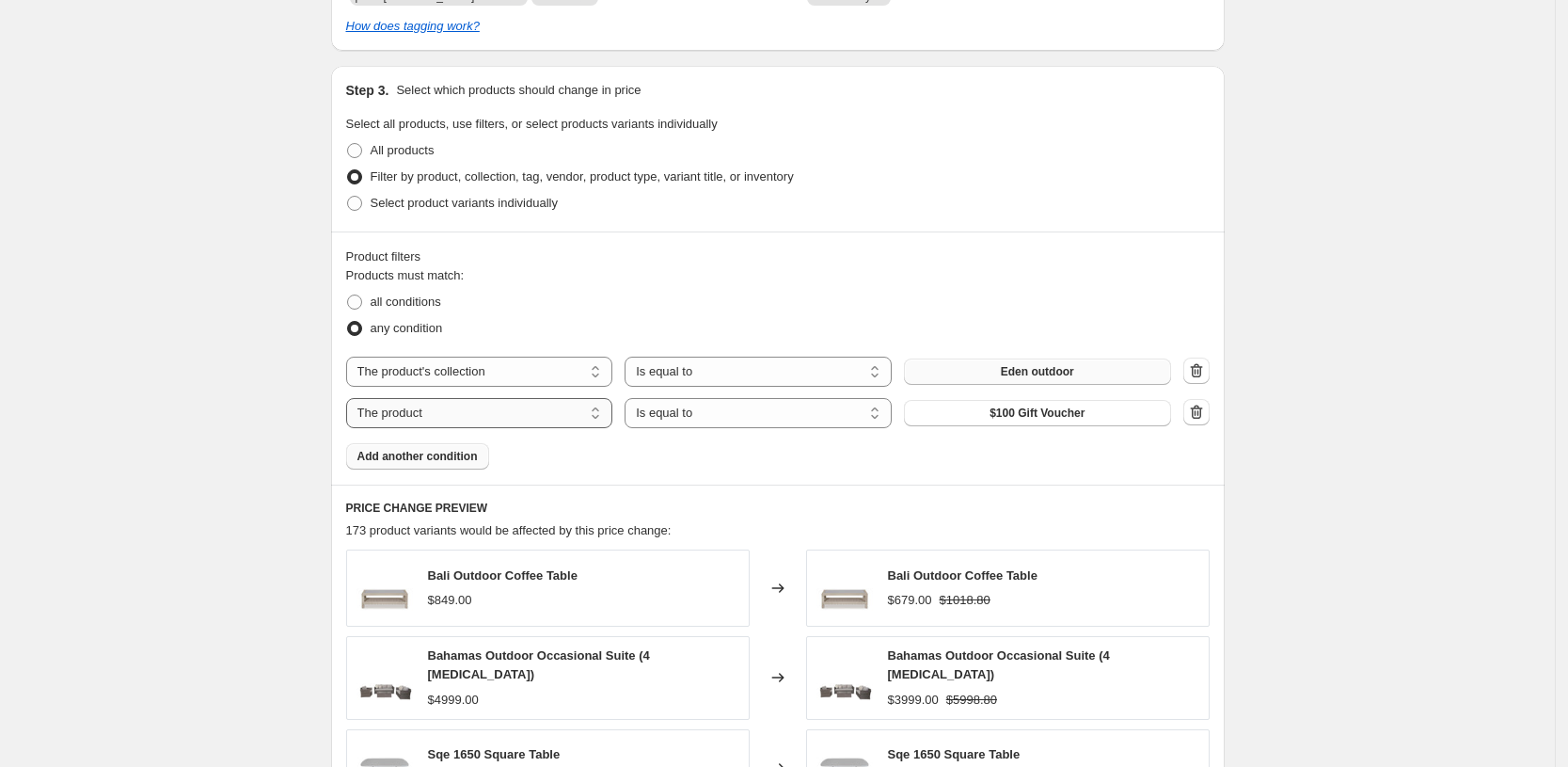
click at [421, 413] on select "The product The product's collection The product's tag The product's vendor The…" at bounding box center [480, 413] width 267 height 30
select select "product_status"
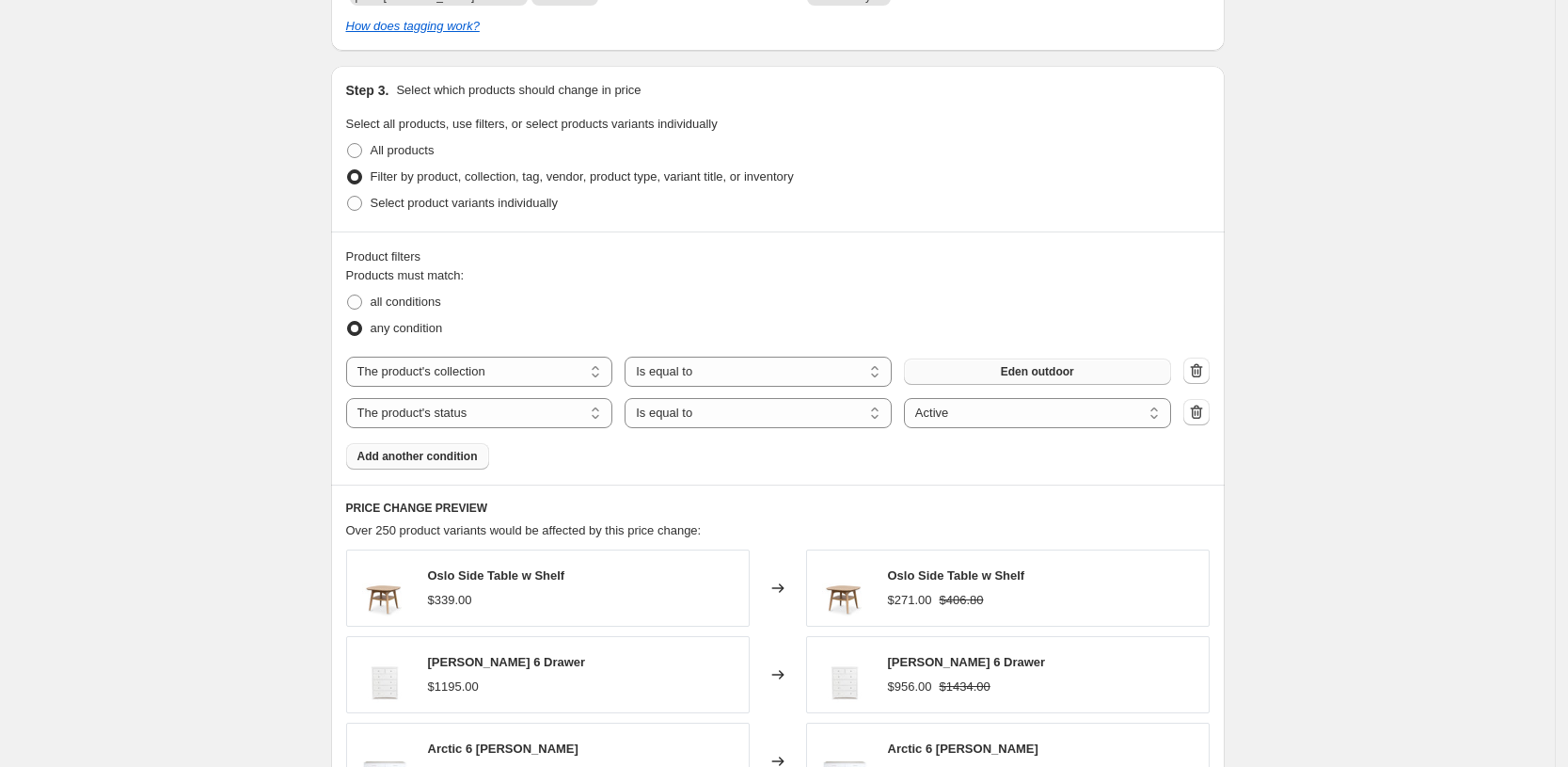
click at [1399, 451] on div "Create new price change job. This page is ready Create new price change job Dra…" at bounding box center [777, 13] width 1555 height 2614
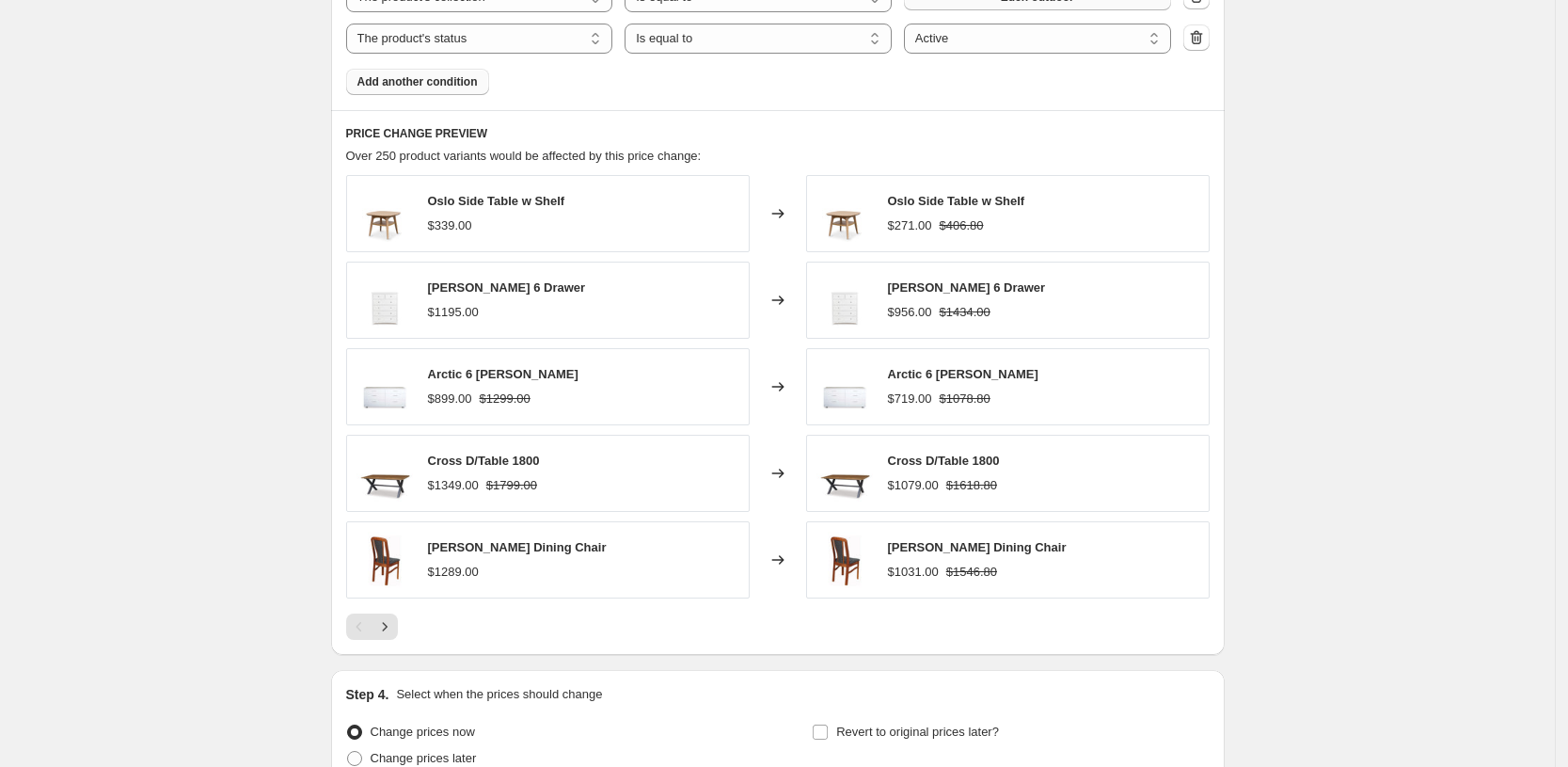
scroll to position [1495, 0]
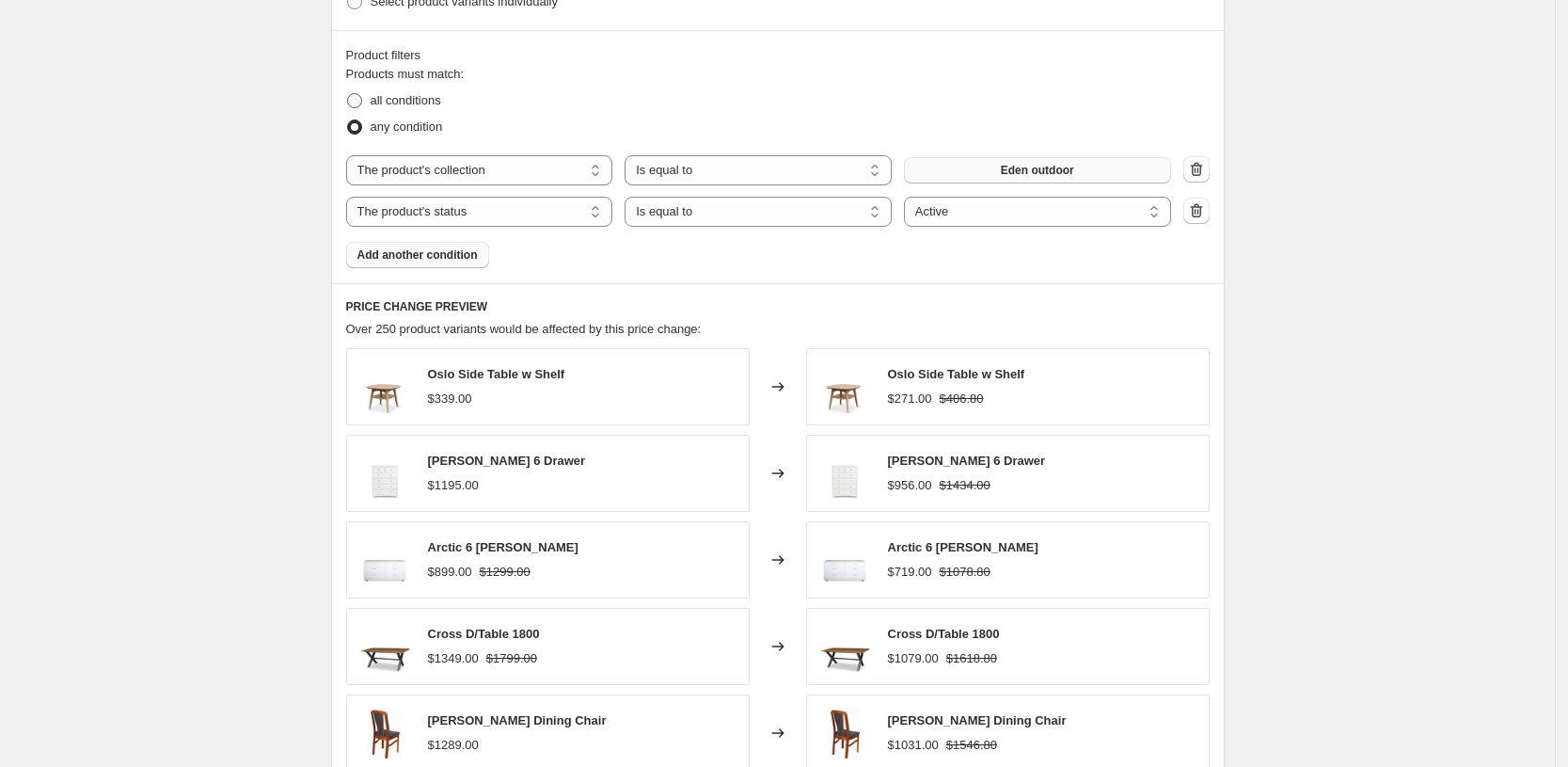
click at [401, 100] on span "all conditions" at bounding box center [406, 100] width 71 height 14
click at [348, 94] on input "all conditions" at bounding box center [347, 93] width 1 height 1
radio input "true"
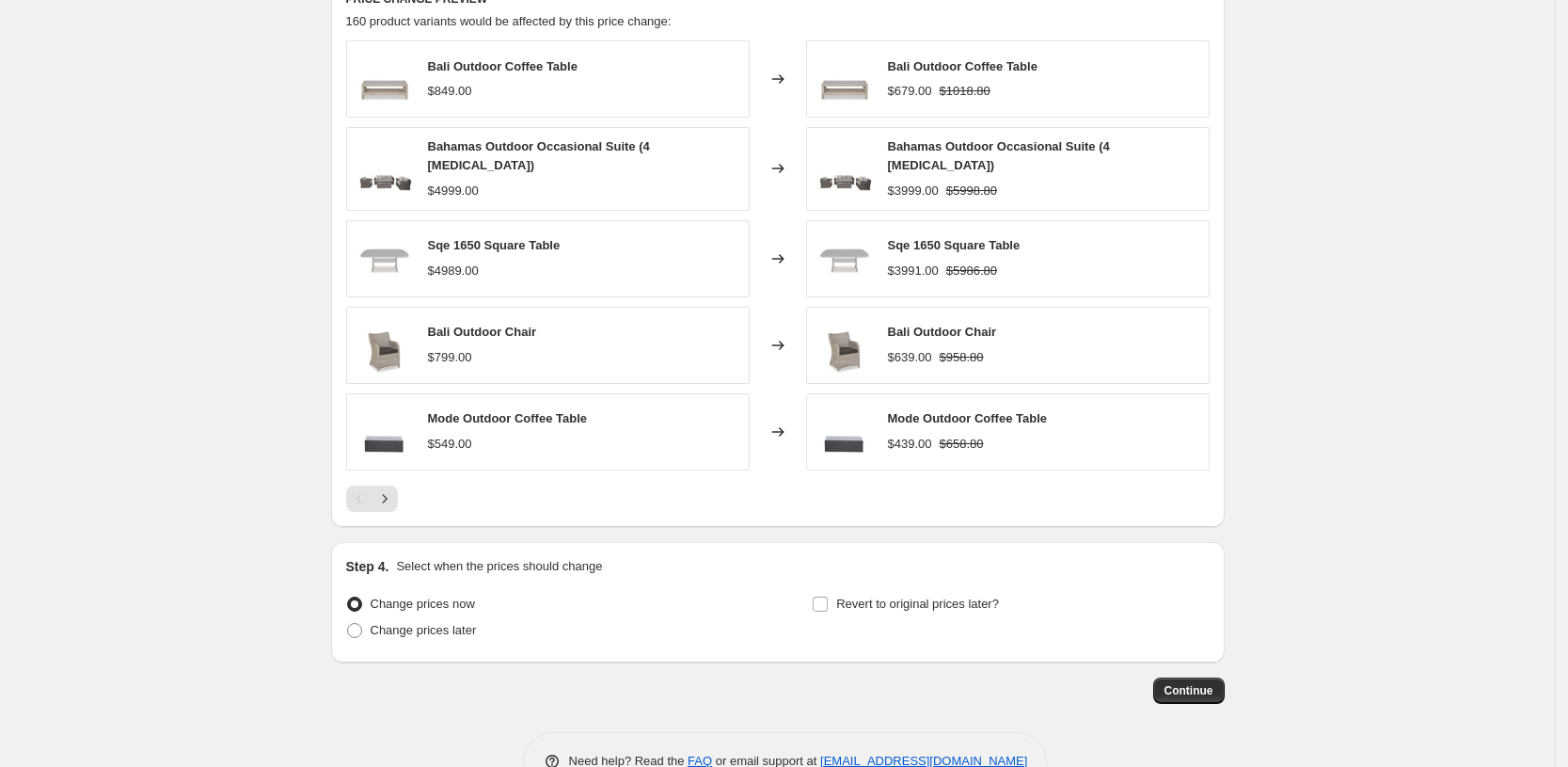
scroll to position [1847, 0]
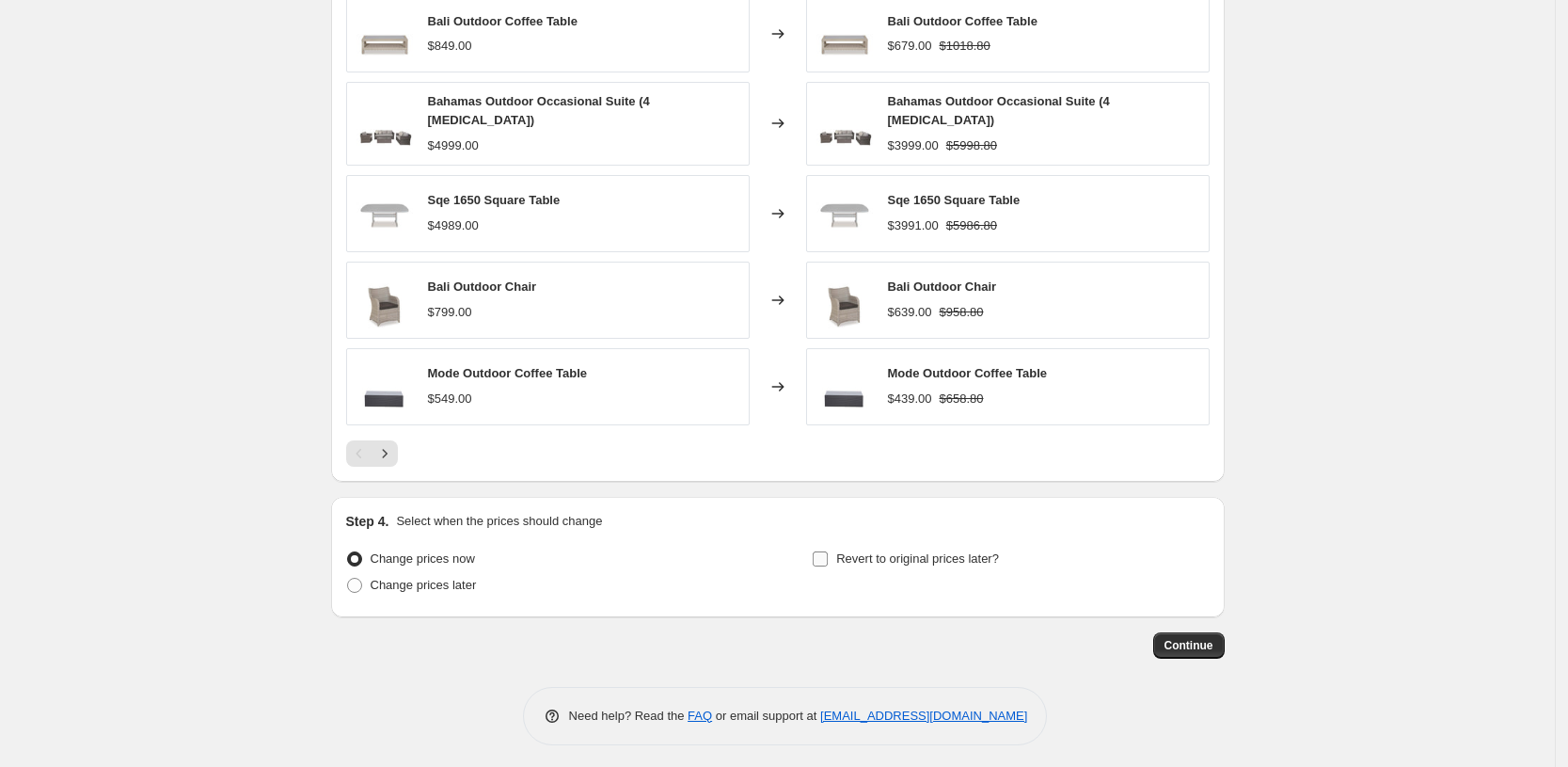
click at [899, 552] on span "Revert to original prices later?" at bounding box center [918, 559] width 163 height 14
click at [828, 552] on input "Revert to original prices later?" at bounding box center [820, 559] width 15 height 15
checkbox input "true"
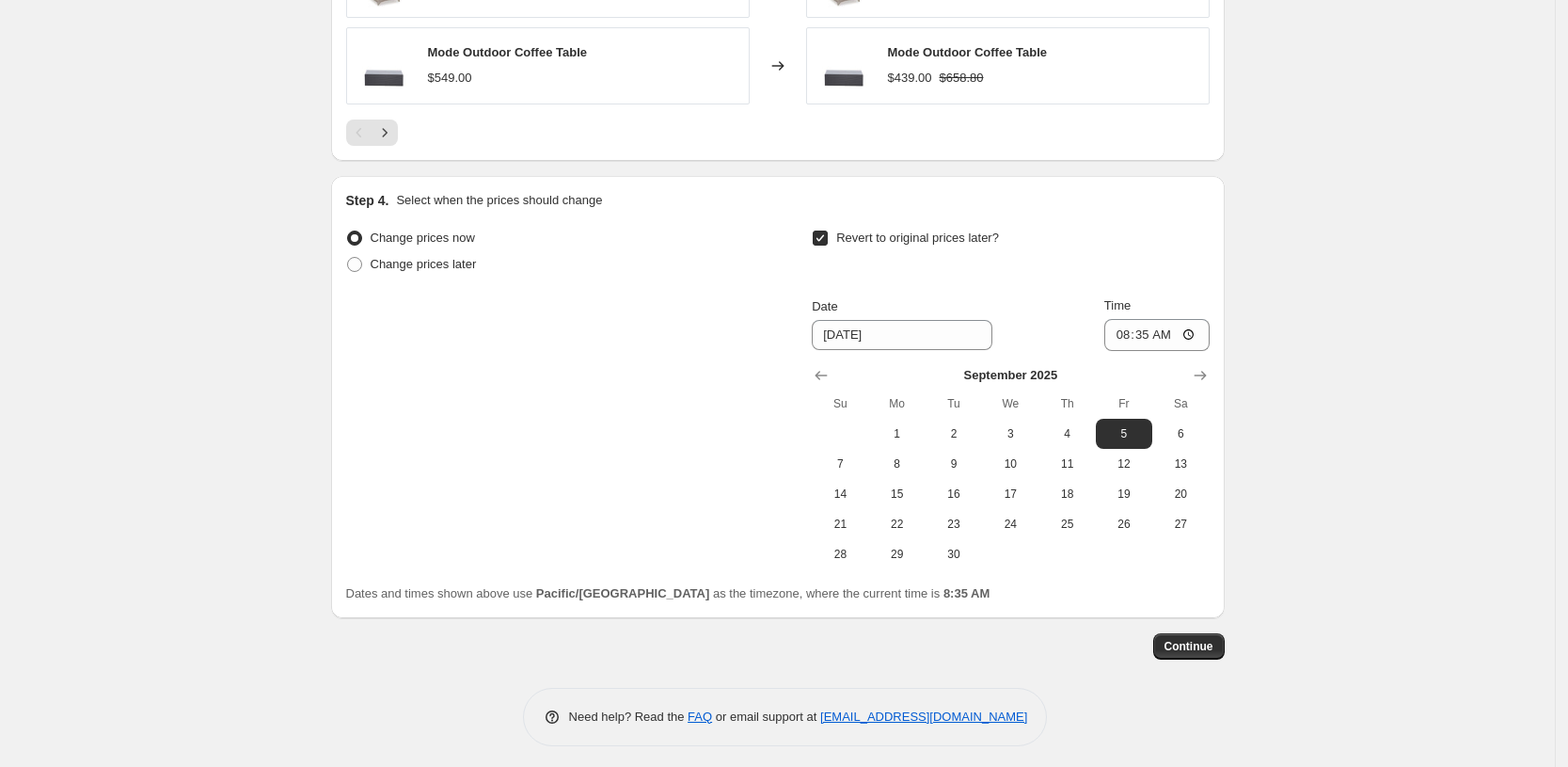
scroll to position [2169, 0]
click at [1207, 365] on icon "Show next month, October 2025" at bounding box center [1200, 374] width 19 height 19
click at [825, 370] on icon "Show previous month, September 2025" at bounding box center [822, 374] width 12 height 9
click at [965, 546] on span "30" at bounding box center [955, 553] width 42 height 15
type input "[DATE]"
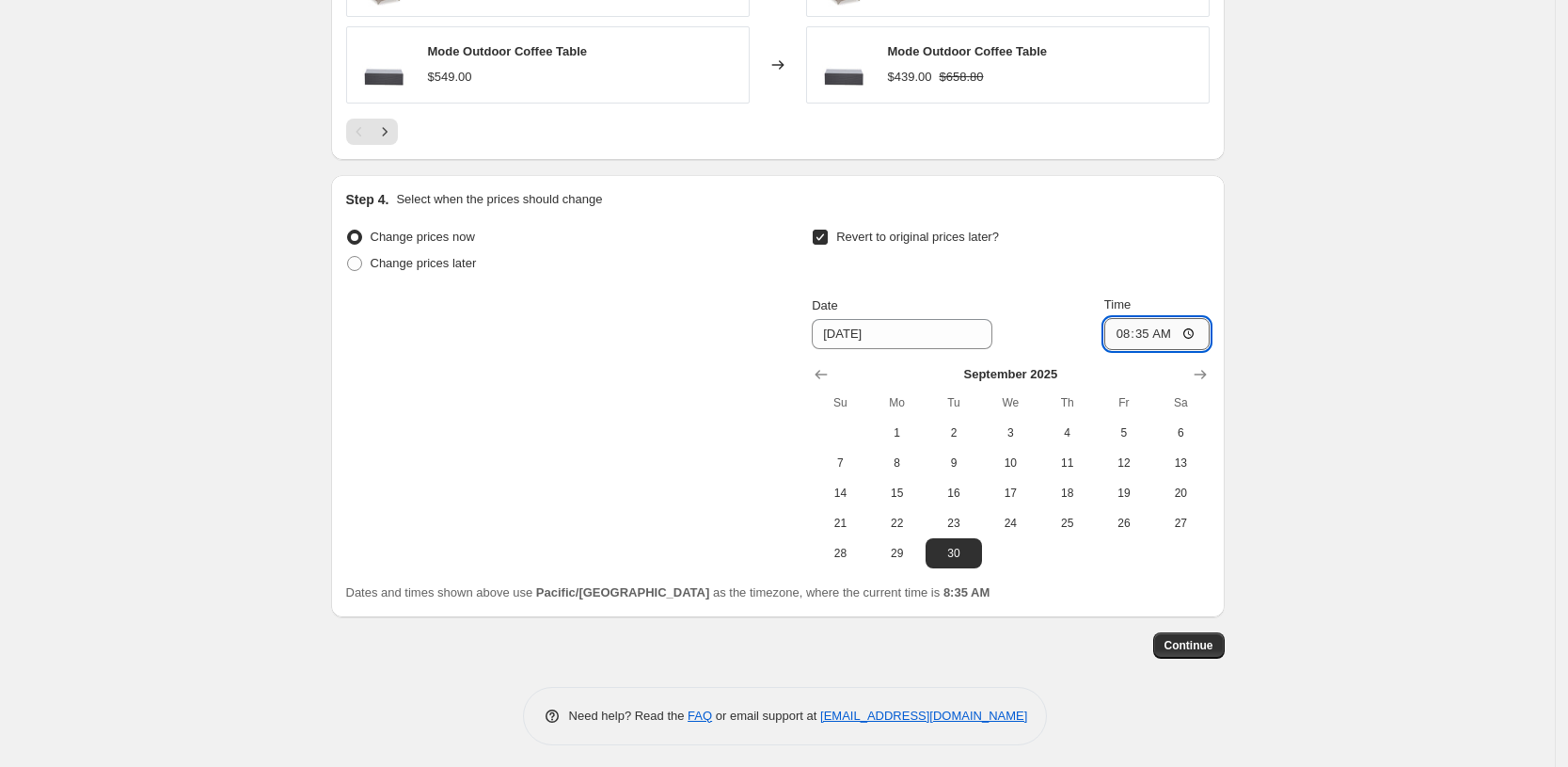
click at [1120, 326] on input "08:35" at bounding box center [1157, 334] width 106 height 32
type input "10:35"
click at [1200, 637] on span "Continue" at bounding box center [1189, 644] width 49 height 15
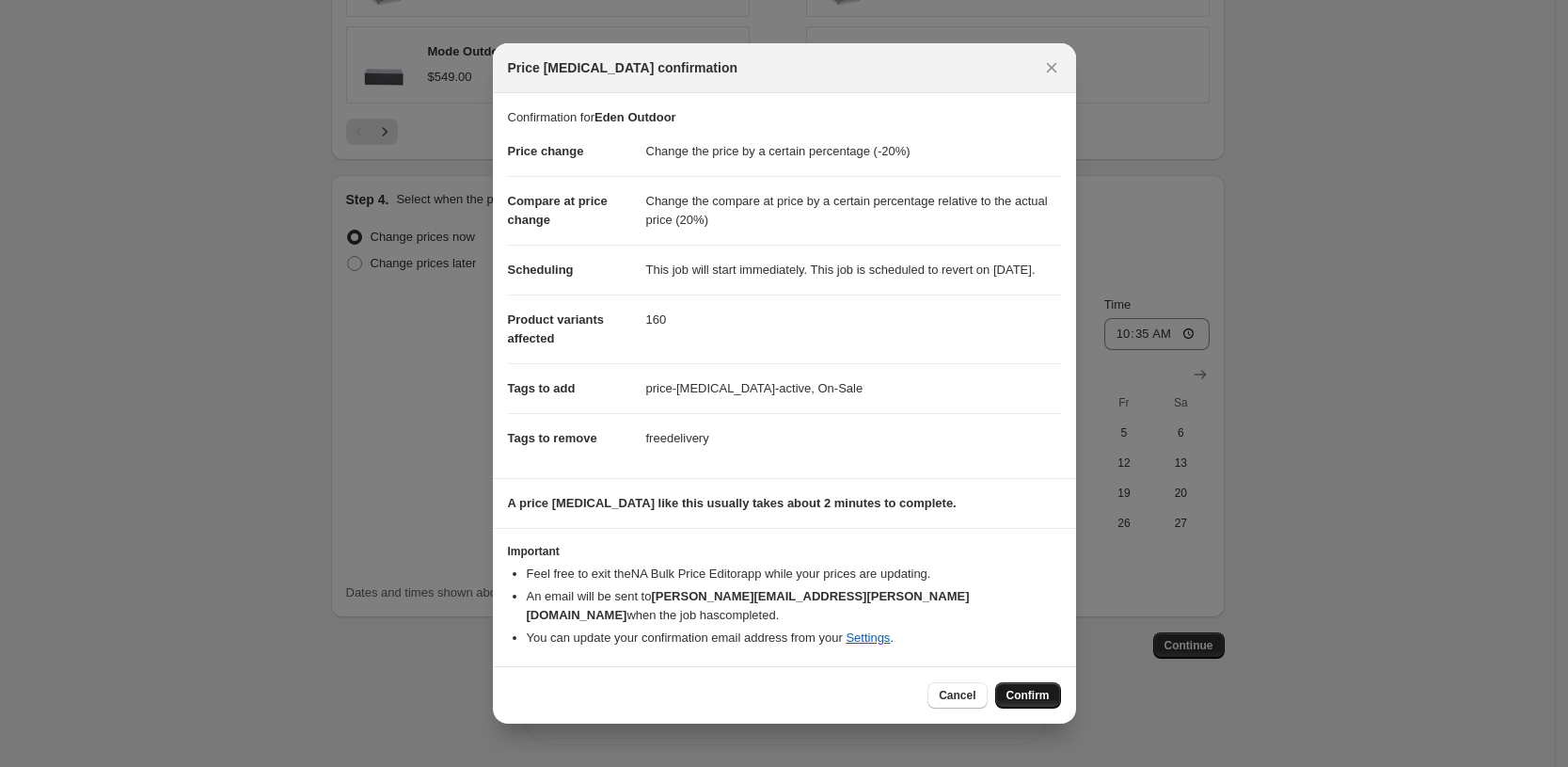
click at [1021, 694] on span "Confirm" at bounding box center [1027, 694] width 43 height 15
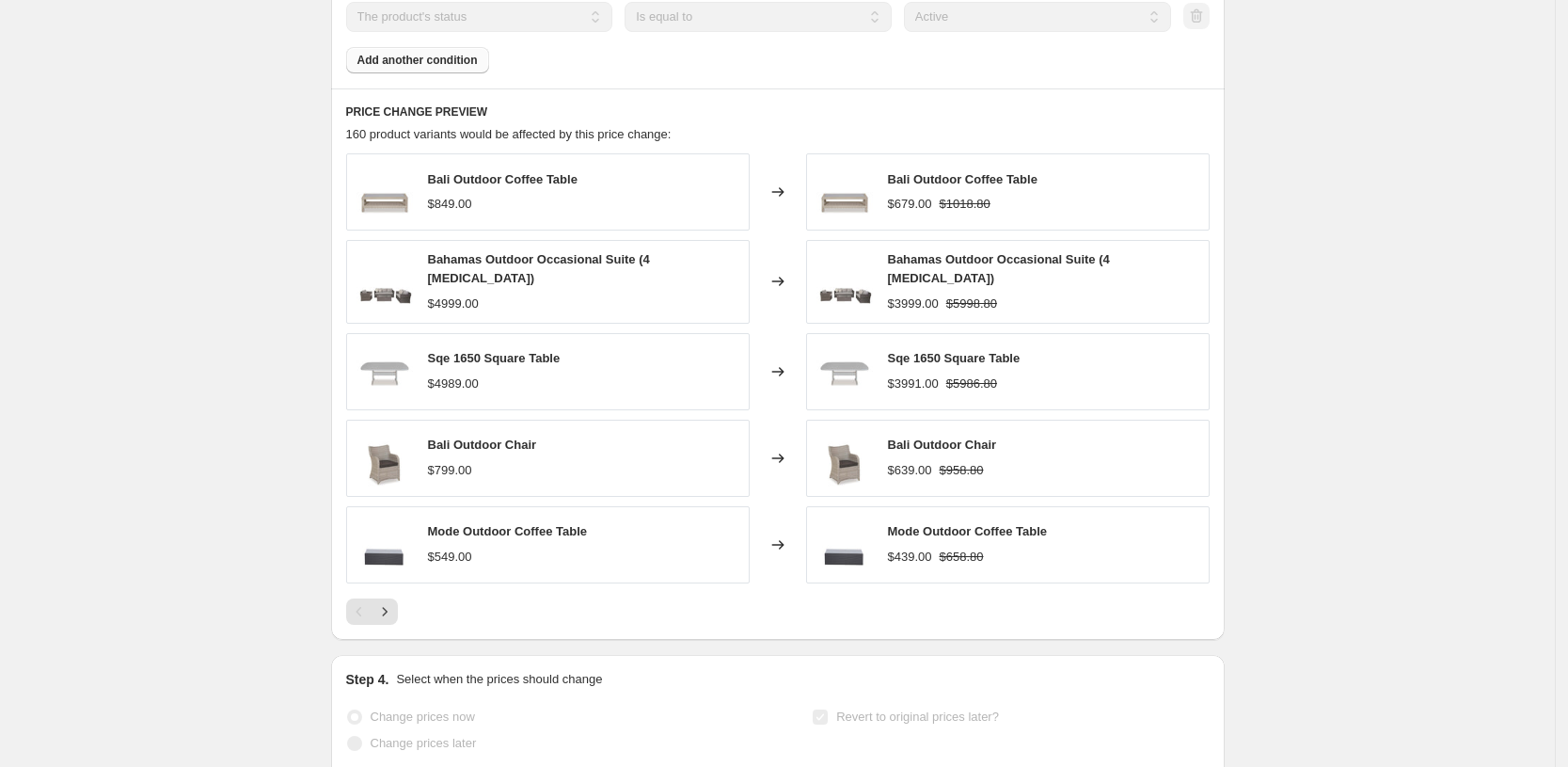
scroll to position [1865, 0]
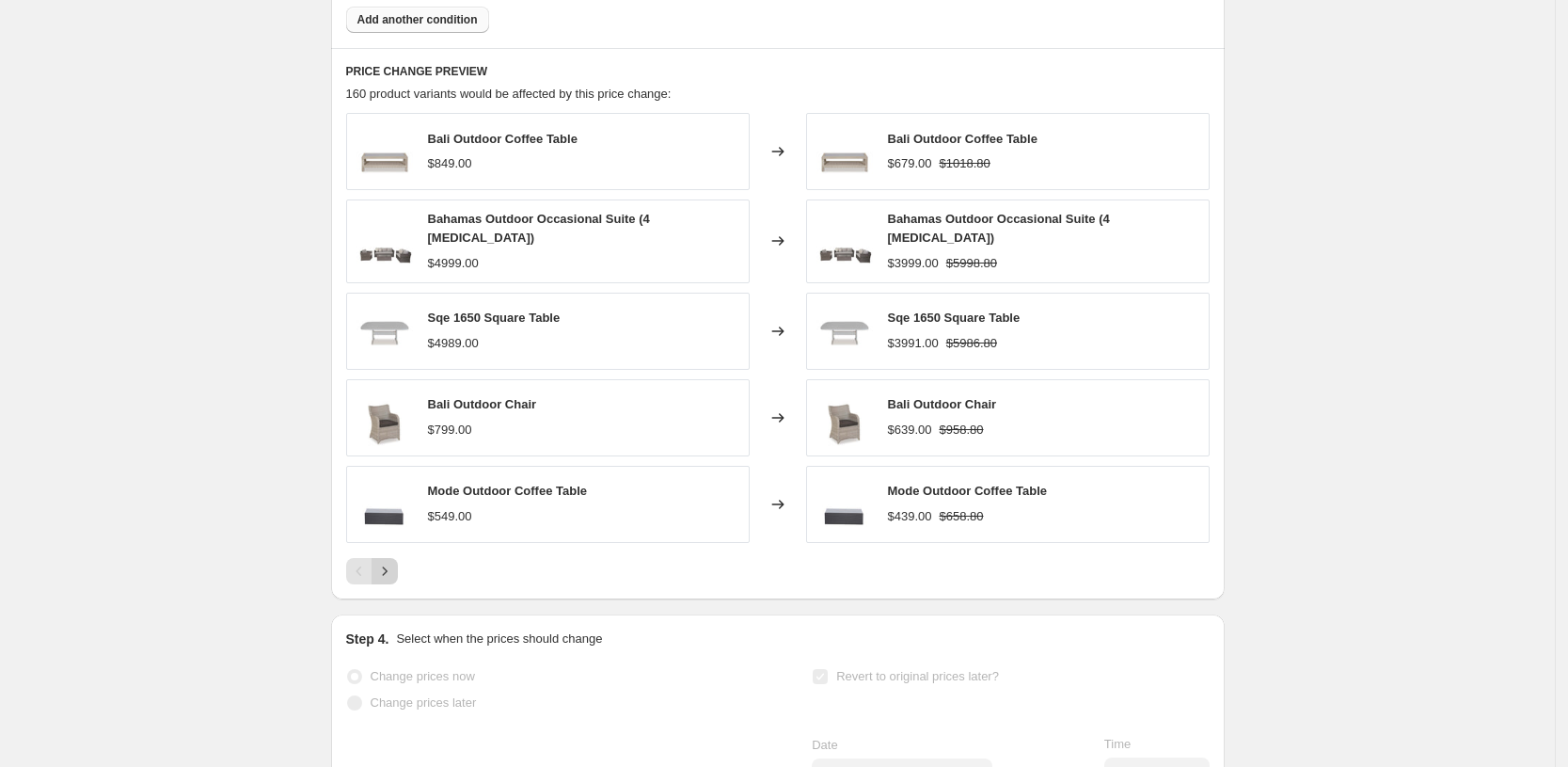
click at [394, 565] on icon "Next" at bounding box center [384, 571] width 19 height 19
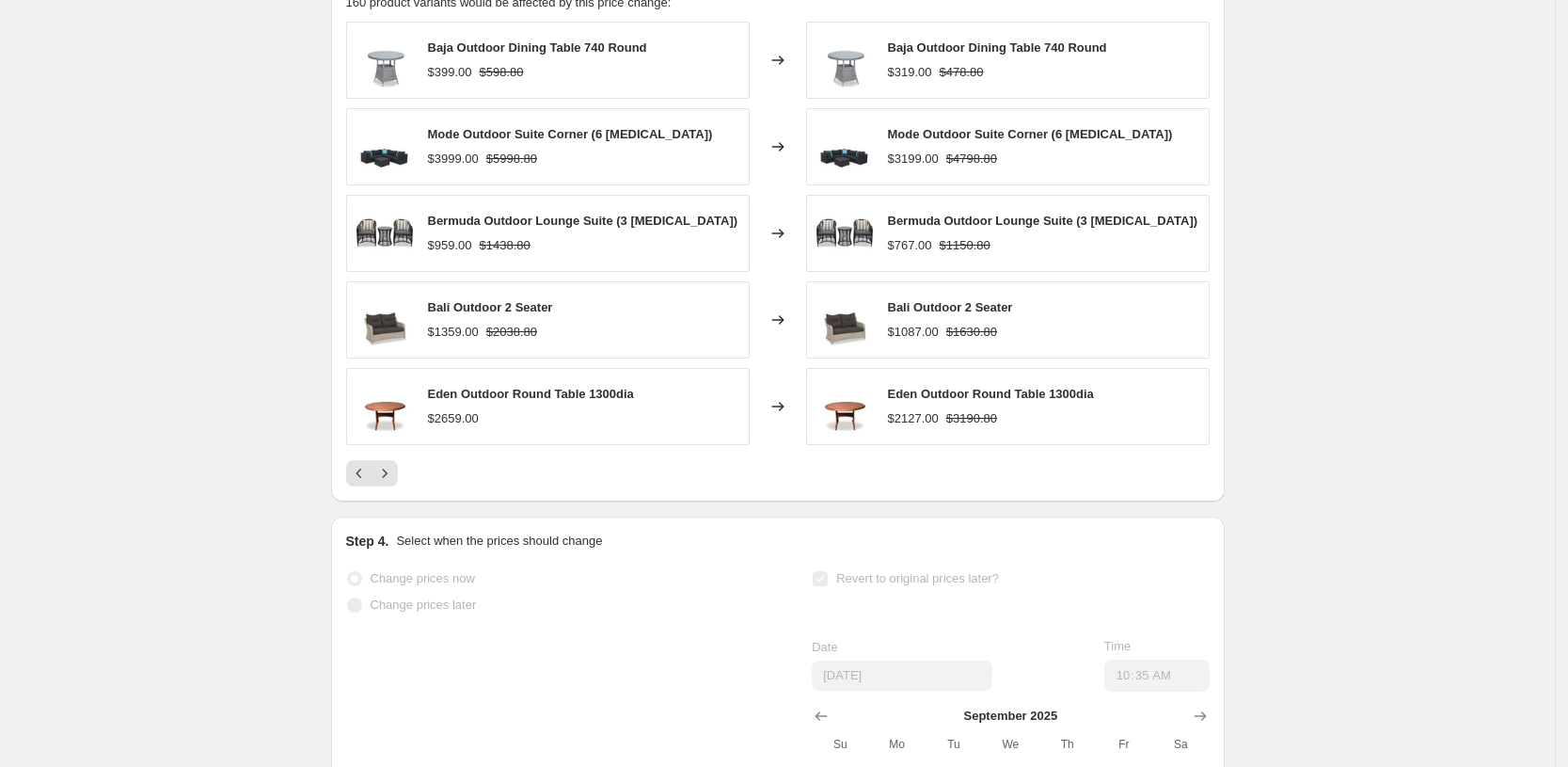
scroll to position [1983, 0]
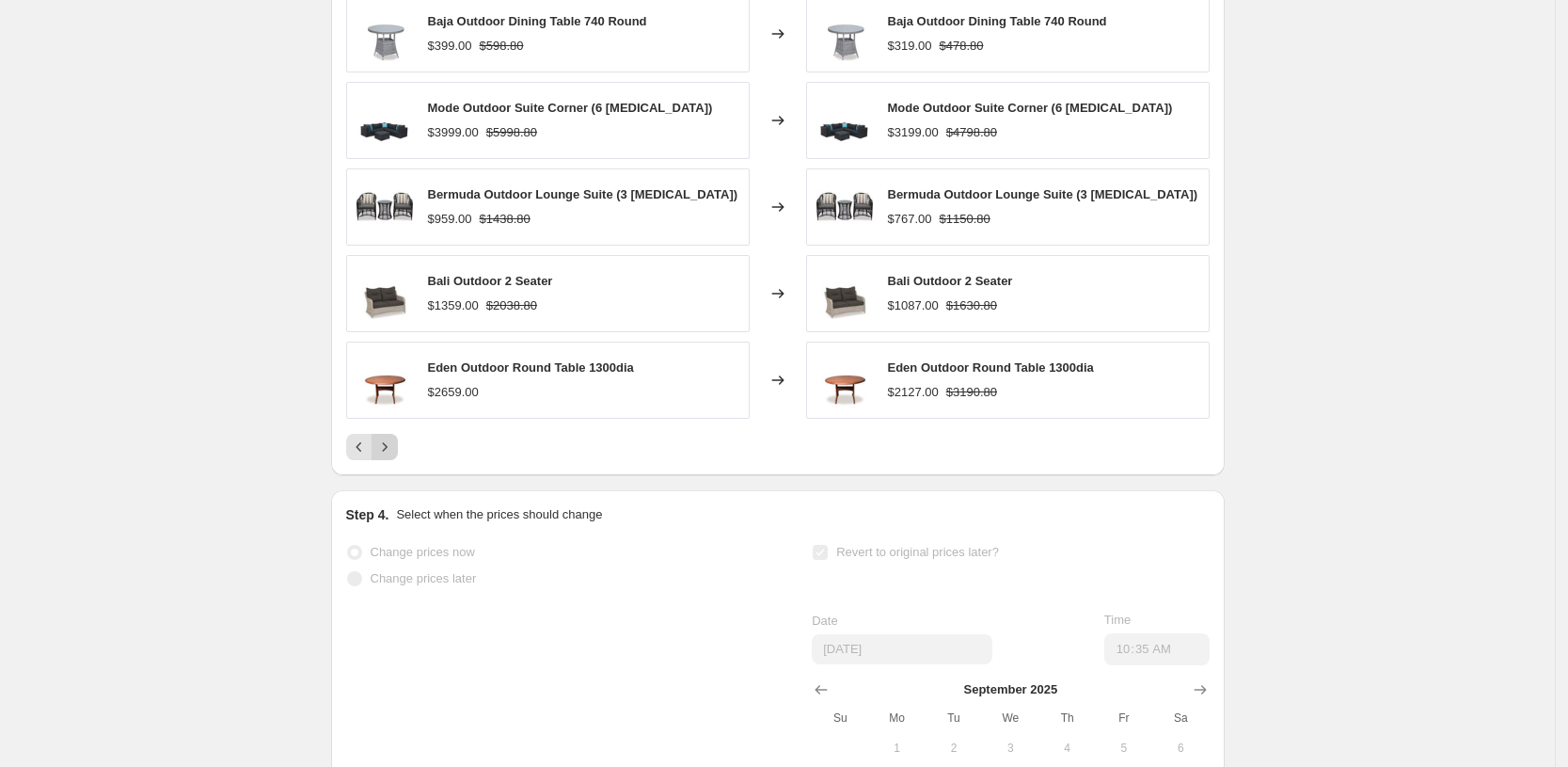
click at [392, 448] on icon "Next" at bounding box center [384, 447] width 19 height 19
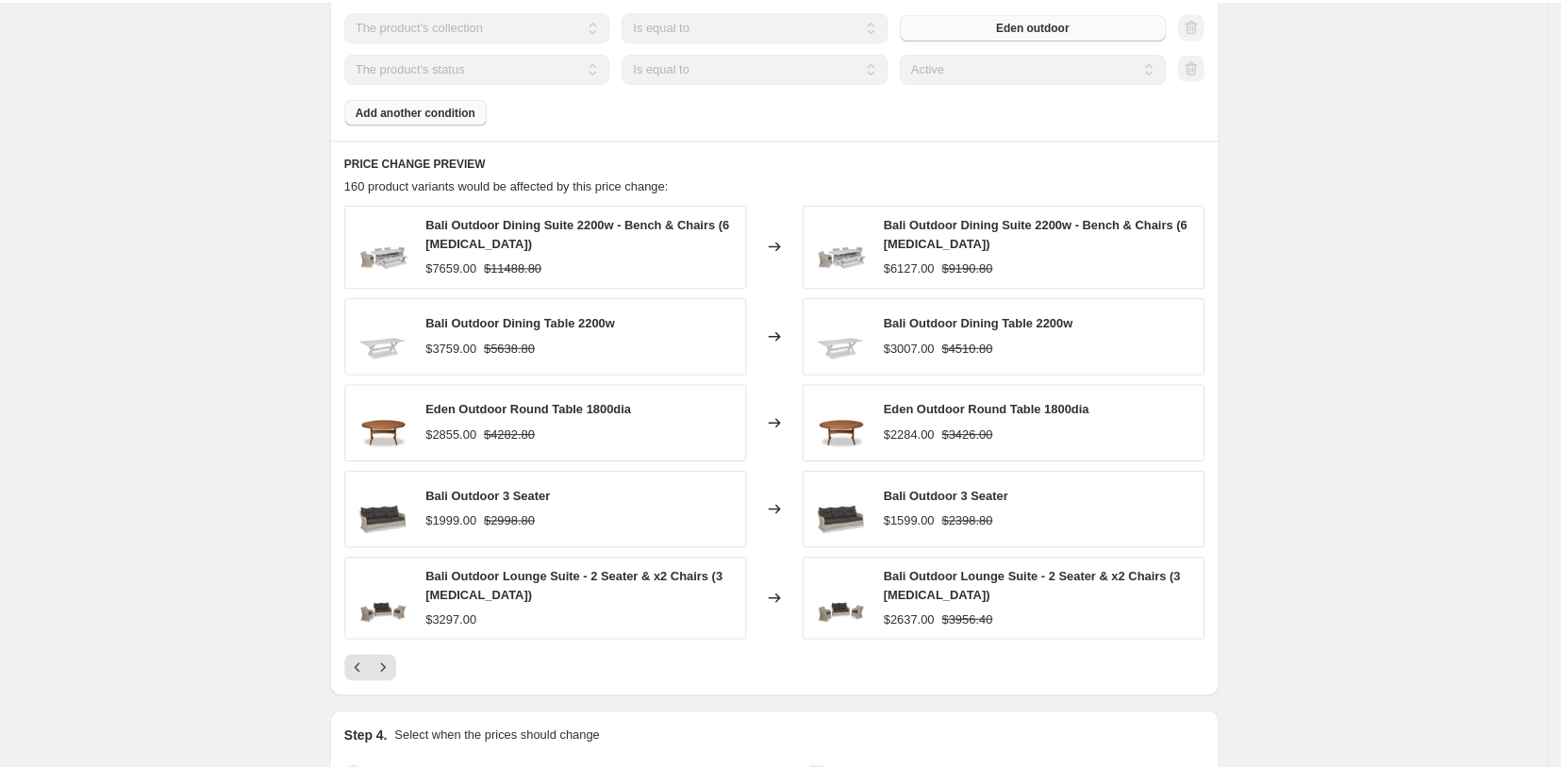
scroll to position [1752, 0]
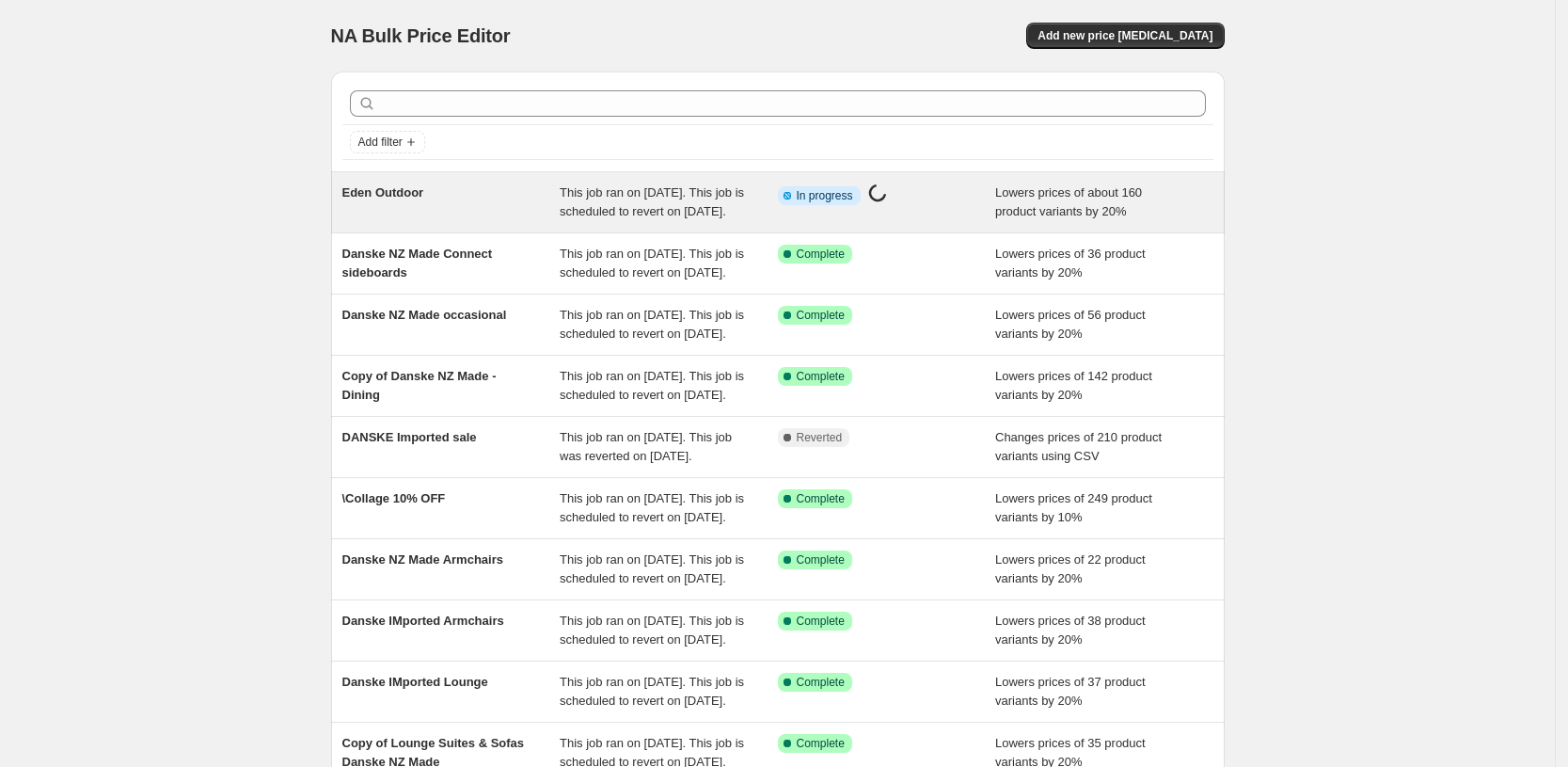
click at [817, 196] on span "In progress" at bounding box center [825, 195] width 57 height 15
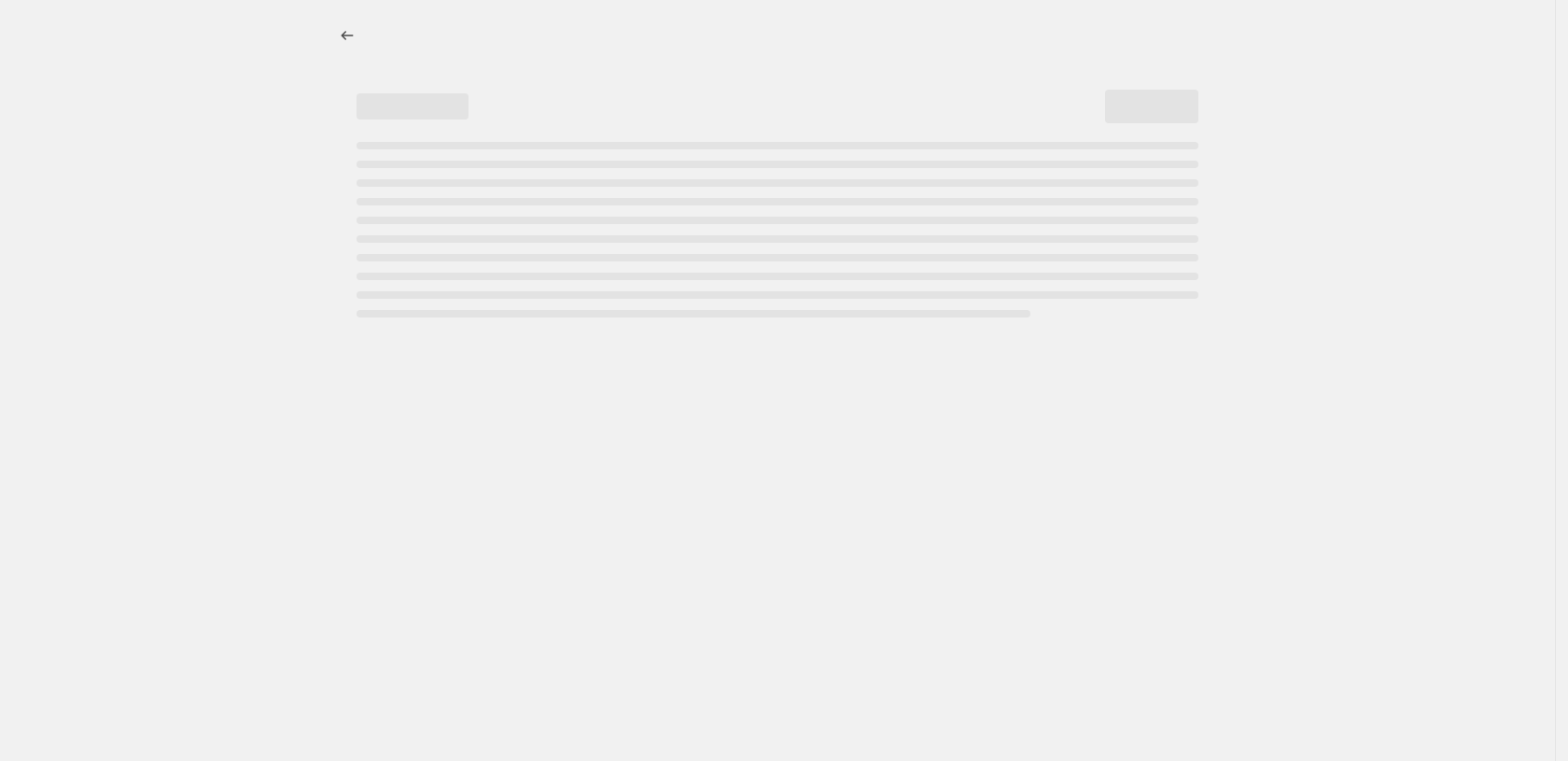
select select "percentage"
select select "pp"
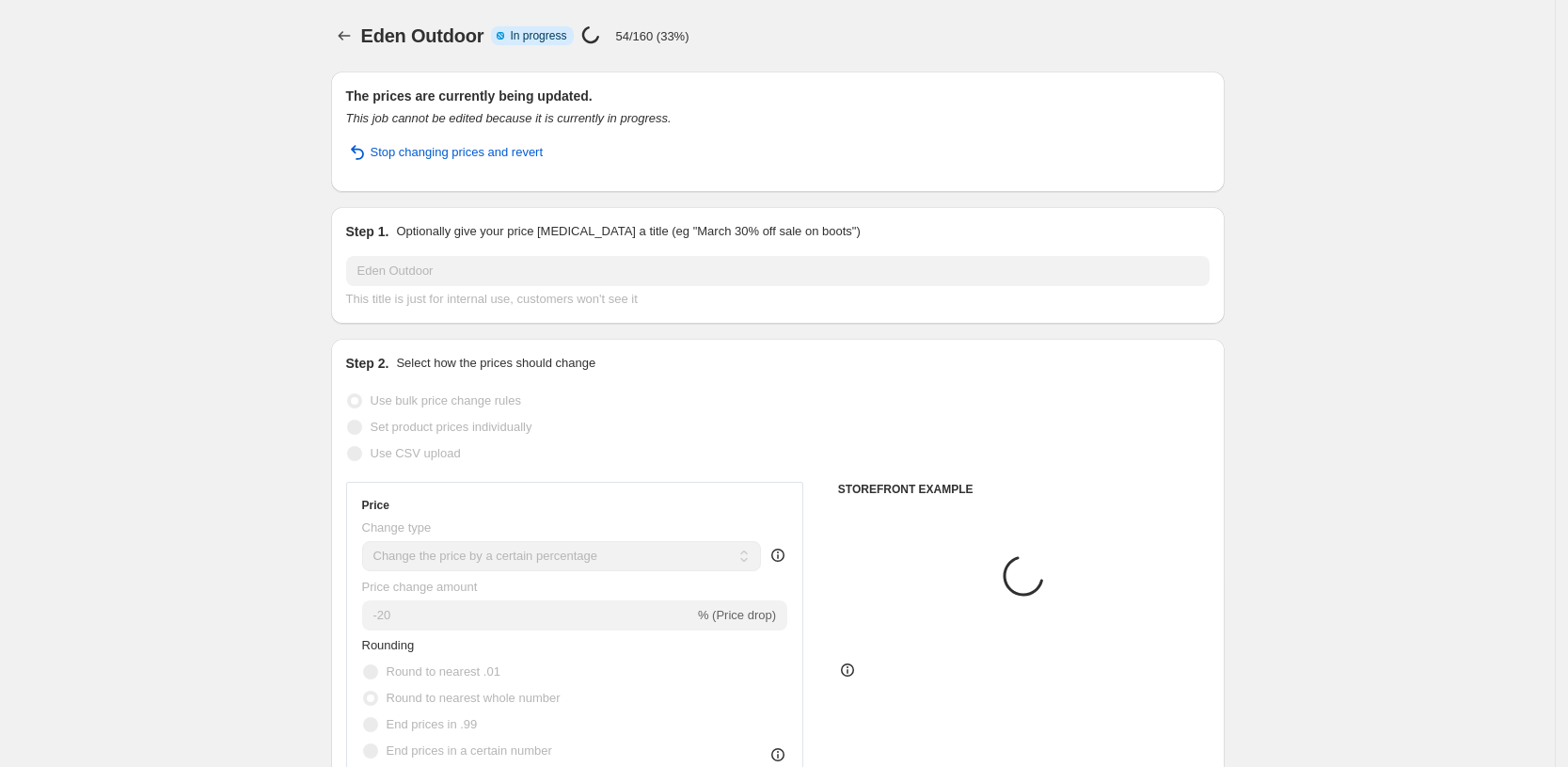
select select "collection"
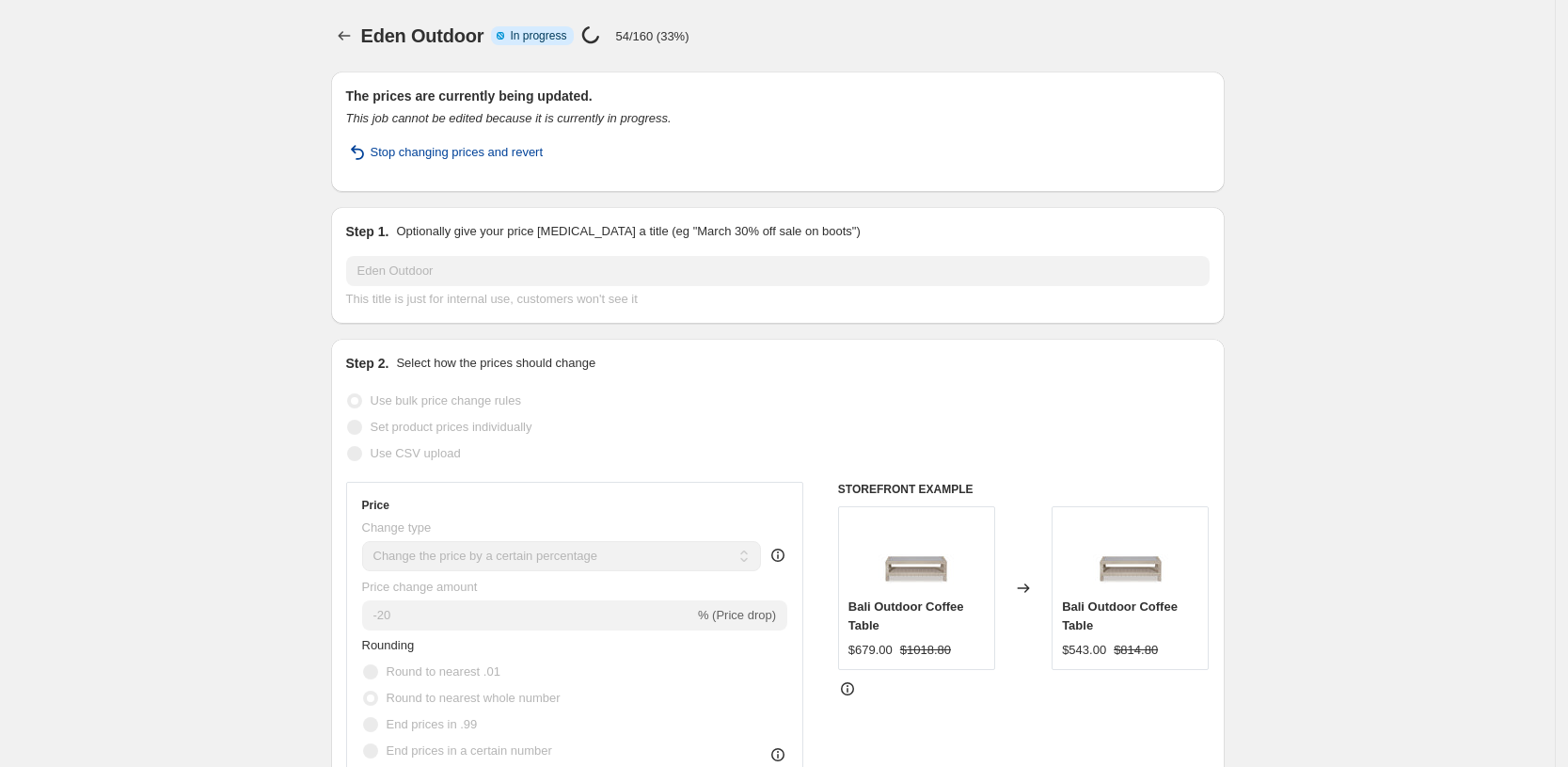
click at [444, 154] on span "Stop changing prices and revert" at bounding box center [458, 152] width 174 height 19
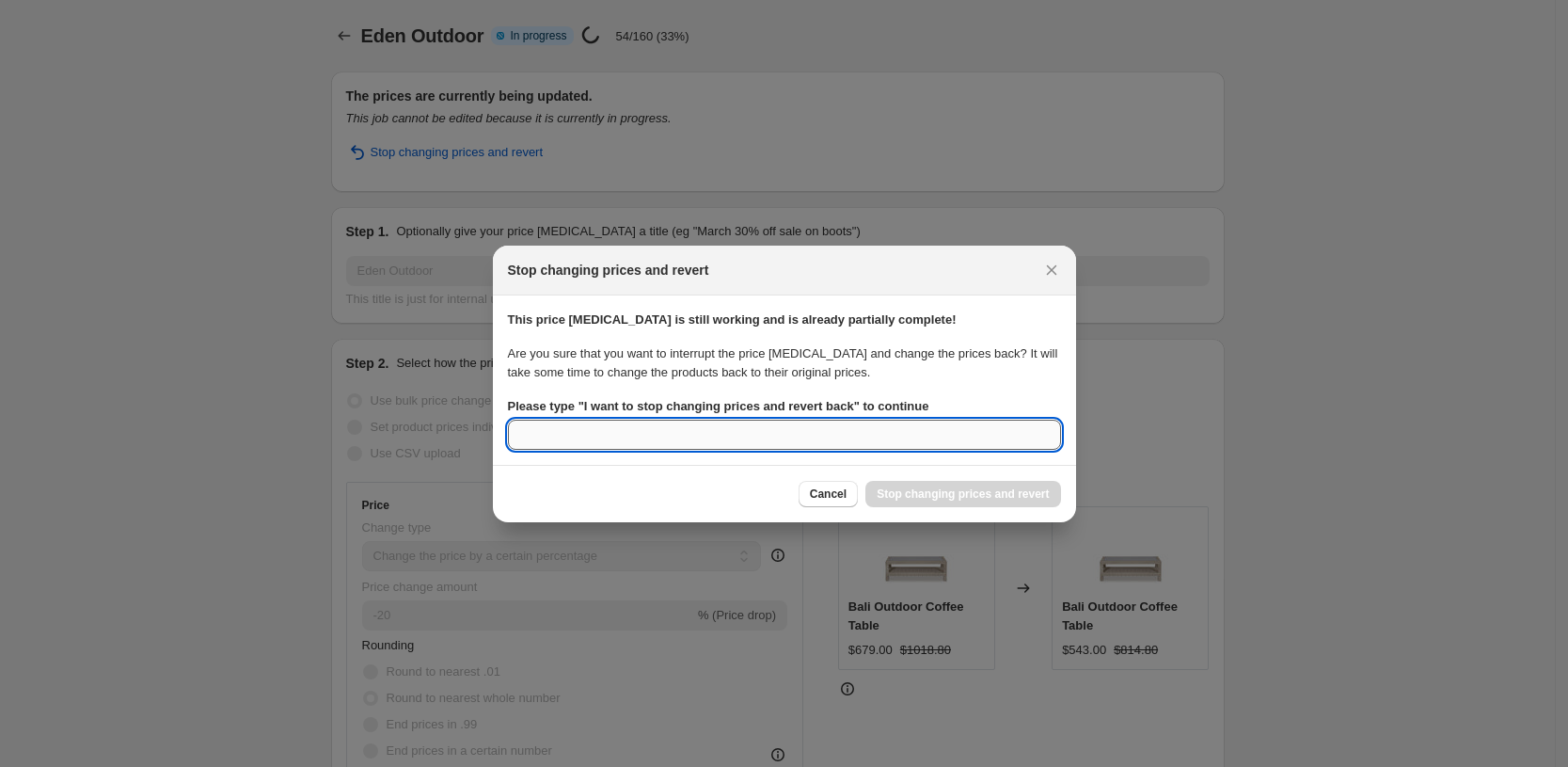
click at [570, 432] on input "Please type " I want to stop changing prices and revert back " to continue" at bounding box center [784, 435] width 554 height 30
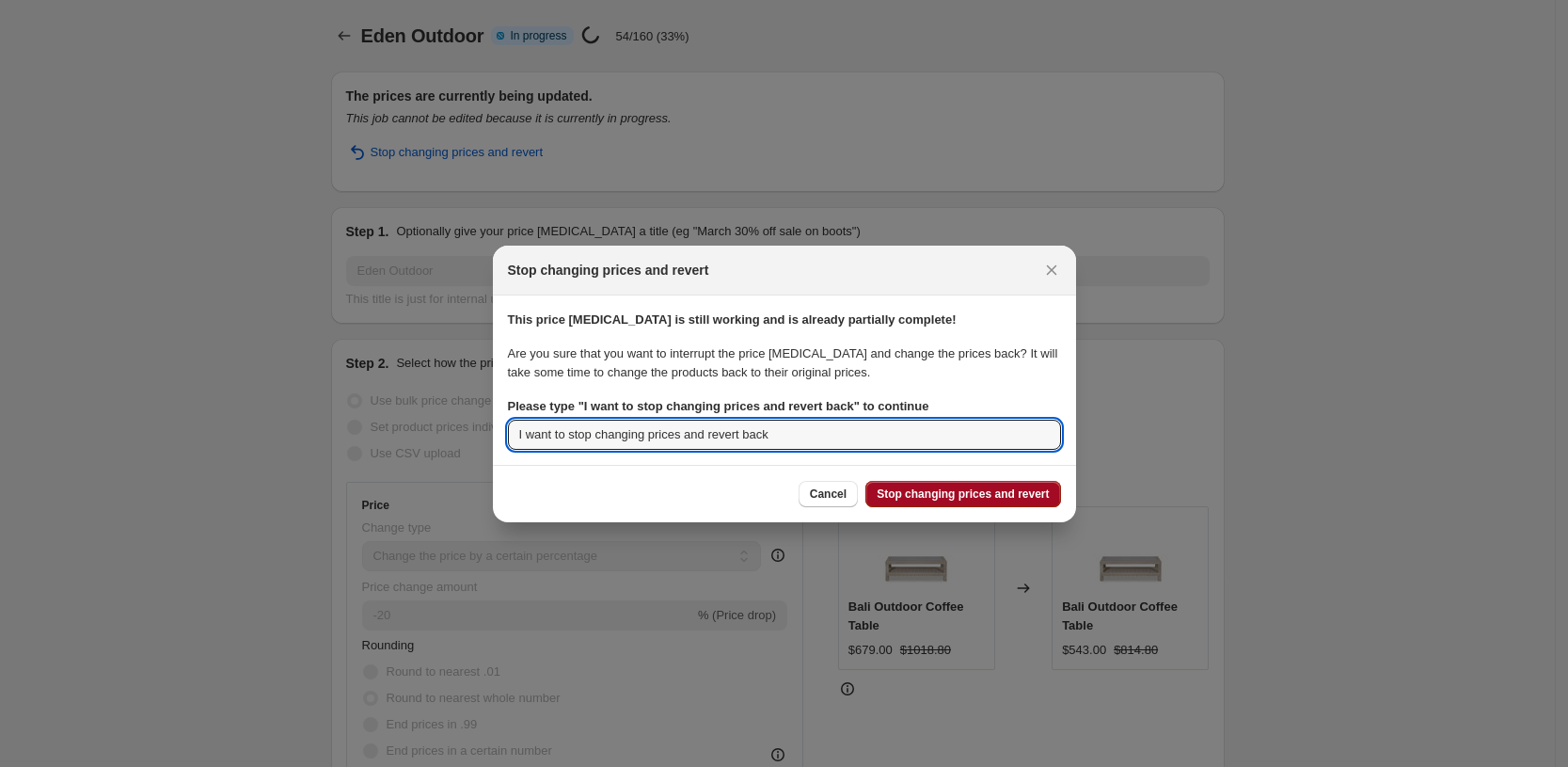
type input "I want to stop changing prices and revert back"
click at [923, 491] on span "Stop changing prices and revert" at bounding box center [963, 494] width 173 height 15
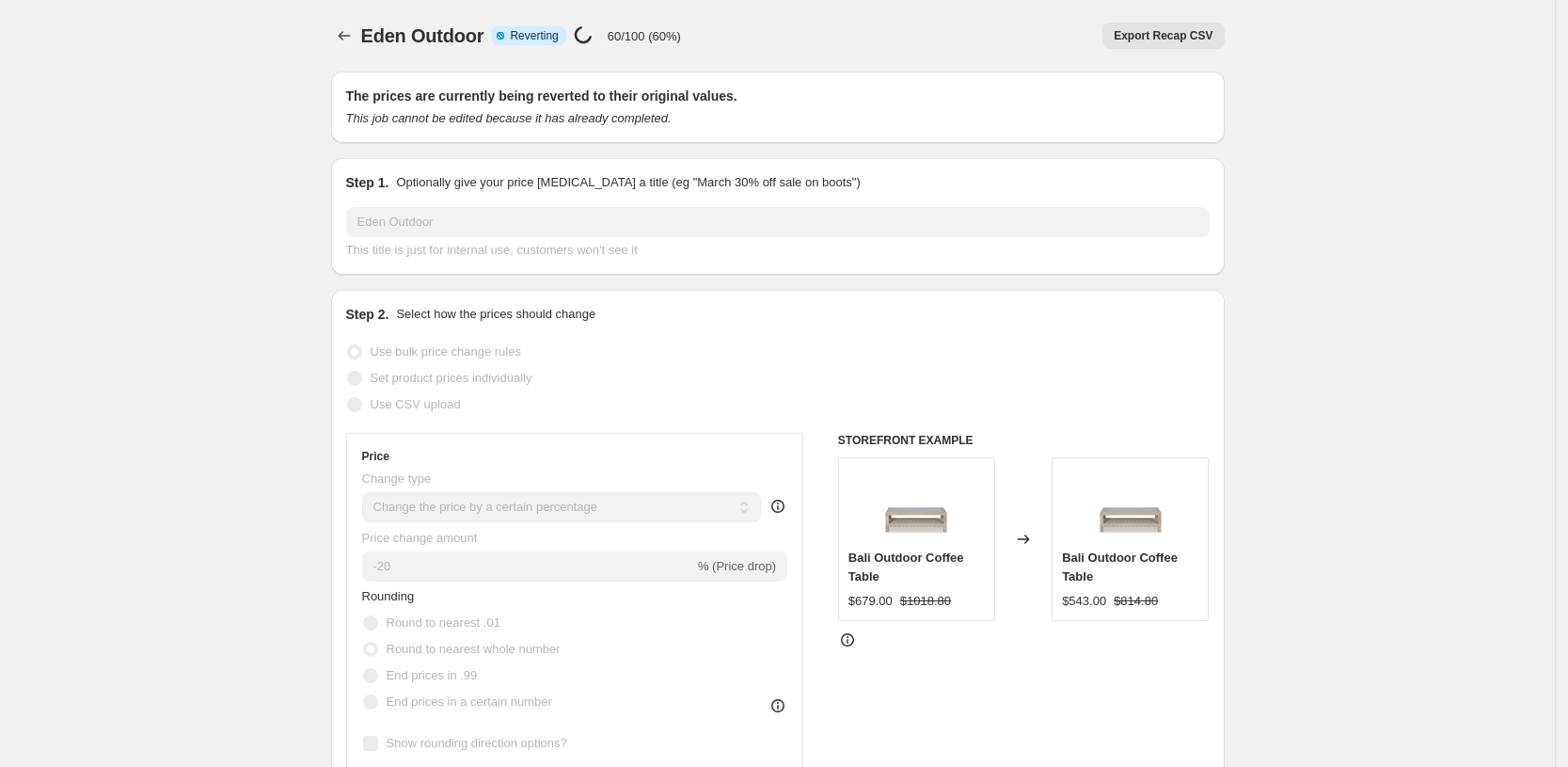
select select "percentage"
select select "pp"
select select "collection"
select select "product_status"
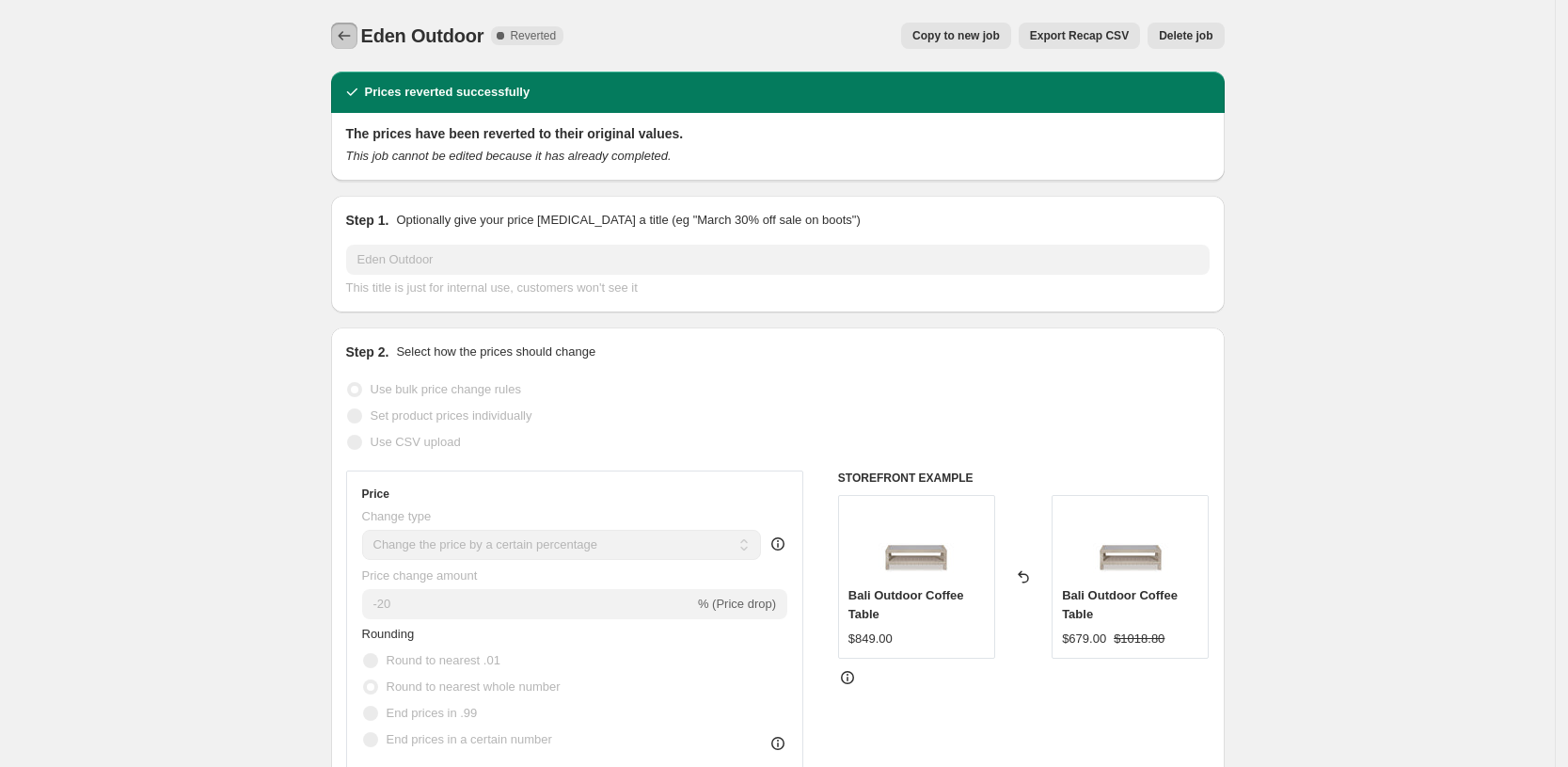
click at [348, 32] on icon "Price change jobs" at bounding box center [344, 35] width 12 height 9
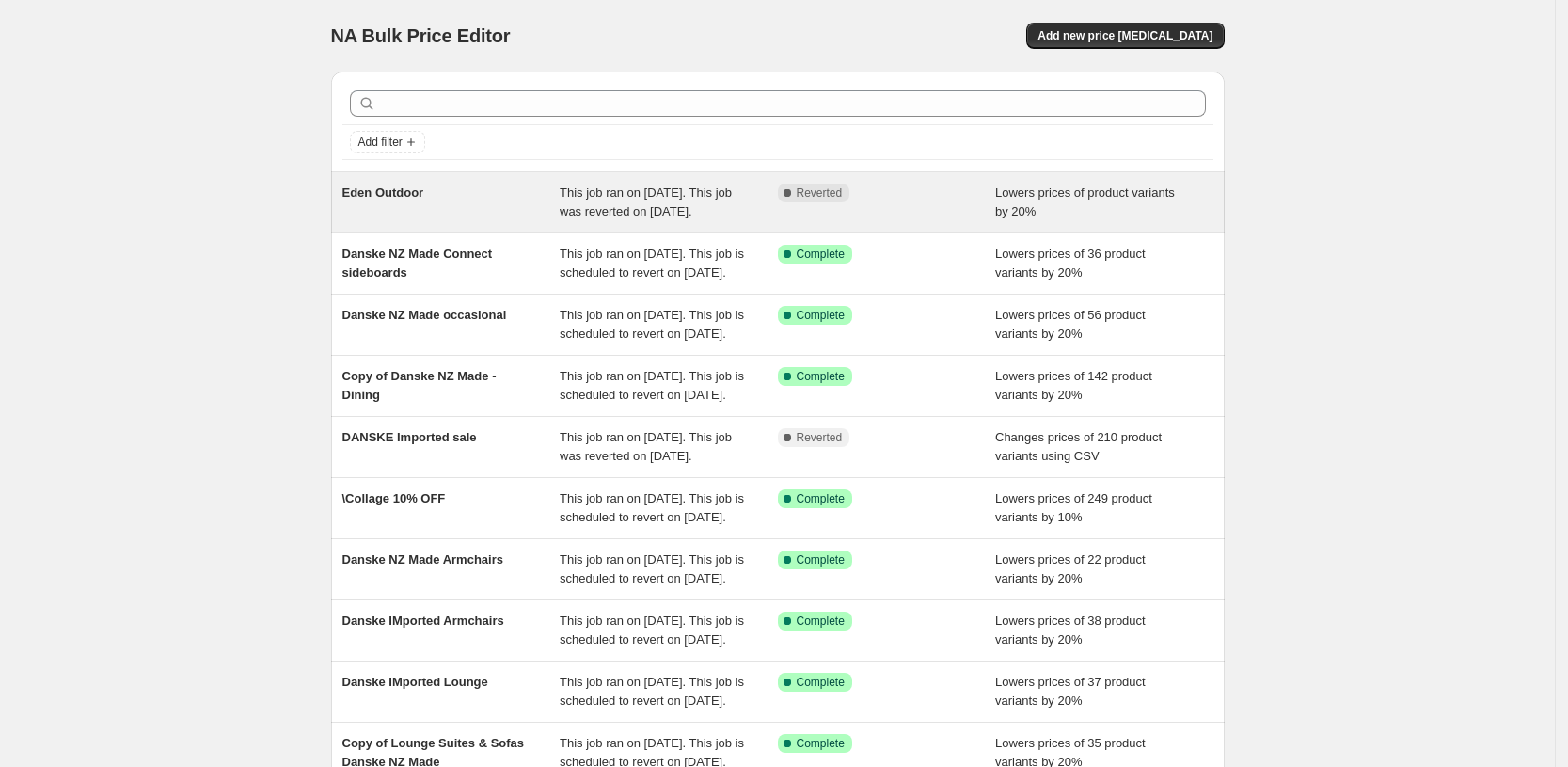
click at [468, 205] on div "Eden Outdoor" at bounding box center [451, 202] width 218 height 38
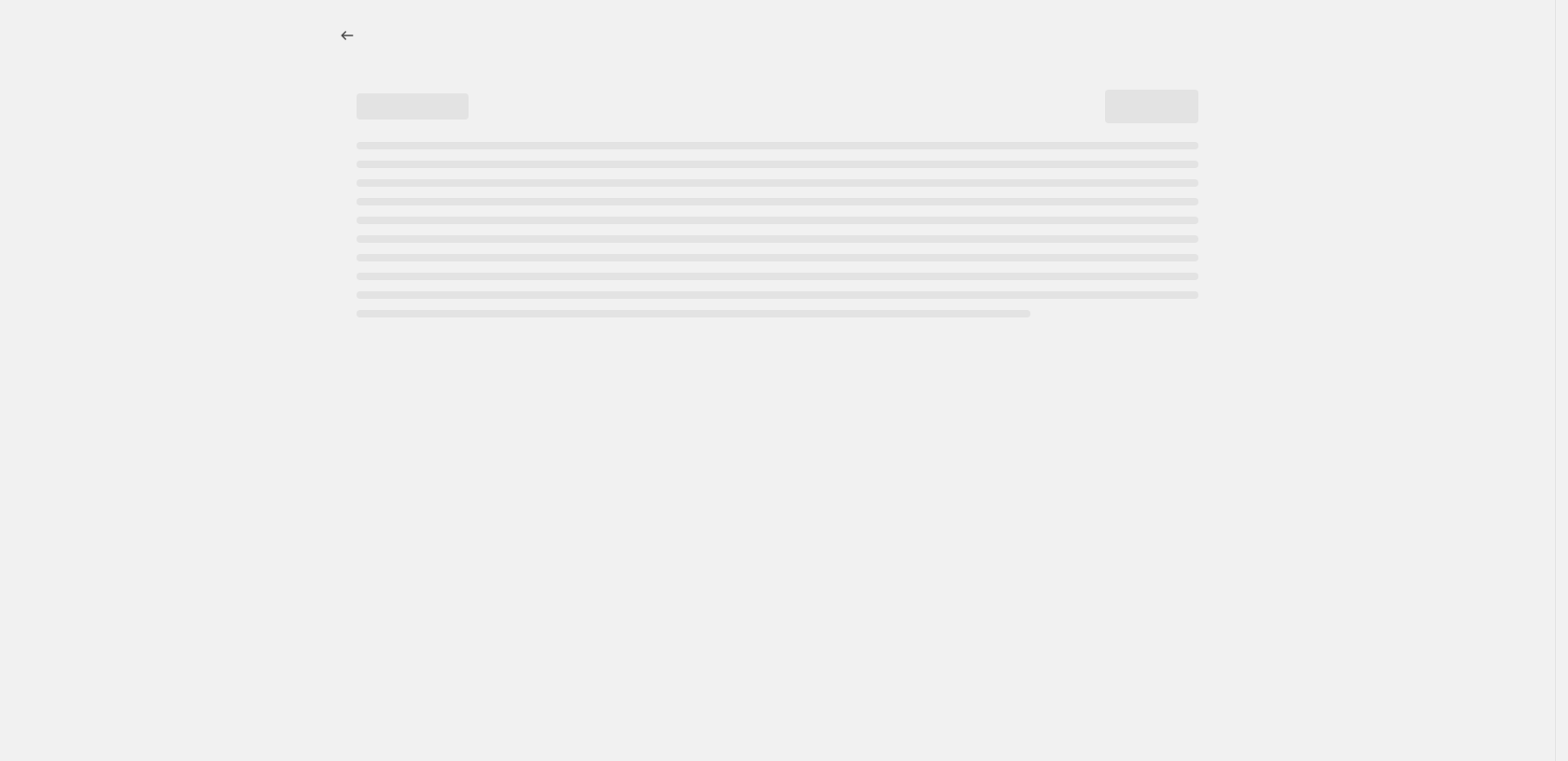
select select "percentage"
select select "pp"
select select "collection"
select select "product_status"
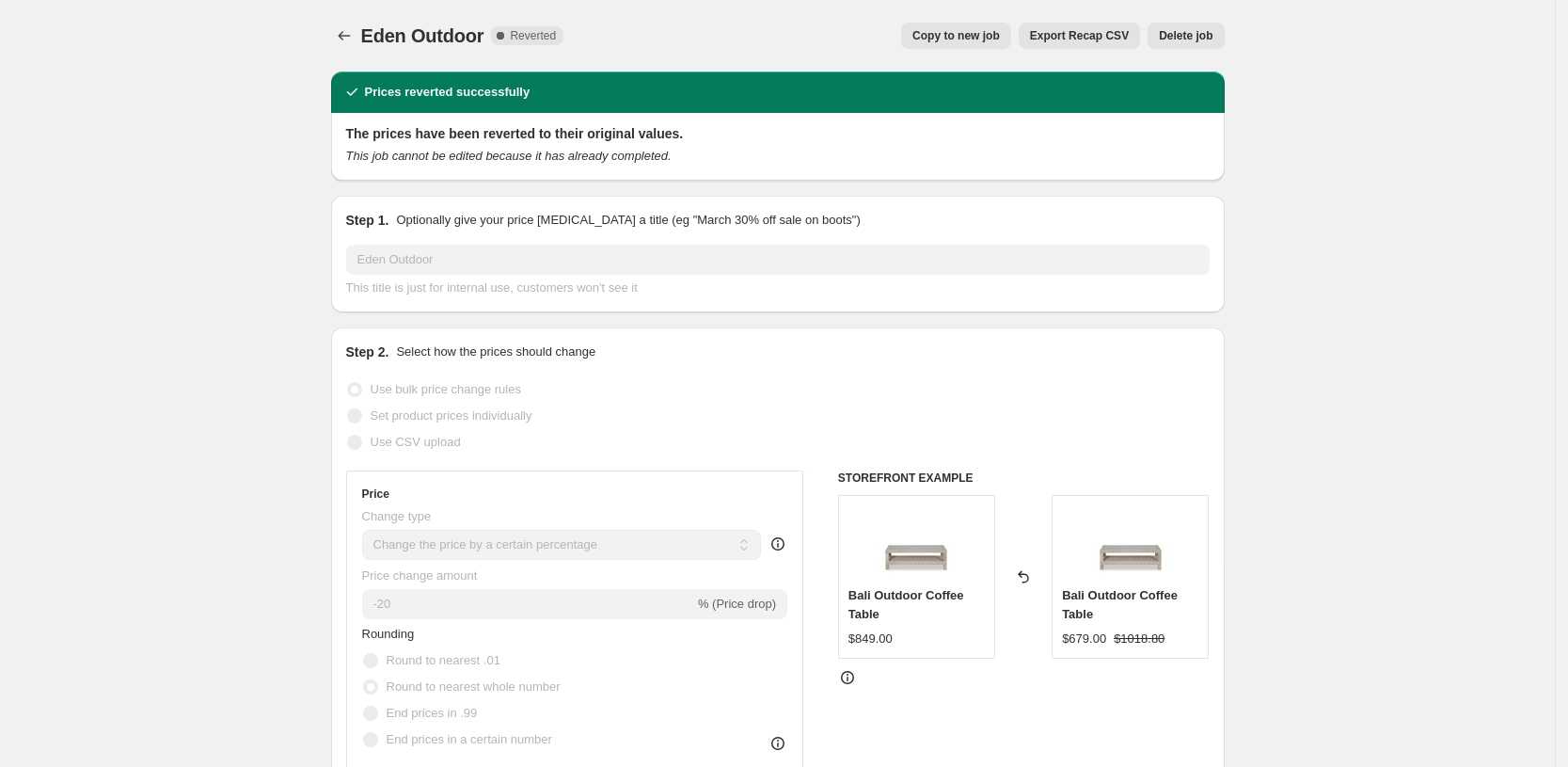
click at [967, 33] on span "Copy to new job" at bounding box center [957, 35] width 88 height 15
select select "percentage"
select select "pp"
select select "collection"
select select "product_status"
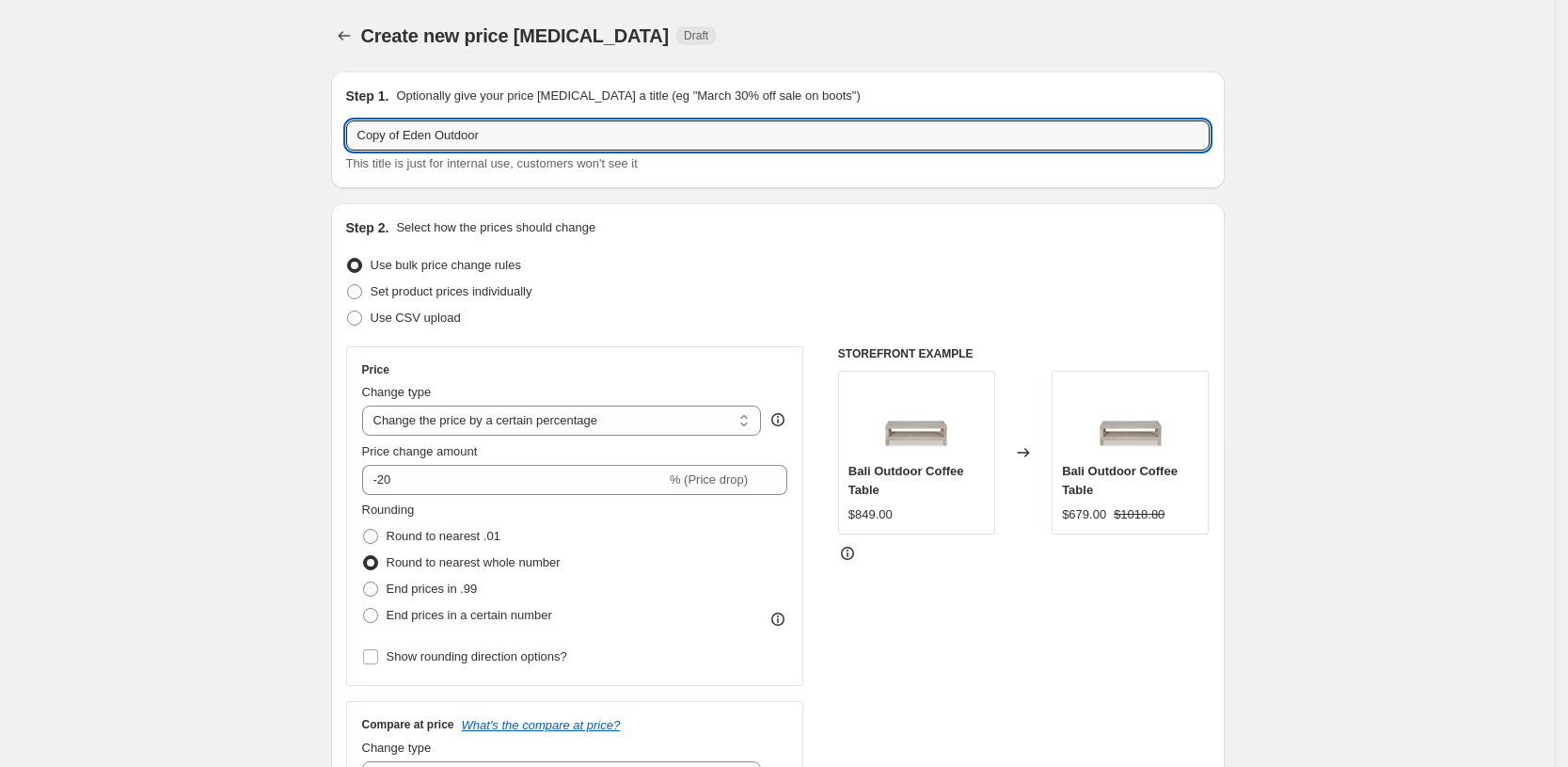
drag, startPoint x: 412, startPoint y: 136, endPoint x: 289, endPoint y: 136, distance: 123.0
type input "Eden Outdoor"
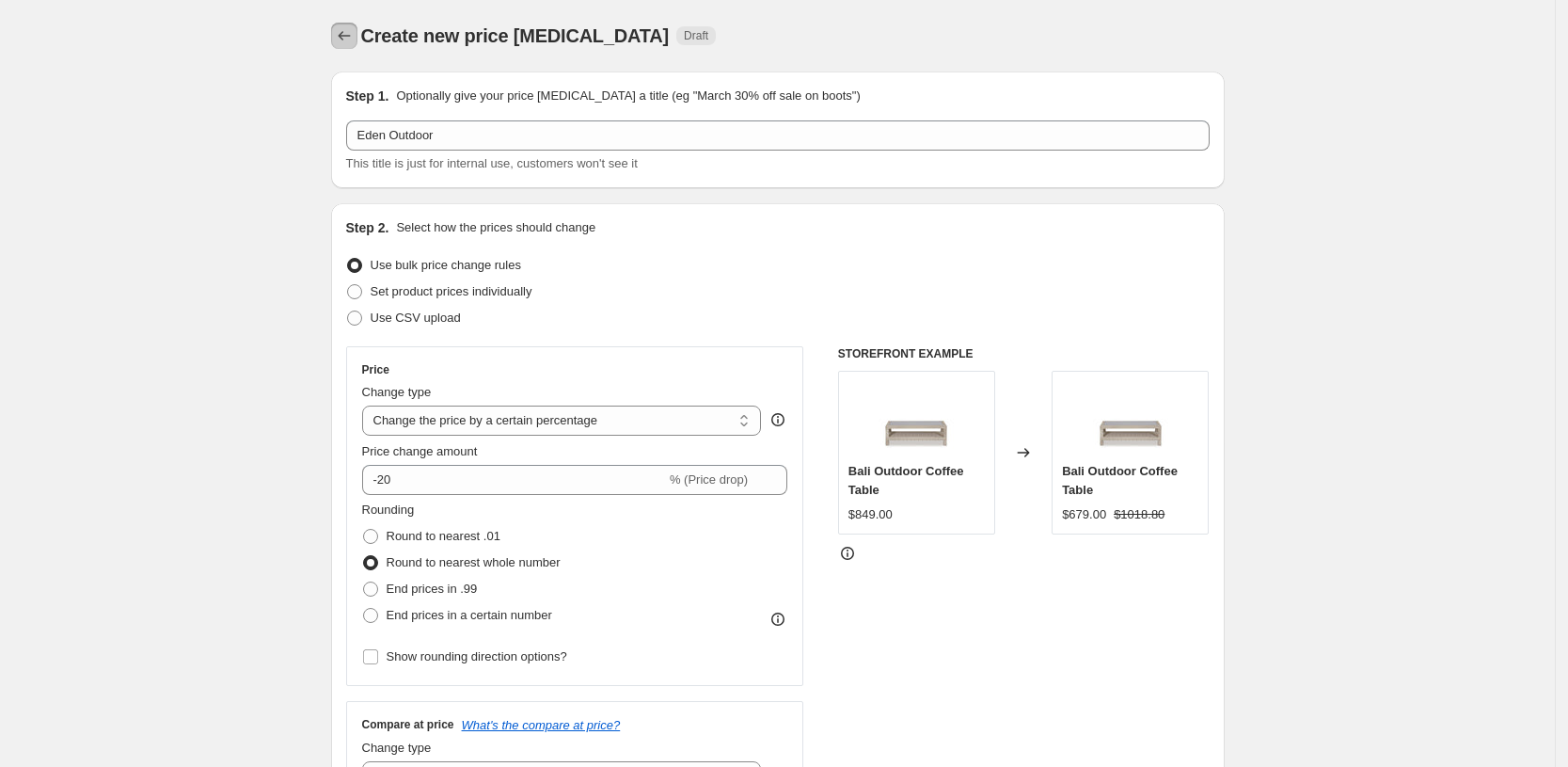
click at [349, 31] on icon "Price change jobs" at bounding box center [344, 35] width 19 height 19
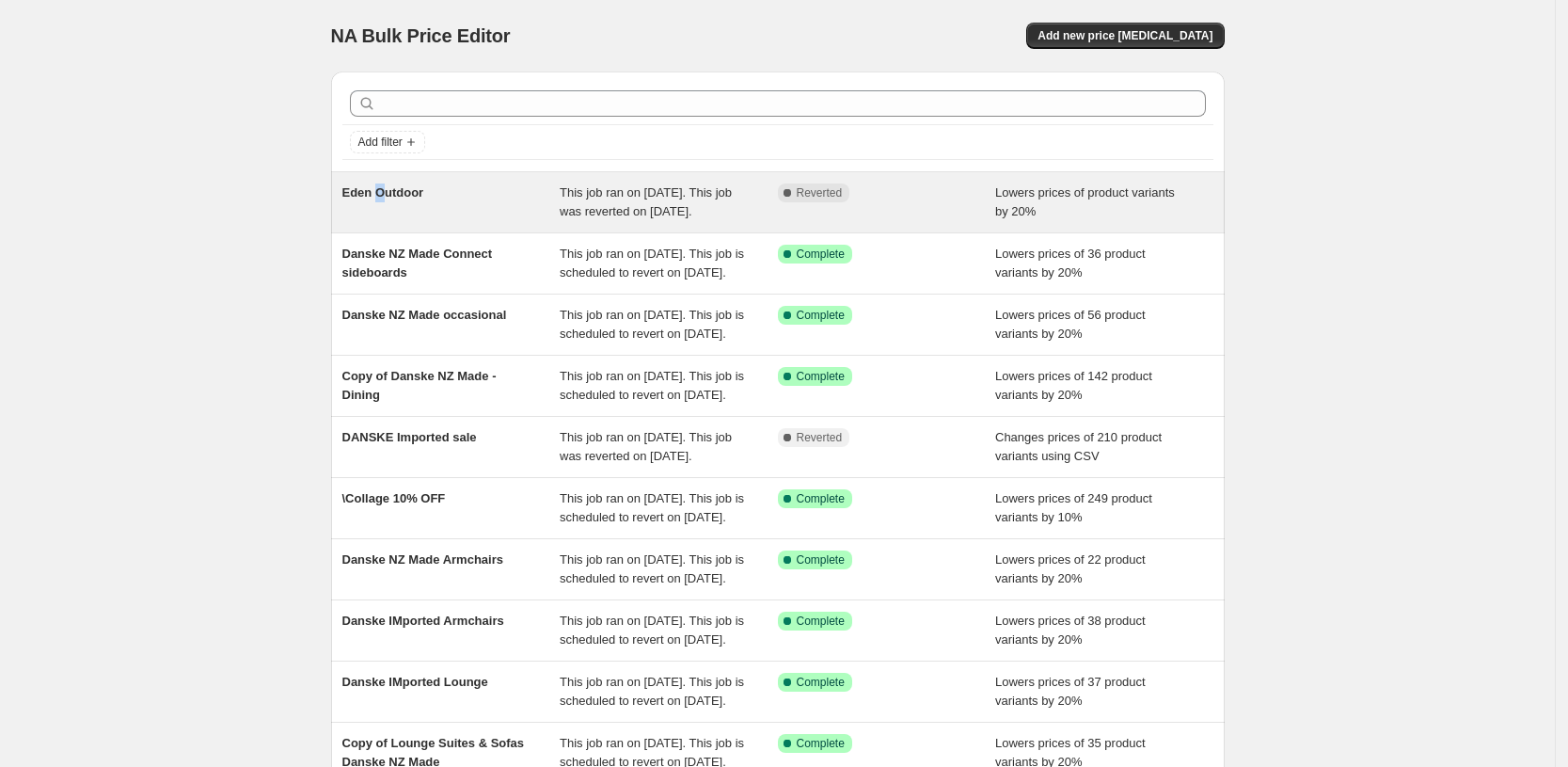
click at [387, 212] on div "Eden Outdoor" at bounding box center [451, 202] width 218 height 38
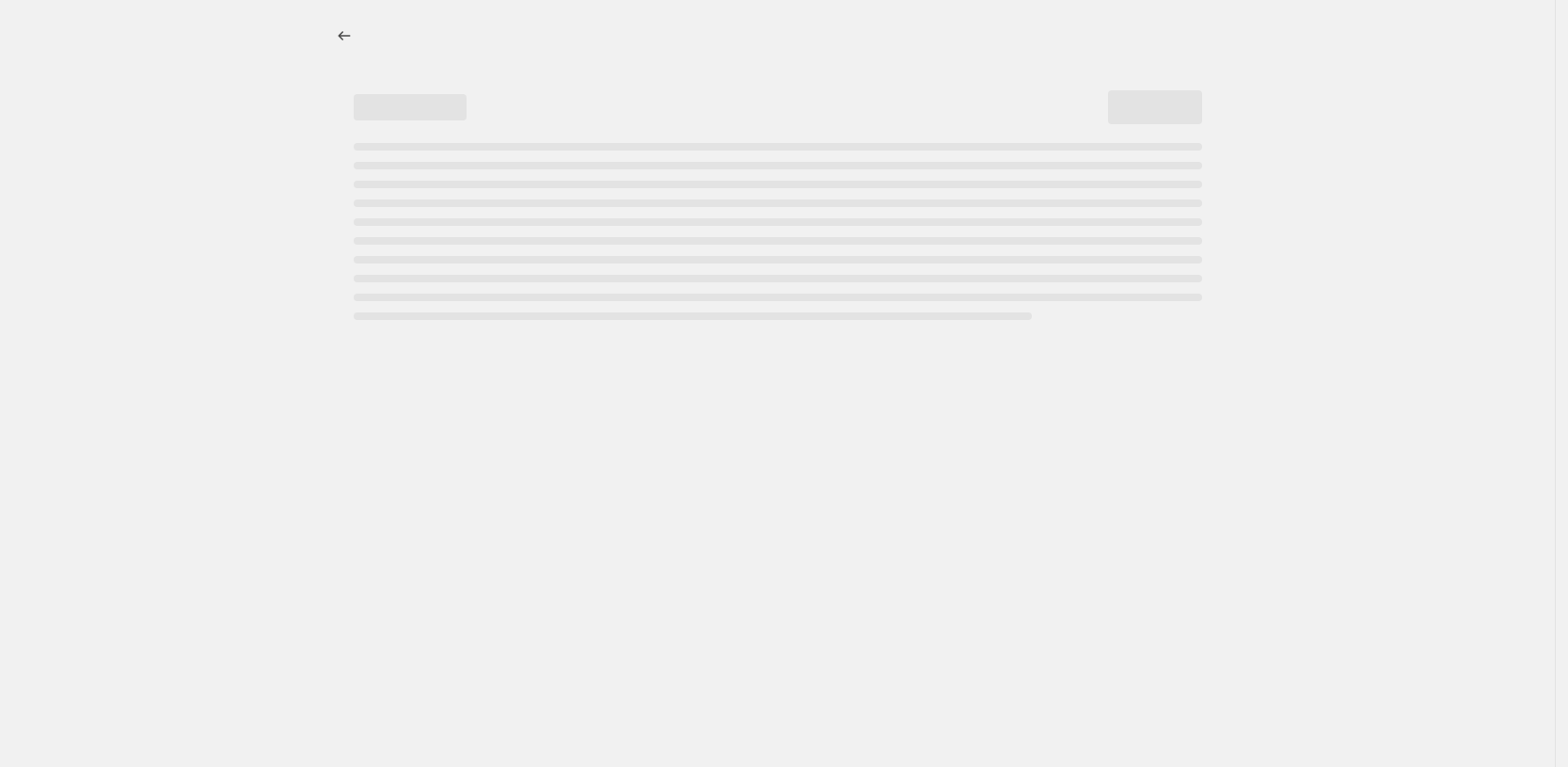
select select "percentage"
select select "pp"
select select "collection"
select select "product_status"
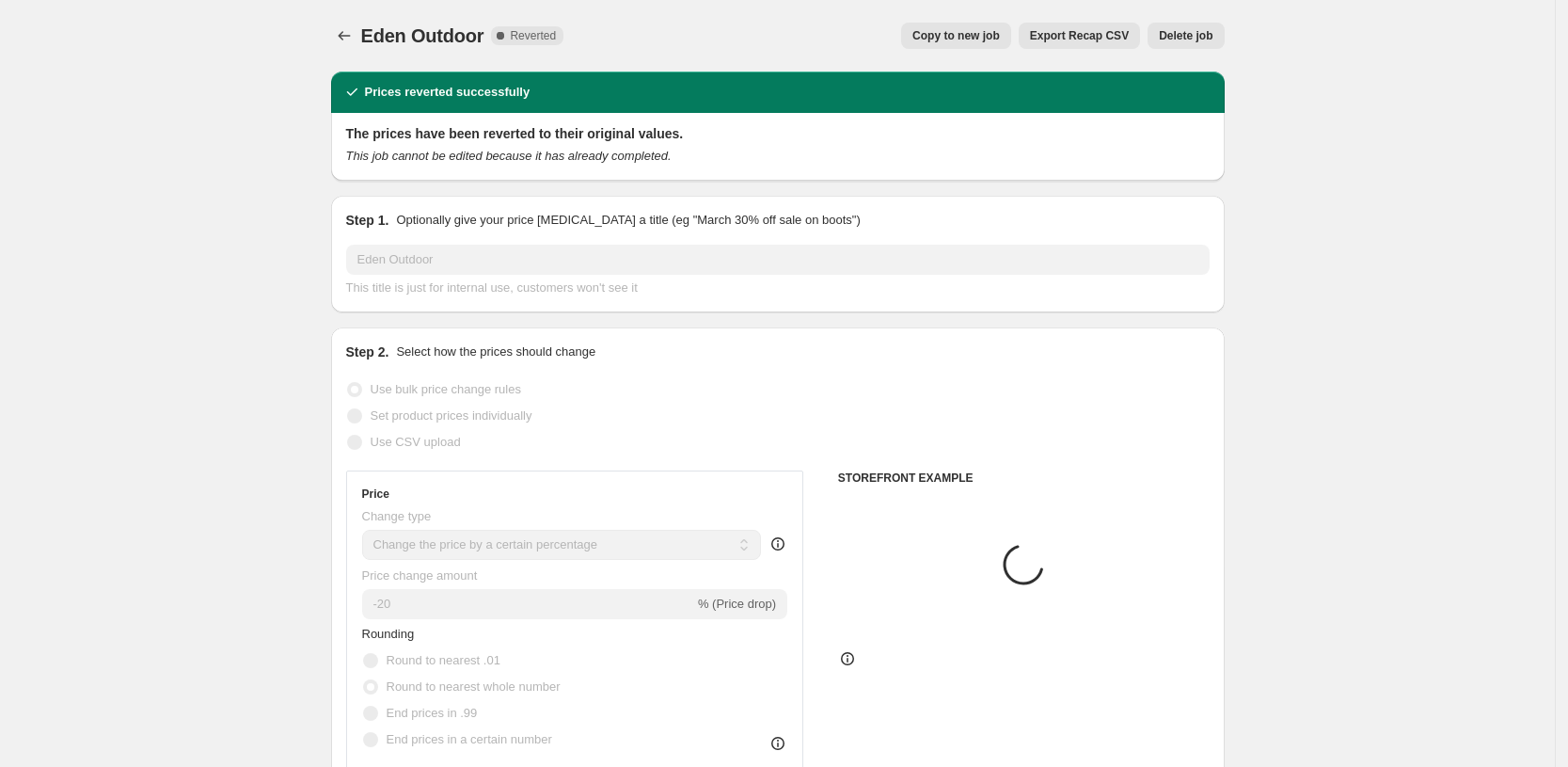
click at [958, 27] on button "Copy to new job" at bounding box center [957, 36] width 110 height 26
select select "percentage"
select select "pp"
select select "collection"
select select "product_status"
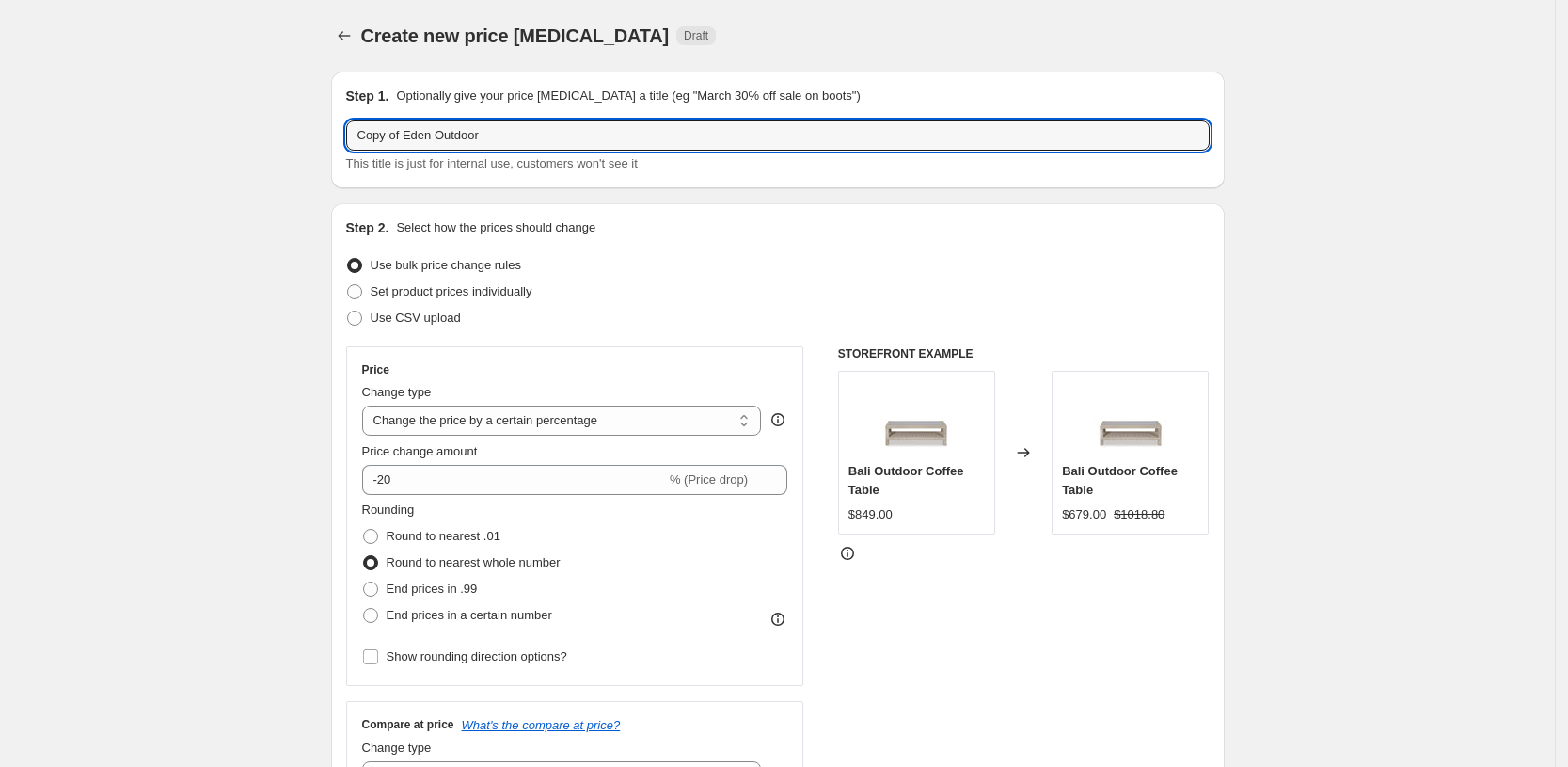
drag, startPoint x: 337, startPoint y: 136, endPoint x: 209, endPoint y: 132, distance: 128.1
type input "Eden Outdoor"
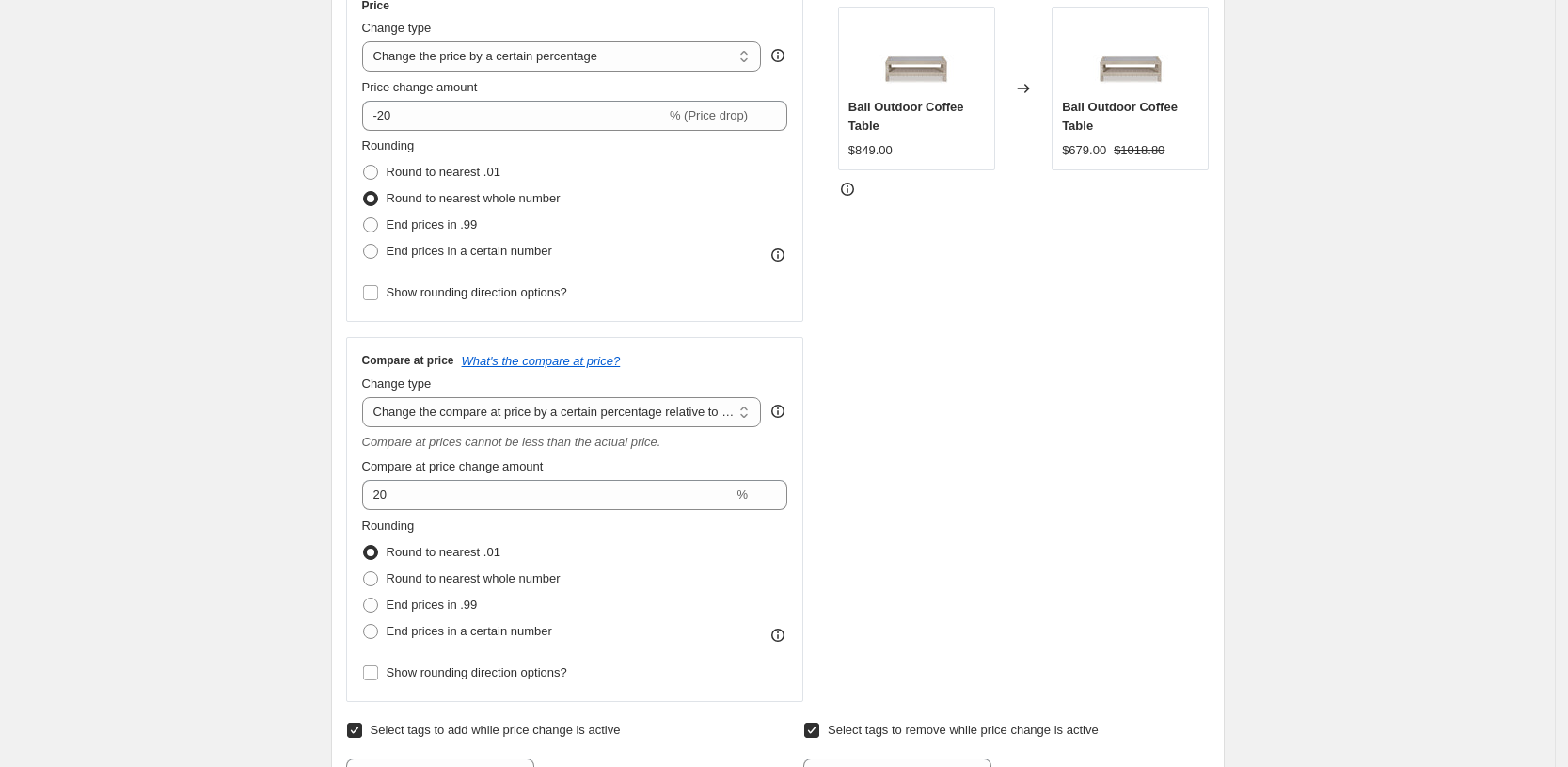
scroll to position [471, 0]
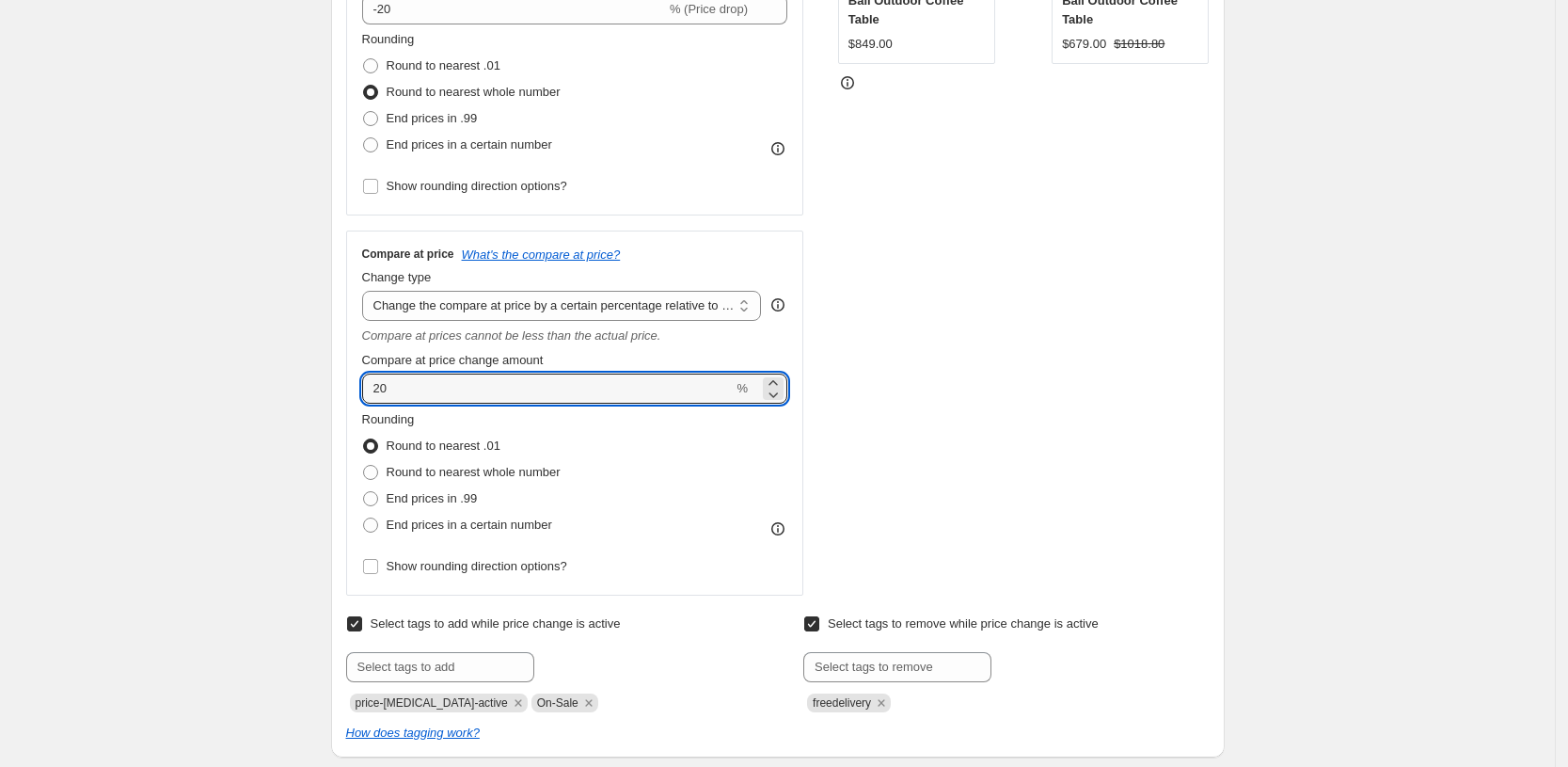
drag, startPoint x: 443, startPoint y: 389, endPoint x: 335, endPoint y: 388, distance: 108.0
click at [339, 389] on div "Step 2. Select how the prices should change Use bulk price change rules Set pro…" at bounding box center [778, 244] width 894 height 1024
type input "0.00"
click at [335, 388] on div "Step 1. Optionally give your price [MEDICAL_DATA] a title (eg "March 30% off sa…" at bounding box center [770, 752] width 909 height 2333
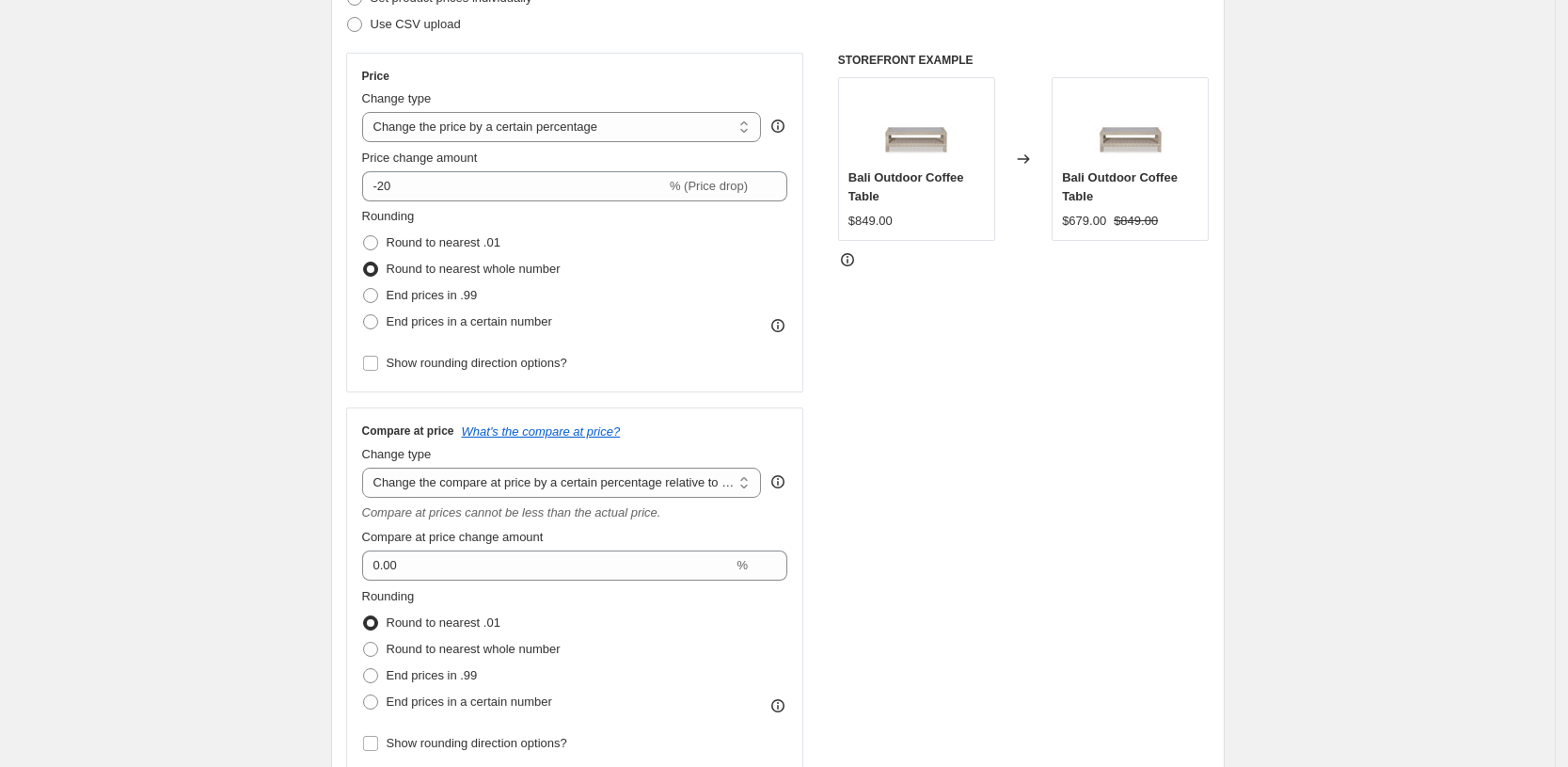
scroll to position [235, 0]
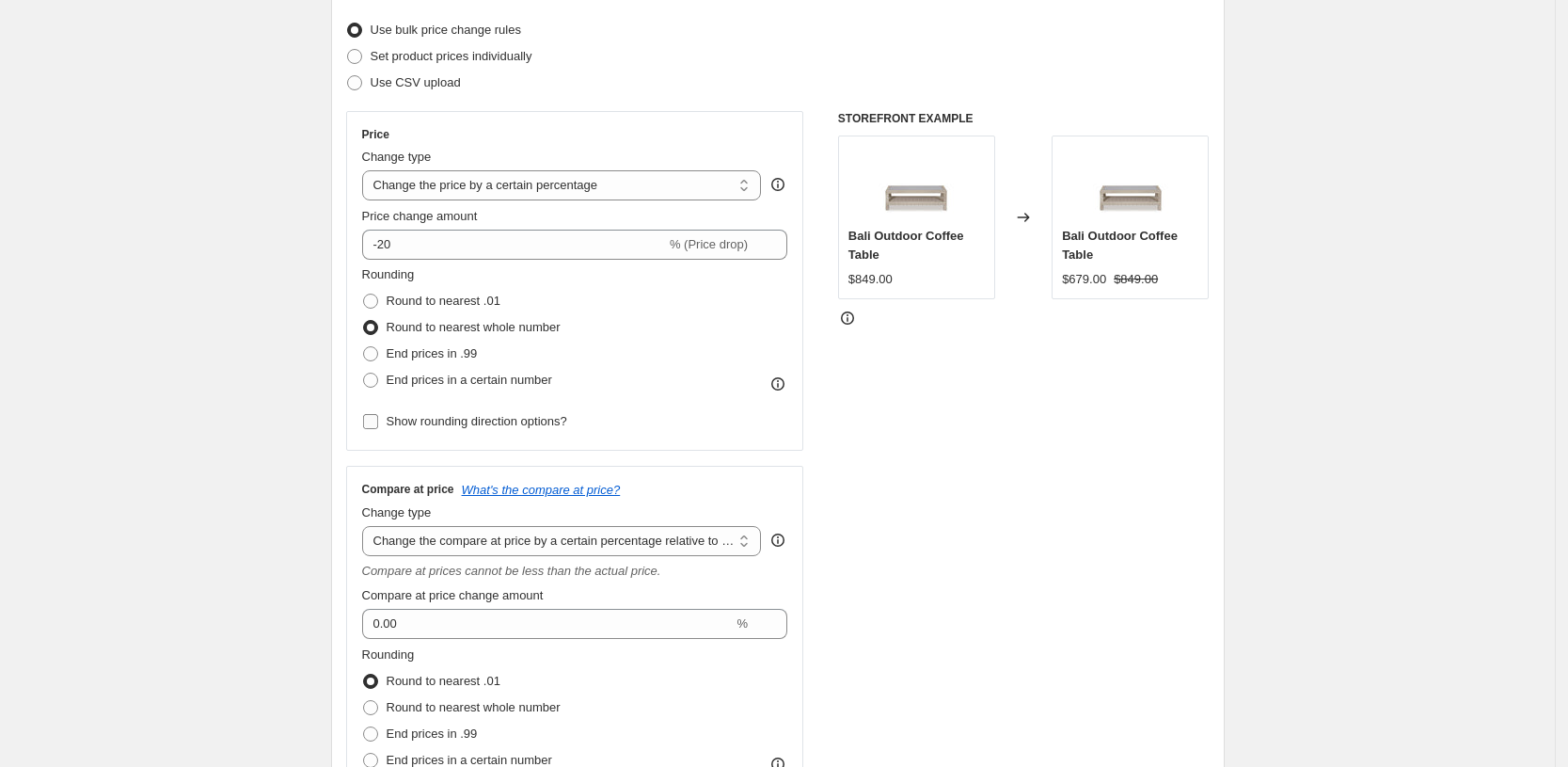
click at [395, 424] on span "Show rounding direction options?" at bounding box center [477, 421] width 181 height 14
click at [378, 424] on input "Show rounding direction options?" at bounding box center [370, 421] width 15 height 15
checkbox input "true"
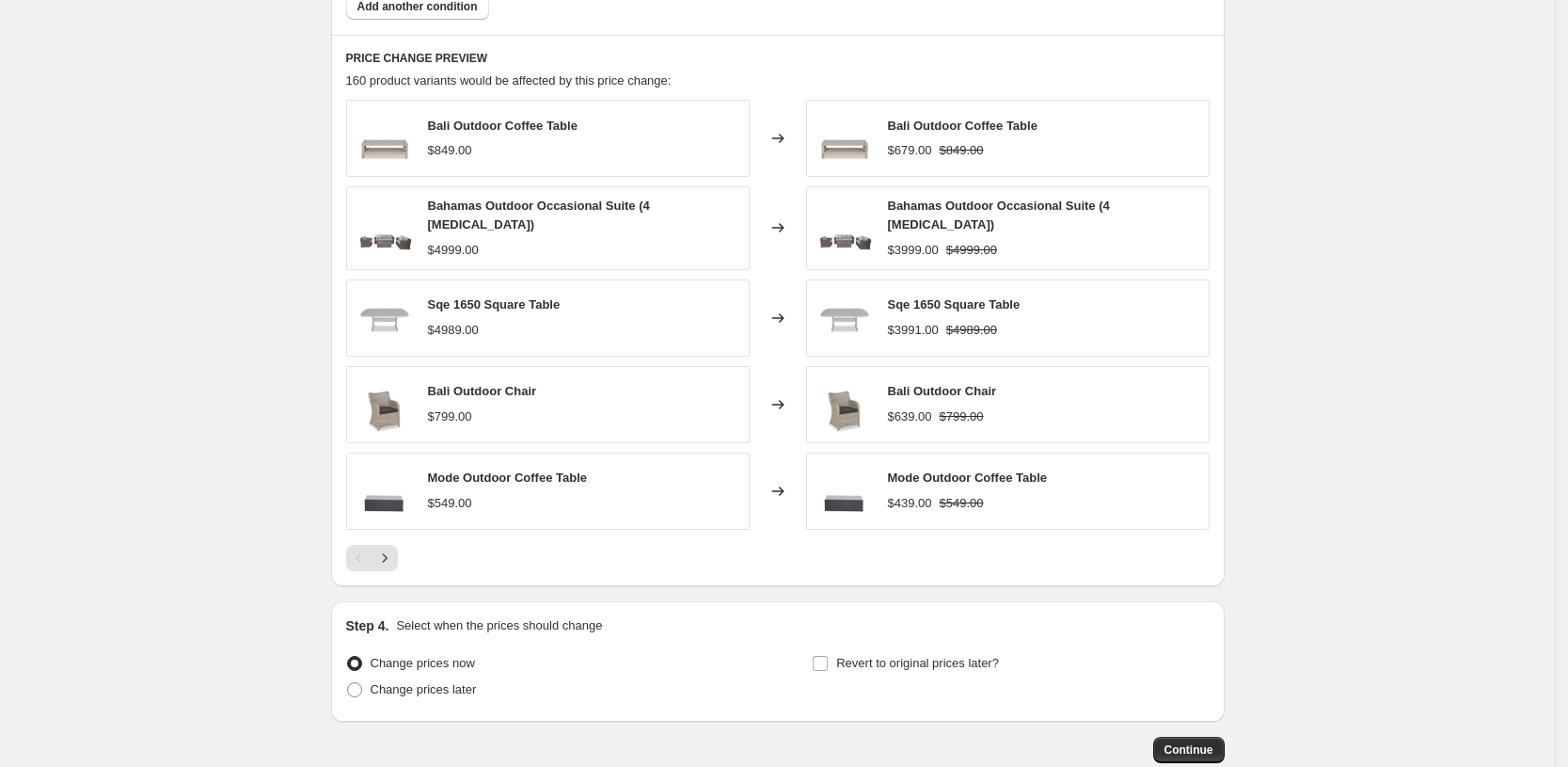
scroll to position [1763, 0]
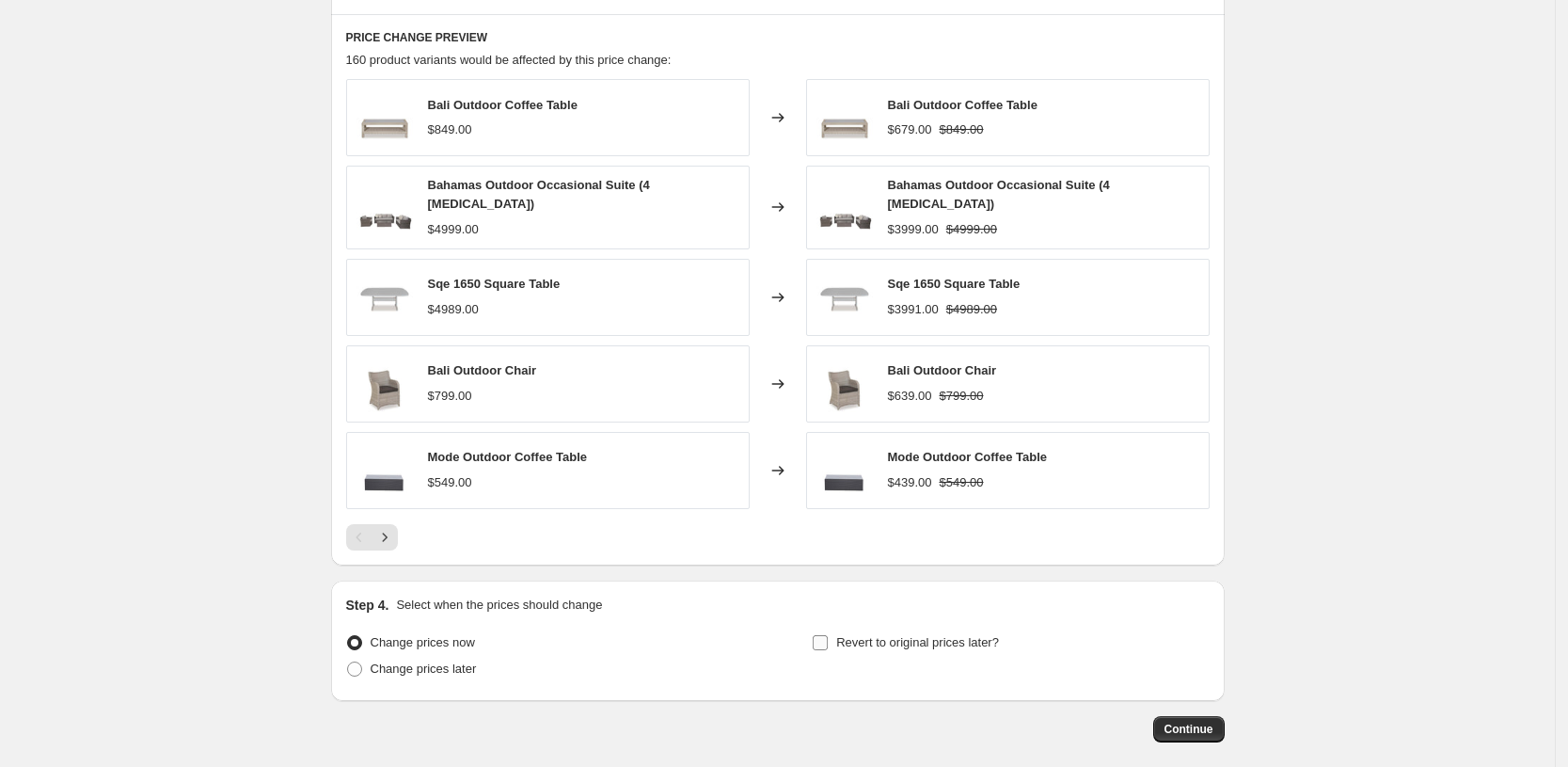
click at [887, 635] on span "Revert to original prices later?" at bounding box center [918, 642] width 163 height 14
click at [828, 635] on input "Revert to original prices later?" at bounding box center [820, 642] width 15 height 15
checkbox input "true"
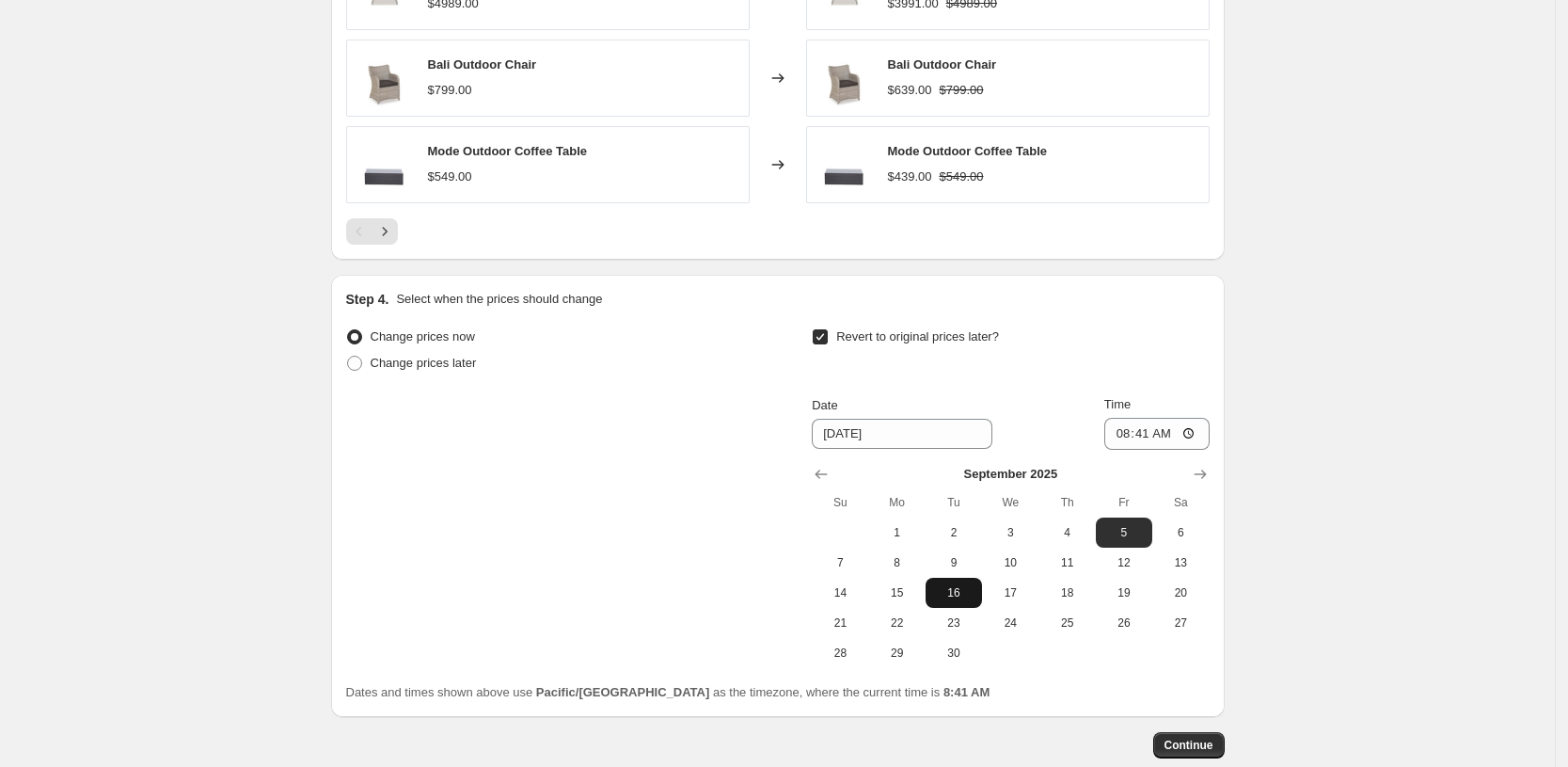
scroll to position [2116, 0]
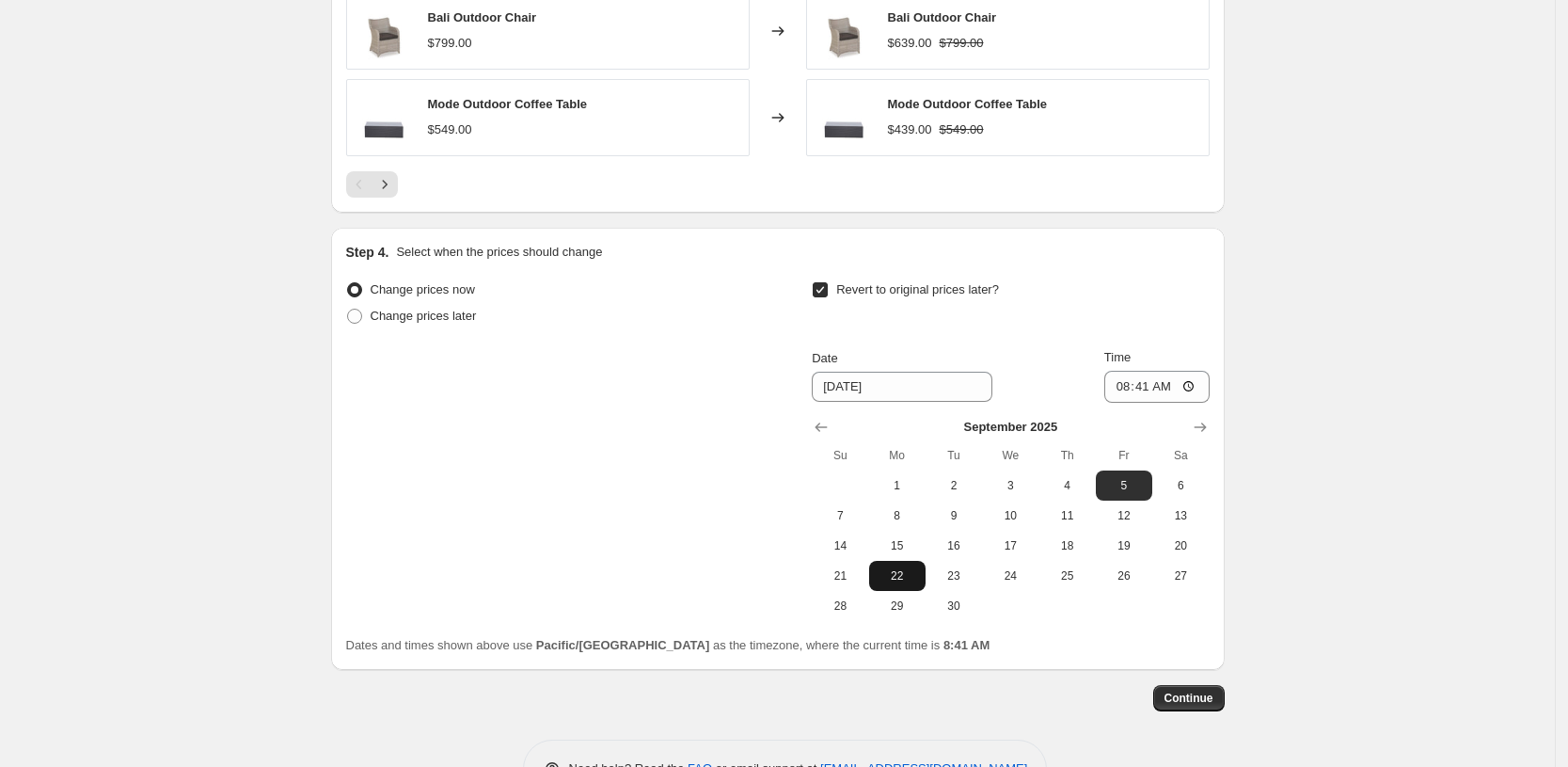
click at [903, 569] on span "22" at bounding box center [898, 575] width 42 height 15
type input "[DATE]"
click at [1114, 380] on input "08:41" at bounding box center [1157, 387] width 106 height 32
type input "10:41"
click at [1210, 699] on button "Continue" at bounding box center [1189, 698] width 72 height 26
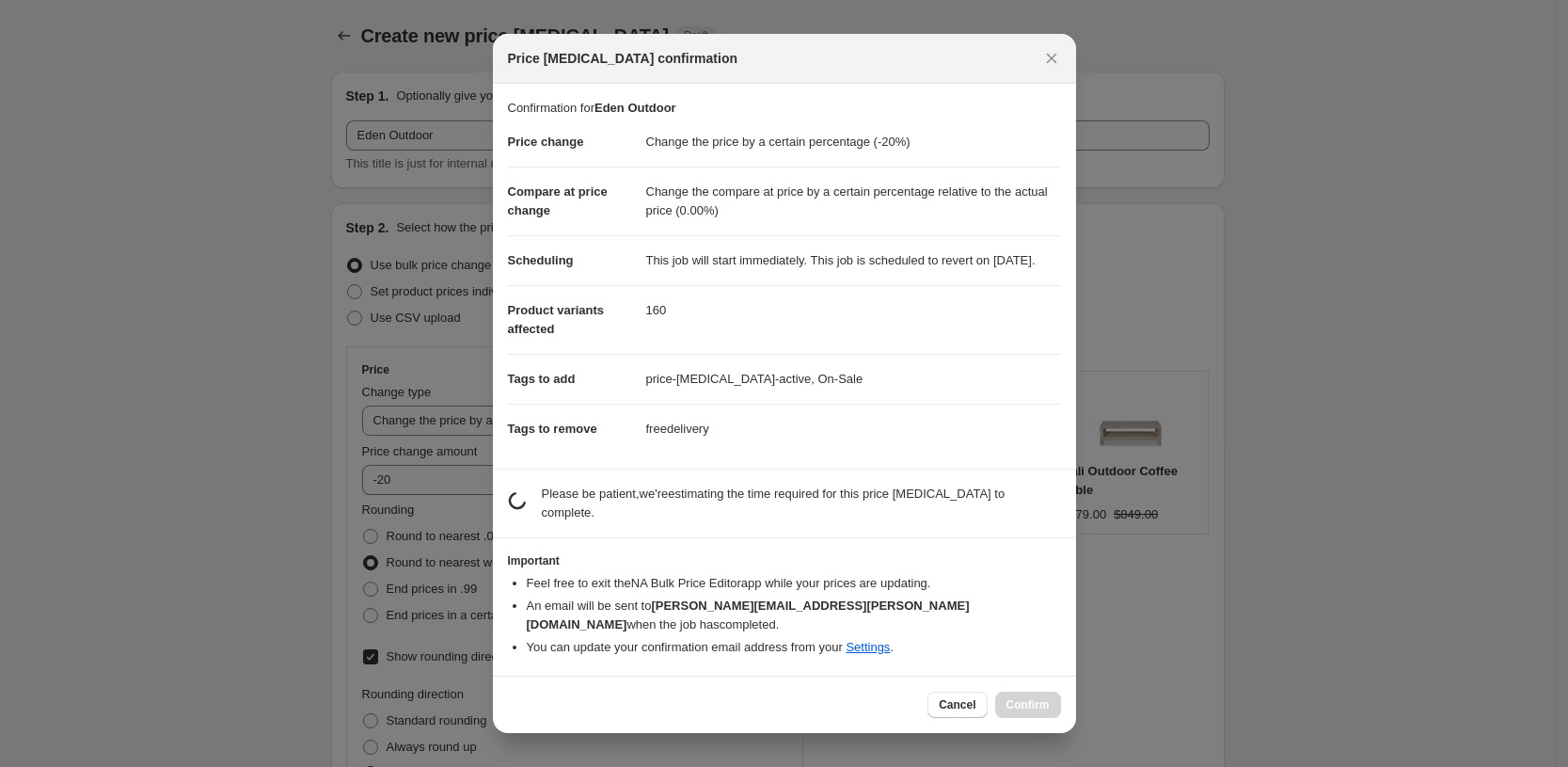
scroll to position [0, 0]
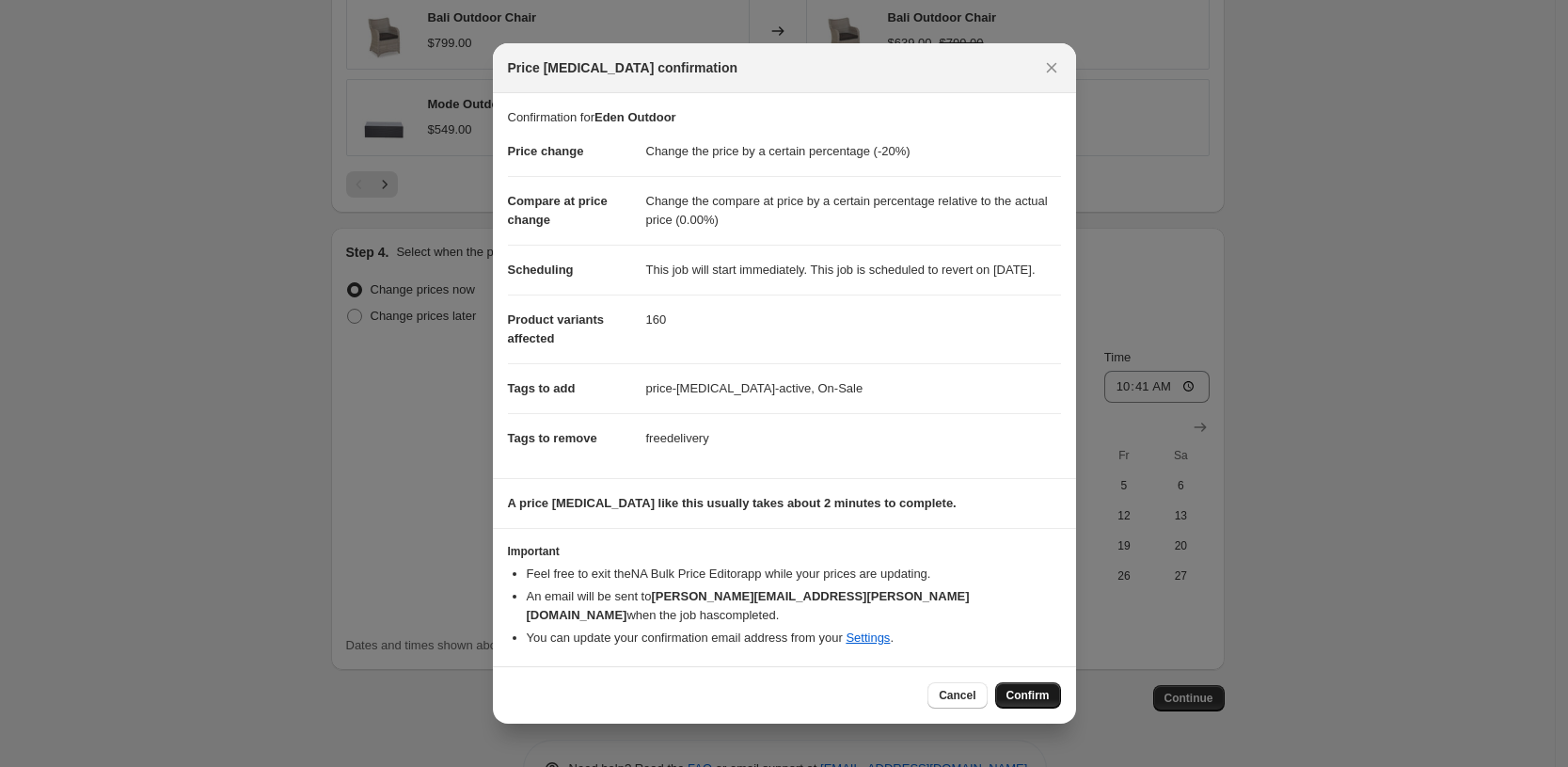
click at [1030, 692] on span "Confirm" at bounding box center [1027, 694] width 43 height 15
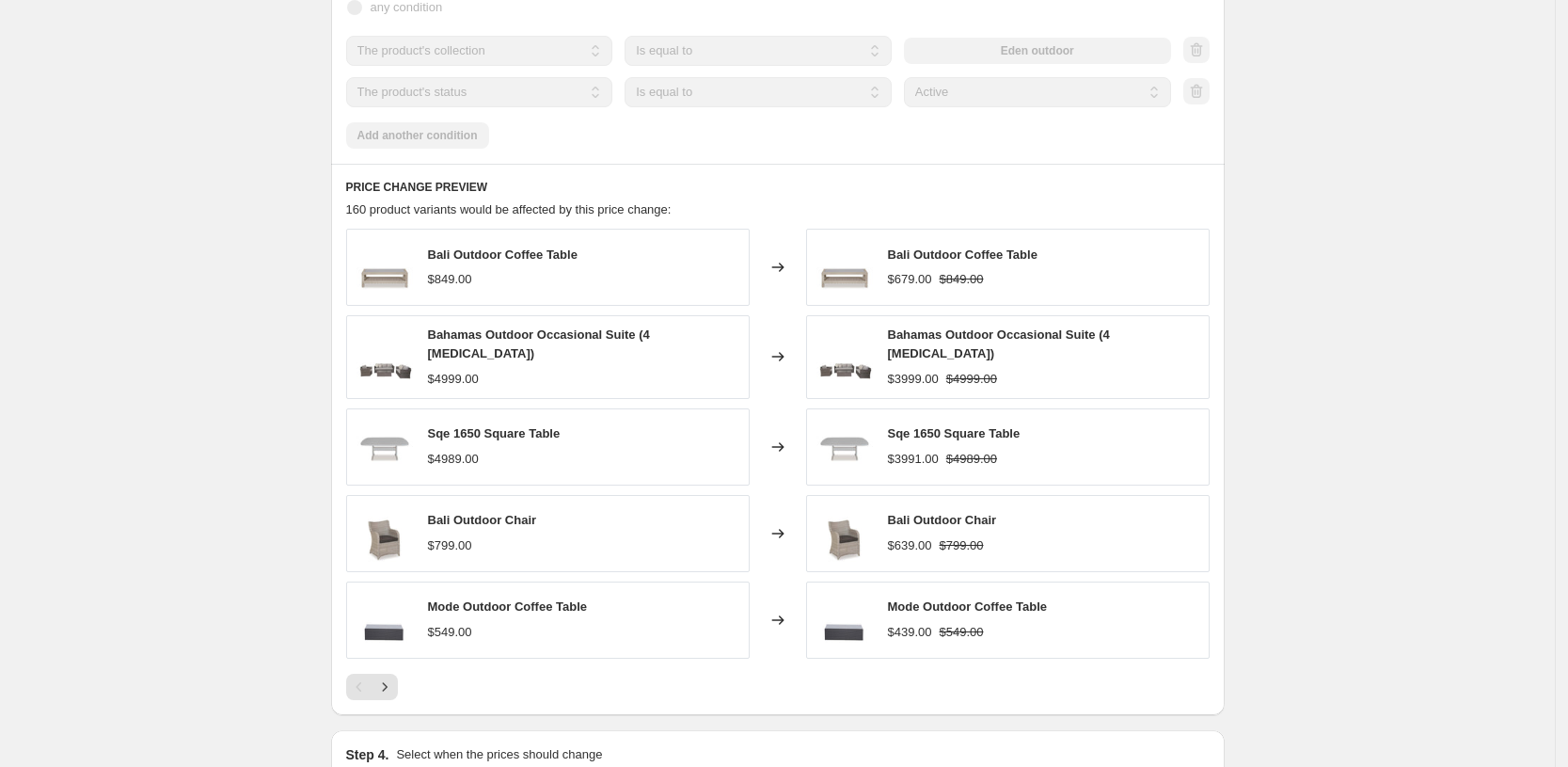
scroll to position [1763, 0]
